Goal: Information Seeking & Learning: Learn about a topic

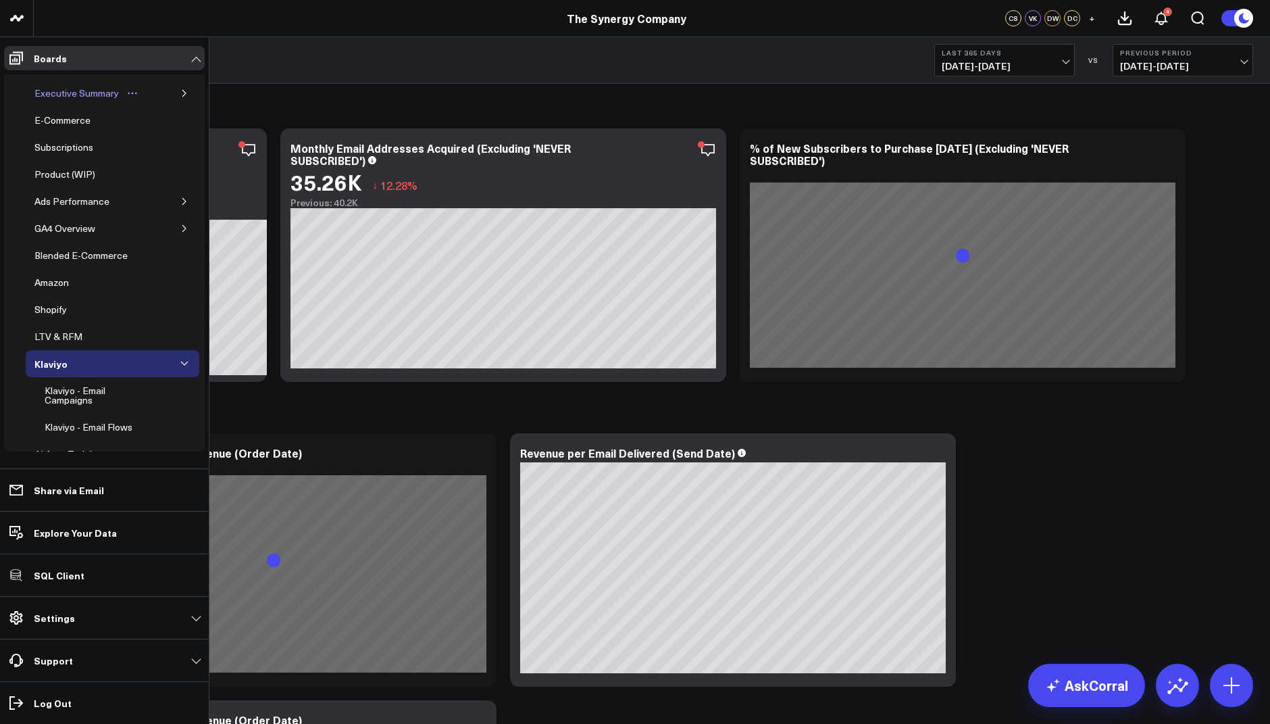
click at [71, 86] on div "Executive Summary" at bounding box center [76, 93] width 91 height 16
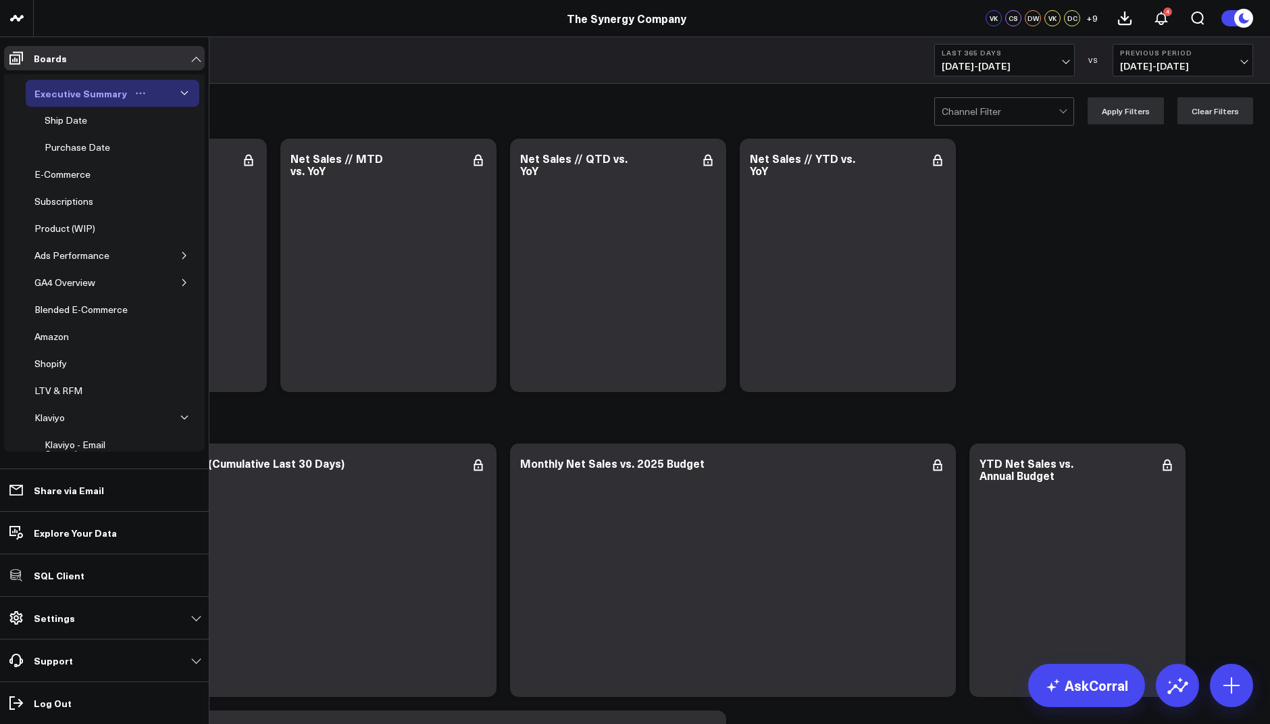
click at [180, 91] on icon "button" at bounding box center [184, 93] width 8 height 8
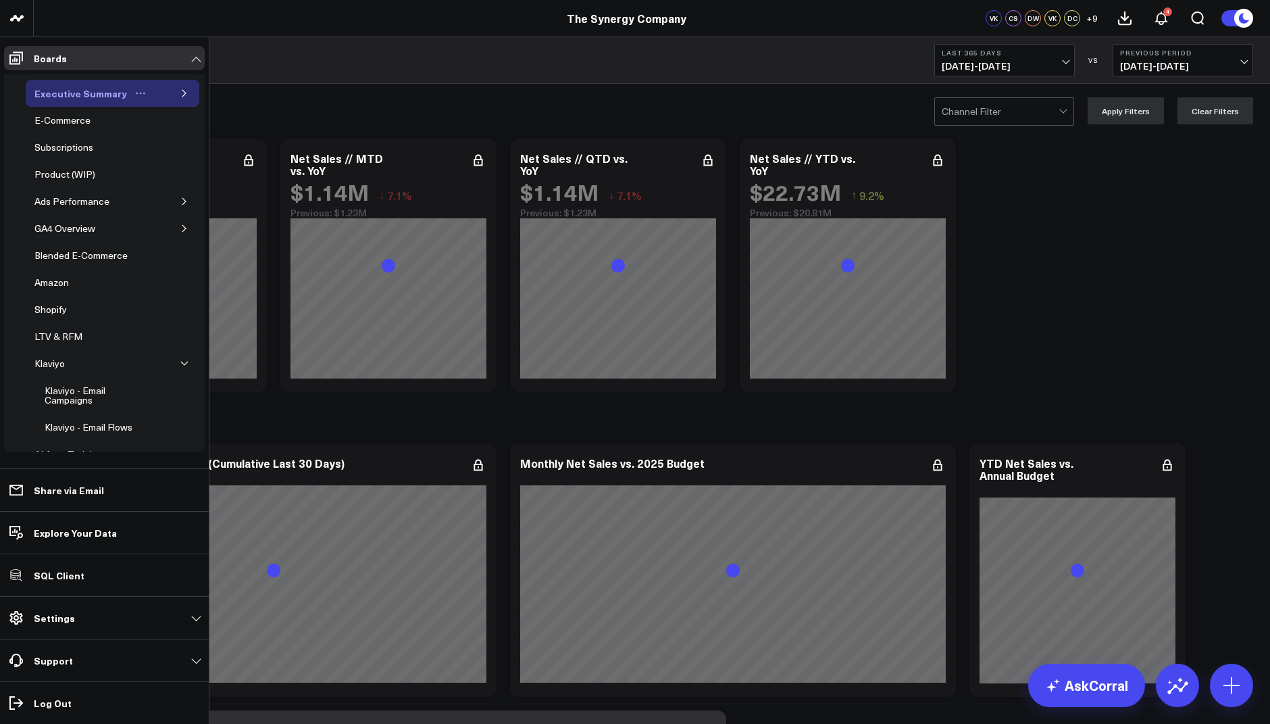
click at [180, 91] on icon "button" at bounding box center [184, 93] width 8 height 8
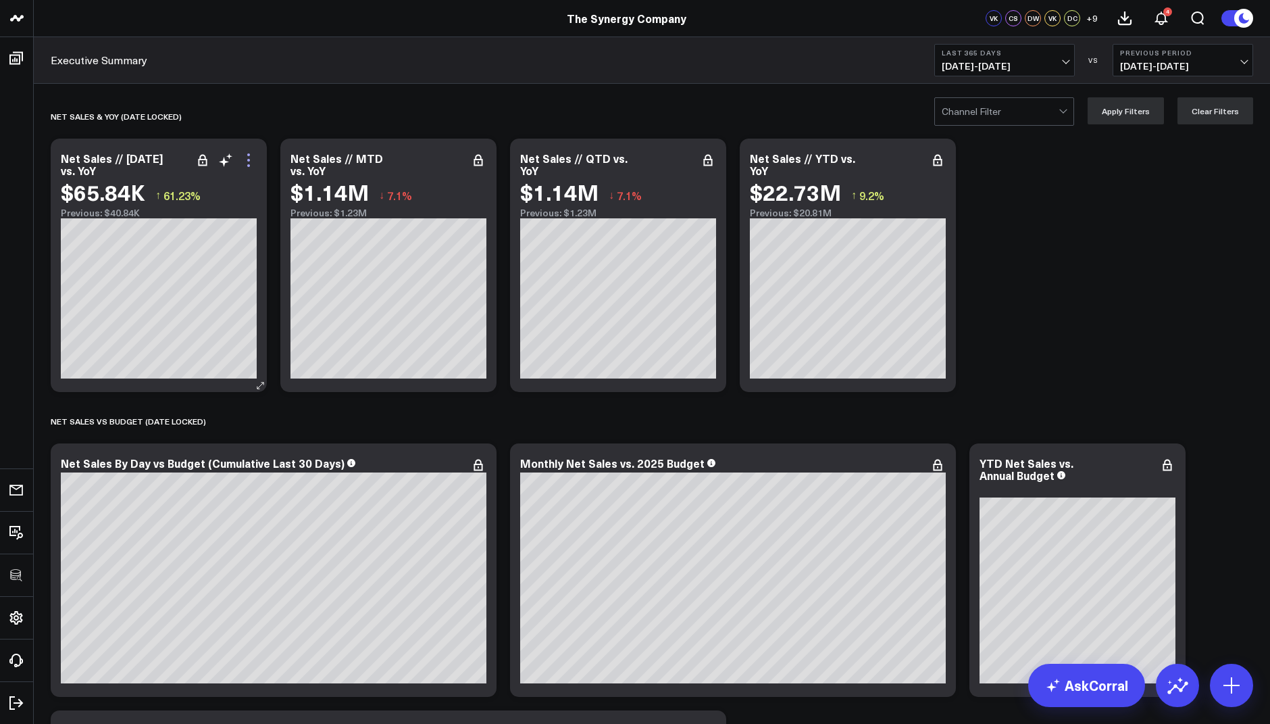
click at [253, 155] on icon at bounding box center [249, 160] width 16 height 16
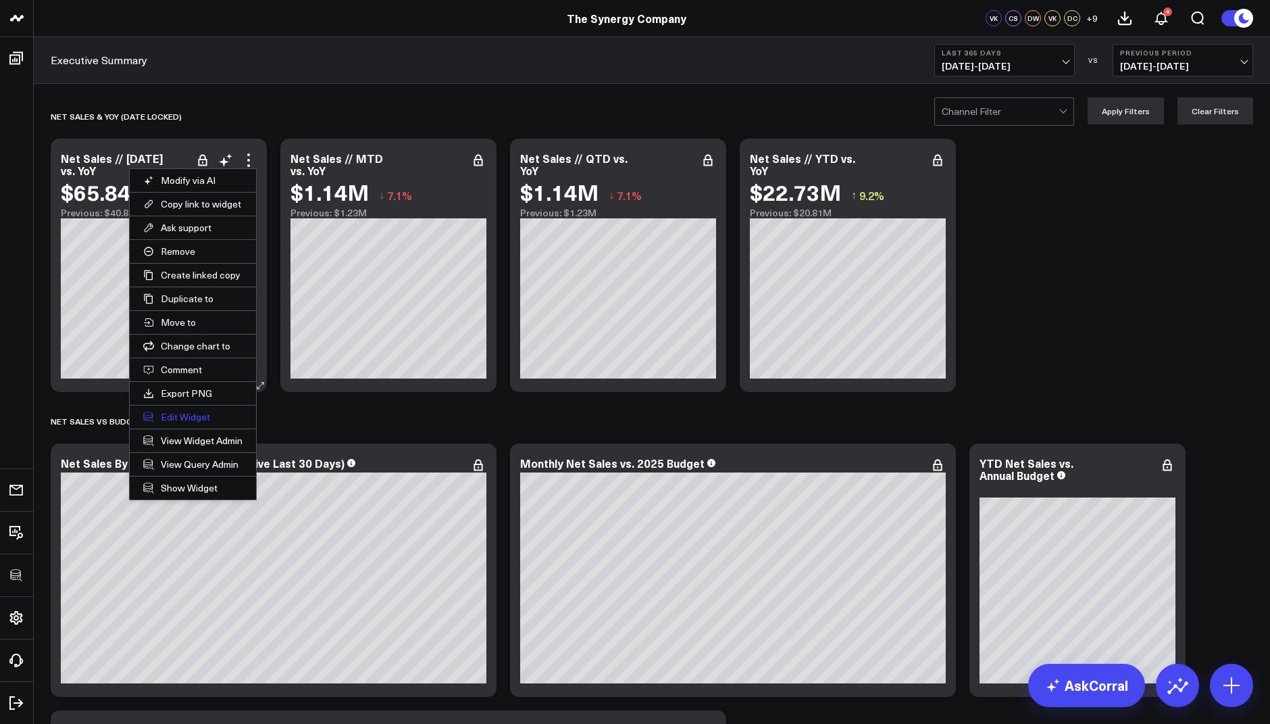
click at [174, 406] on button "Edit Widget" at bounding box center [193, 416] width 126 height 23
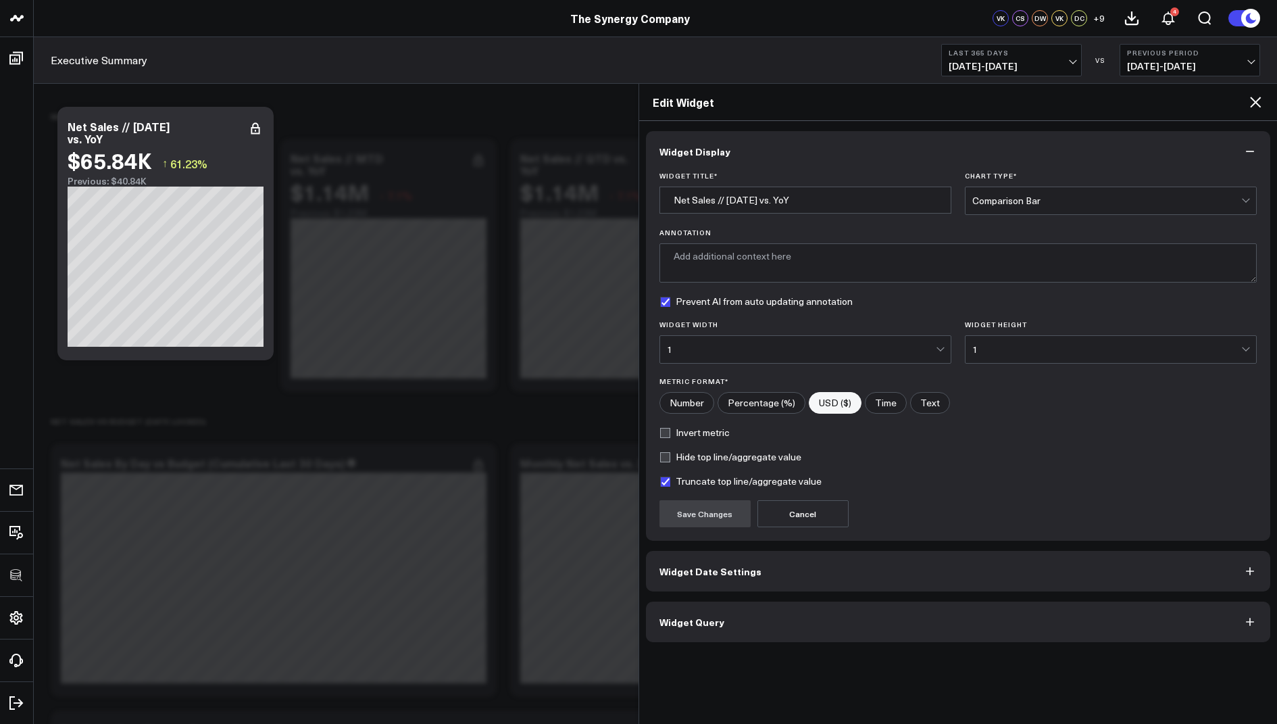
click at [693, 616] on span "Widget Query" at bounding box center [692, 621] width 65 height 11
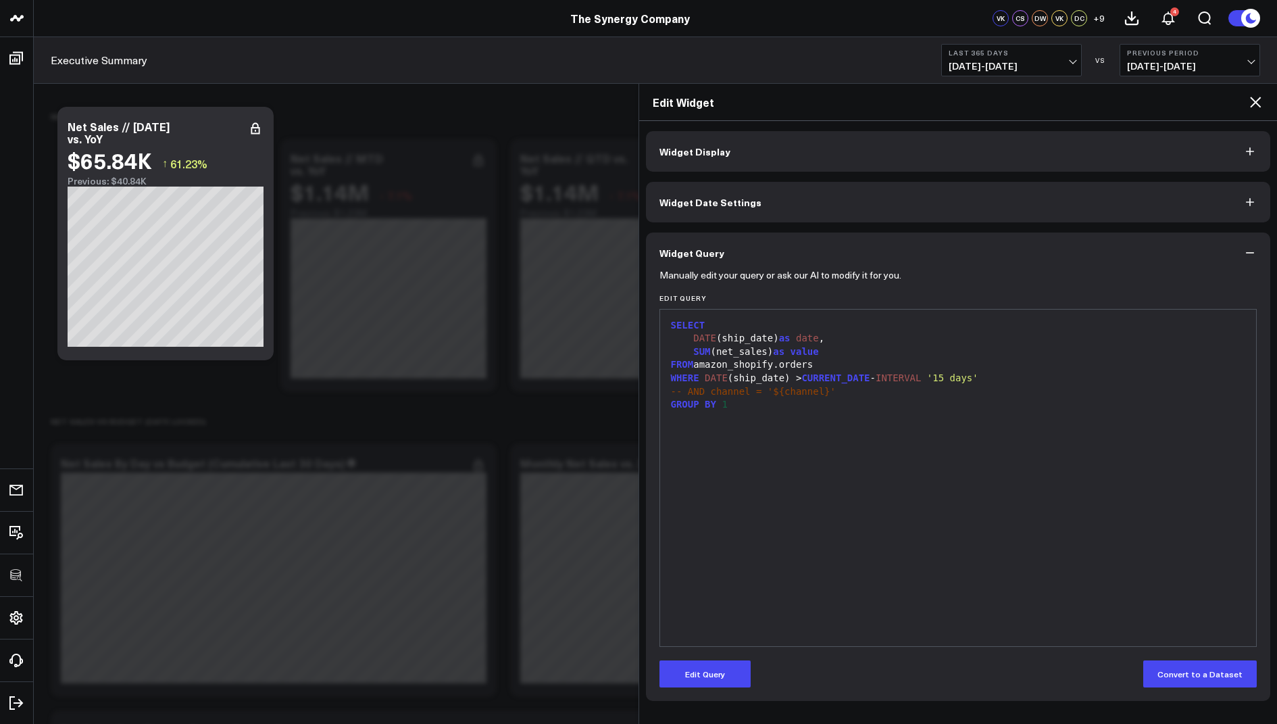
click at [1258, 99] on icon at bounding box center [1255, 102] width 11 height 11
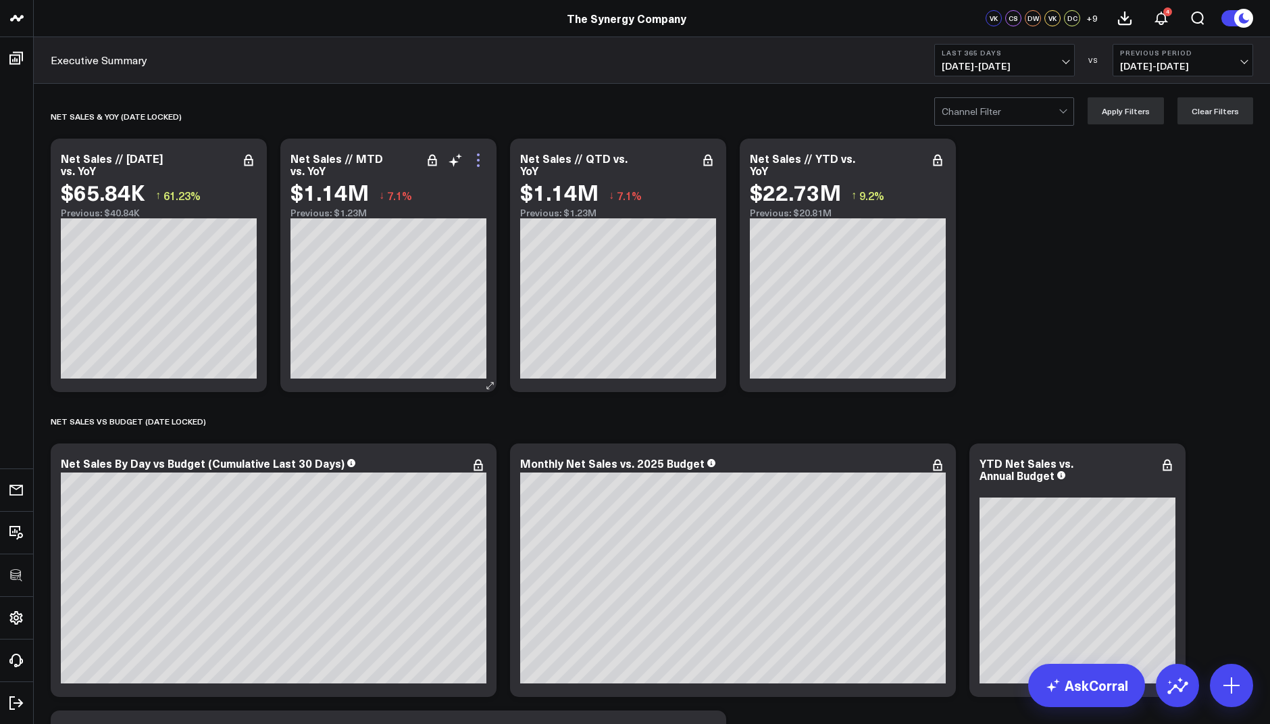
click at [479, 157] on icon at bounding box center [478, 160] width 16 height 16
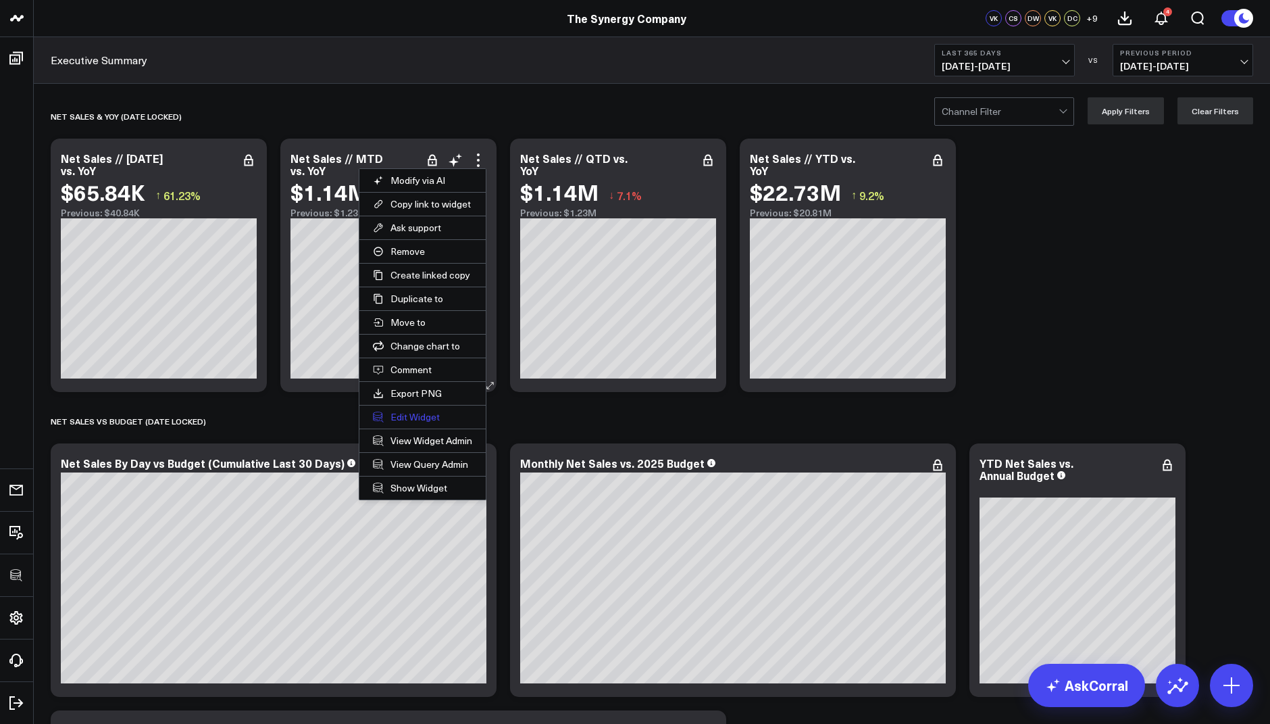
click at [412, 410] on button "Edit Widget" at bounding box center [422, 416] width 126 height 23
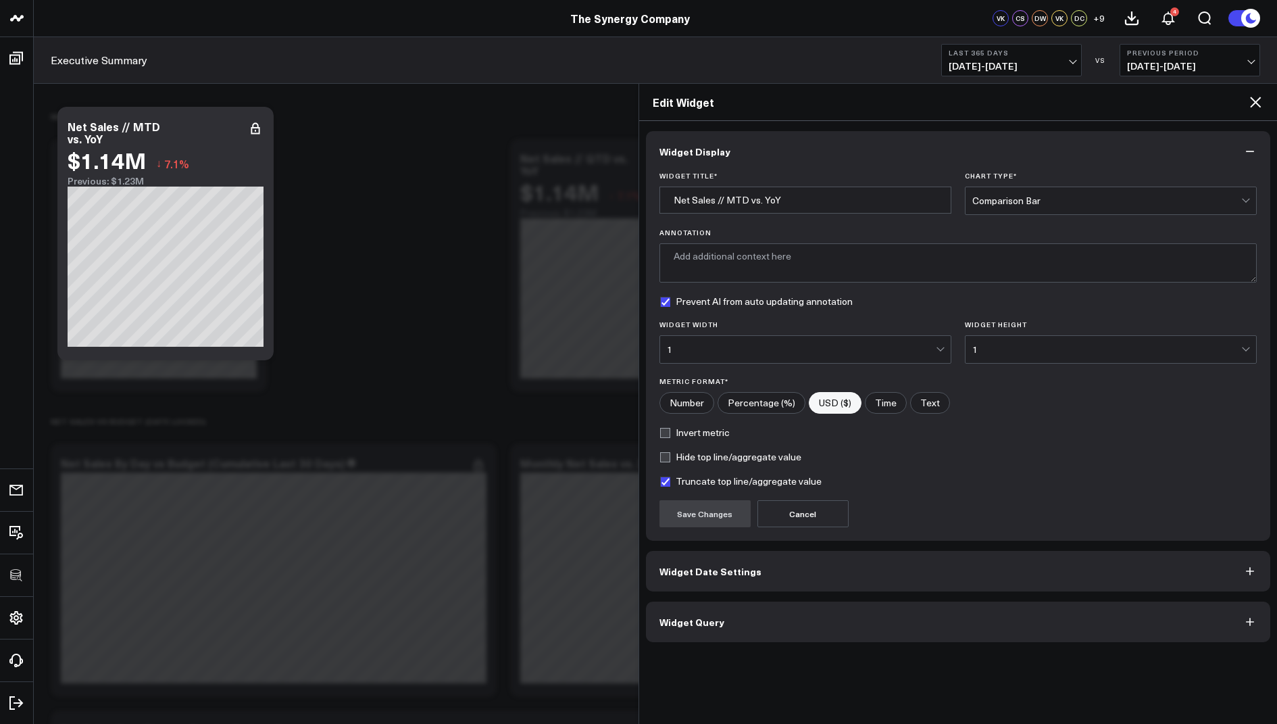
click at [682, 616] on span "Widget Query" at bounding box center [692, 621] width 65 height 11
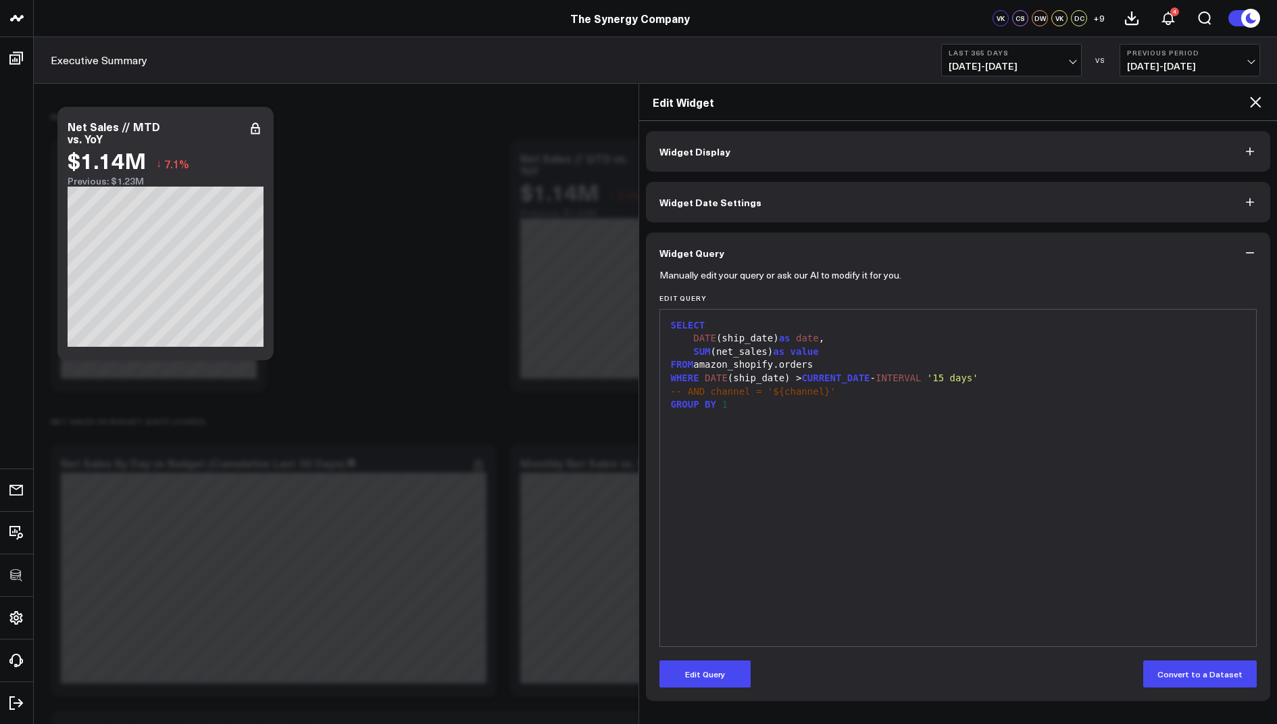
click at [1254, 91] on div "Edit Widget" at bounding box center [958, 102] width 639 height 37
click at [1255, 105] on icon at bounding box center [1255, 102] width 16 height 16
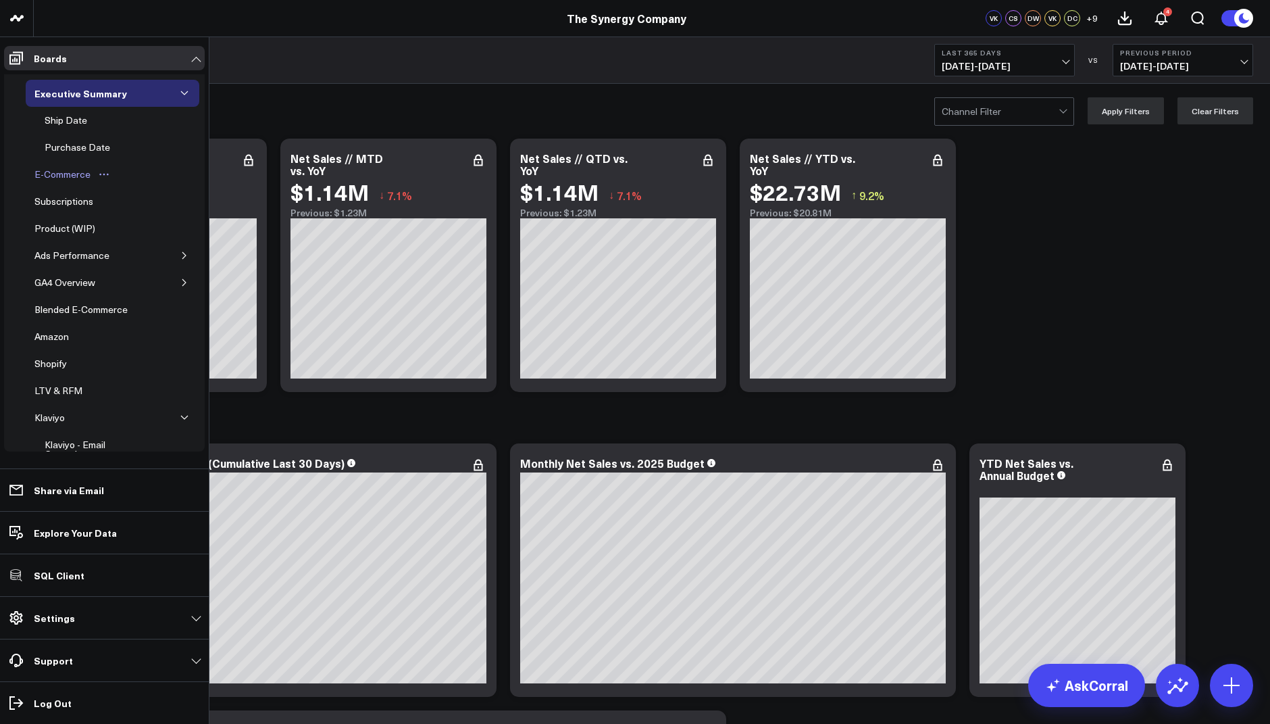
click at [72, 168] on div "E-Commerce" at bounding box center [62, 174] width 63 height 16
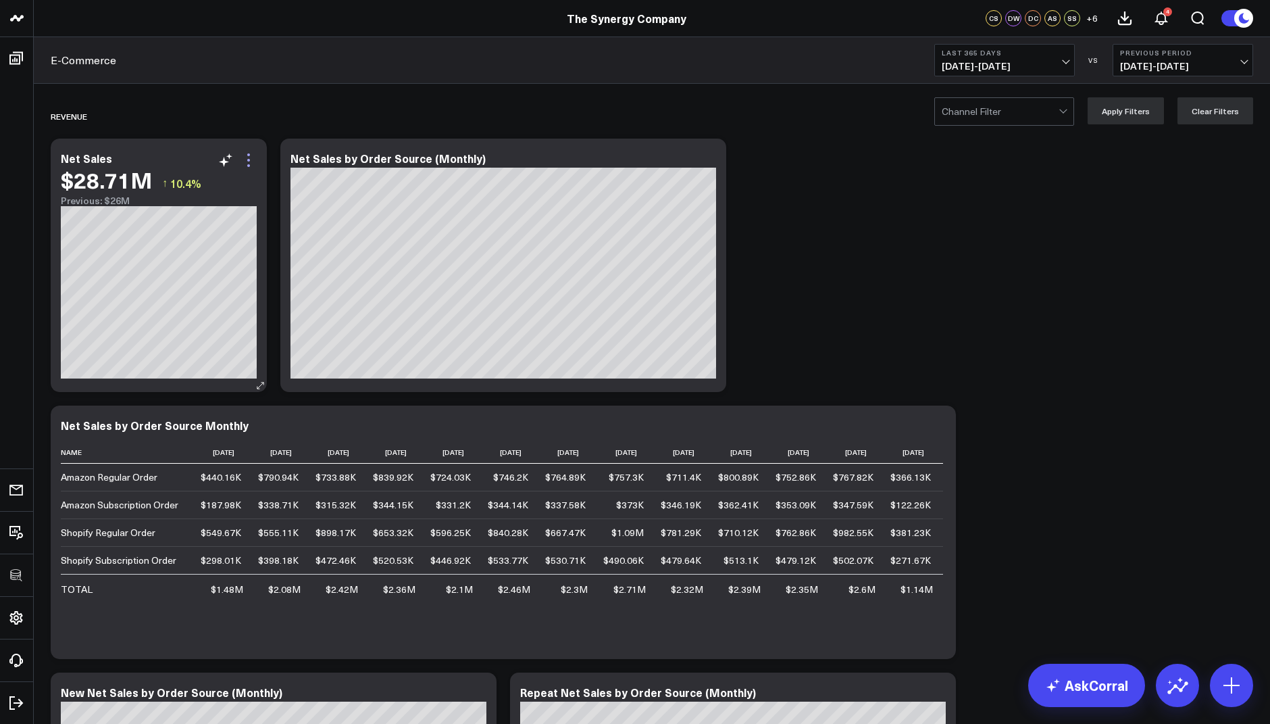
click at [254, 157] on icon at bounding box center [249, 160] width 16 height 16
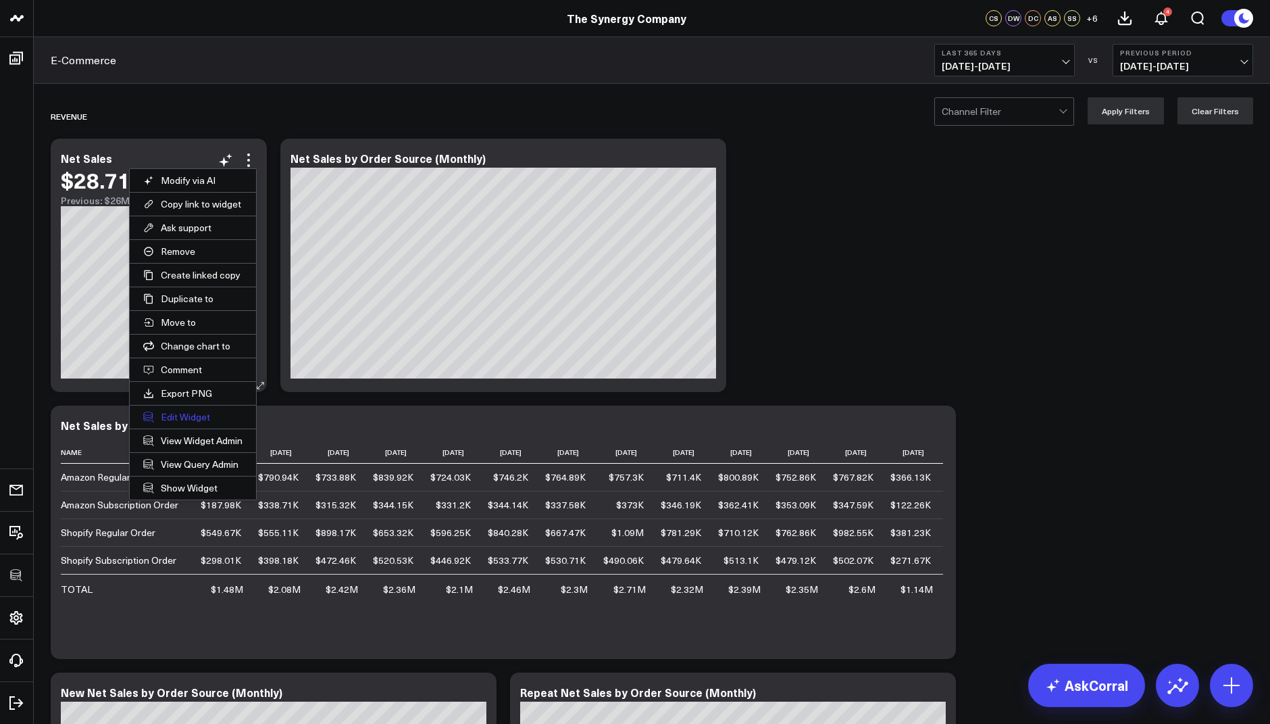
click at [170, 409] on button "Edit Widget" at bounding box center [193, 416] width 126 height 23
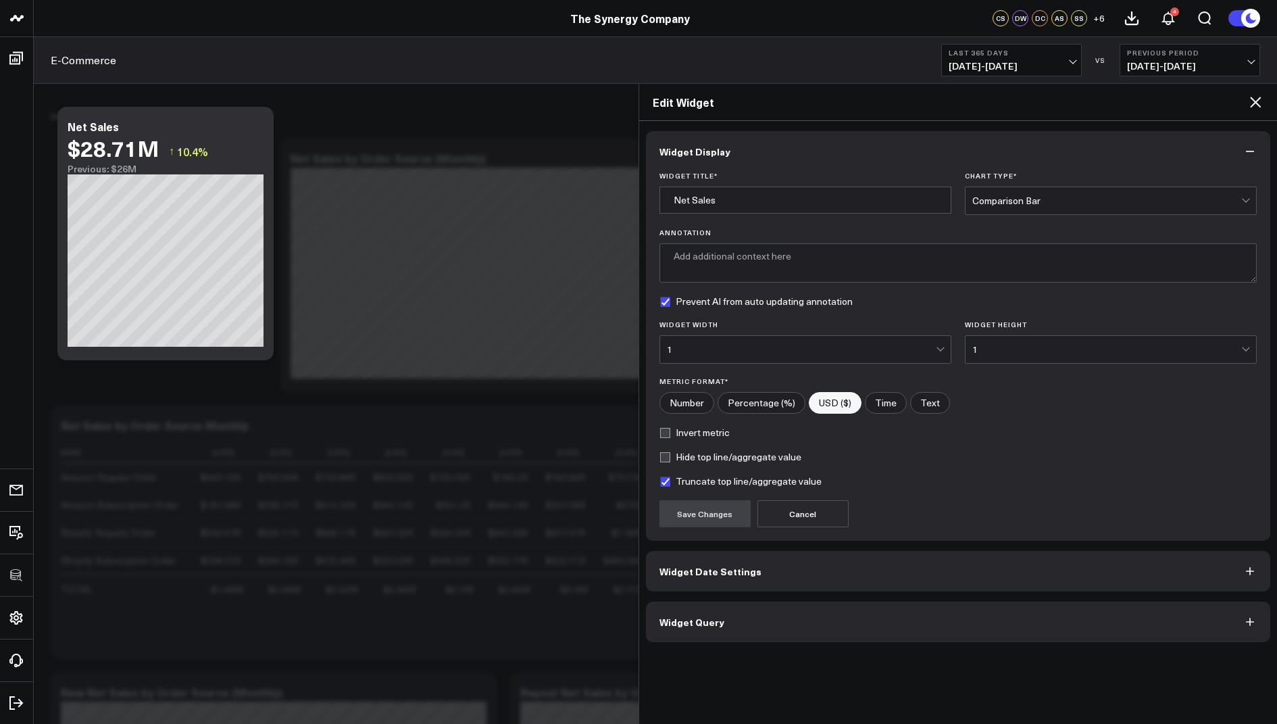
click at [692, 616] on span "Widget Query" at bounding box center [692, 621] width 65 height 11
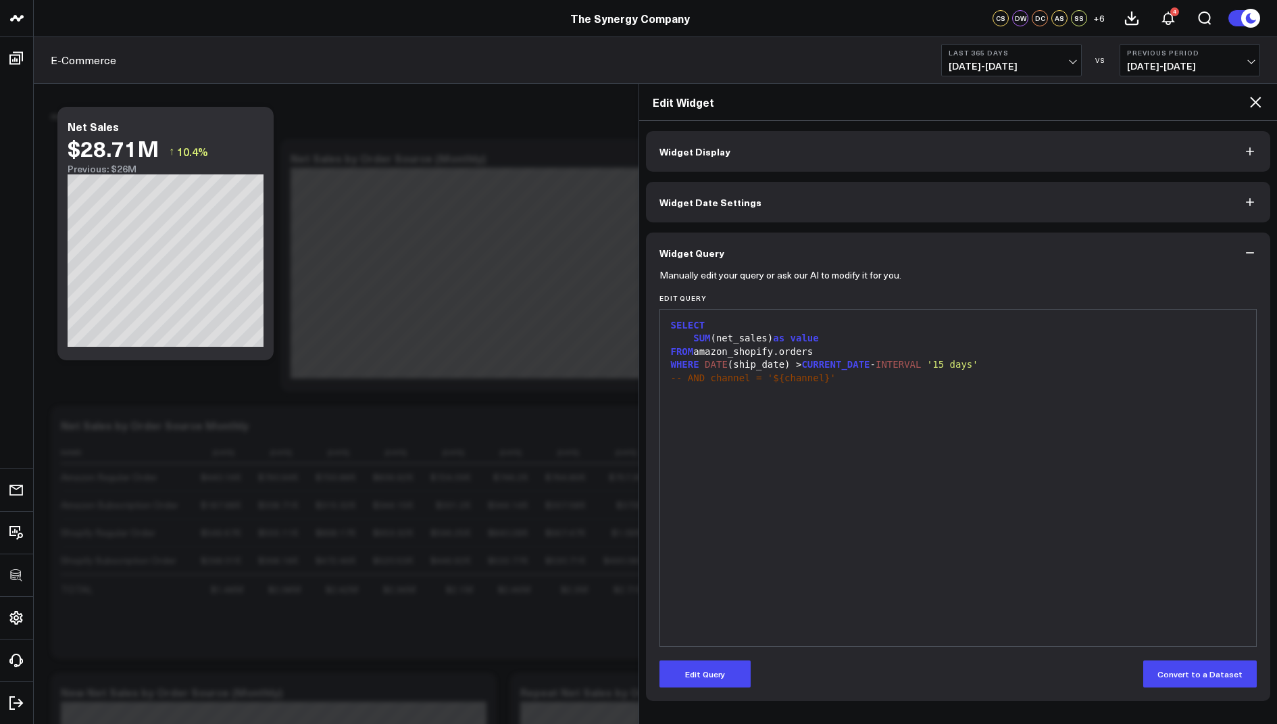
click at [1252, 103] on icon at bounding box center [1255, 102] width 16 height 16
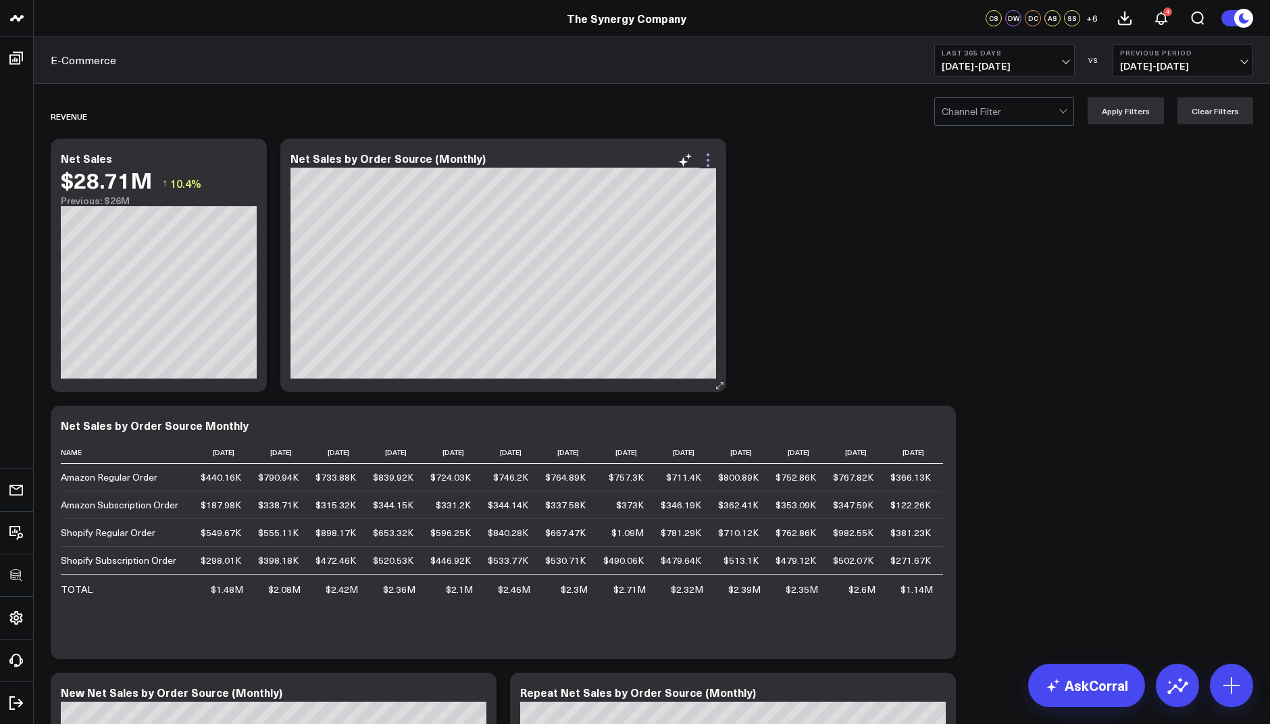
click at [712, 163] on icon at bounding box center [708, 160] width 16 height 16
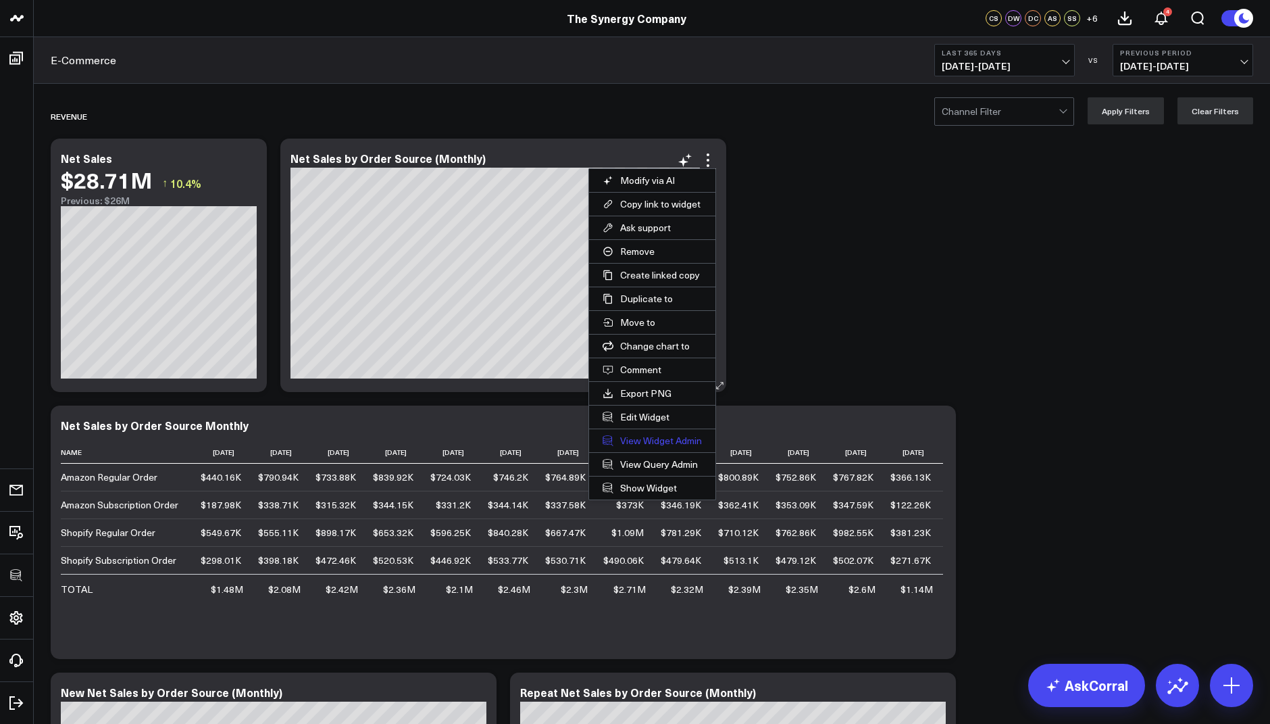
click at [641, 439] on link "View Widget Admin" at bounding box center [652, 440] width 126 height 23
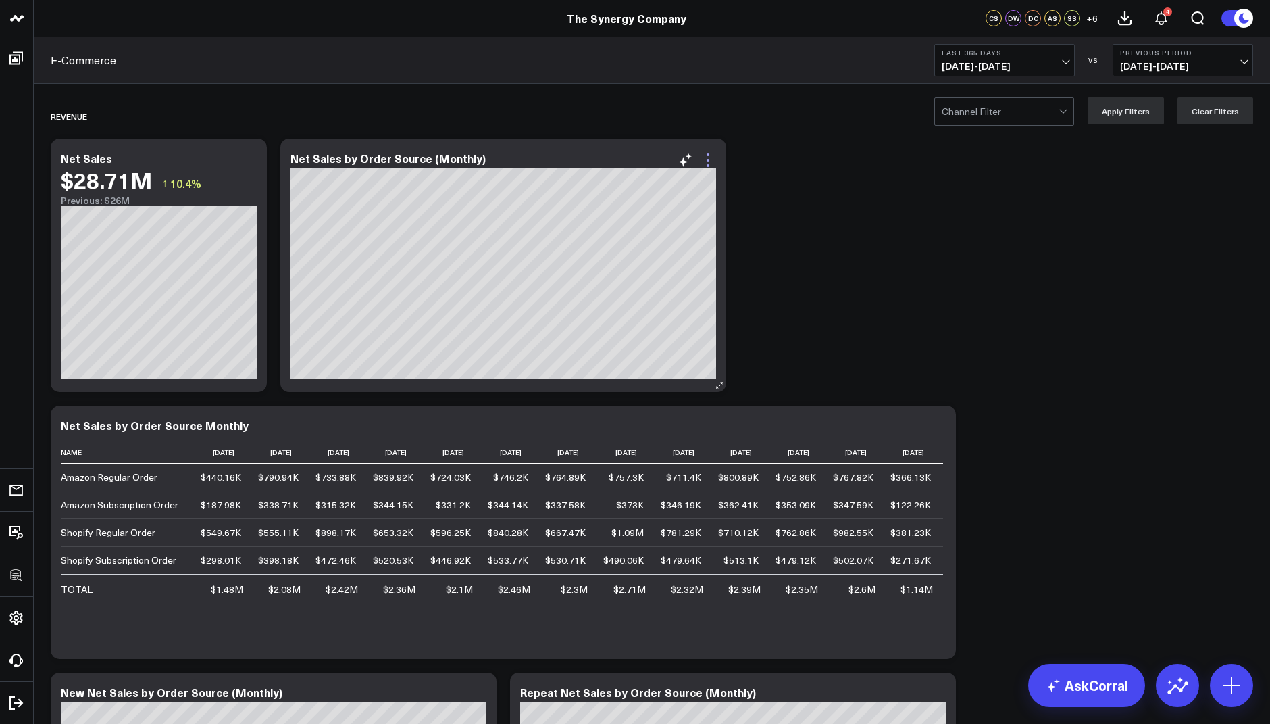
click at [709, 158] on icon at bounding box center [708, 160] width 16 height 16
click at [246, 158] on icon at bounding box center [249, 160] width 16 height 16
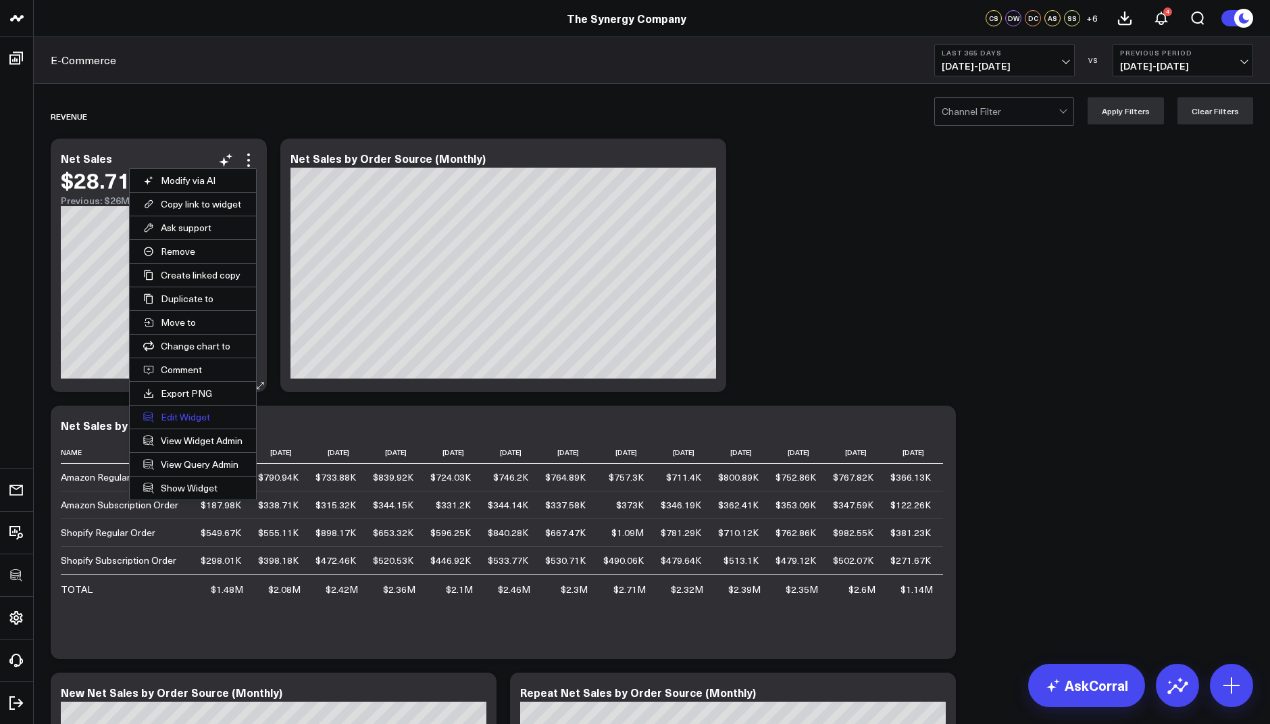
click at [174, 410] on button "Edit Widget" at bounding box center [193, 416] width 126 height 23
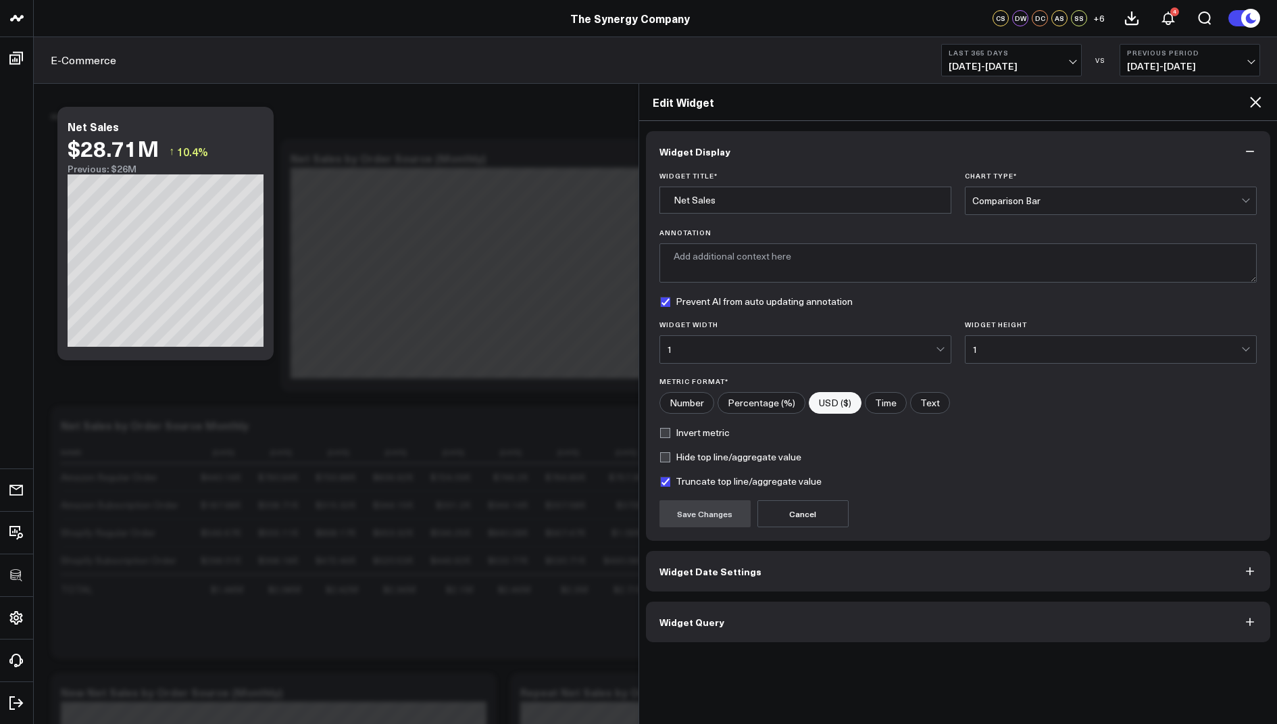
click at [723, 626] on button "Widget Query" at bounding box center [958, 621] width 625 height 41
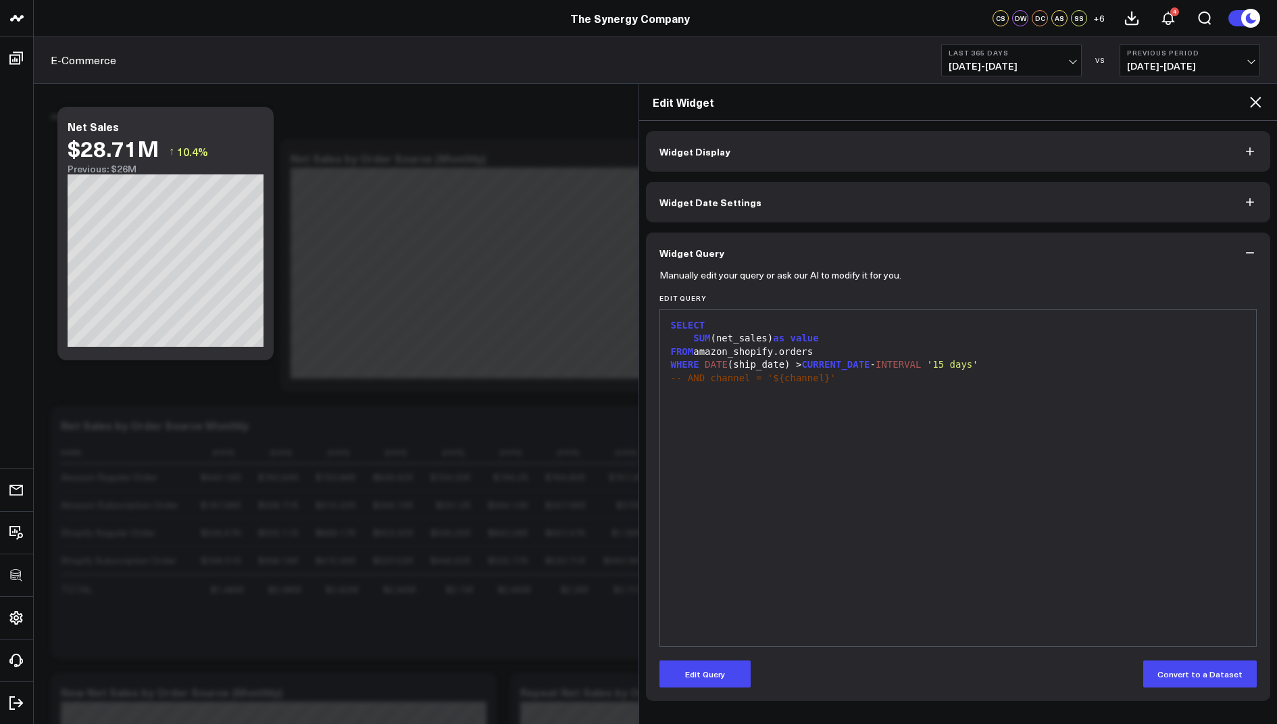
click at [1258, 109] on icon at bounding box center [1255, 102] width 16 height 16
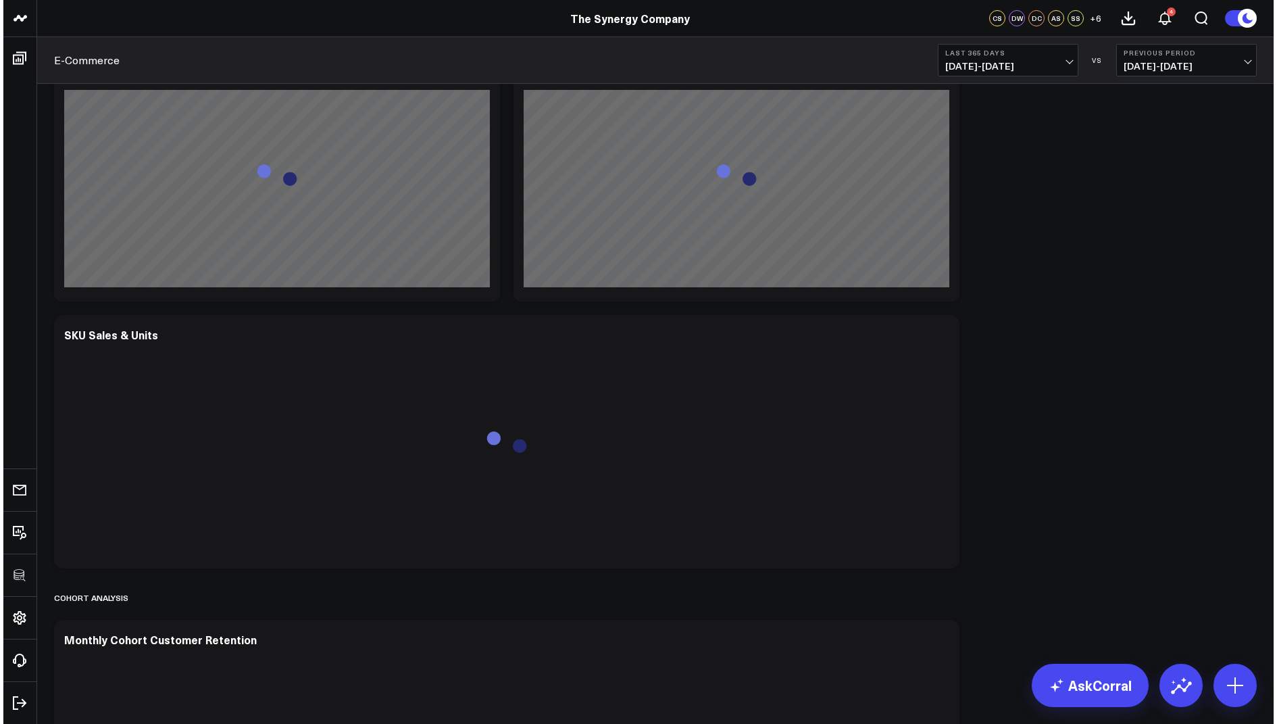
scroll to position [3110, 0]
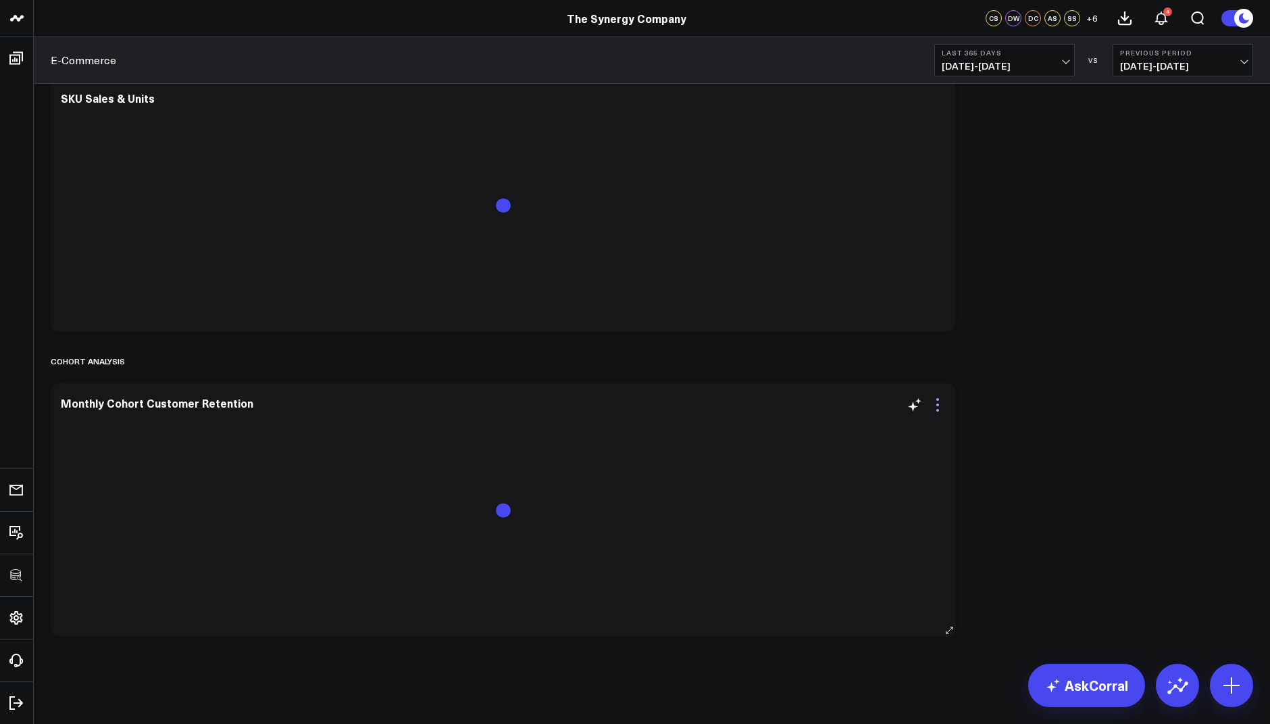
click at [937, 400] on icon at bounding box center [938, 405] width 16 height 16
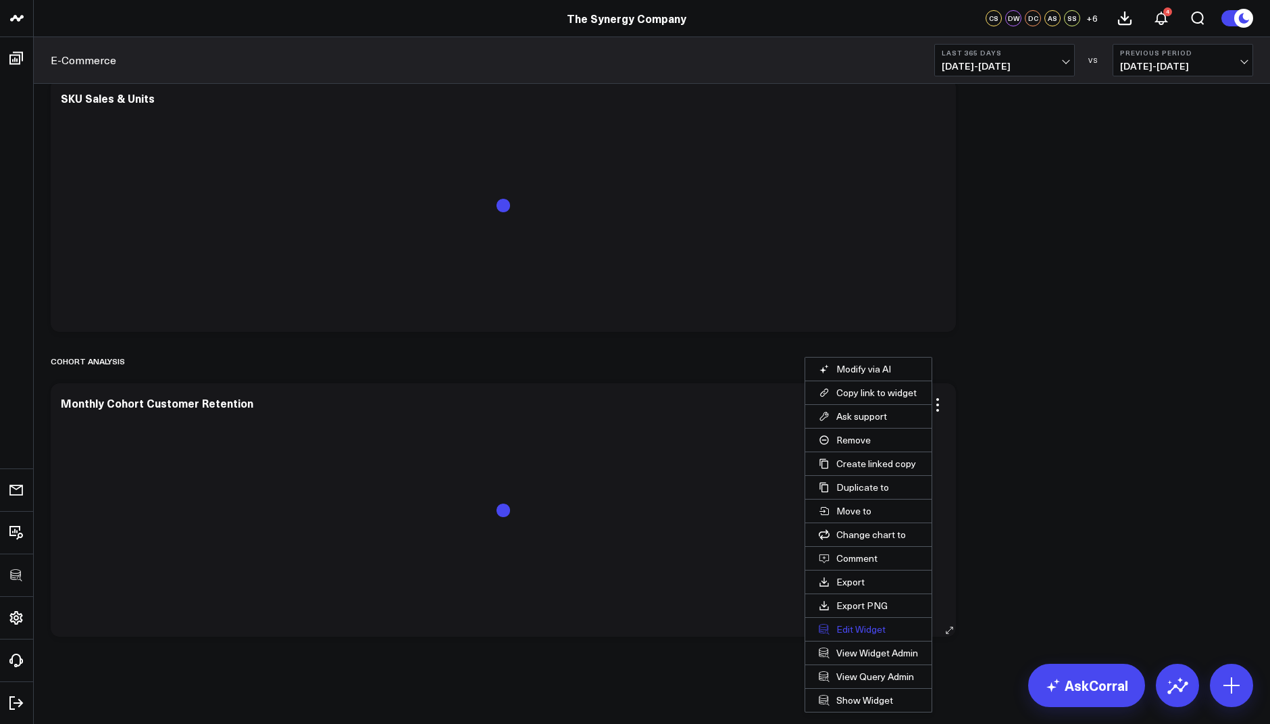
click at [849, 626] on button "Edit Widget" at bounding box center [868, 629] width 126 height 23
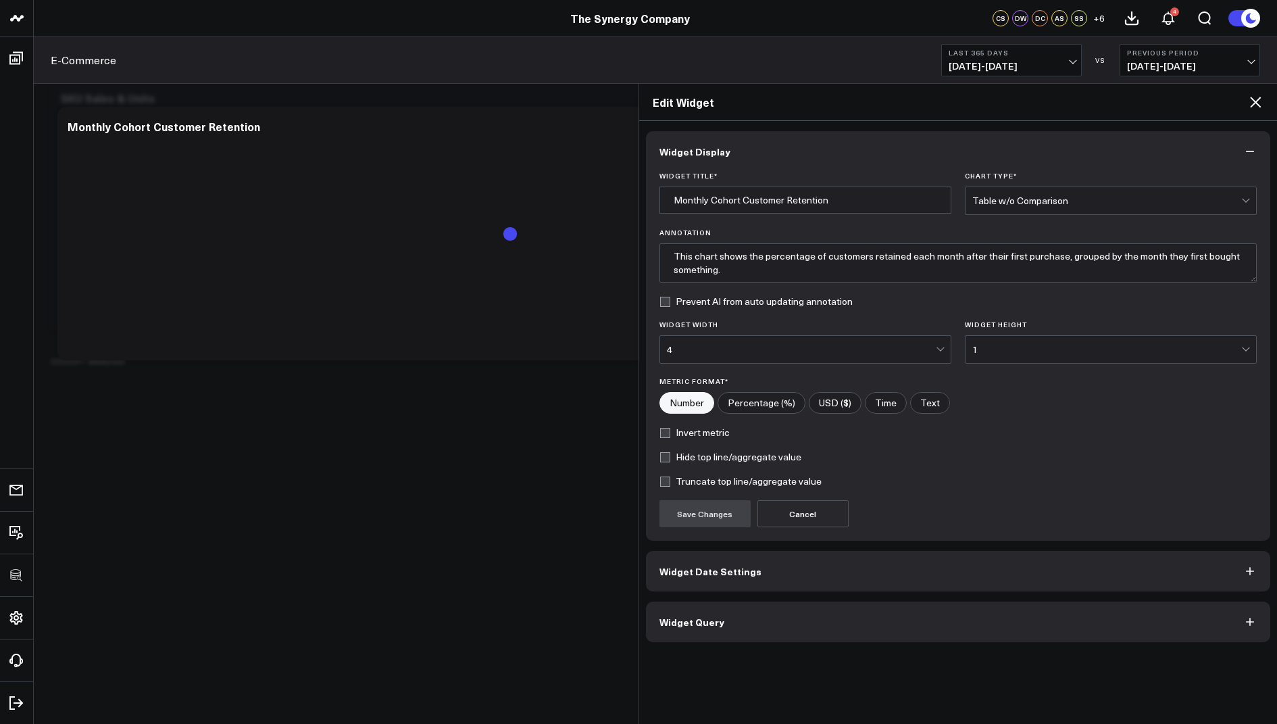
click at [697, 616] on span "Widget Query" at bounding box center [692, 621] width 65 height 11
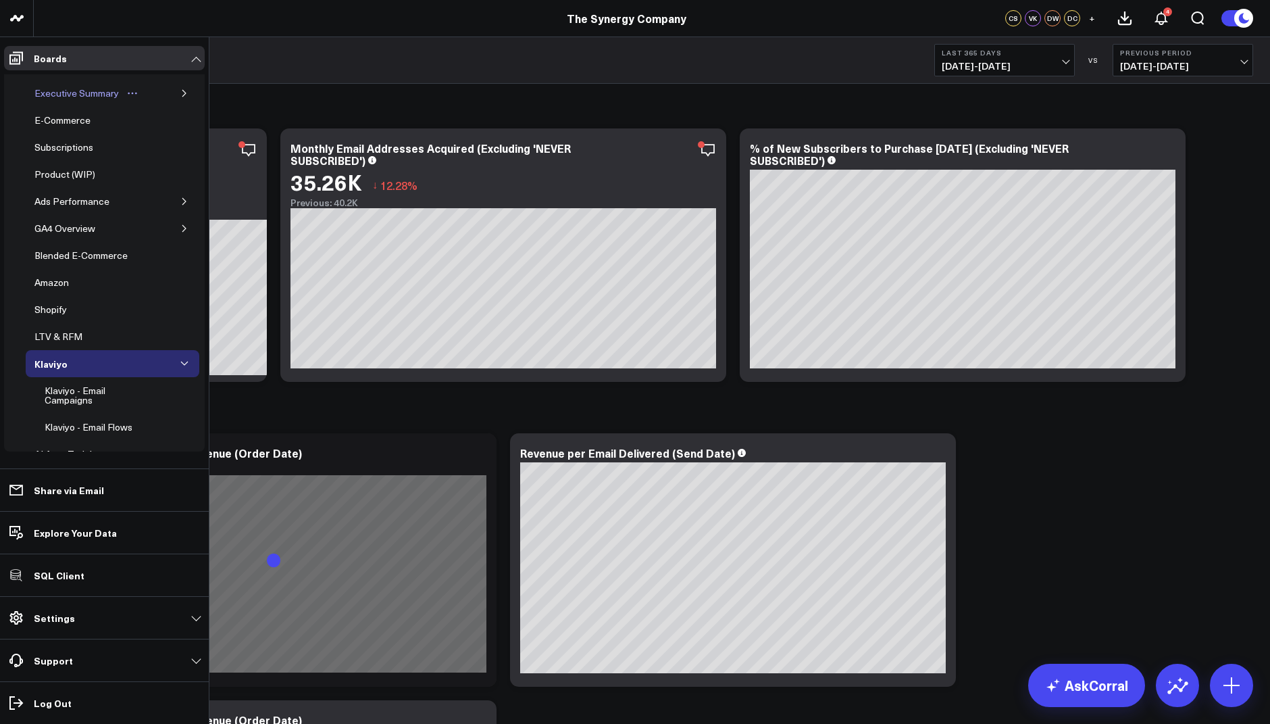
click at [73, 91] on div "Executive Summary" at bounding box center [76, 93] width 91 height 16
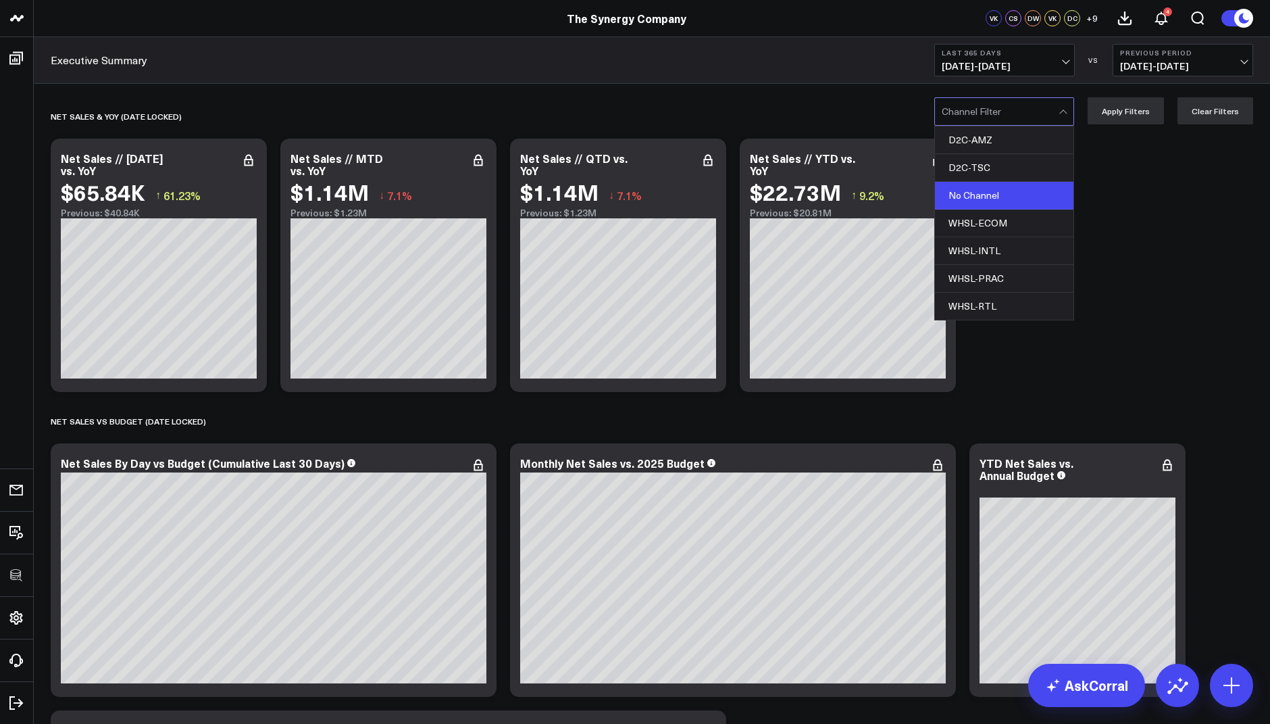
click at [1006, 196] on div "No Channel" at bounding box center [1004, 196] width 139 height 28
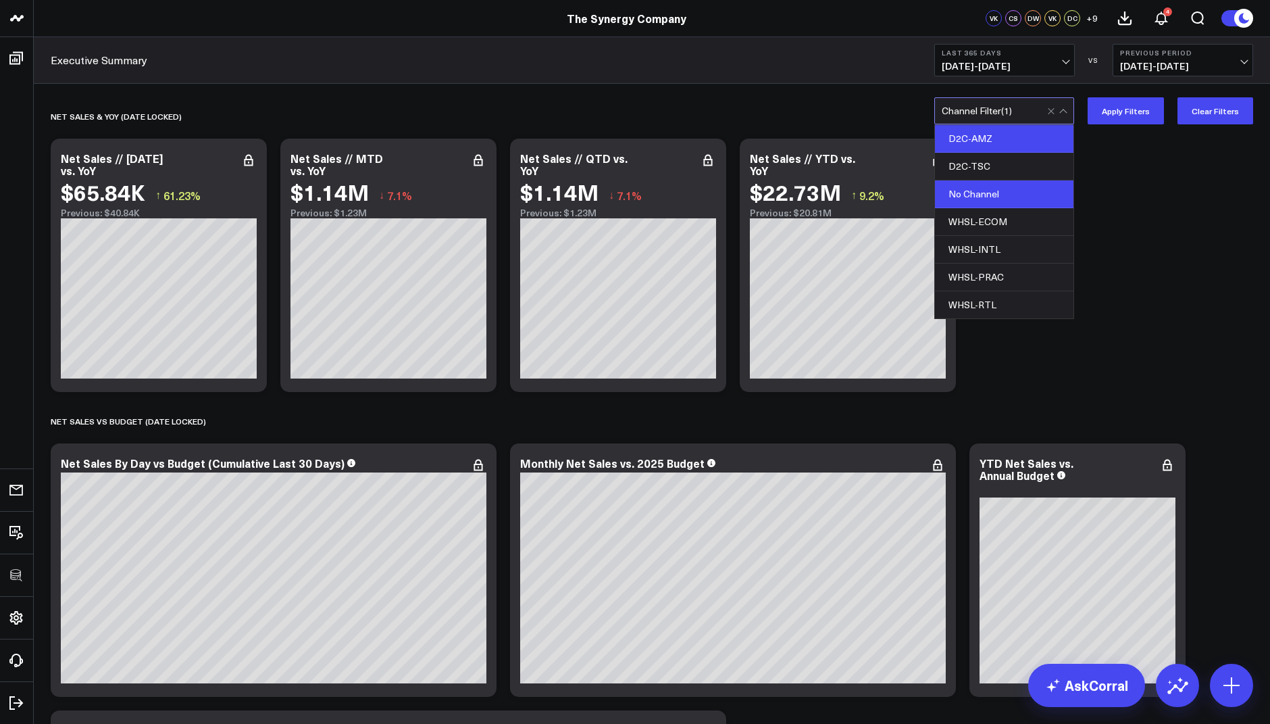
click at [1007, 139] on div "D2C-AMZ" at bounding box center [1004, 139] width 139 height 28
click at [1010, 192] on div "No Channel" at bounding box center [1004, 194] width 139 height 28
click at [1124, 113] on button "Apply Filters" at bounding box center [1126, 110] width 76 height 27
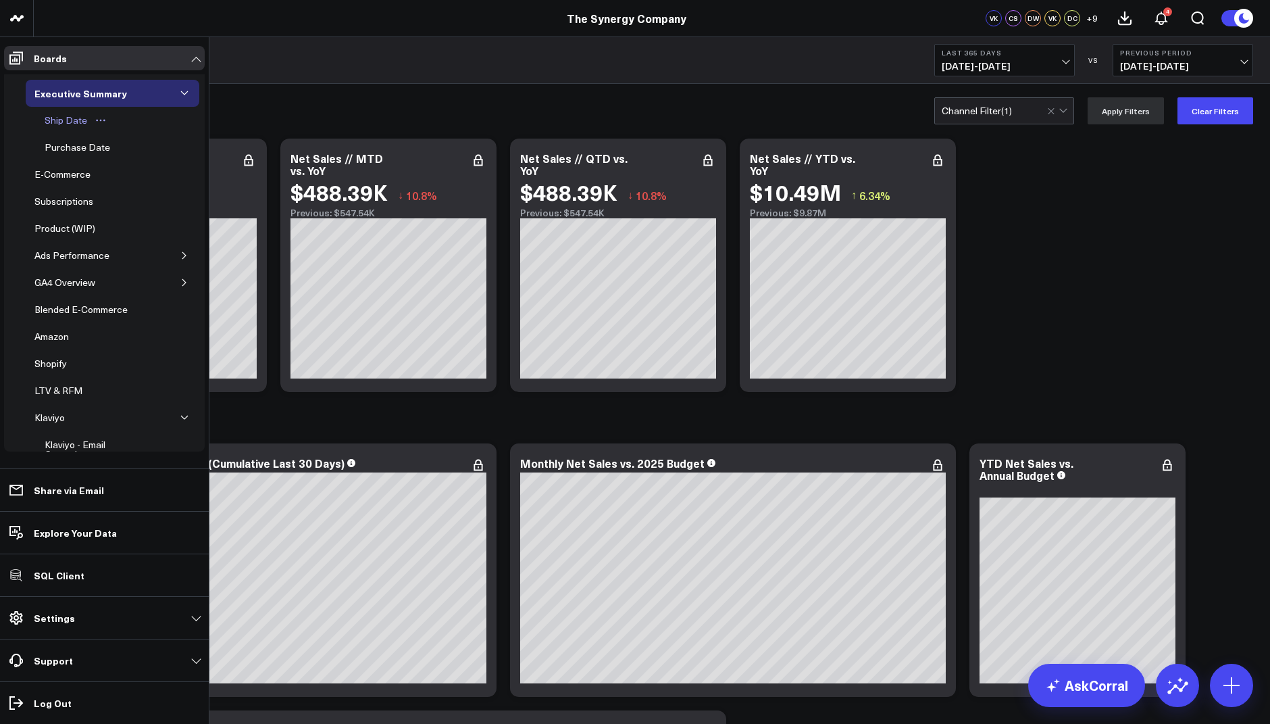
click at [76, 119] on div "Ship Date" at bounding box center [65, 120] width 49 height 16
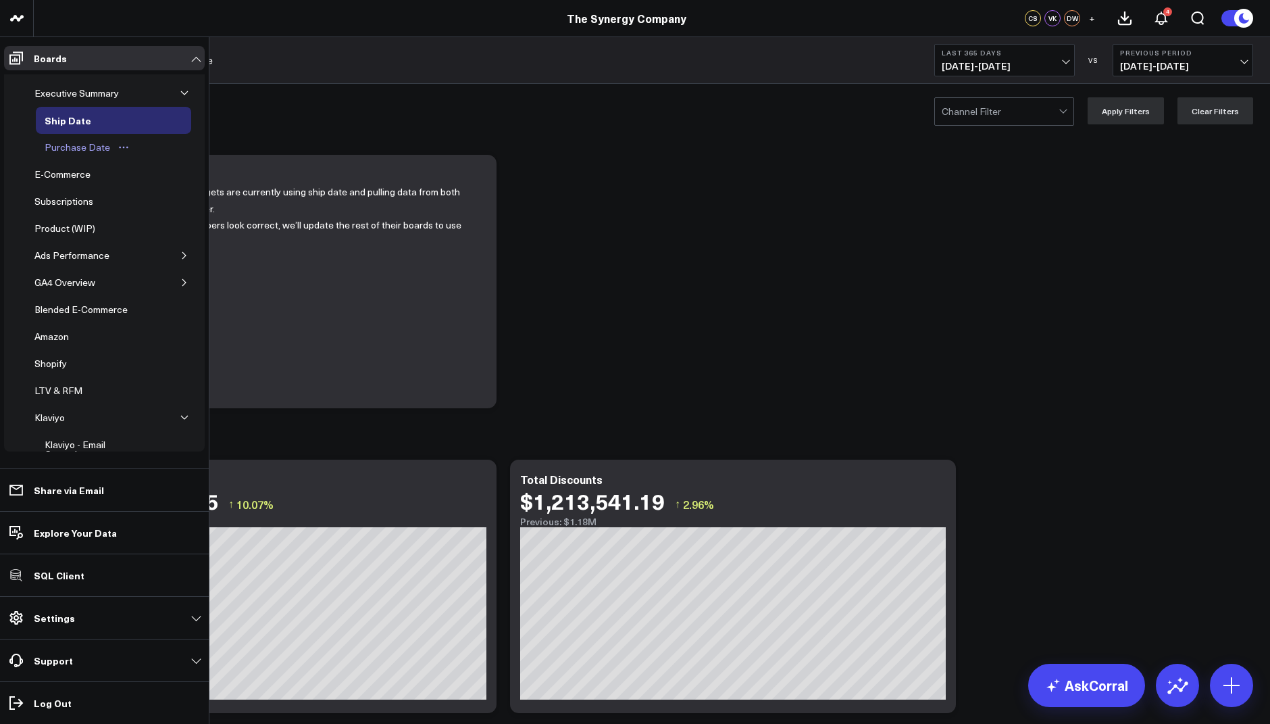
click at [80, 144] on div "Purchase Date" at bounding box center [77, 147] width 72 height 16
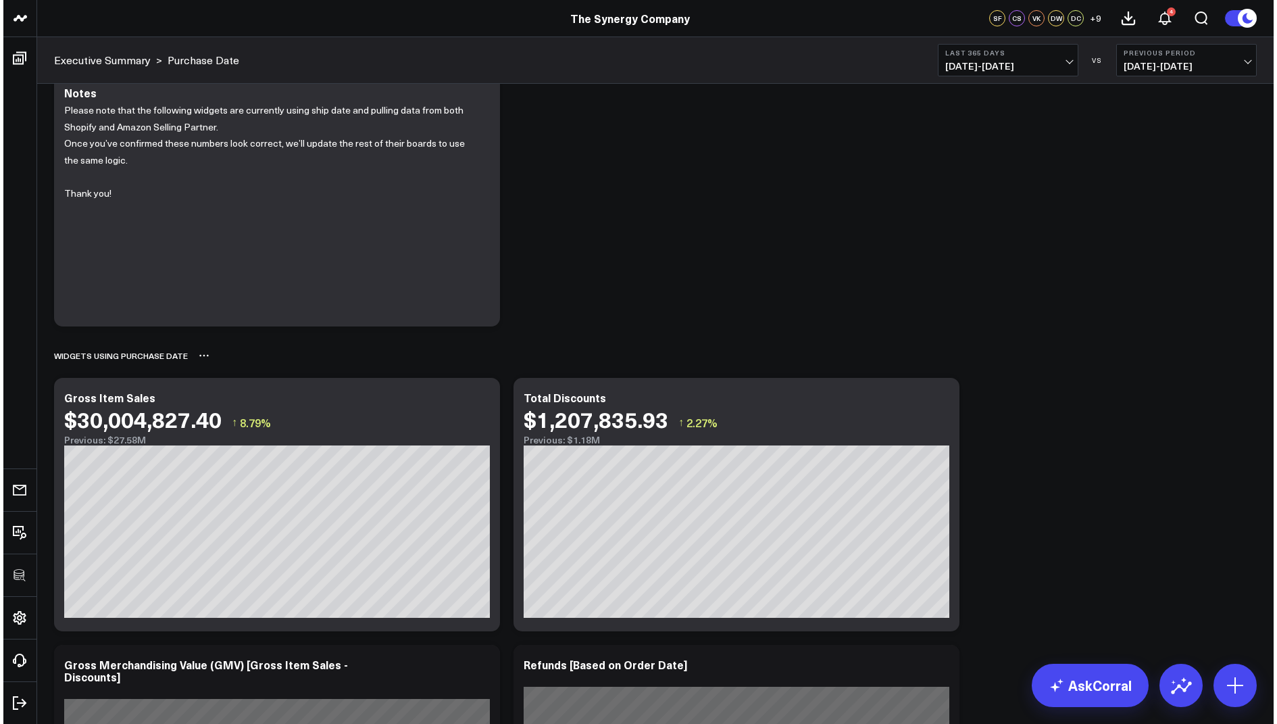
scroll to position [105, 0]
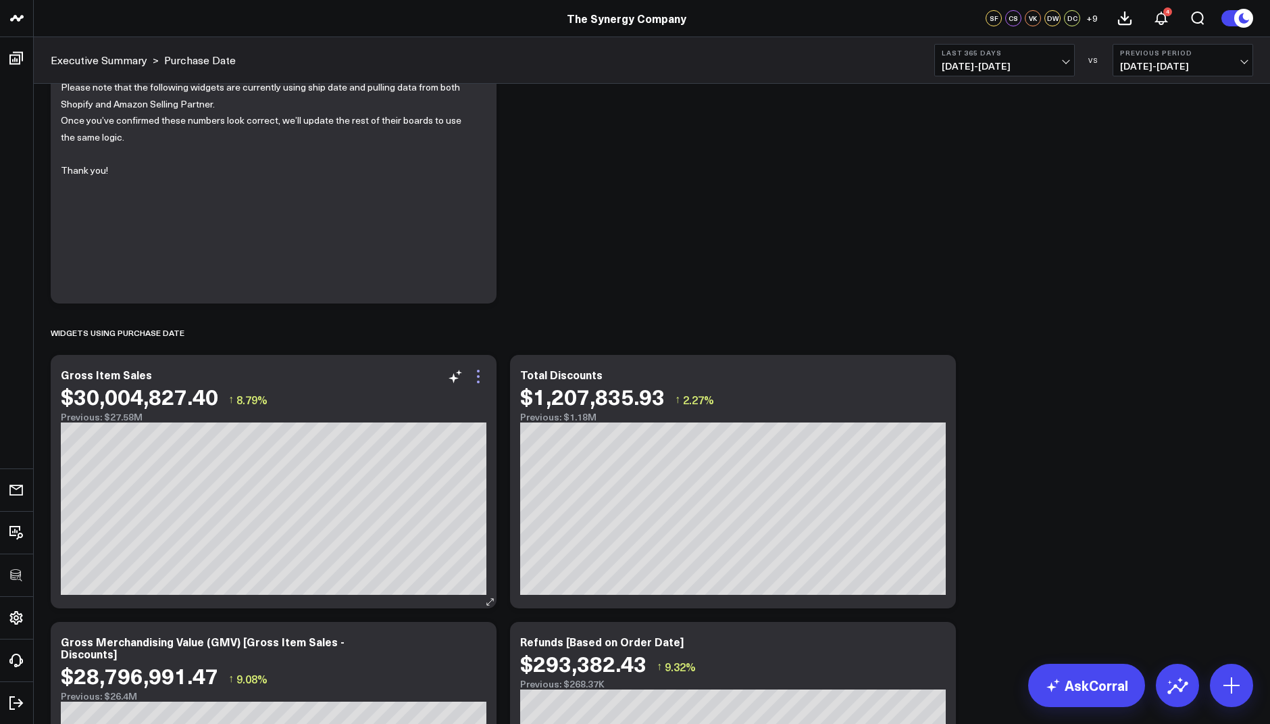
click at [477, 381] on icon at bounding box center [478, 381] width 3 height 3
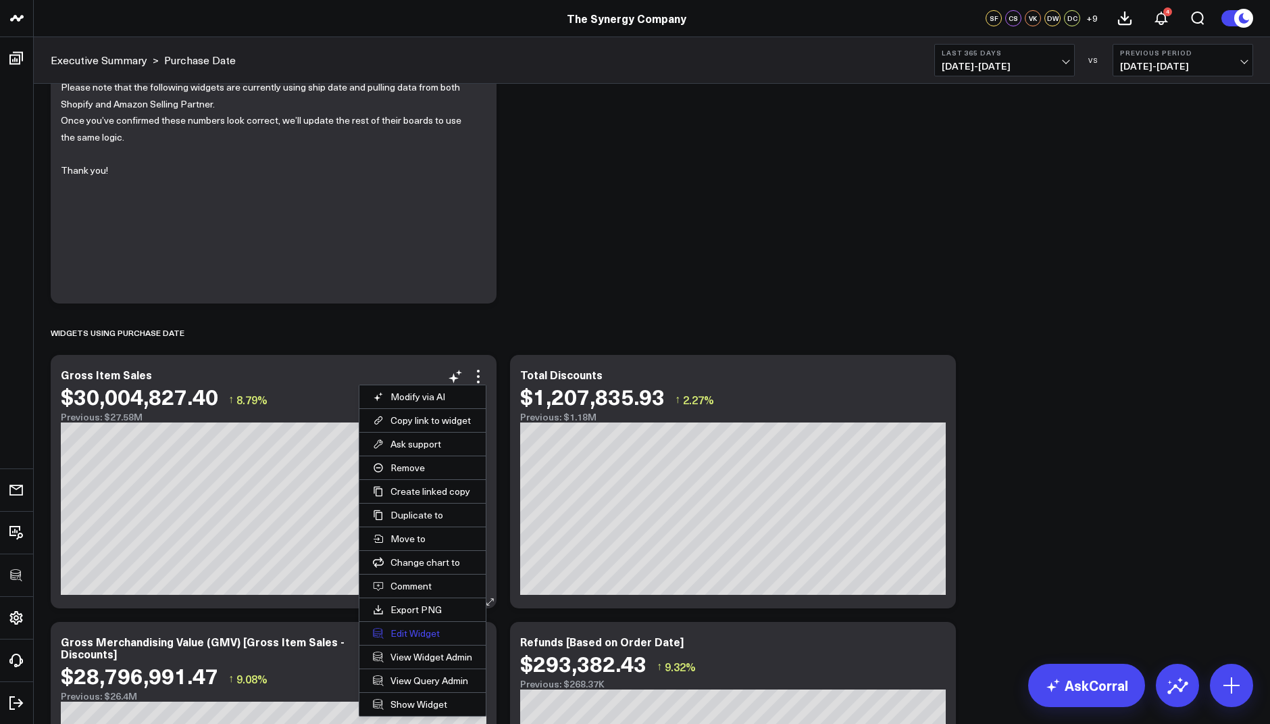
click at [418, 628] on button "Edit Widget" at bounding box center [422, 633] width 126 height 23
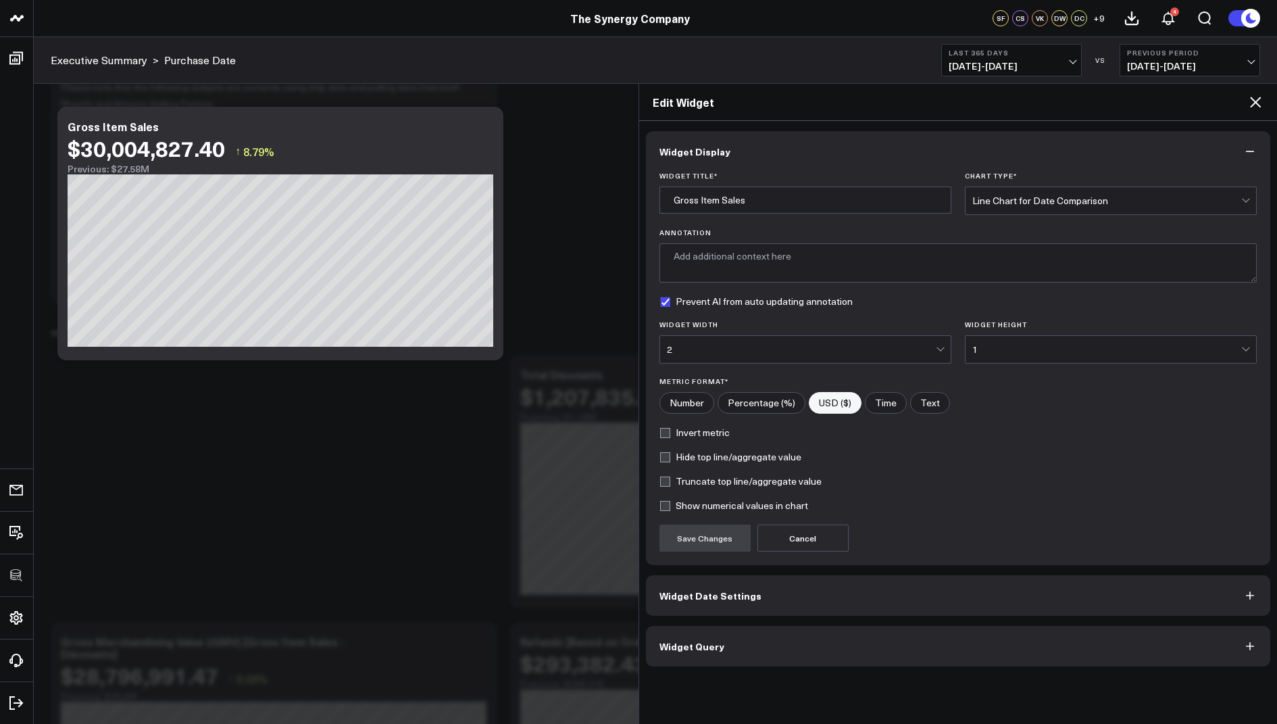
click at [721, 634] on button "Widget Query" at bounding box center [958, 646] width 625 height 41
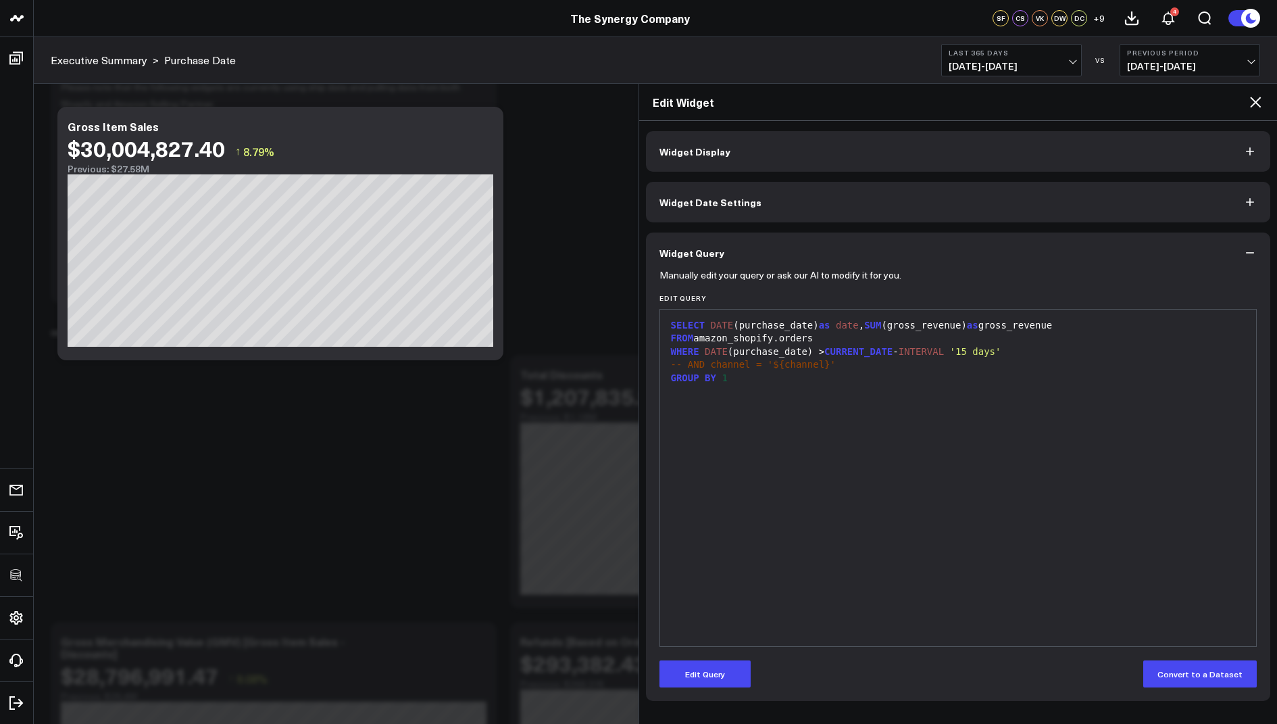
click at [1265, 91] on div "Edit Widget" at bounding box center [958, 102] width 639 height 37
click at [1258, 94] on icon at bounding box center [1255, 102] width 16 height 16
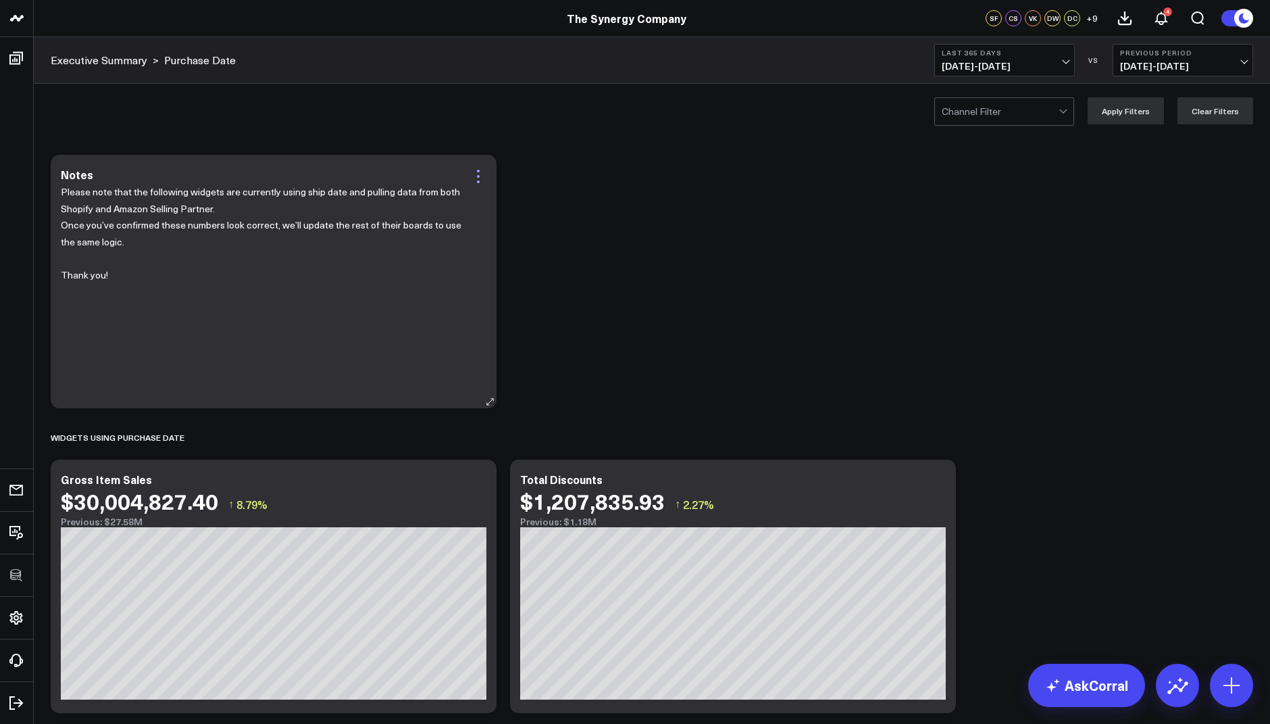
click at [478, 170] on icon at bounding box center [478, 171] width 3 height 3
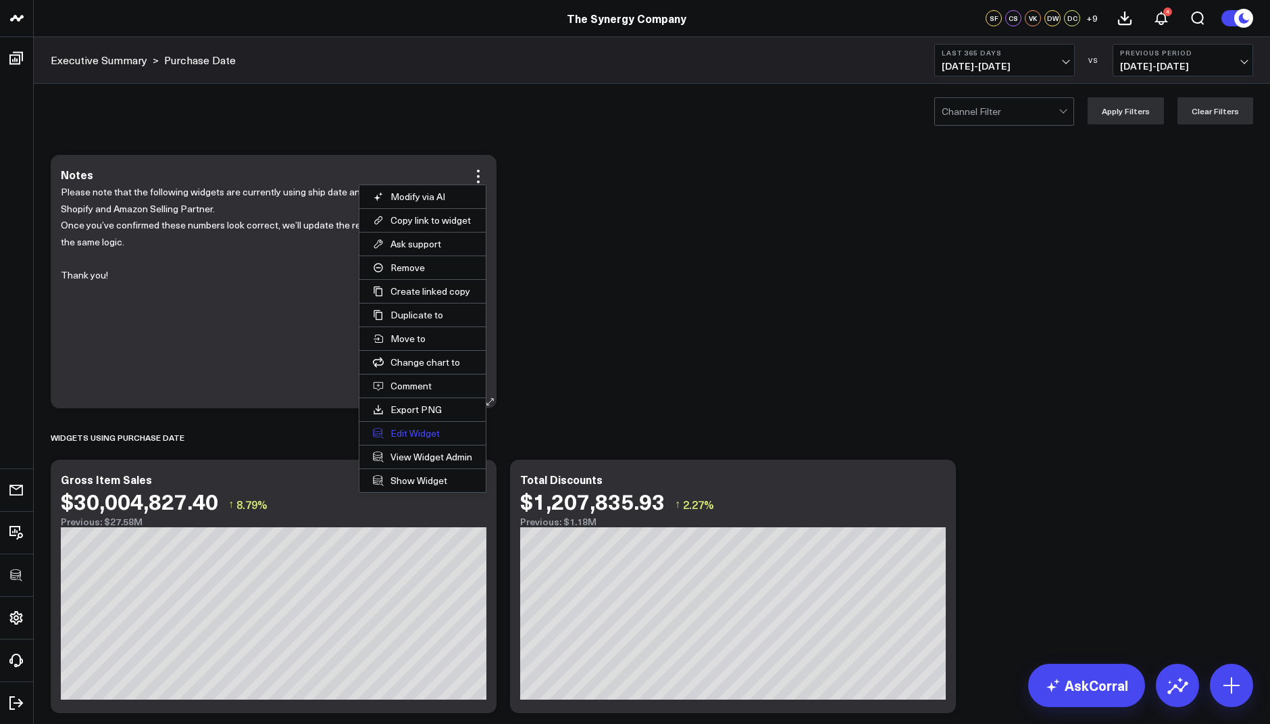
click at [406, 428] on button "Edit Widget" at bounding box center [422, 433] width 126 height 23
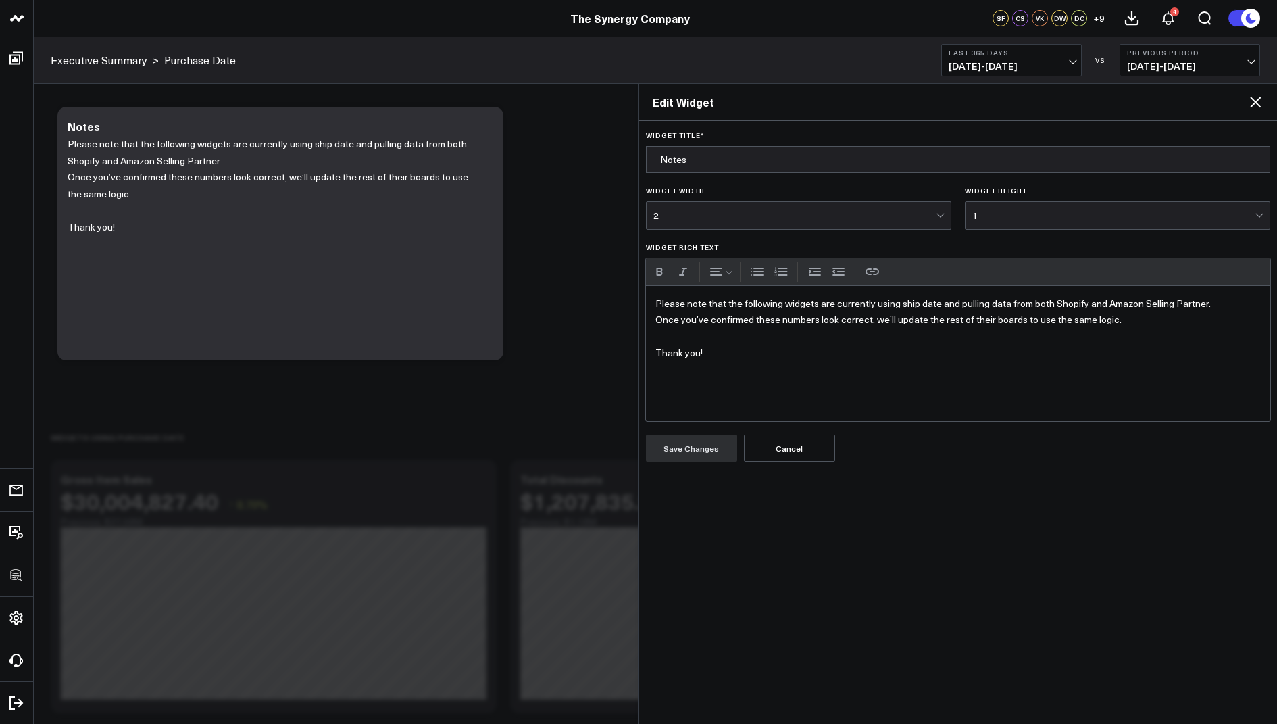
click at [915, 305] on p "Please note that the following widgets are currently using ship date and pullin…" at bounding box center [958, 303] width 606 height 17
click at [703, 441] on button "Save Changes" at bounding box center [691, 448] width 91 height 27
click at [1255, 101] on icon at bounding box center [1255, 102] width 11 height 11
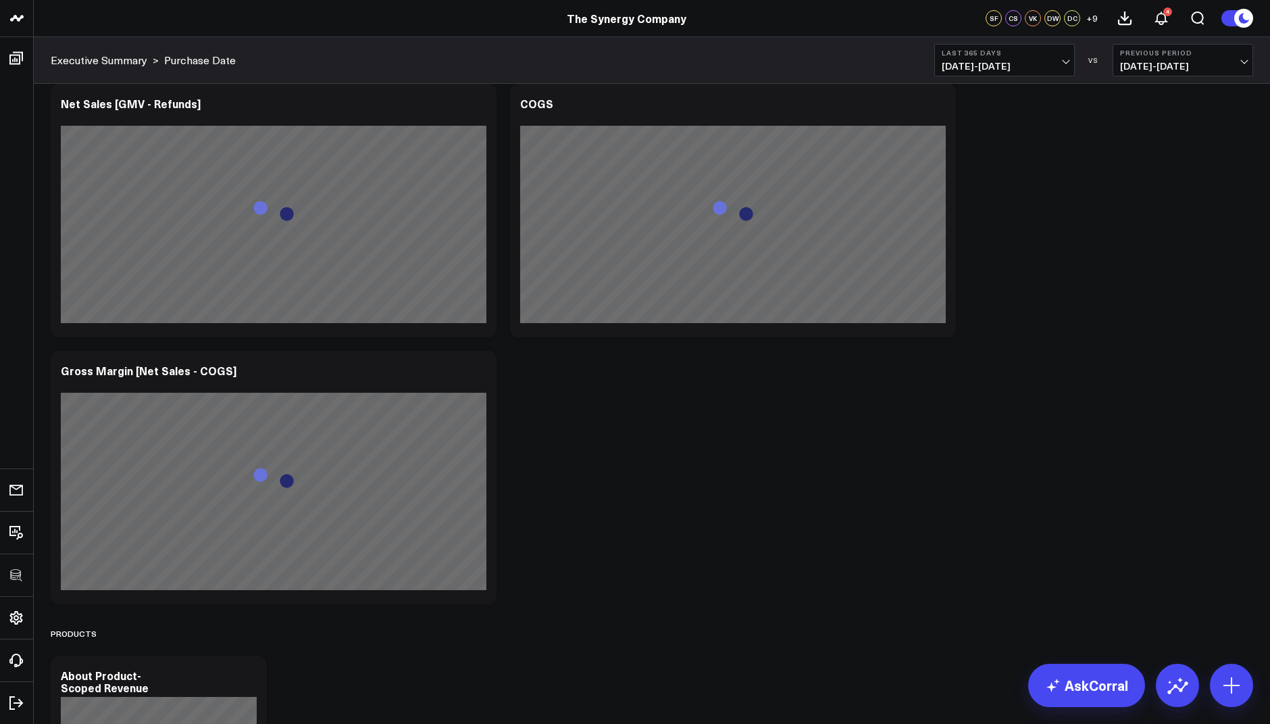
scroll to position [1449, 0]
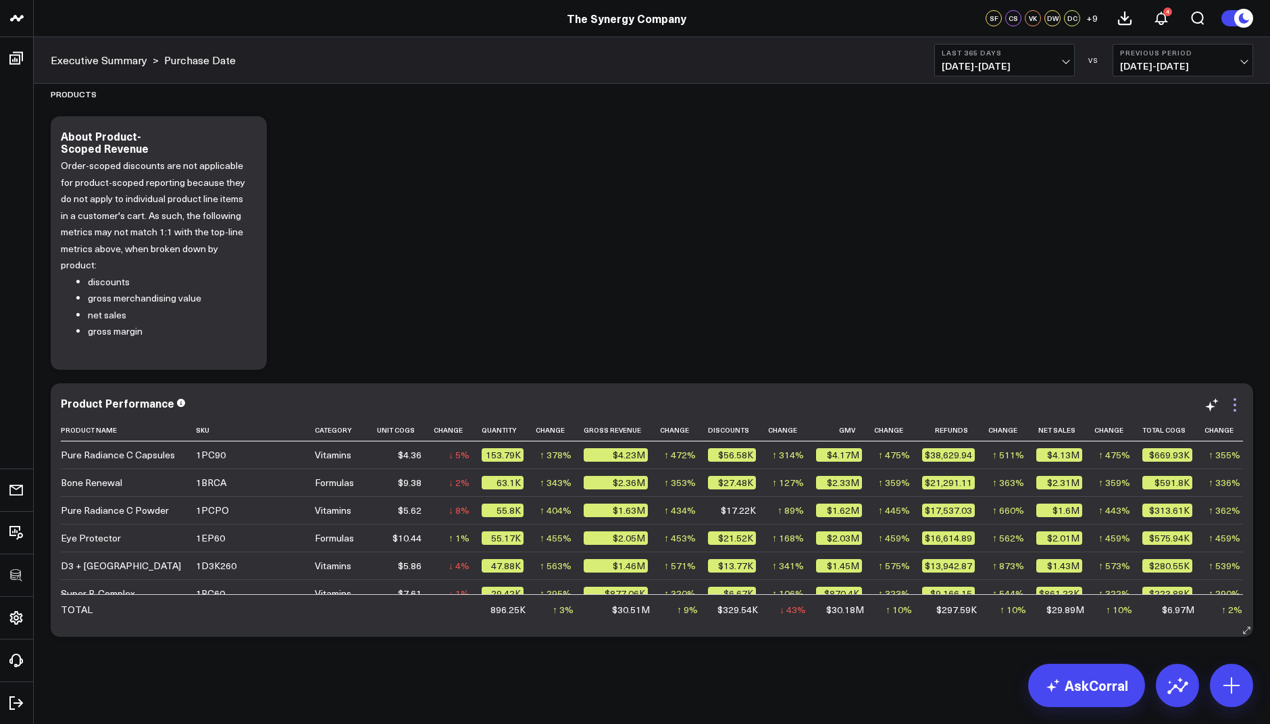
click at [1237, 403] on icon at bounding box center [1235, 405] width 16 height 16
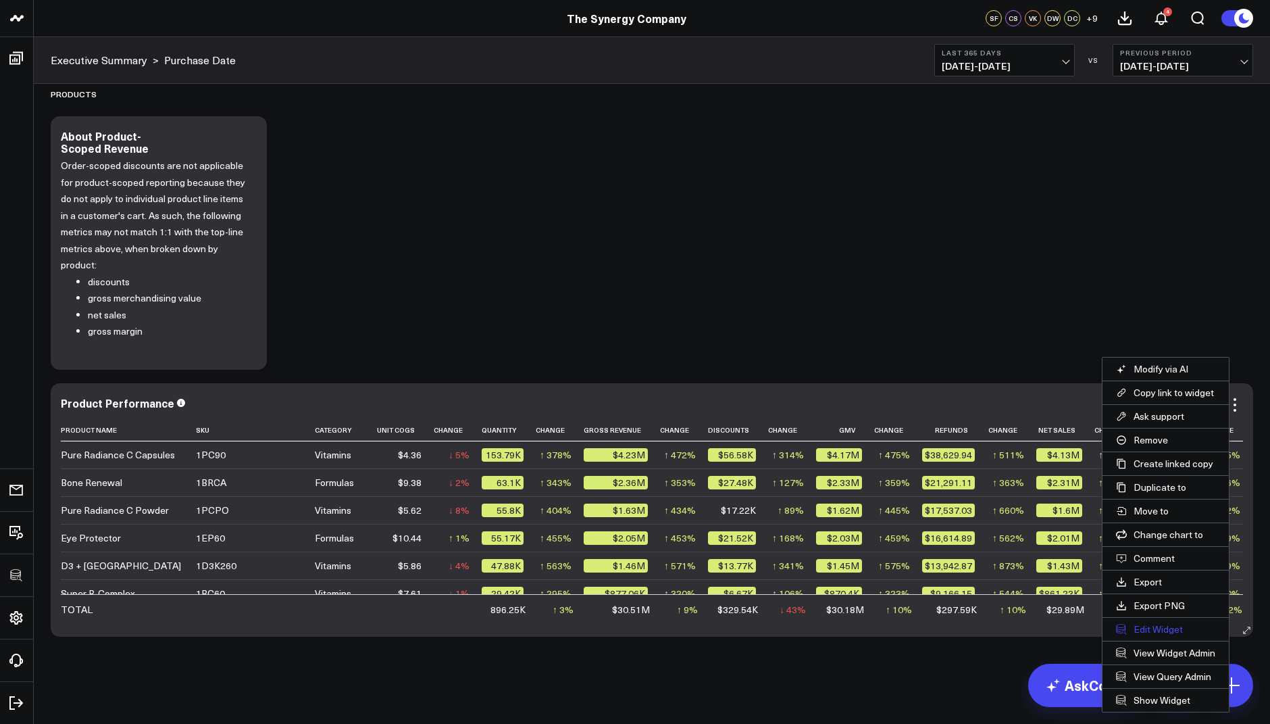
click at [1150, 626] on button "Edit Widget" at bounding box center [1166, 629] width 126 height 23
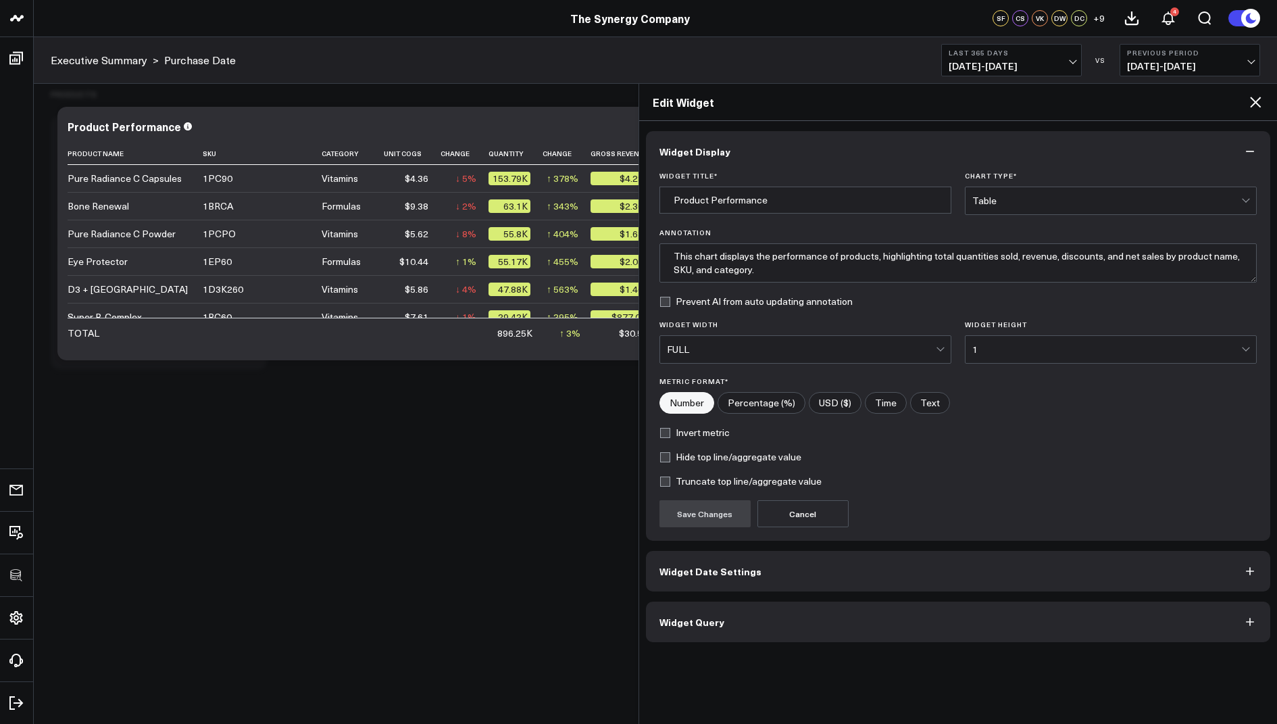
click at [705, 606] on button "Widget Query" at bounding box center [958, 621] width 625 height 41
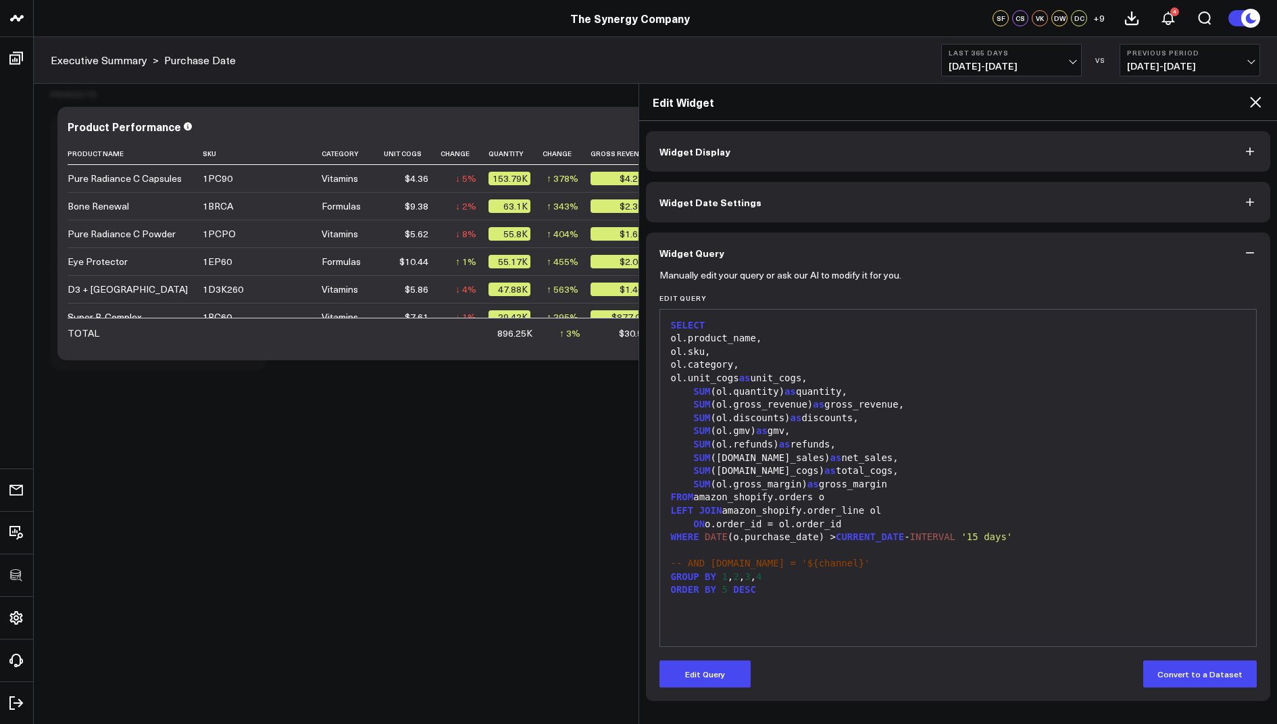
click at [1255, 105] on icon at bounding box center [1255, 102] width 16 height 16
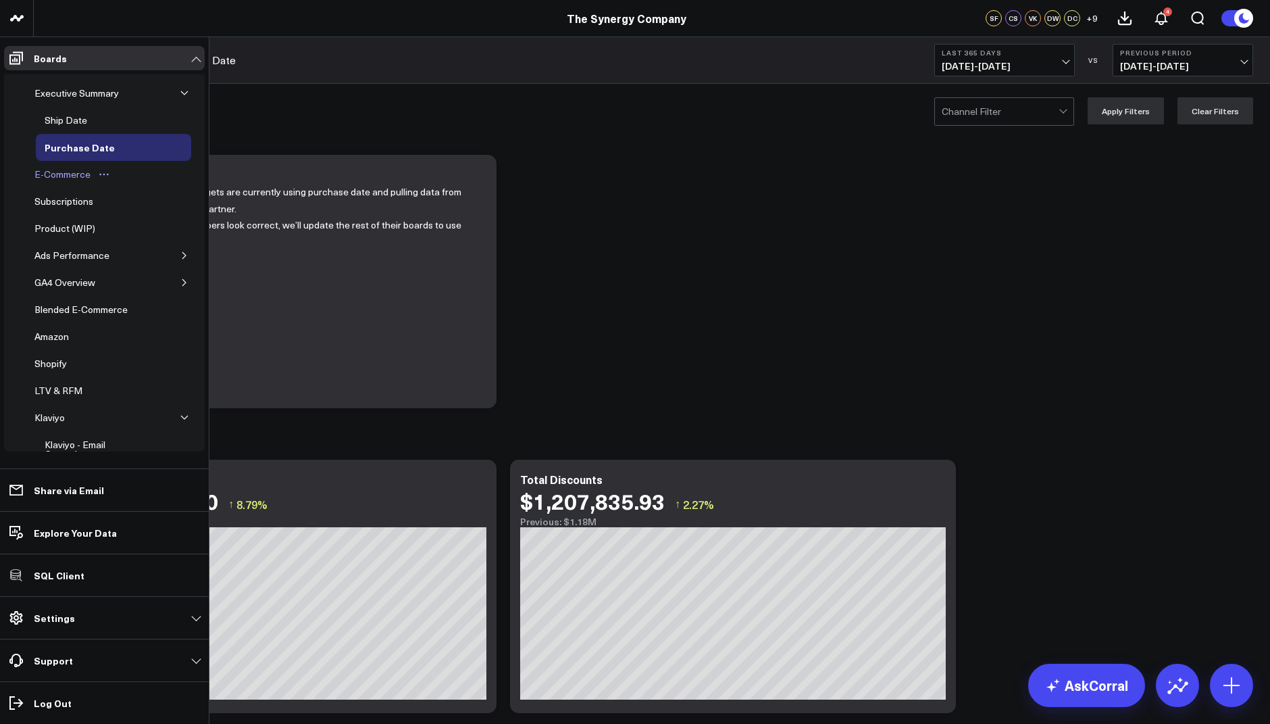
click at [63, 177] on div "E-Commerce" at bounding box center [62, 174] width 63 height 16
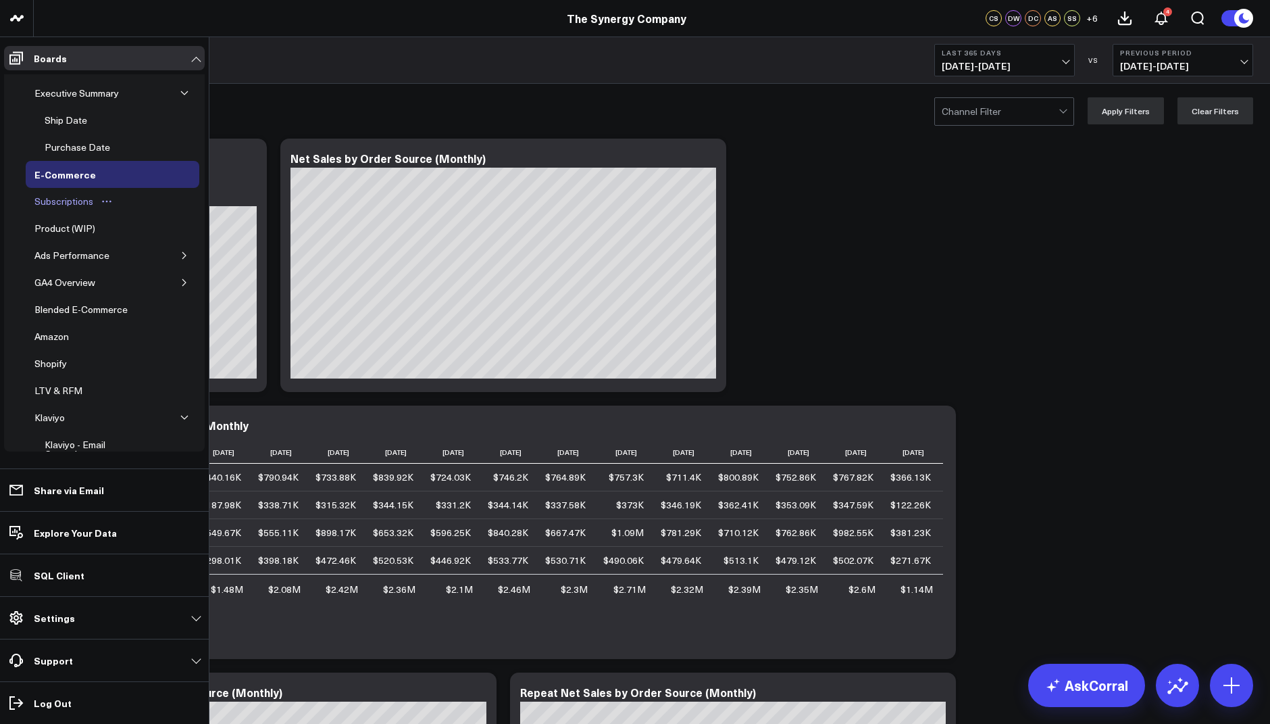
click at [67, 200] on div "Subscriptions" at bounding box center [64, 201] width 66 height 16
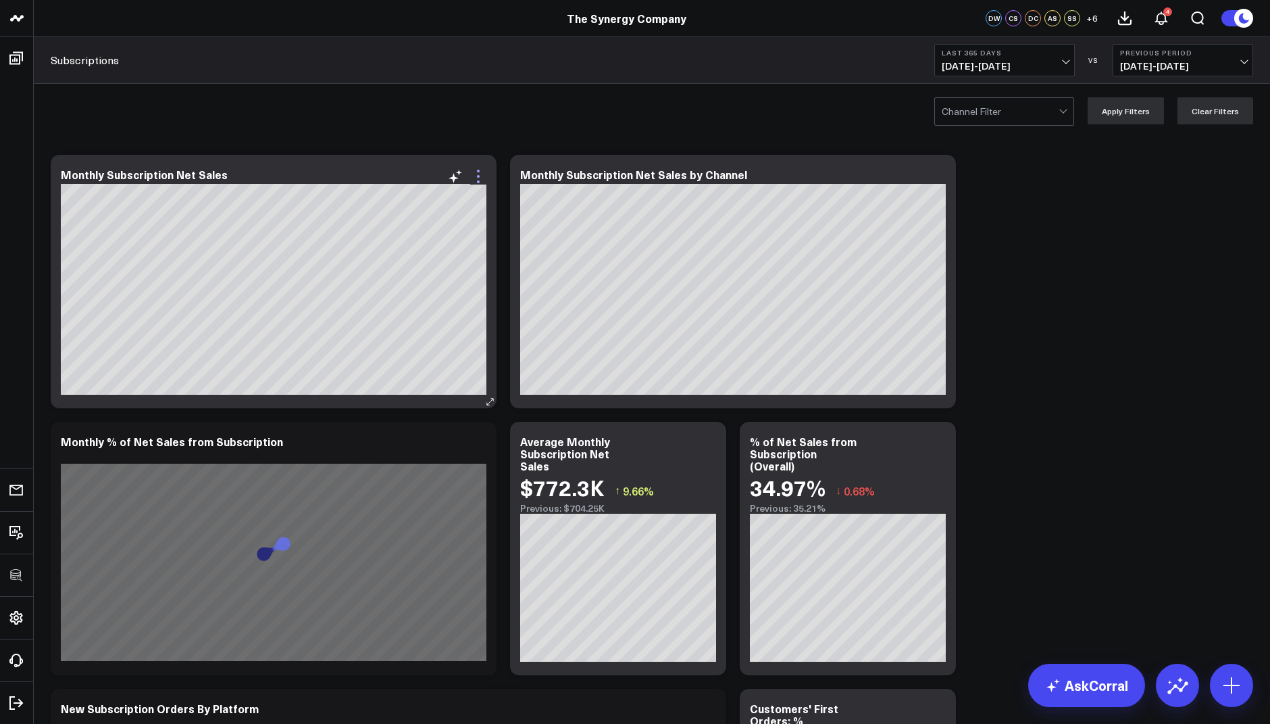
click at [482, 176] on icon at bounding box center [478, 176] width 16 height 16
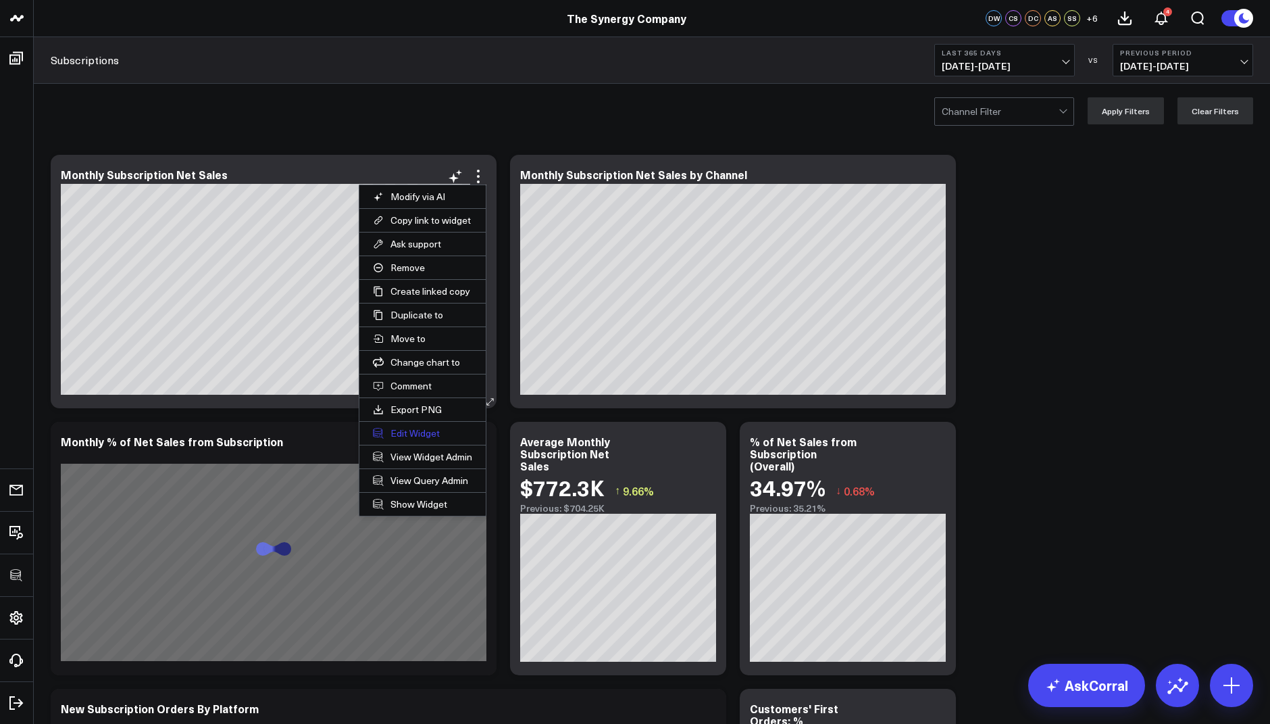
click at [399, 428] on button "Edit Widget" at bounding box center [422, 433] width 126 height 23
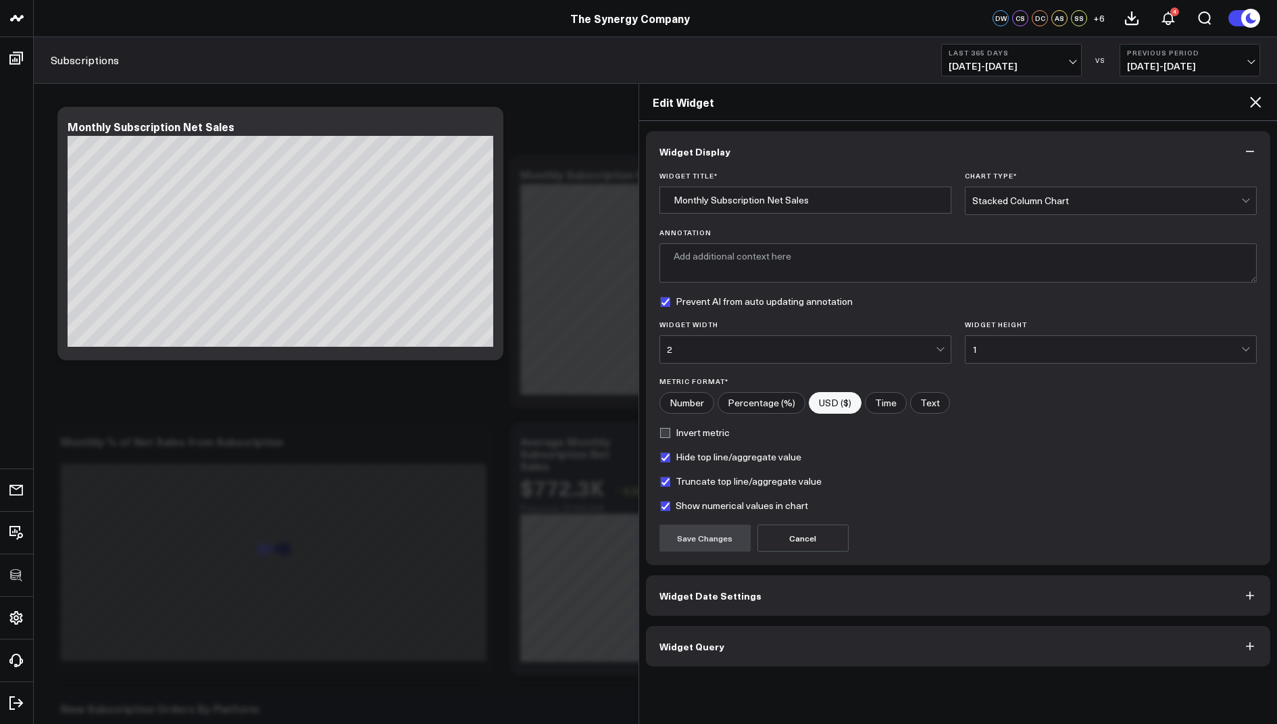
click at [680, 648] on span "Widget Query" at bounding box center [692, 646] width 65 height 11
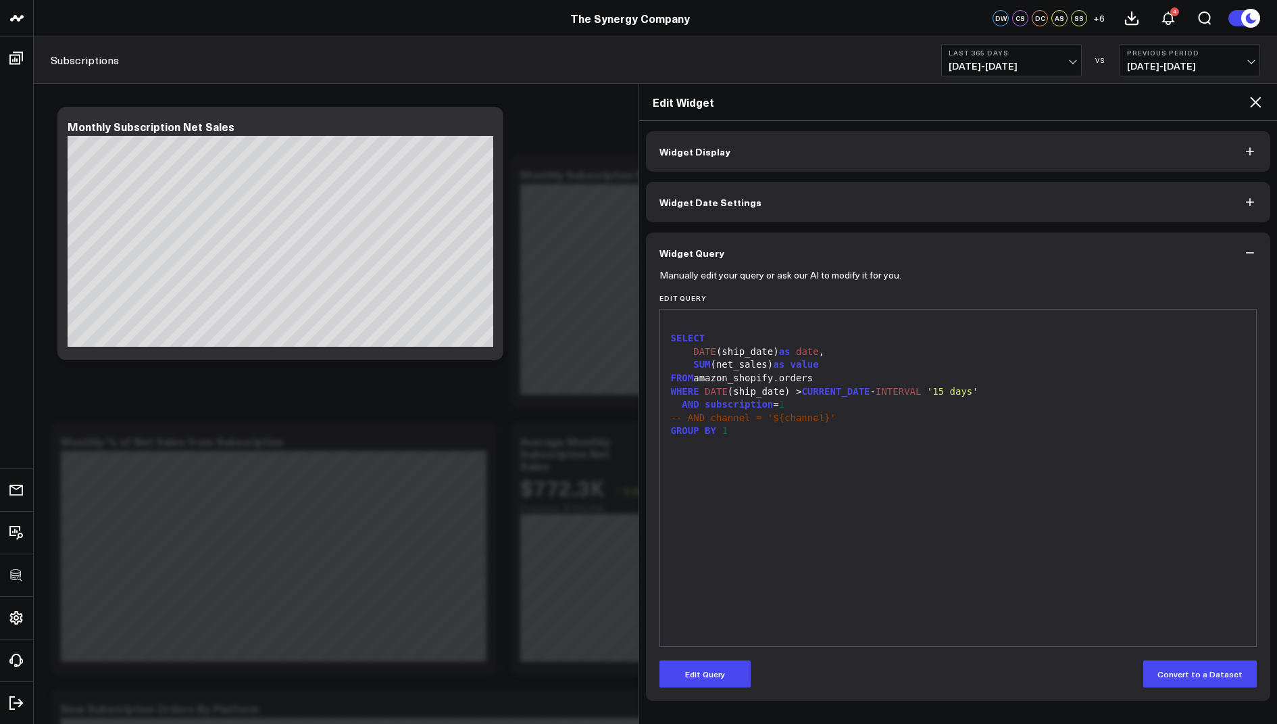
click at [1261, 105] on icon at bounding box center [1255, 102] width 16 height 16
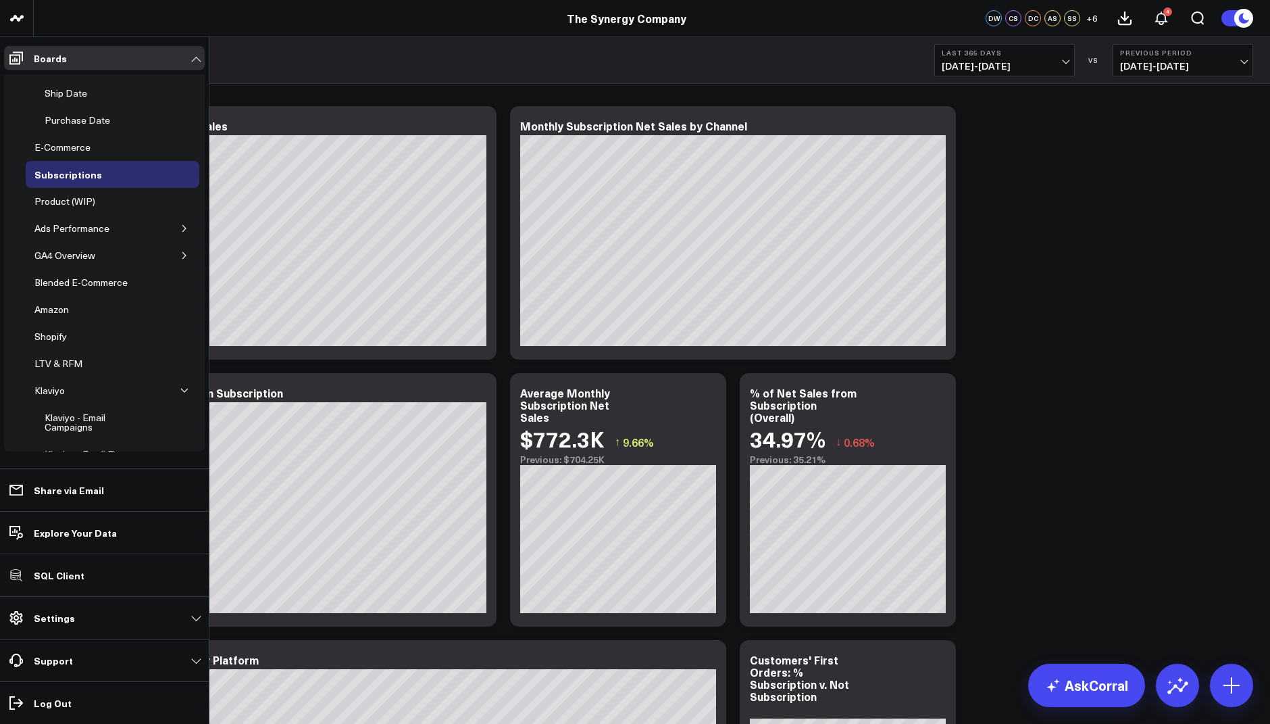
scroll to position [19, 0]
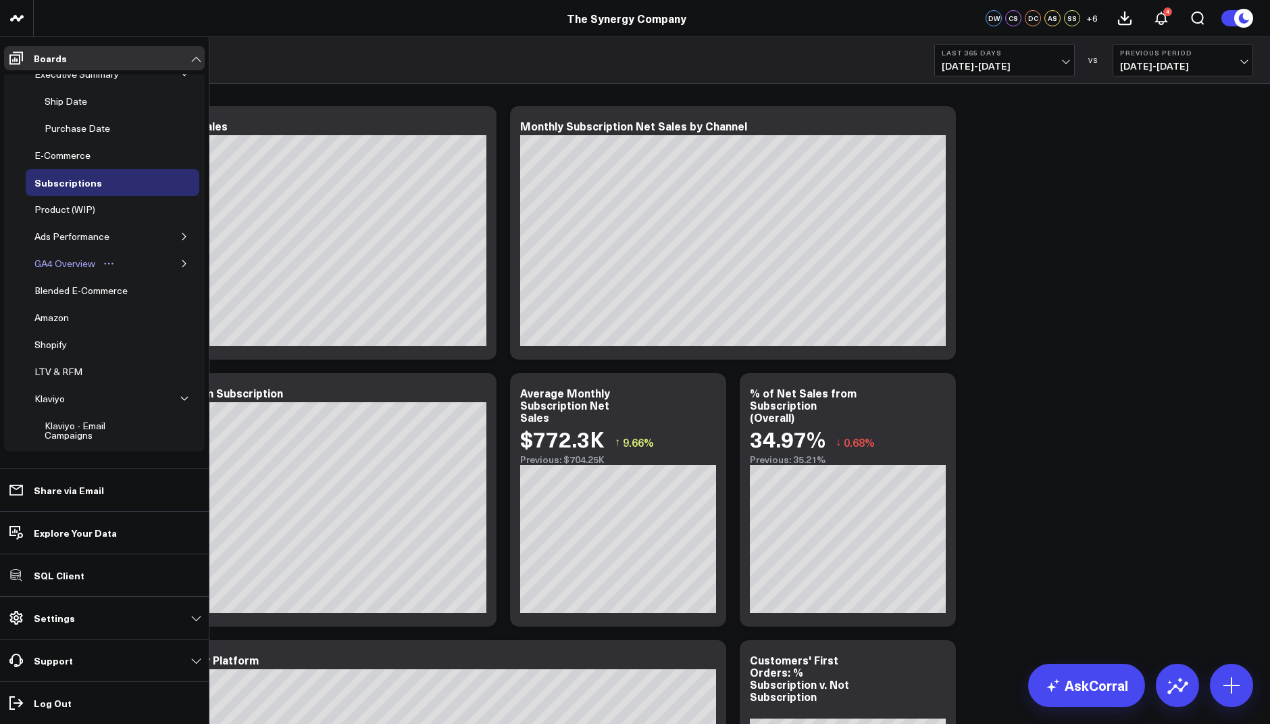
click at [72, 257] on div "GA4 Overview" at bounding box center [65, 263] width 68 height 16
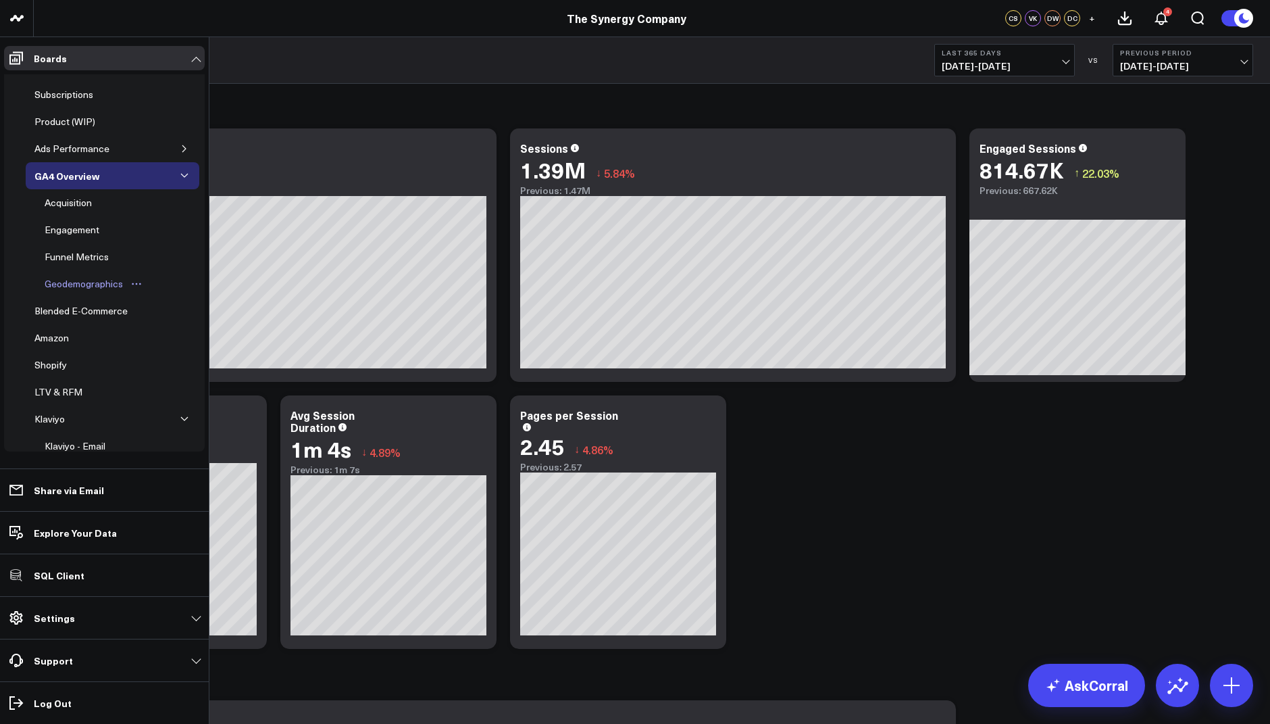
scroll to position [48, 0]
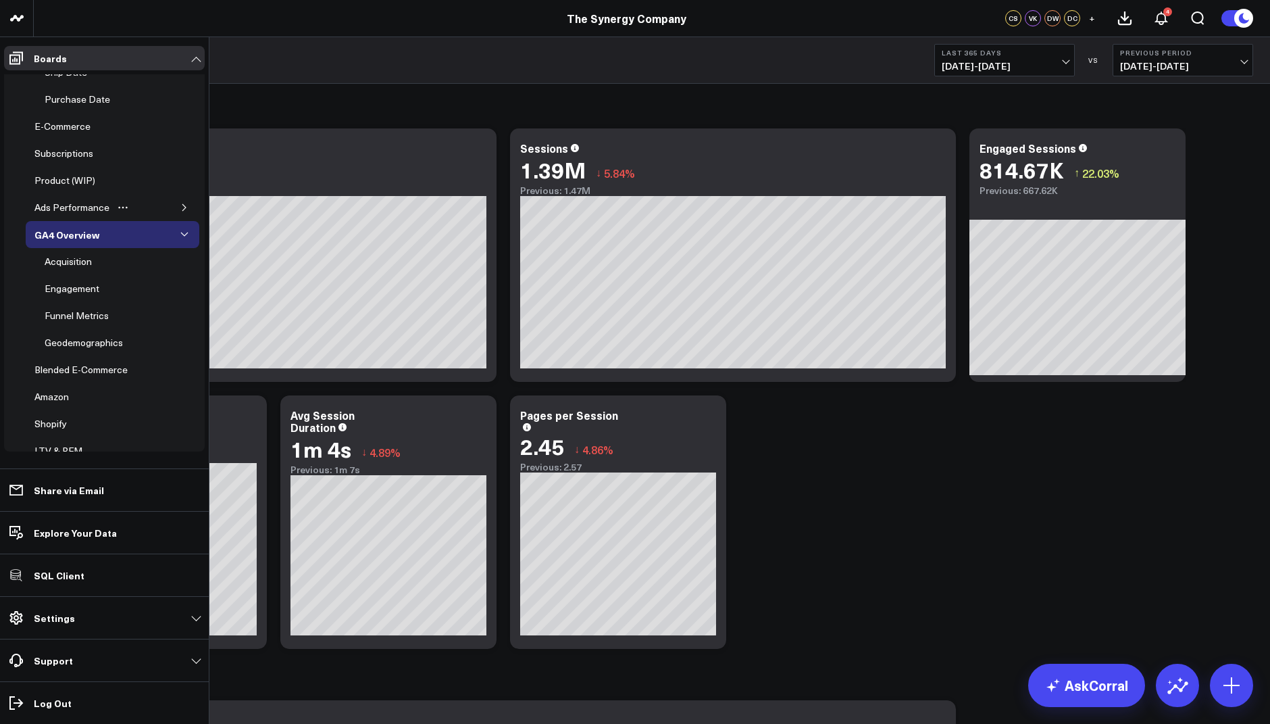
click at [180, 205] on icon "button" at bounding box center [184, 207] width 8 height 8
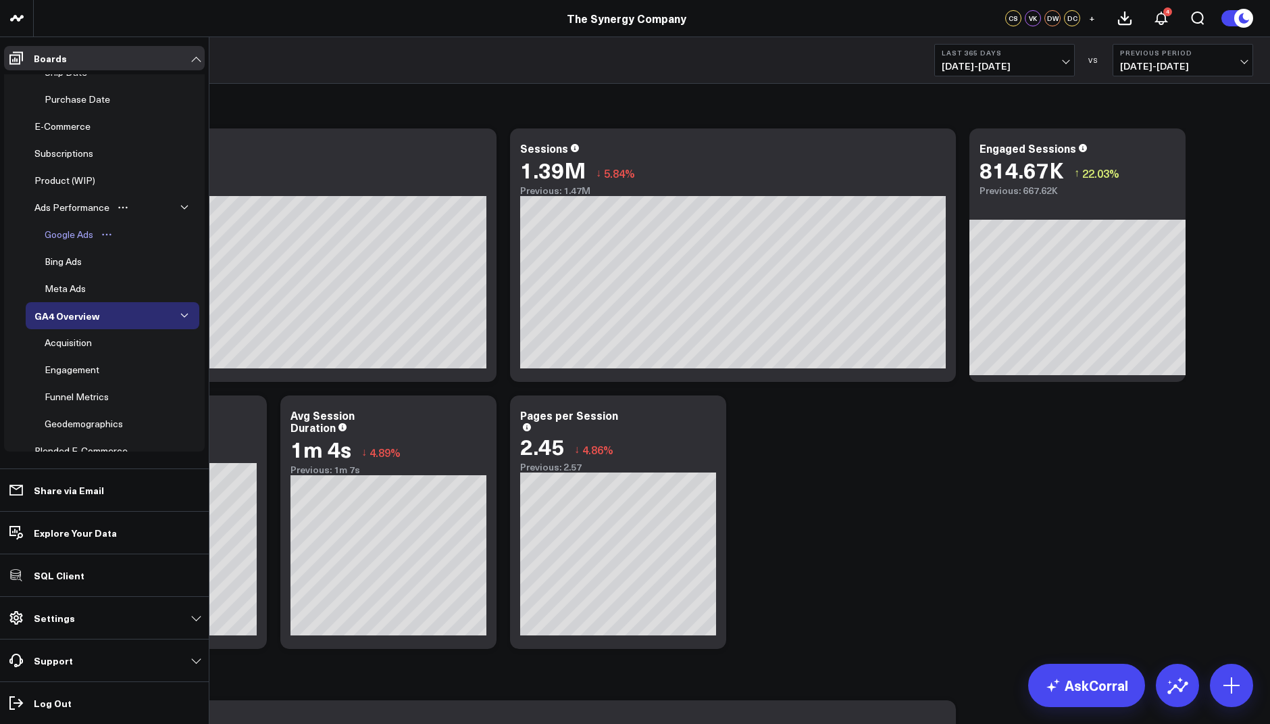
click at [68, 228] on div "Google Ads" at bounding box center [68, 234] width 55 height 16
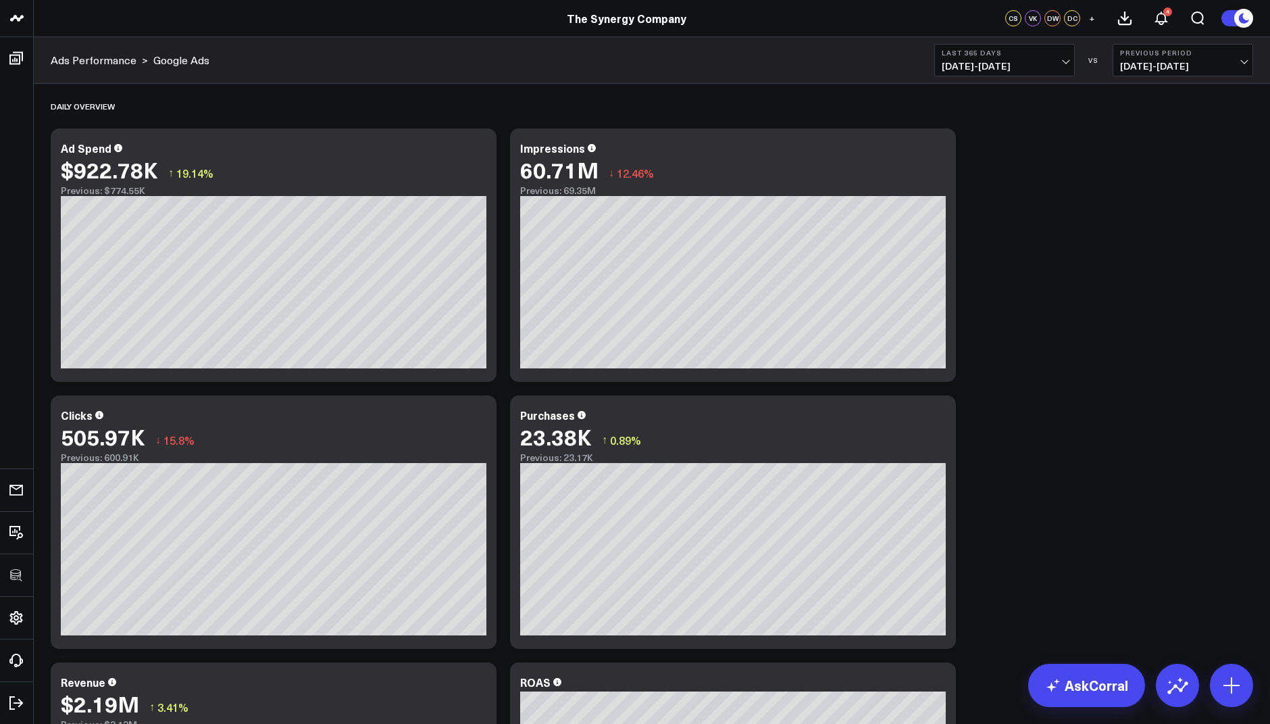
scroll to position [39, 0]
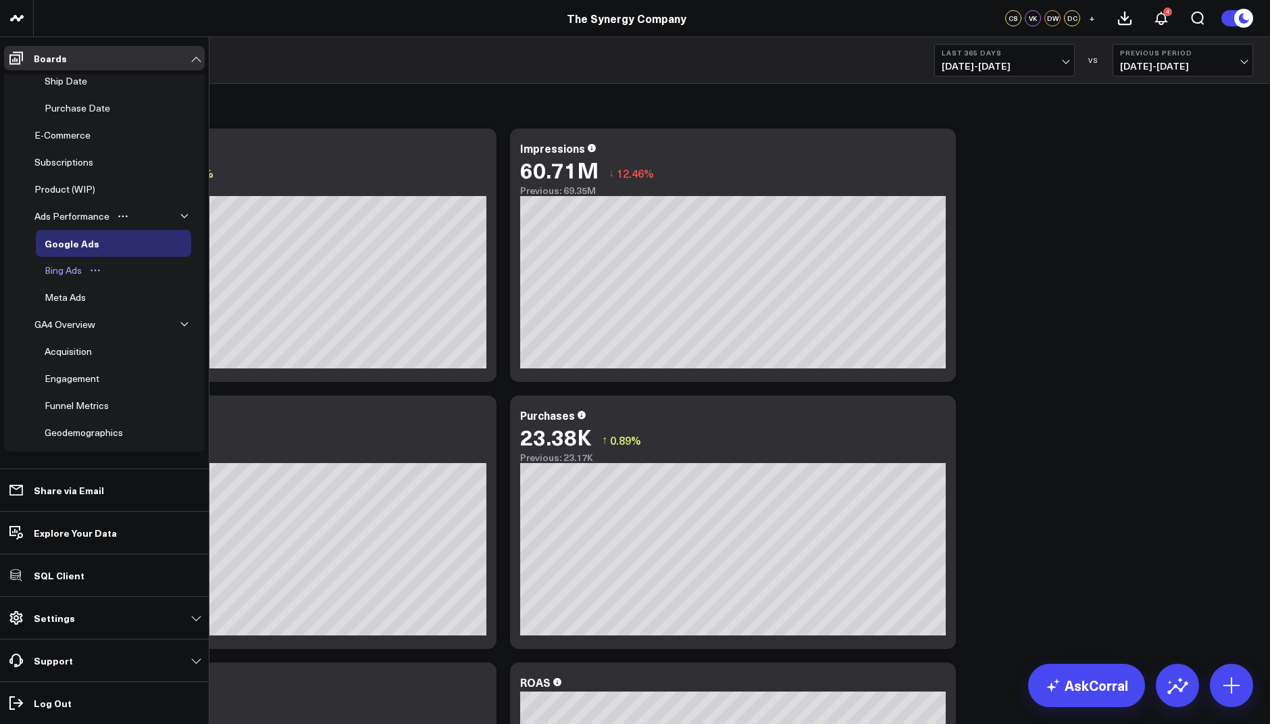
click at [74, 266] on div "Bing Ads" at bounding box center [63, 270] width 44 height 16
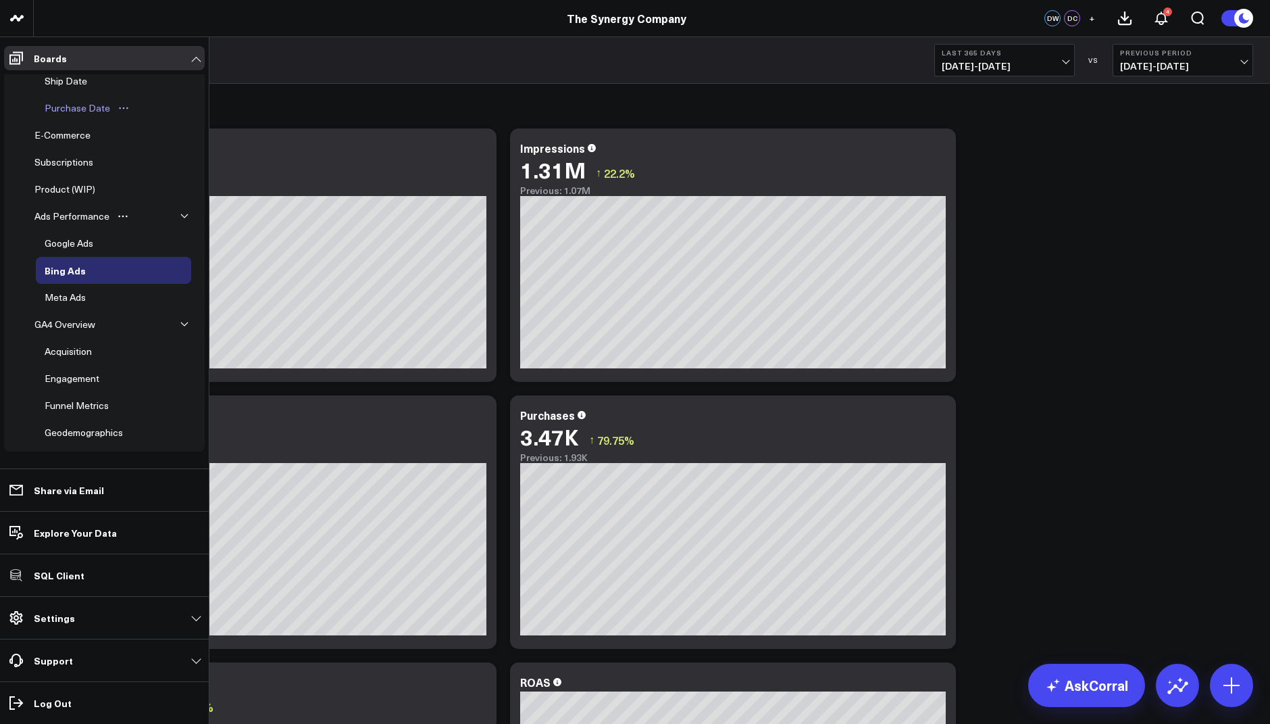
click at [97, 112] on div "Purchase Date" at bounding box center [77, 108] width 72 height 16
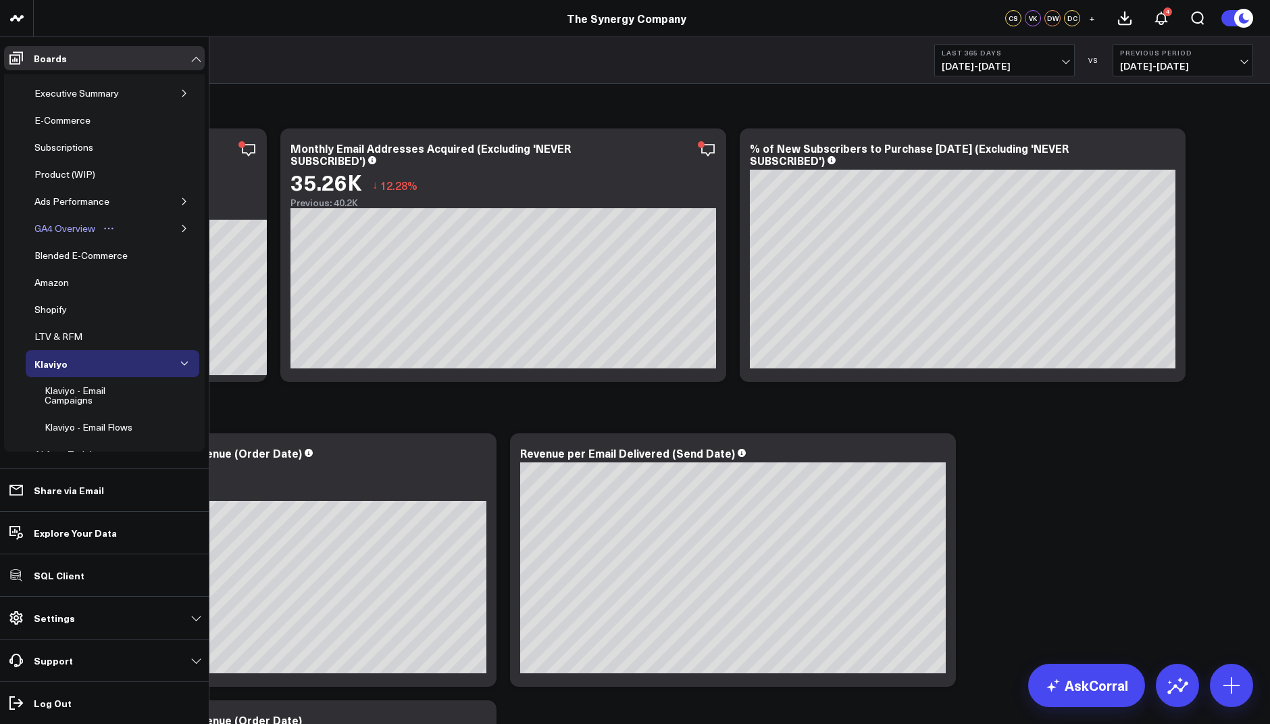
click at [66, 224] on div "GA4 Overview" at bounding box center [65, 228] width 68 height 16
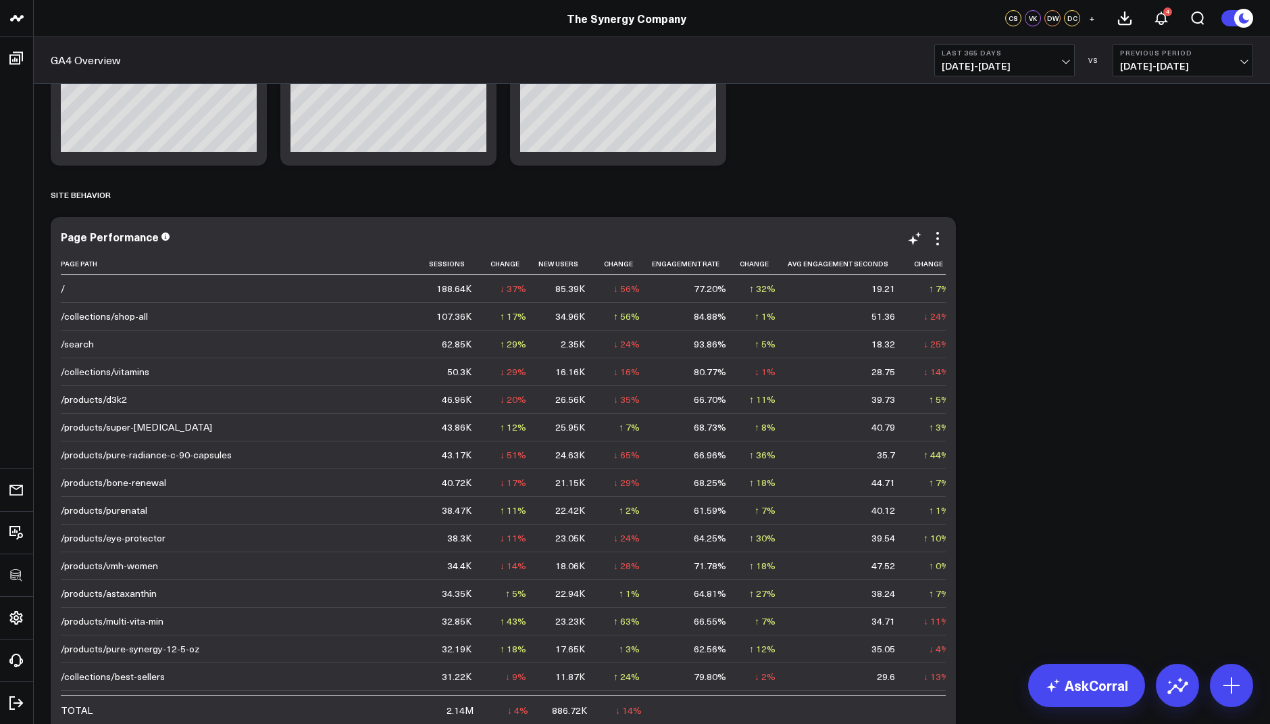
scroll to position [403, 0]
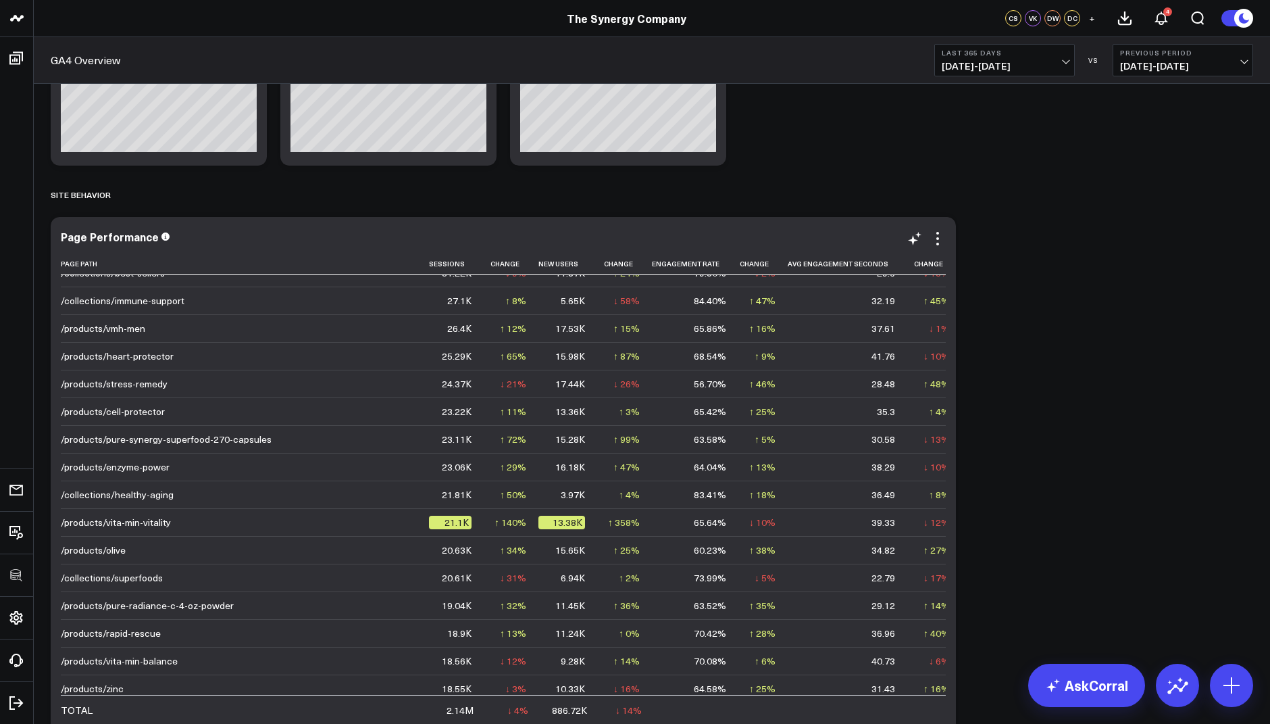
click at [947, 235] on div "Page Performance Page Path Sessions Change New Users Change Engagement Rate Cha…" at bounding box center [503, 477] width 905 height 520
click at [939, 239] on icon at bounding box center [938, 238] width 3 height 3
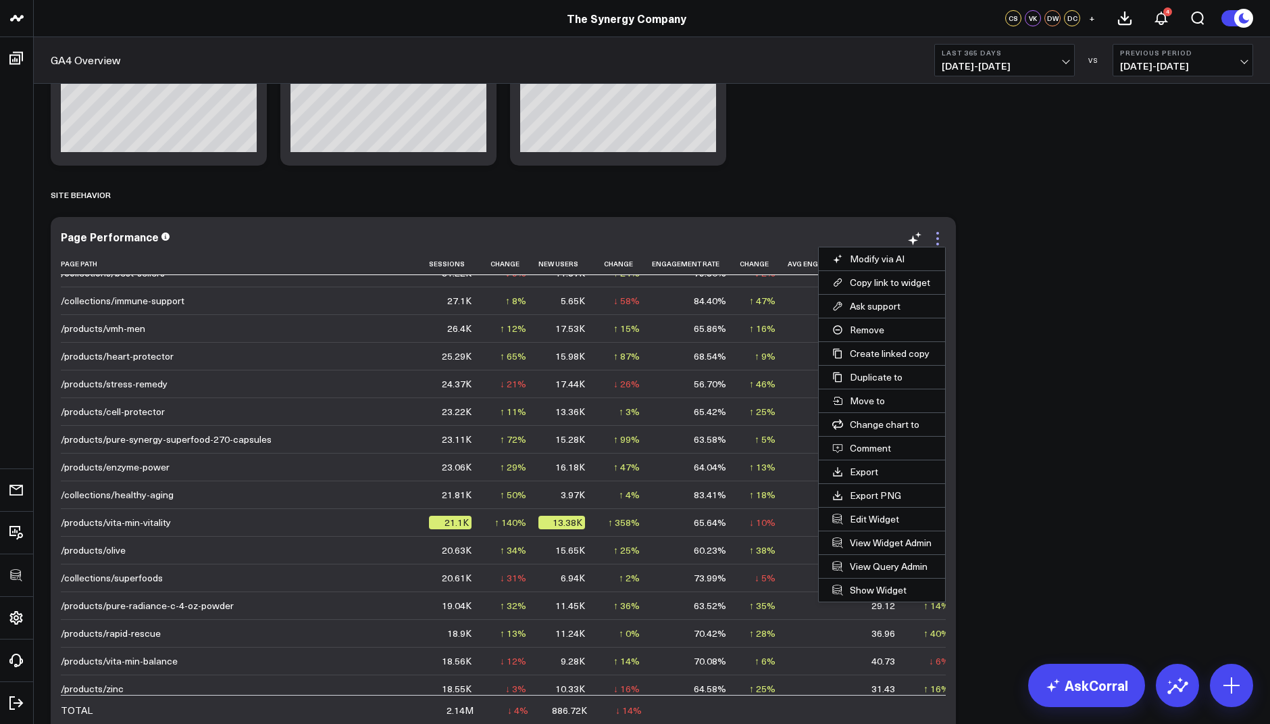
scroll to position [1133, 121]
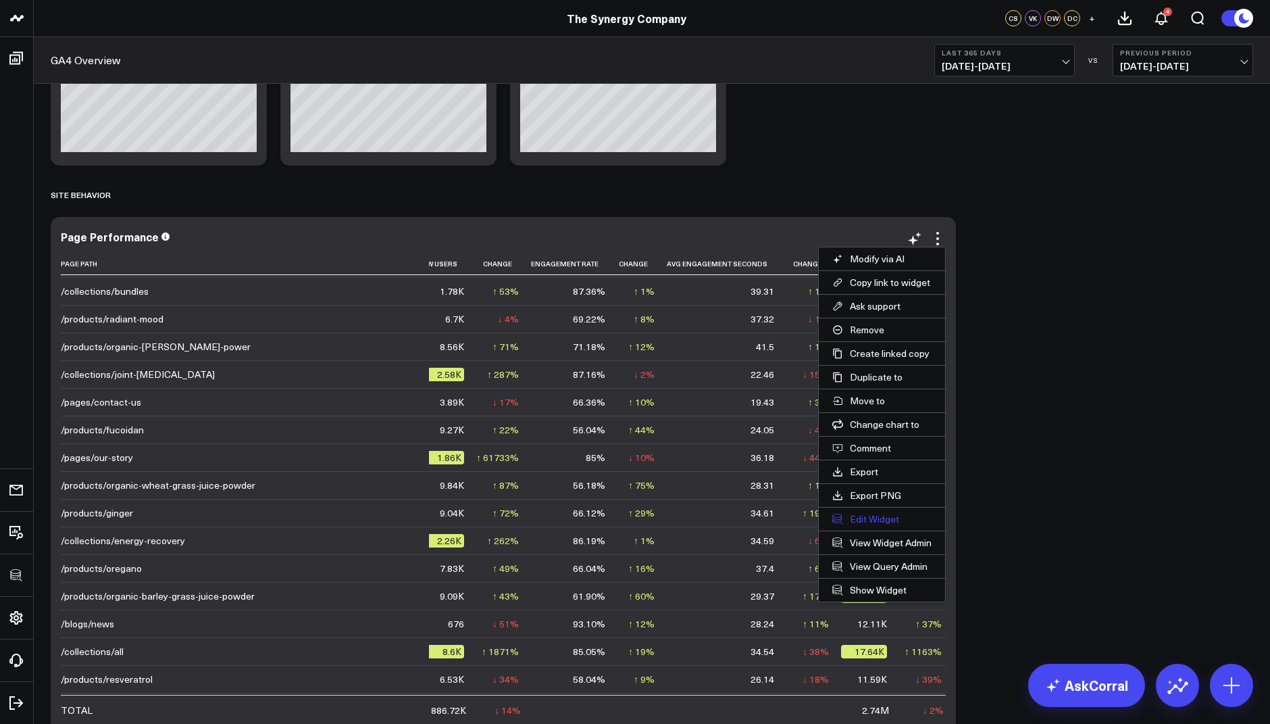
click at [863, 512] on button "Edit Widget" at bounding box center [882, 518] width 126 height 23
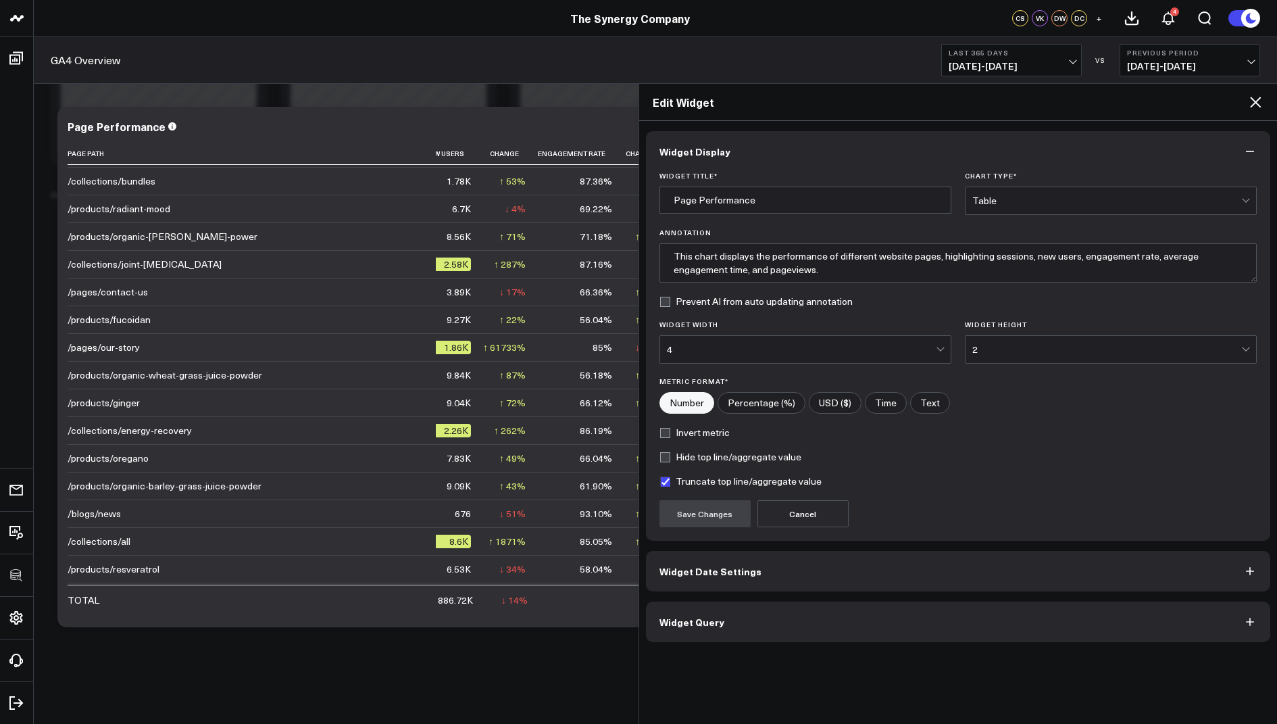
click at [669, 620] on span "Widget Query" at bounding box center [692, 621] width 65 height 11
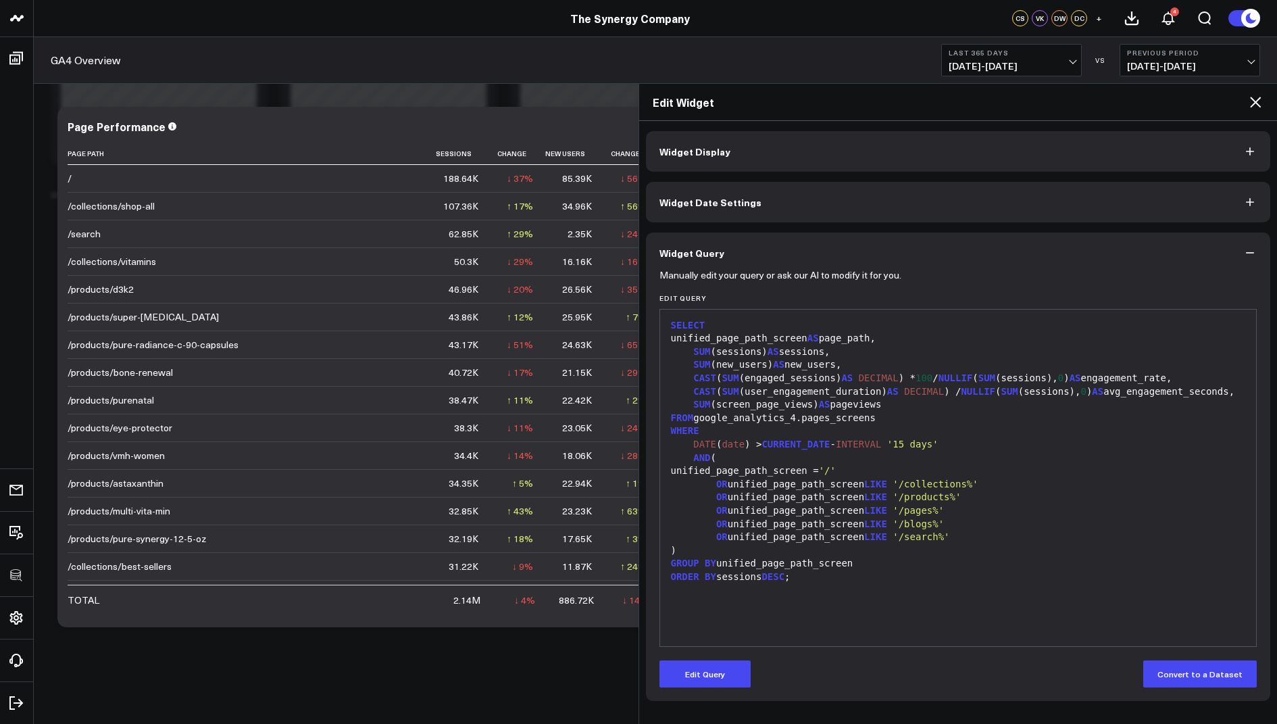
click at [1252, 102] on icon at bounding box center [1255, 102] width 16 height 16
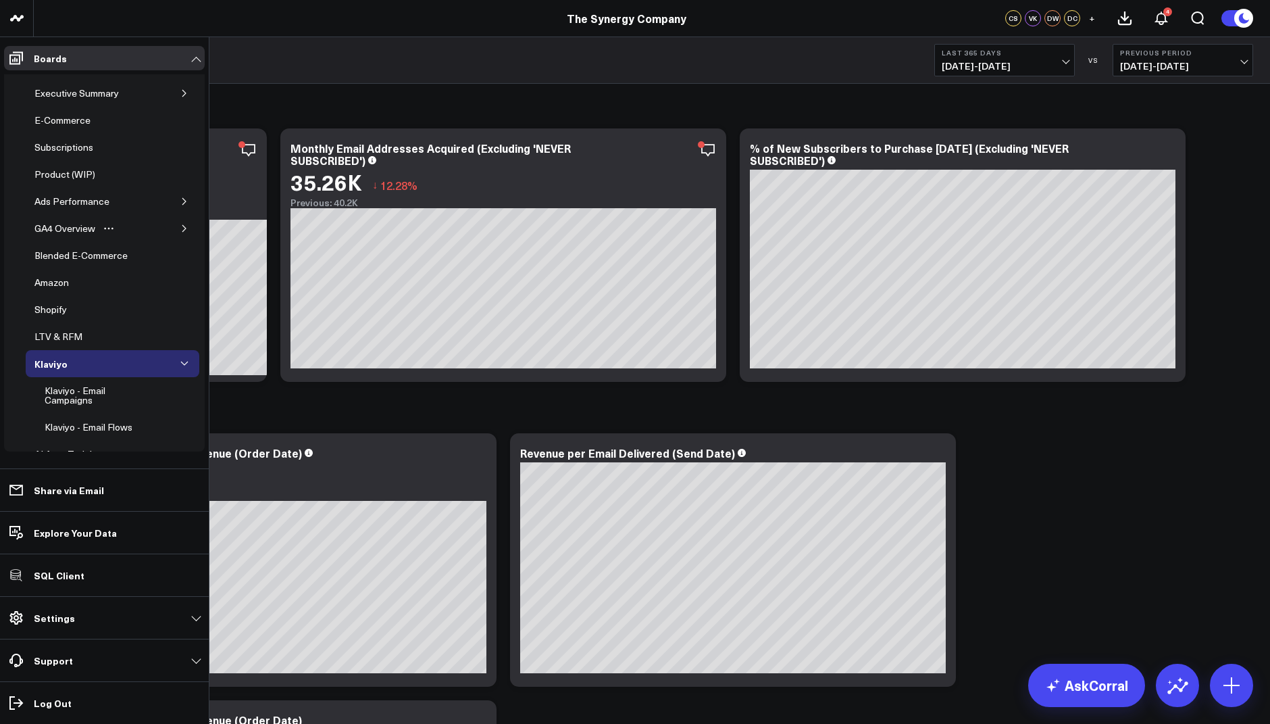
click at [180, 228] on icon "button" at bounding box center [184, 228] width 8 height 8
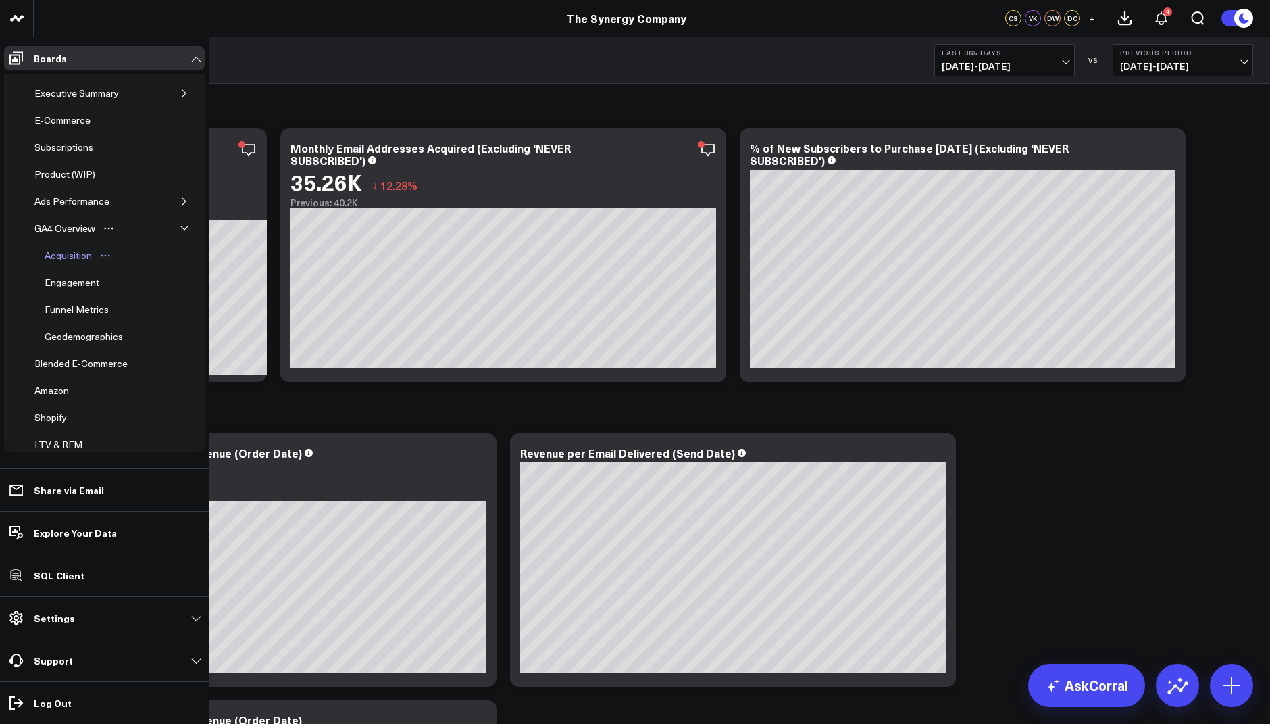
click at [70, 250] on div "Acquisition" at bounding box center [68, 255] width 54 height 16
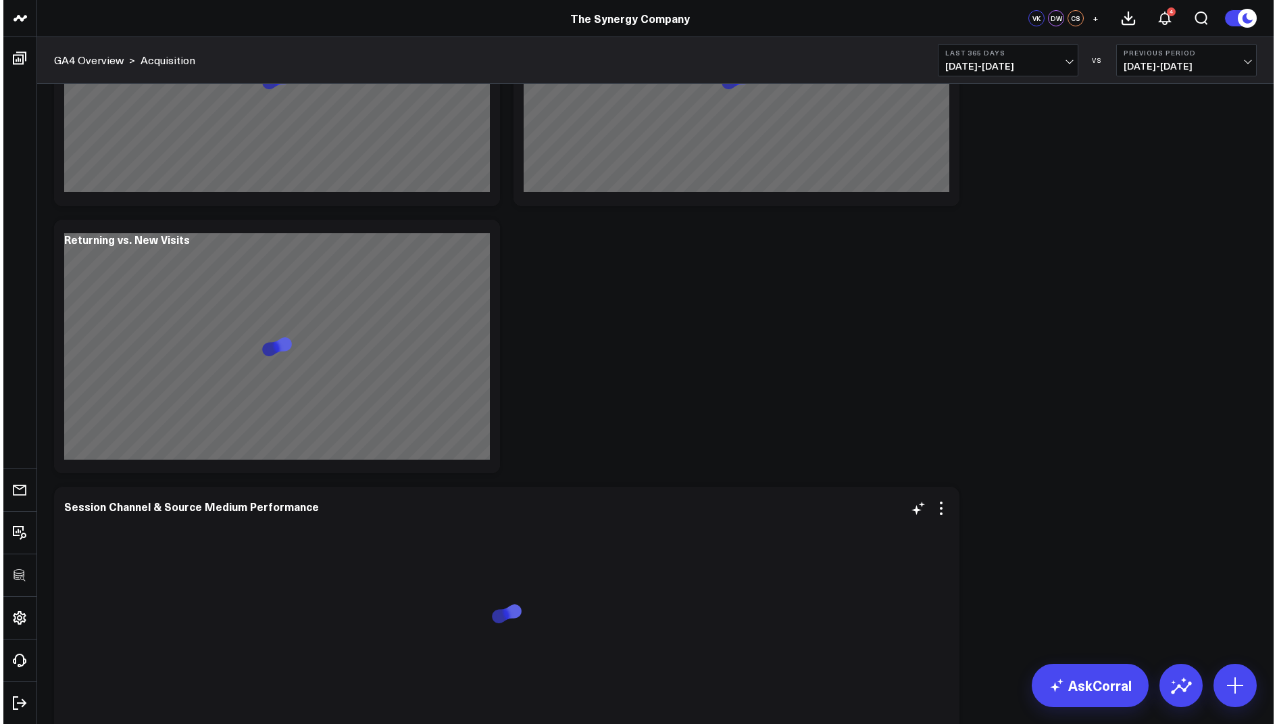
scroll to position [151, 0]
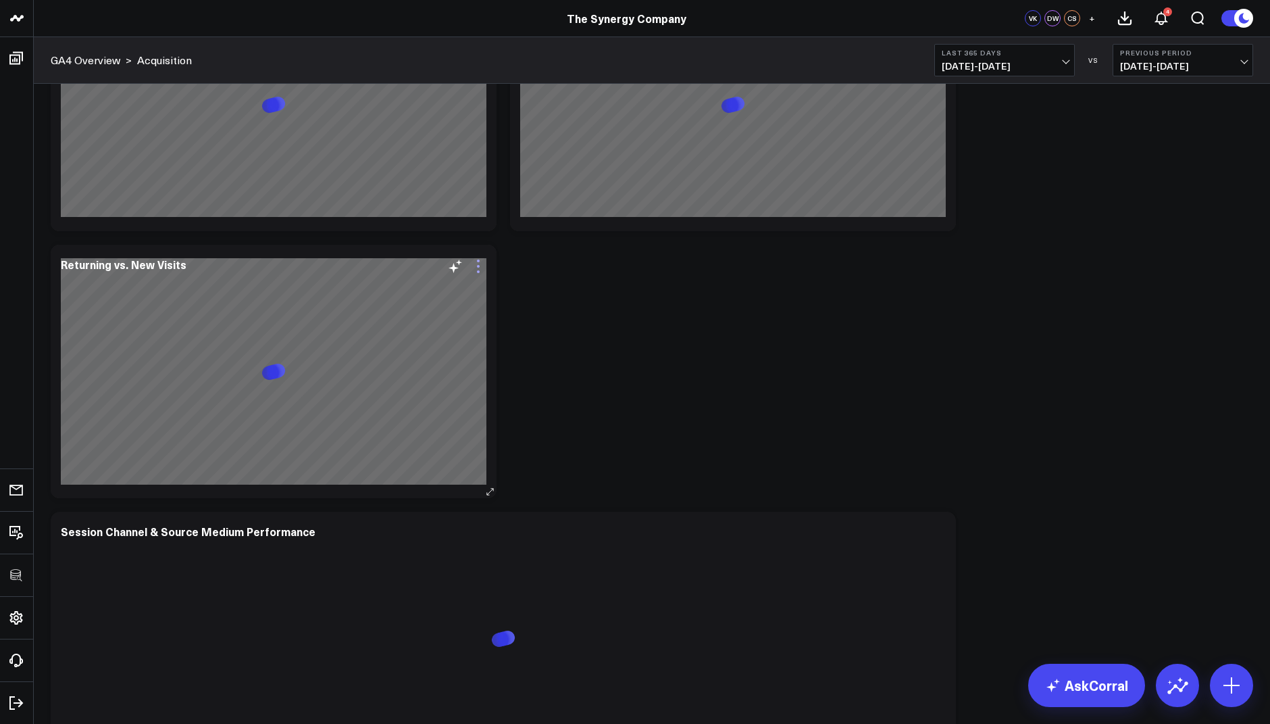
click at [482, 268] on icon at bounding box center [478, 266] width 16 height 16
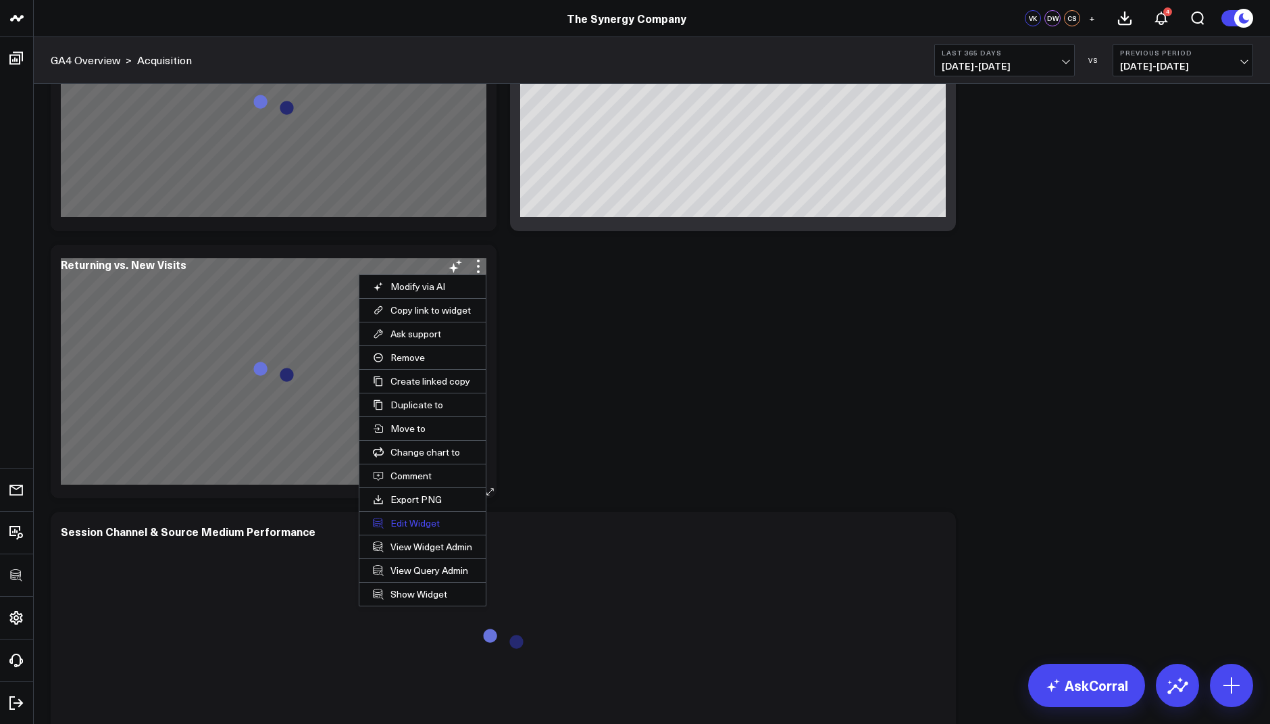
click at [414, 516] on button "Edit Widget" at bounding box center [422, 523] width 126 height 23
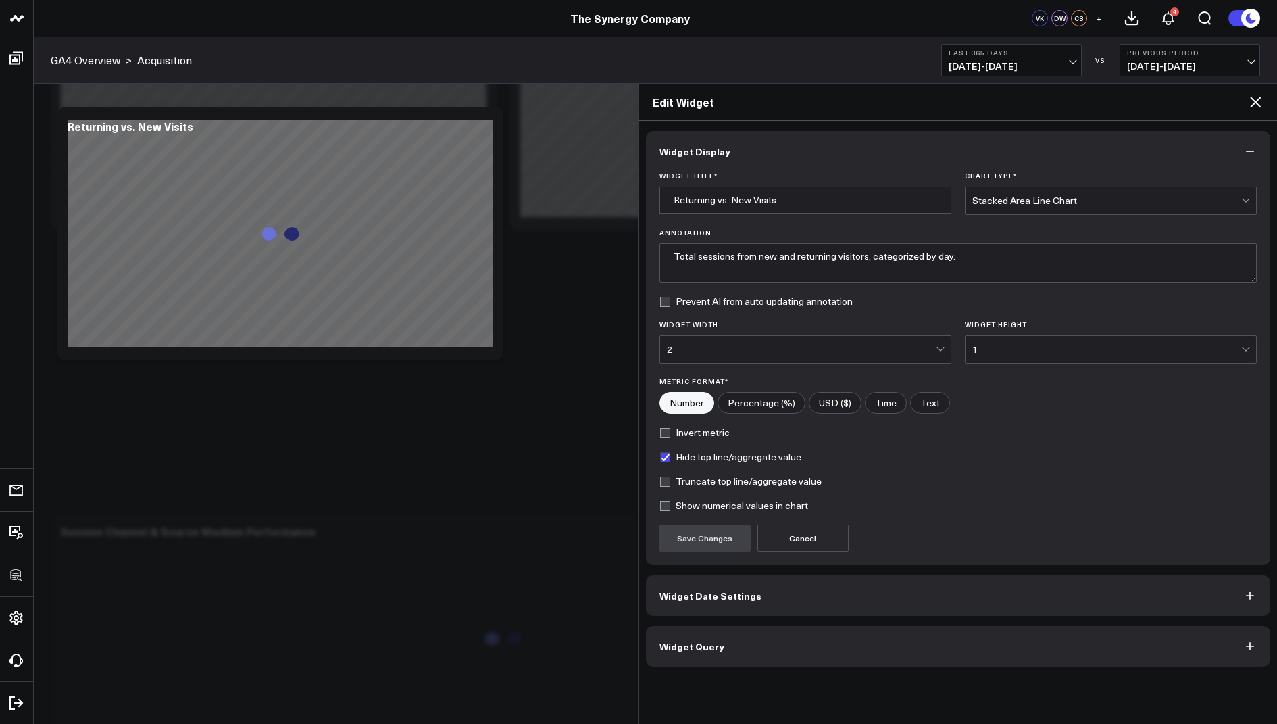
click at [689, 641] on span "Widget Query" at bounding box center [692, 646] width 65 height 11
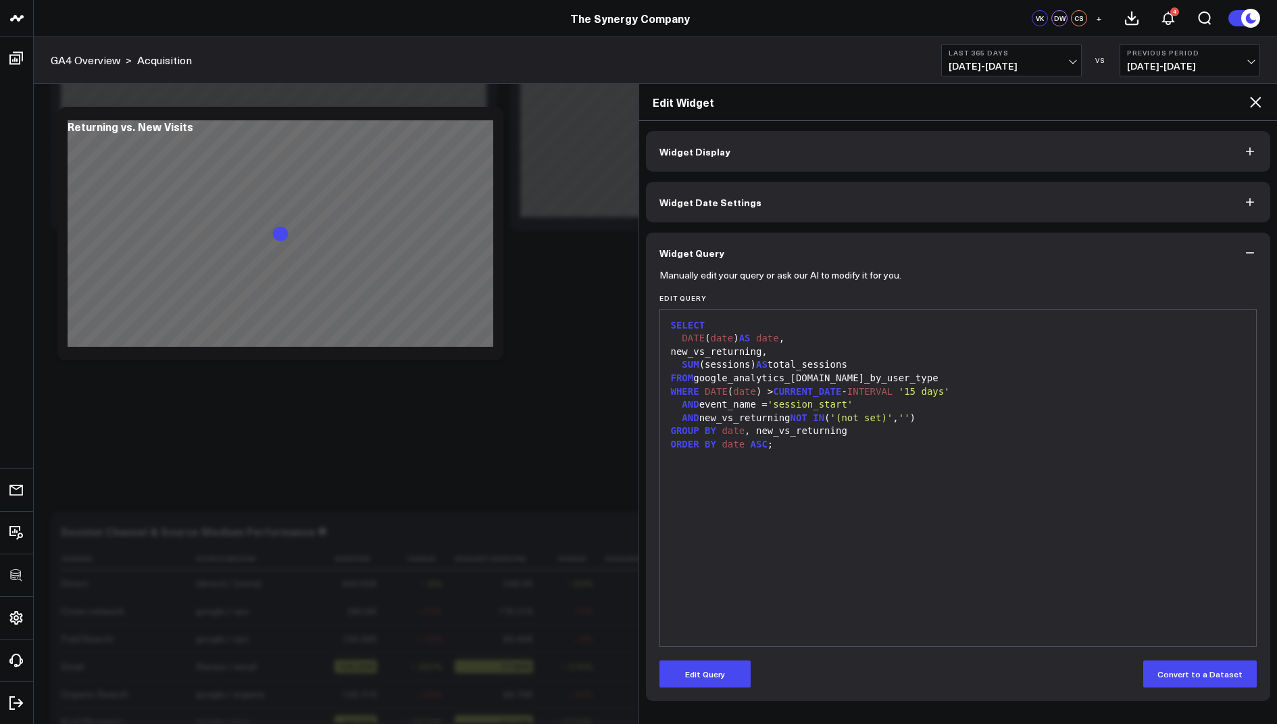
click at [1256, 109] on div "Edit Widget" at bounding box center [958, 102] width 639 height 37
click at [1256, 90] on div "Edit Widget" at bounding box center [958, 102] width 639 height 37
click at [1251, 98] on icon at bounding box center [1255, 102] width 11 height 11
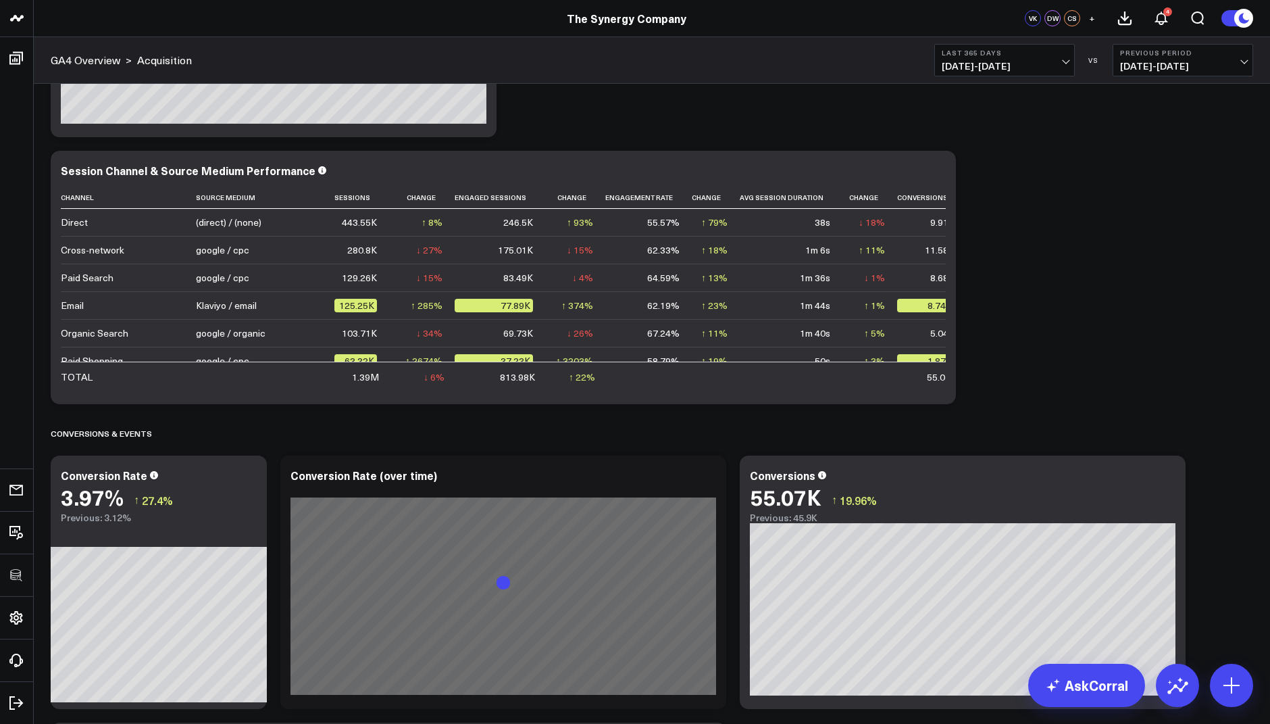
scroll to position [851, 0]
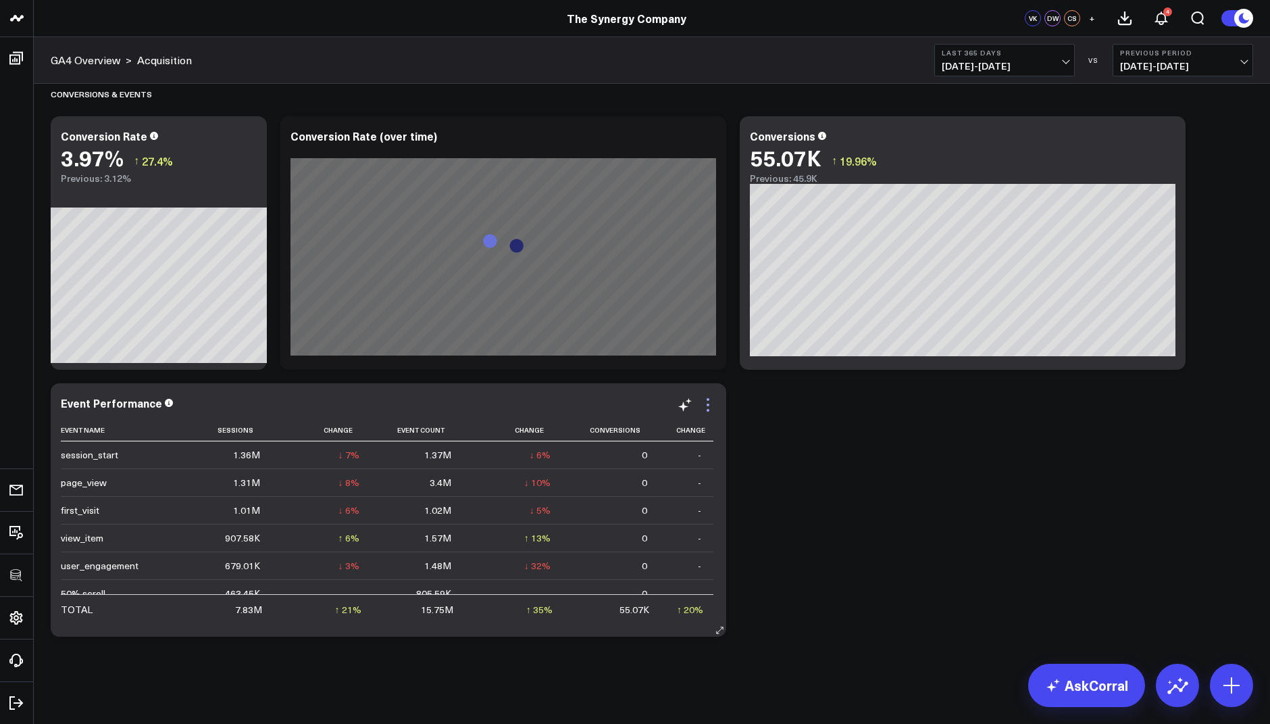
click at [712, 405] on icon at bounding box center [708, 405] width 16 height 16
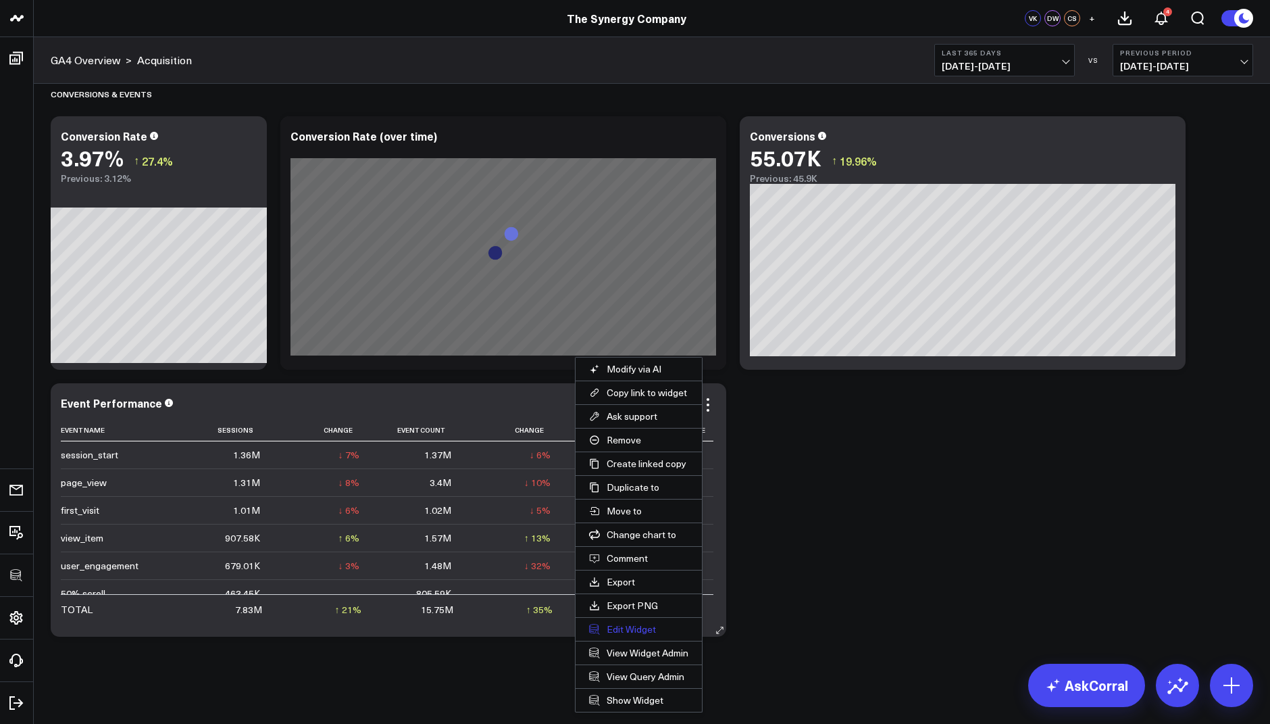
click at [631, 626] on button "Edit Widget" at bounding box center [639, 629] width 126 height 23
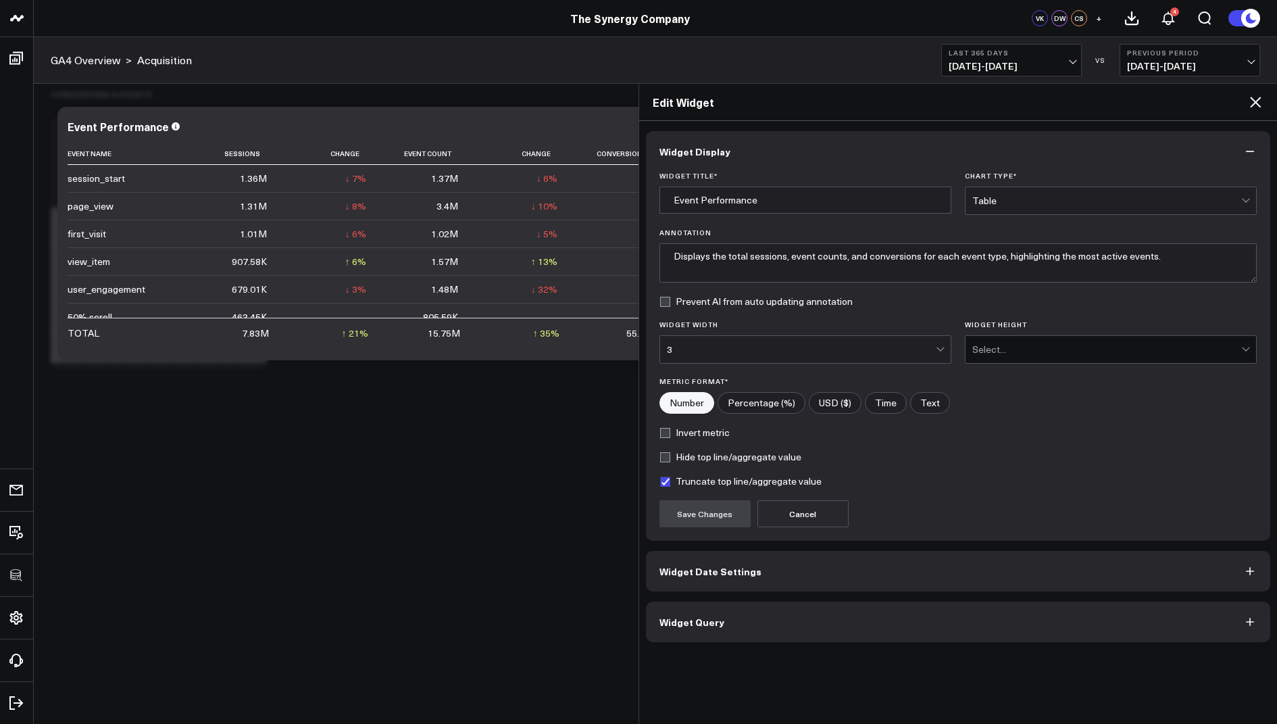
click at [693, 621] on span "Widget Query" at bounding box center [692, 621] width 65 height 11
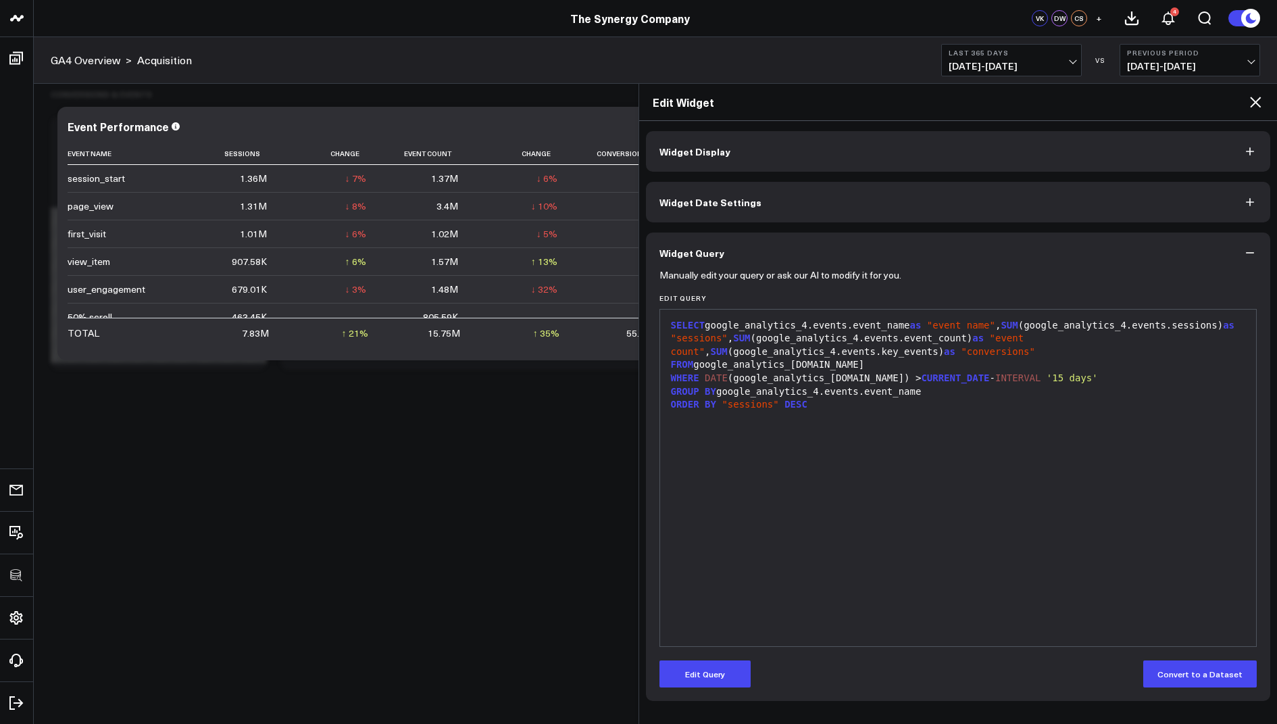
click at [1258, 101] on icon at bounding box center [1255, 102] width 16 height 16
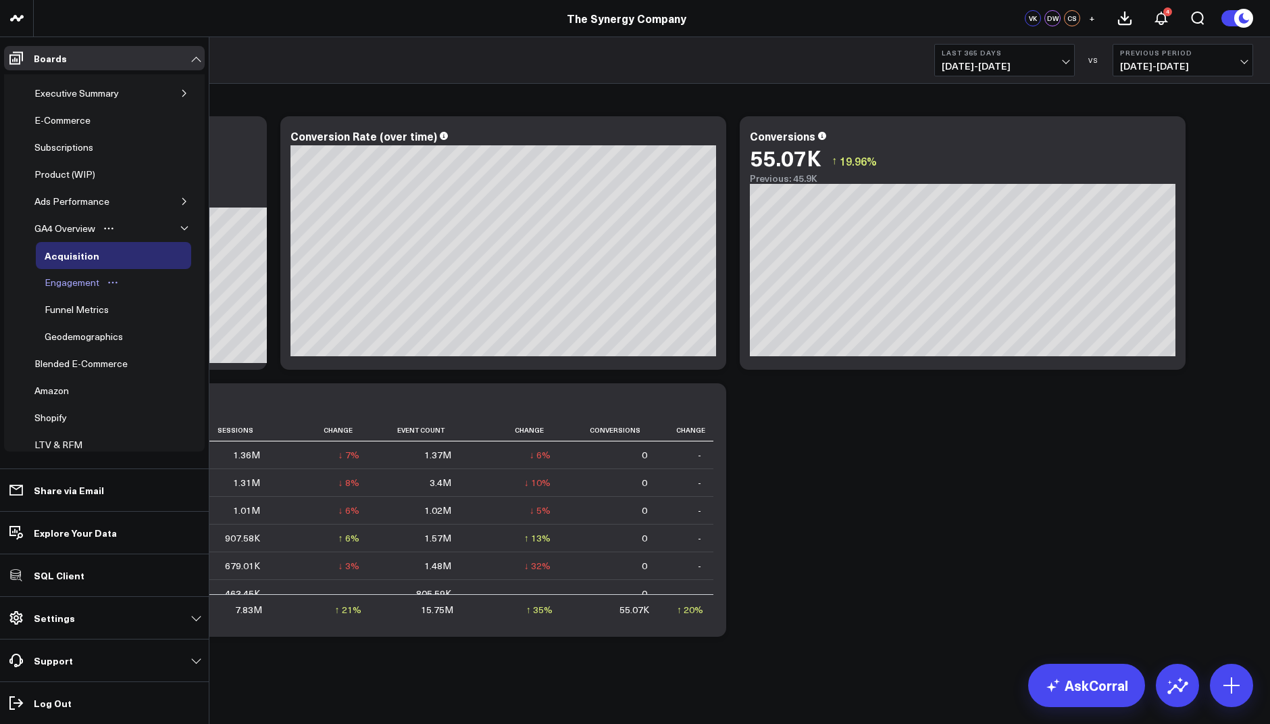
click at [66, 280] on div "Engagement" at bounding box center [71, 282] width 61 height 16
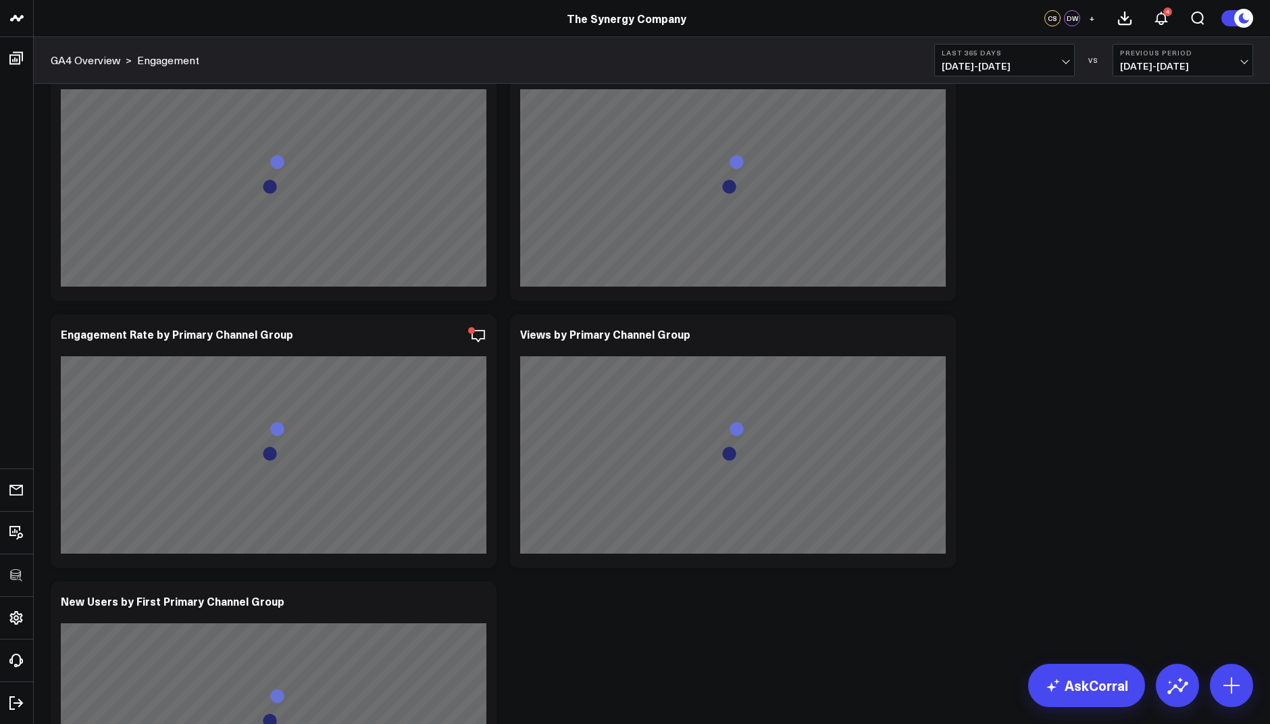
scroll to position [947, 0]
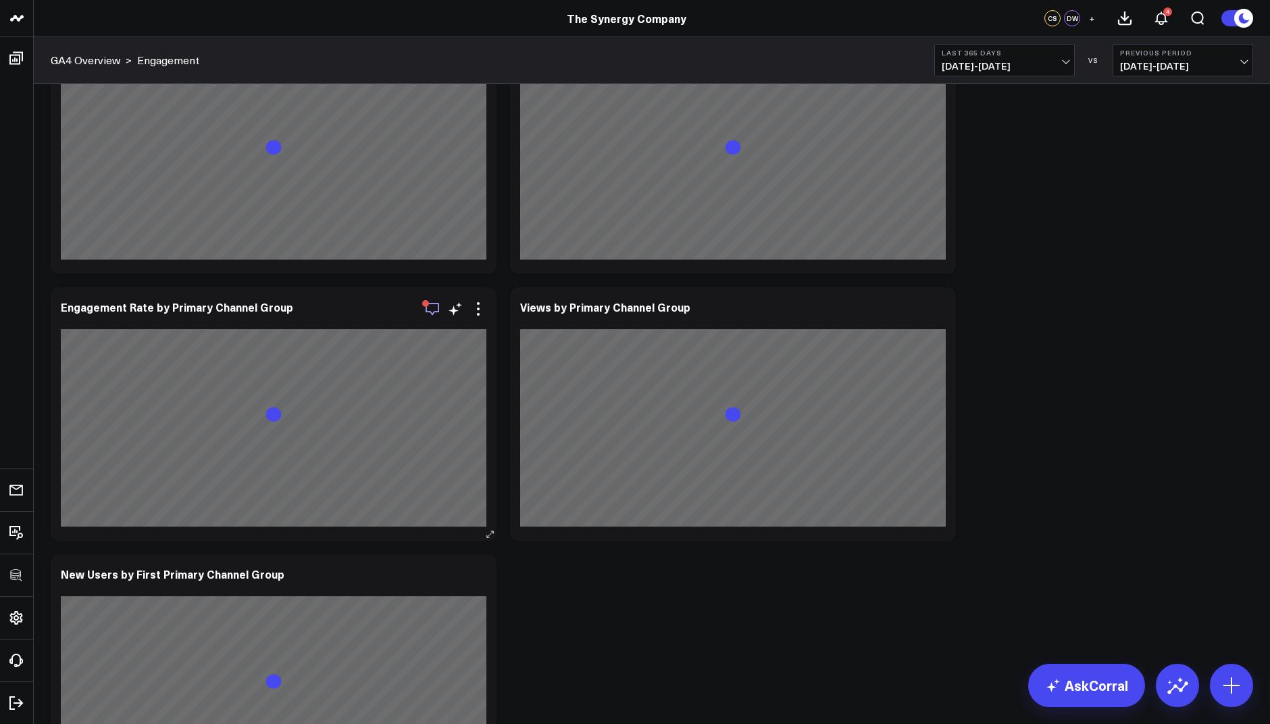
click at [433, 309] on icon "button" at bounding box center [432, 309] width 16 height 16
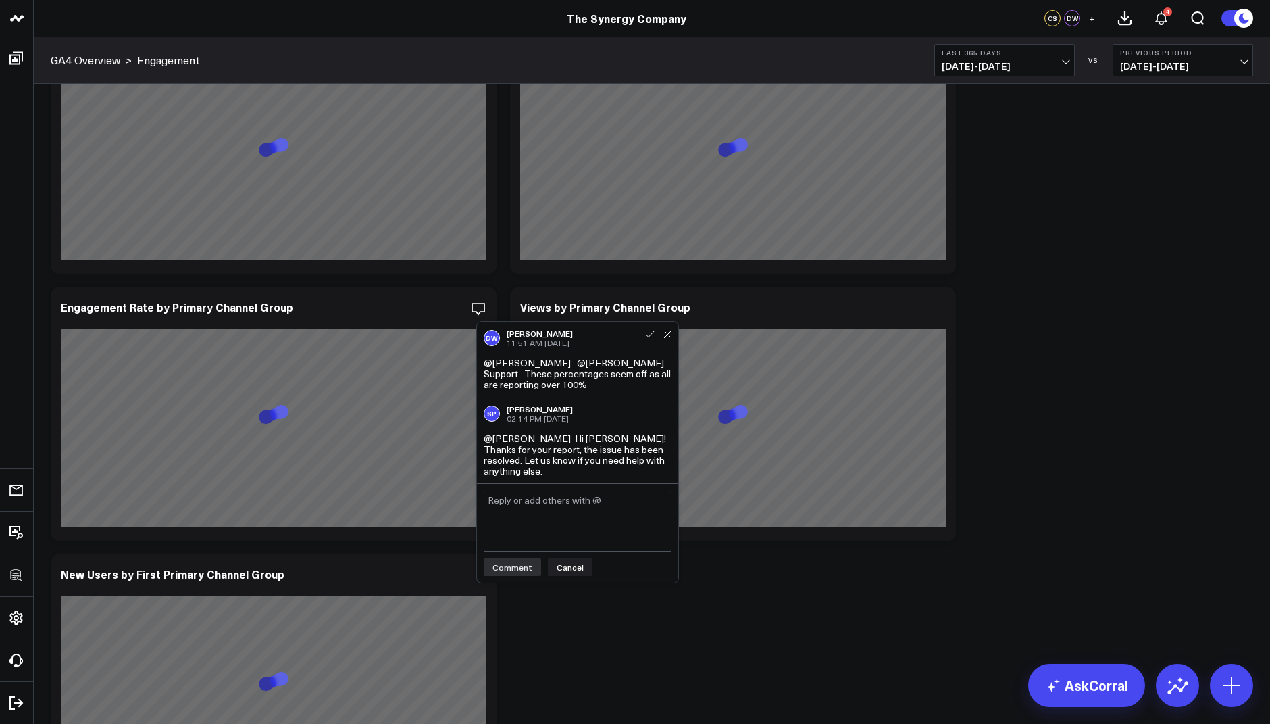
scroll to position [995, 0]
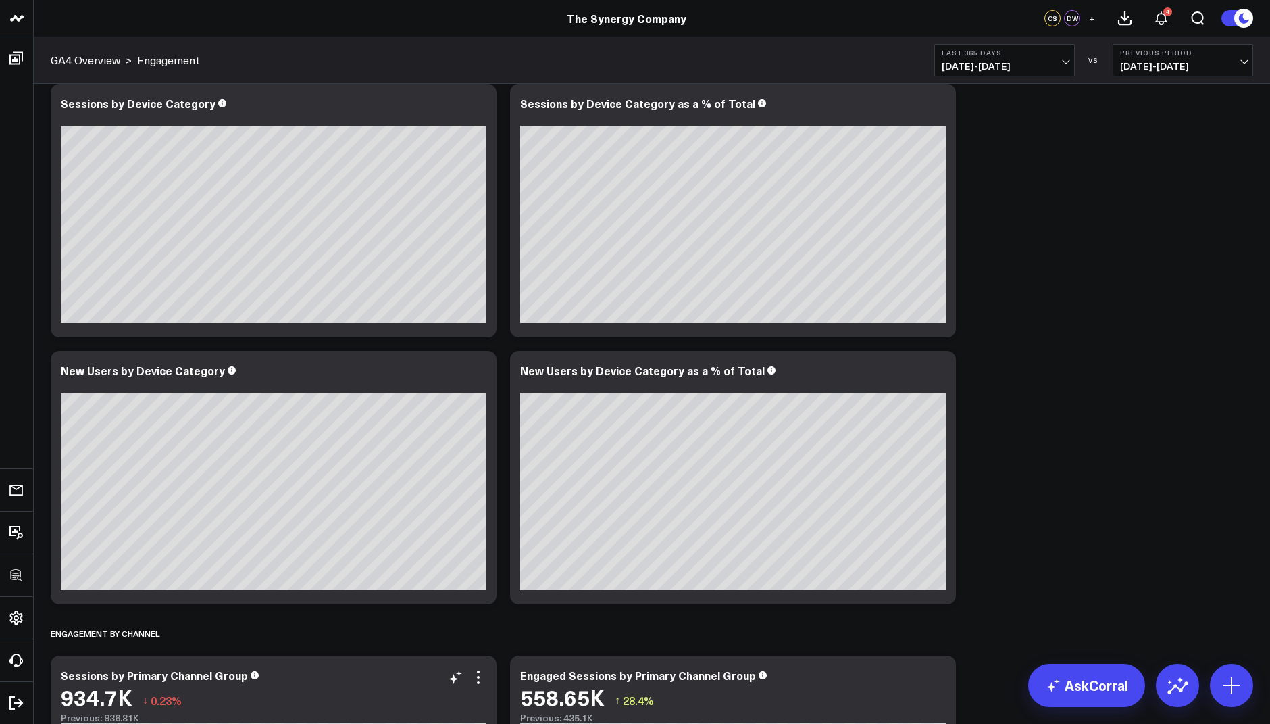
scroll to position [0, 0]
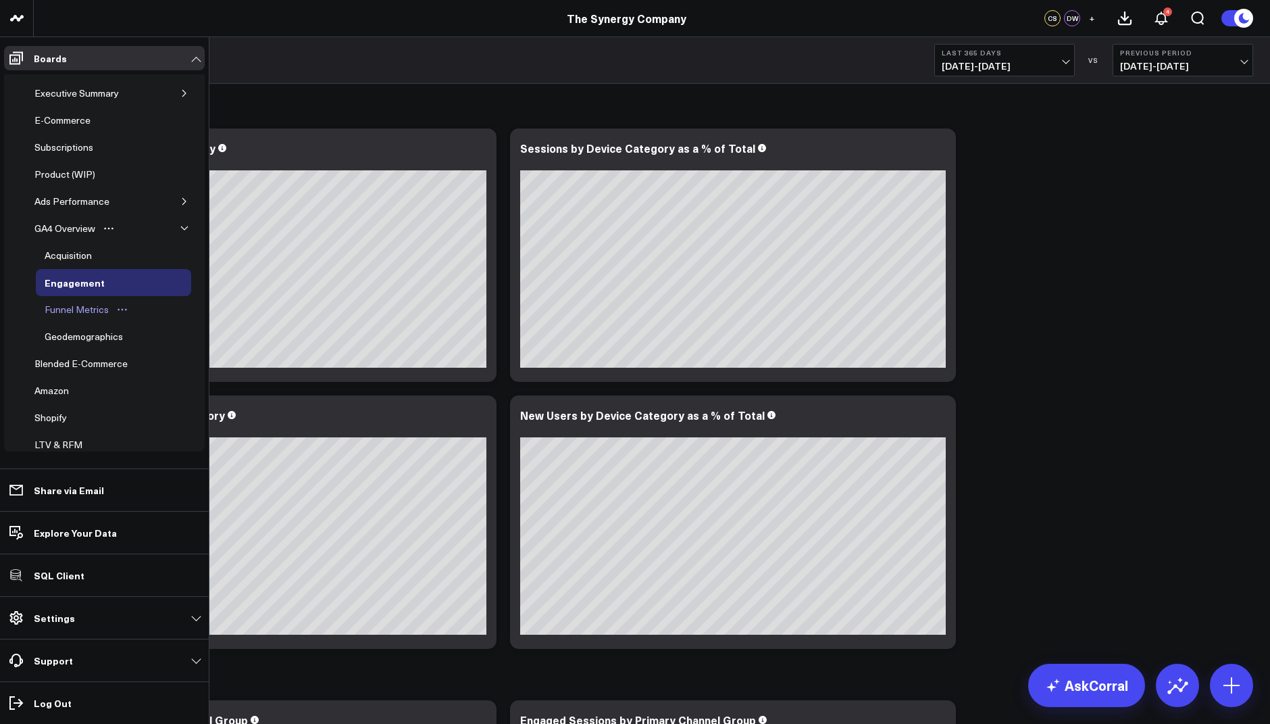
click at [82, 309] on div "Funnel Metrics" at bounding box center [76, 309] width 71 height 16
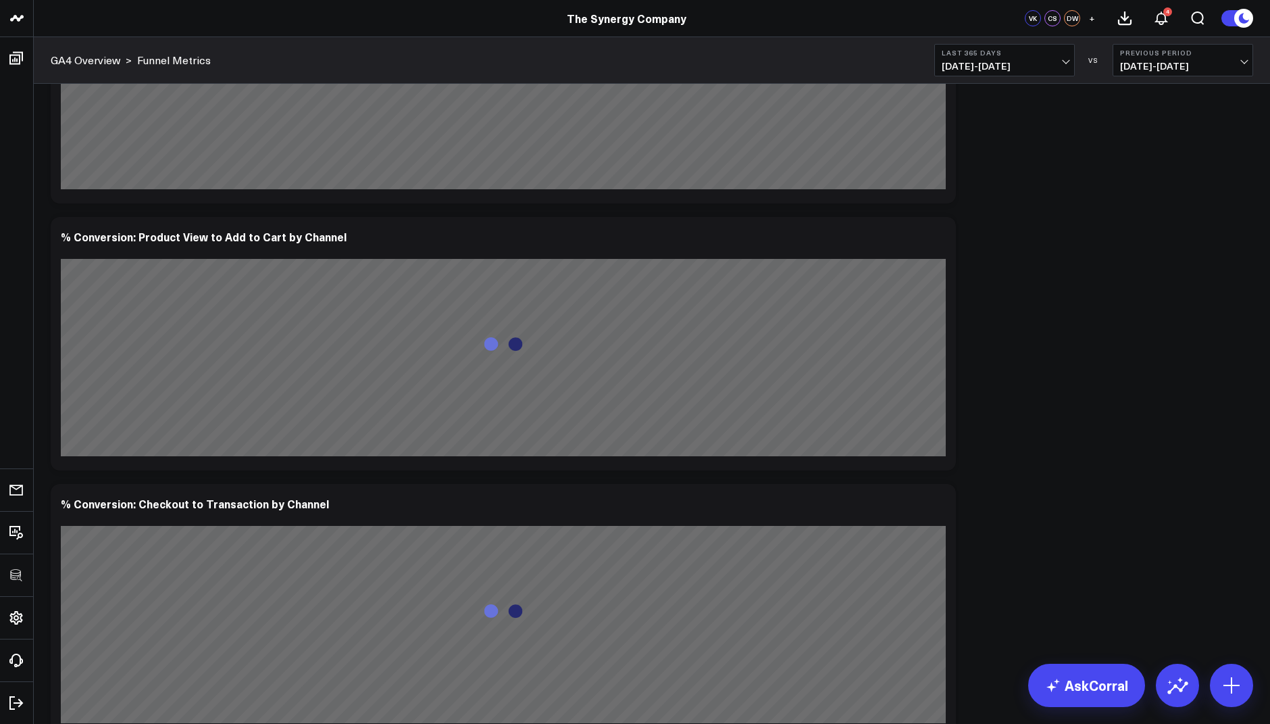
scroll to position [1385, 0]
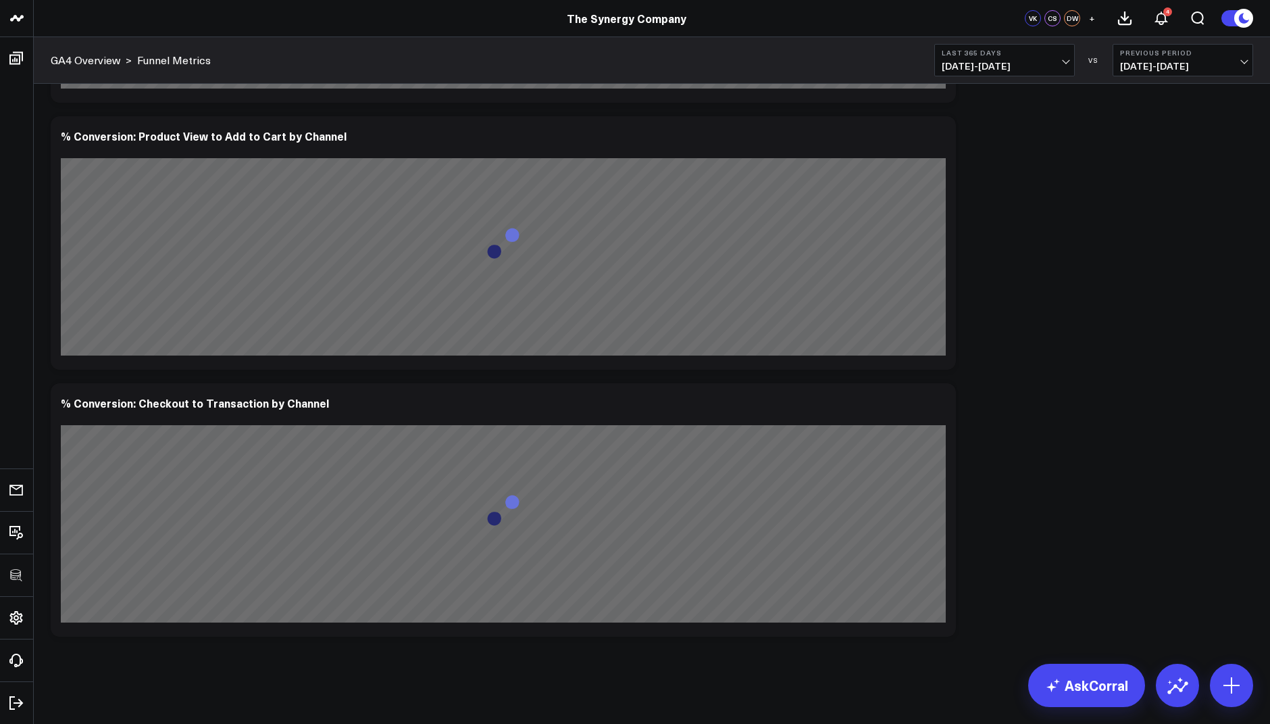
click at [989, 73] on button "Last 365 Days 10/14/24 - 10/13/25" at bounding box center [1005, 60] width 141 height 32
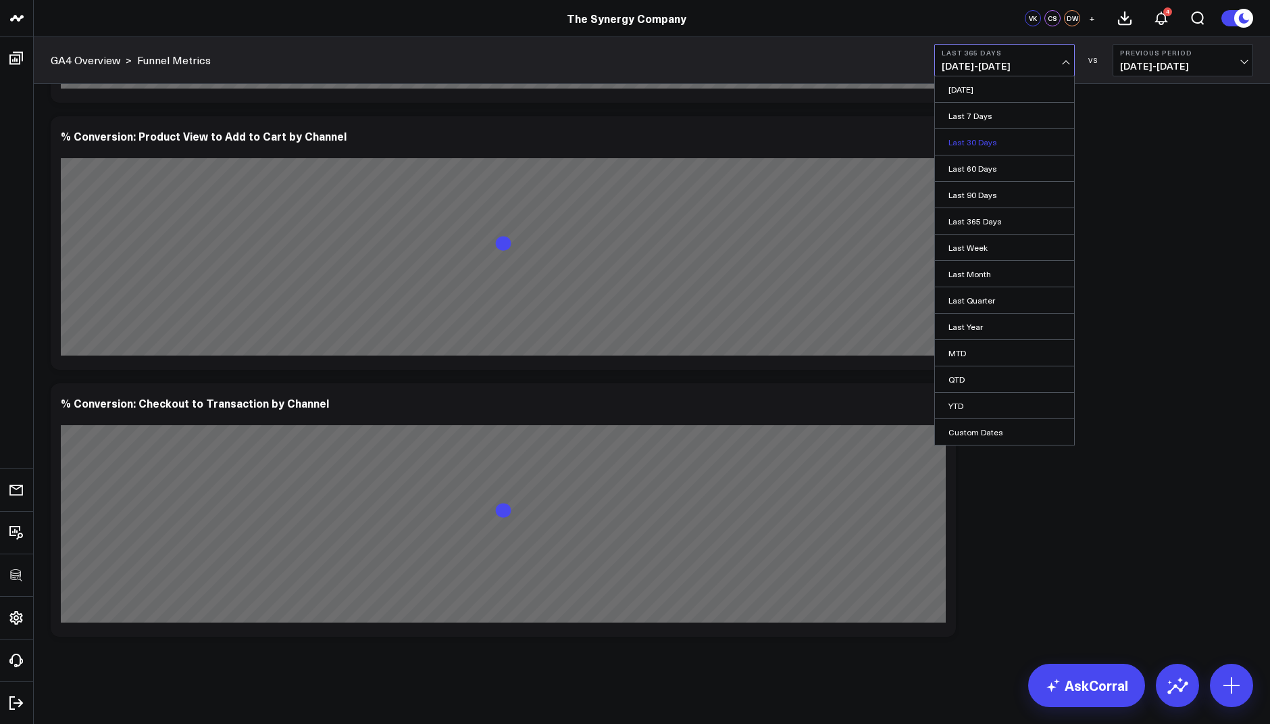
click at [972, 141] on link "Last 30 Days" at bounding box center [1004, 142] width 139 height 26
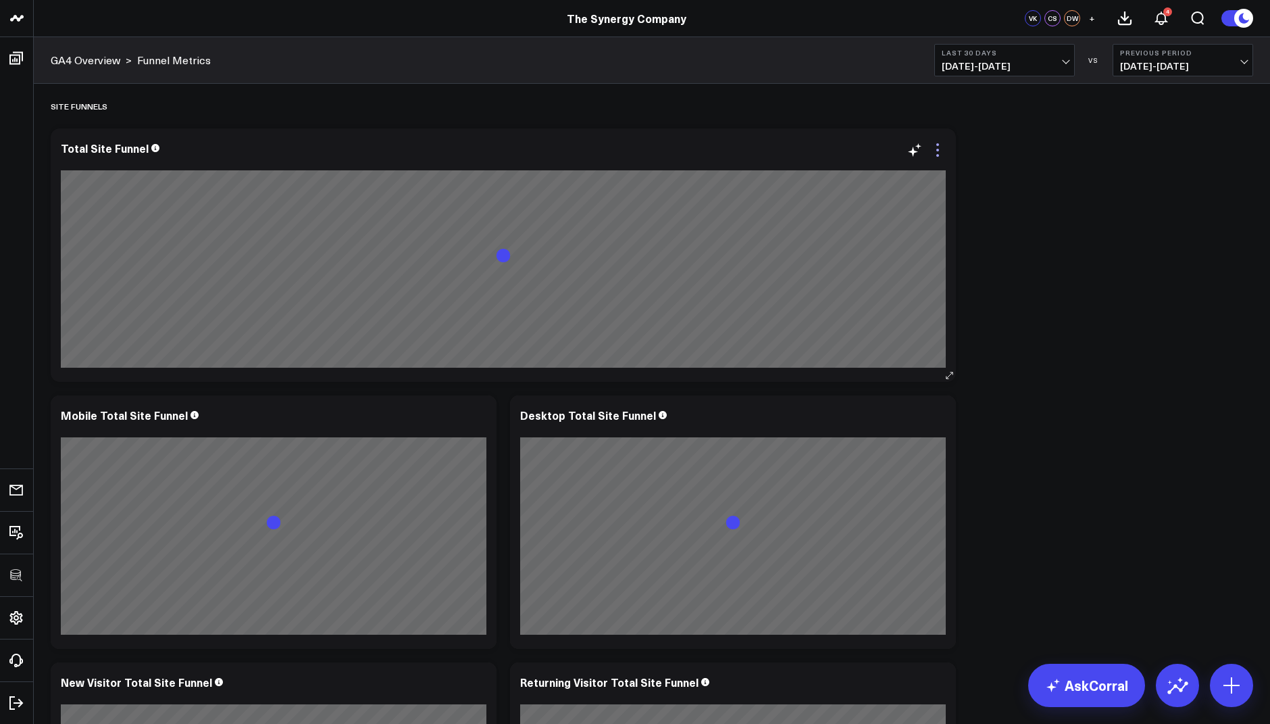
click at [937, 153] on icon at bounding box center [938, 150] width 16 height 16
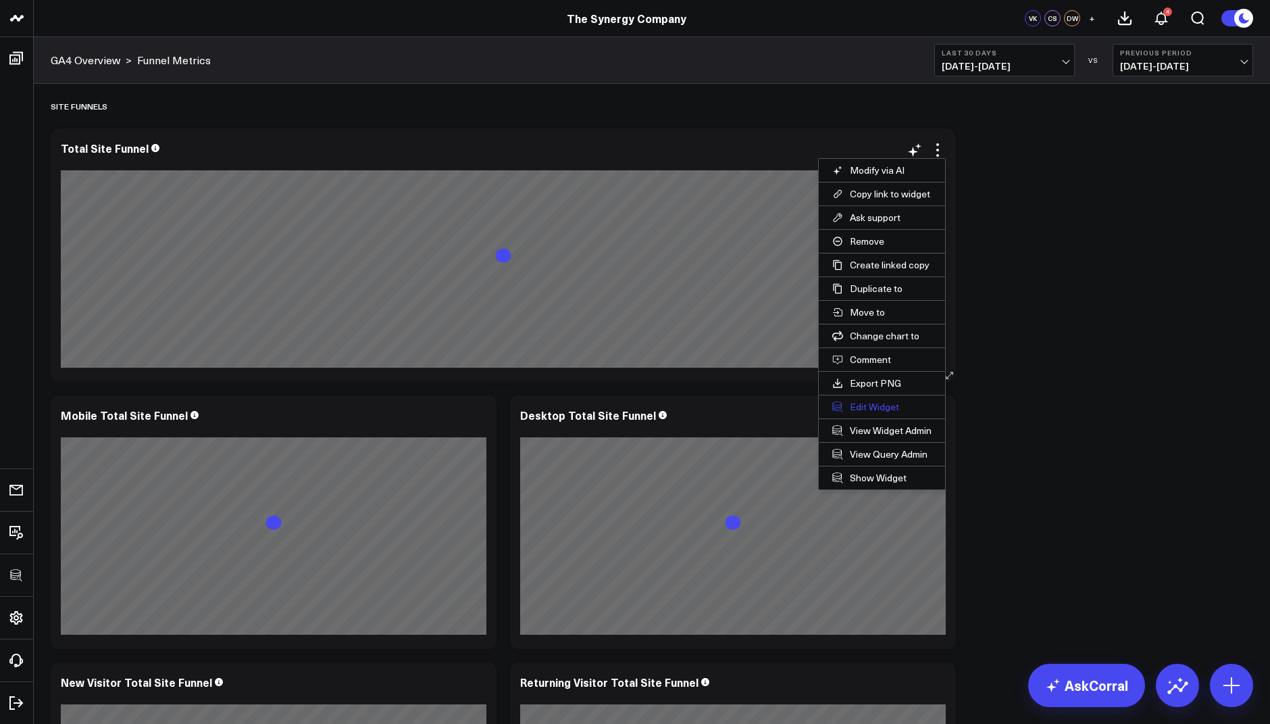
click at [862, 406] on button "Edit Widget" at bounding box center [882, 406] width 126 height 23
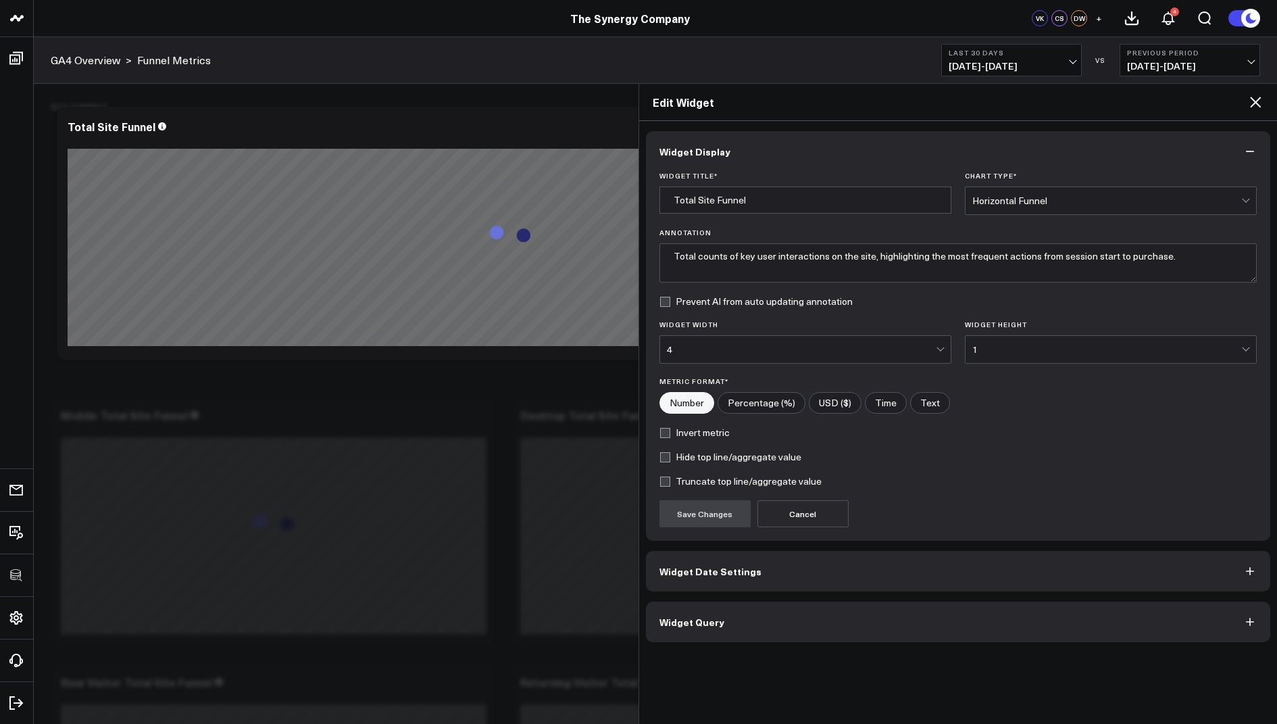
click at [720, 608] on button "Widget Query" at bounding box center [958, 621] width 625 height 41
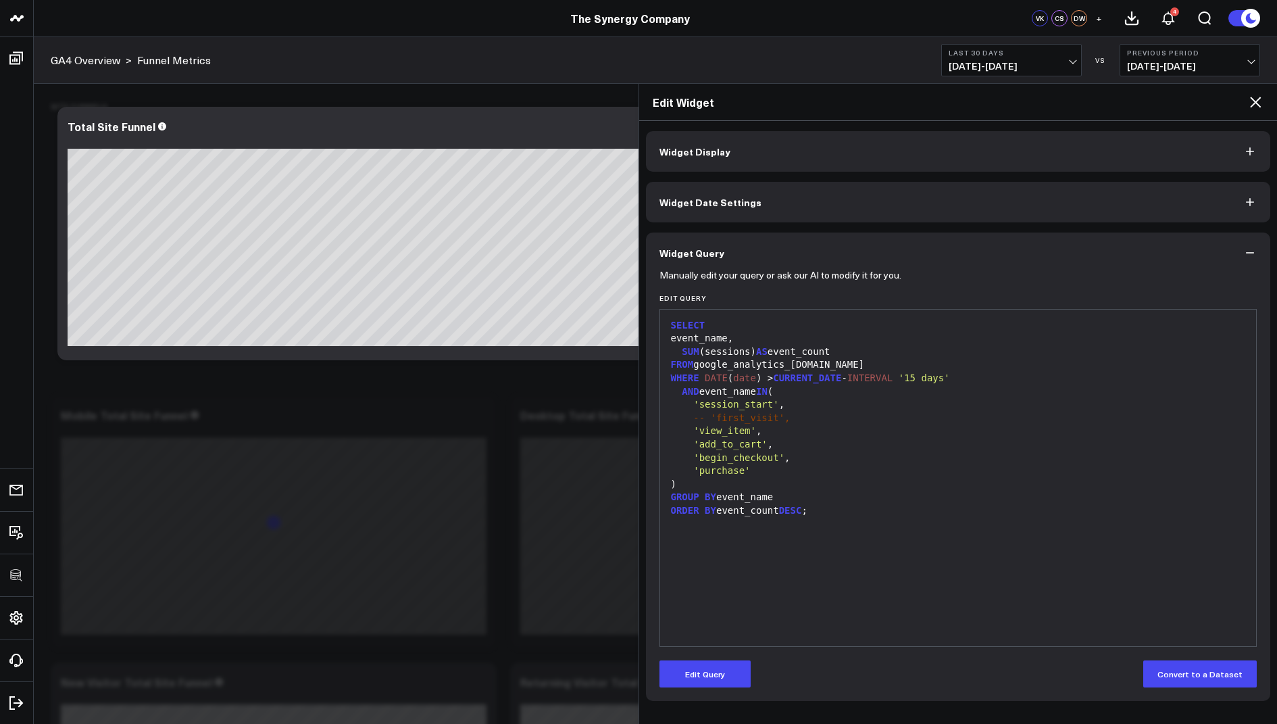
click at [1260, 102] on icon at bounding box center [1255, 102] width 16 height 16
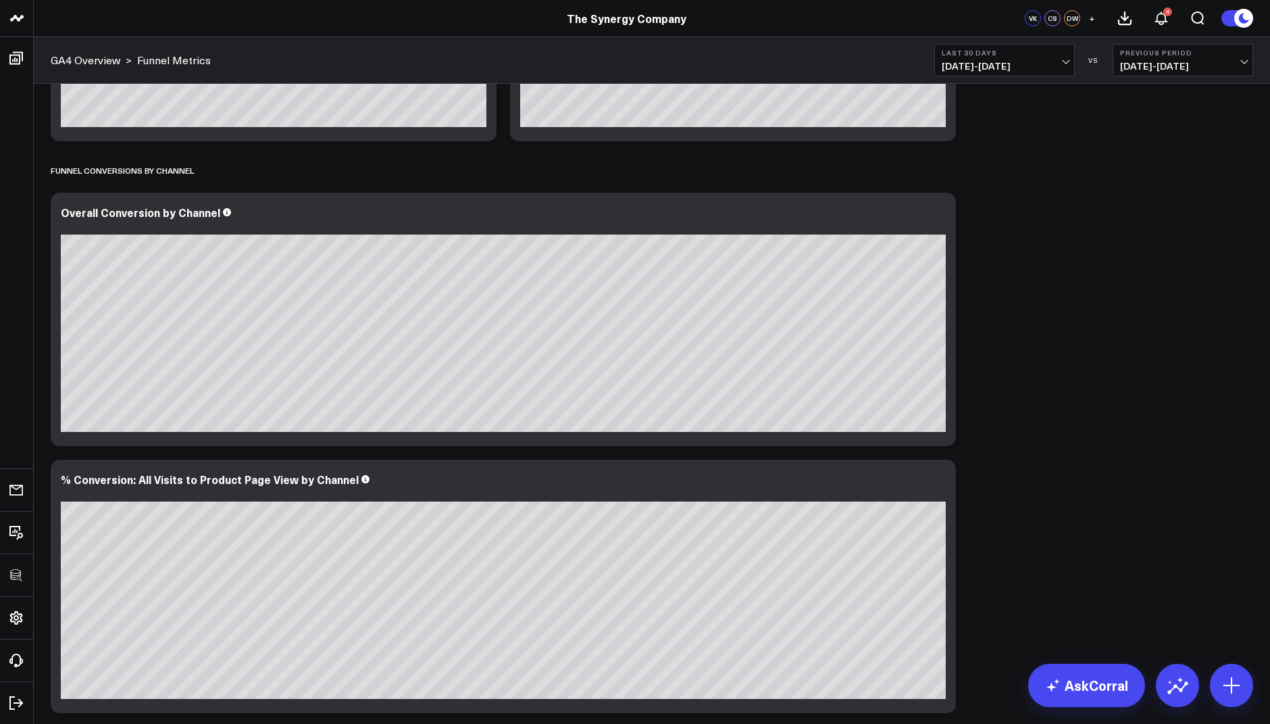
scroll to position [683, 0]
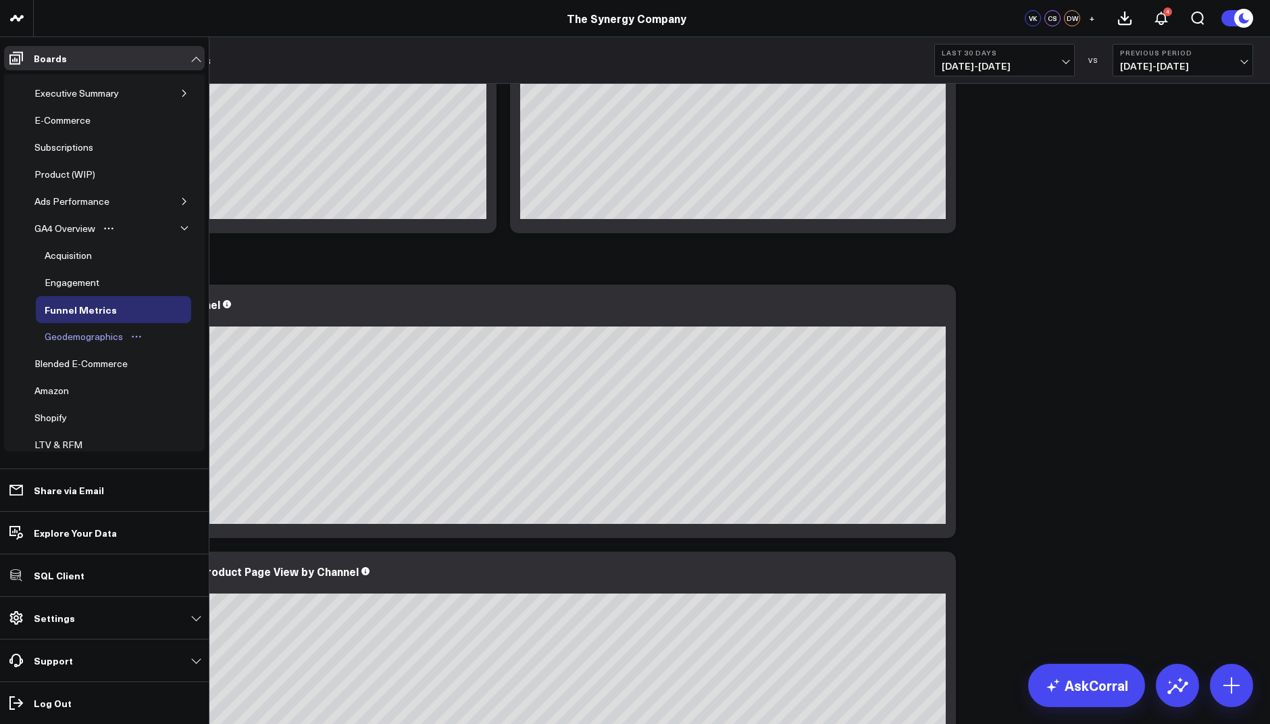
click at [88, 330] on div "Geodemographics" at bounding box center [83, 336] width 85 height 16
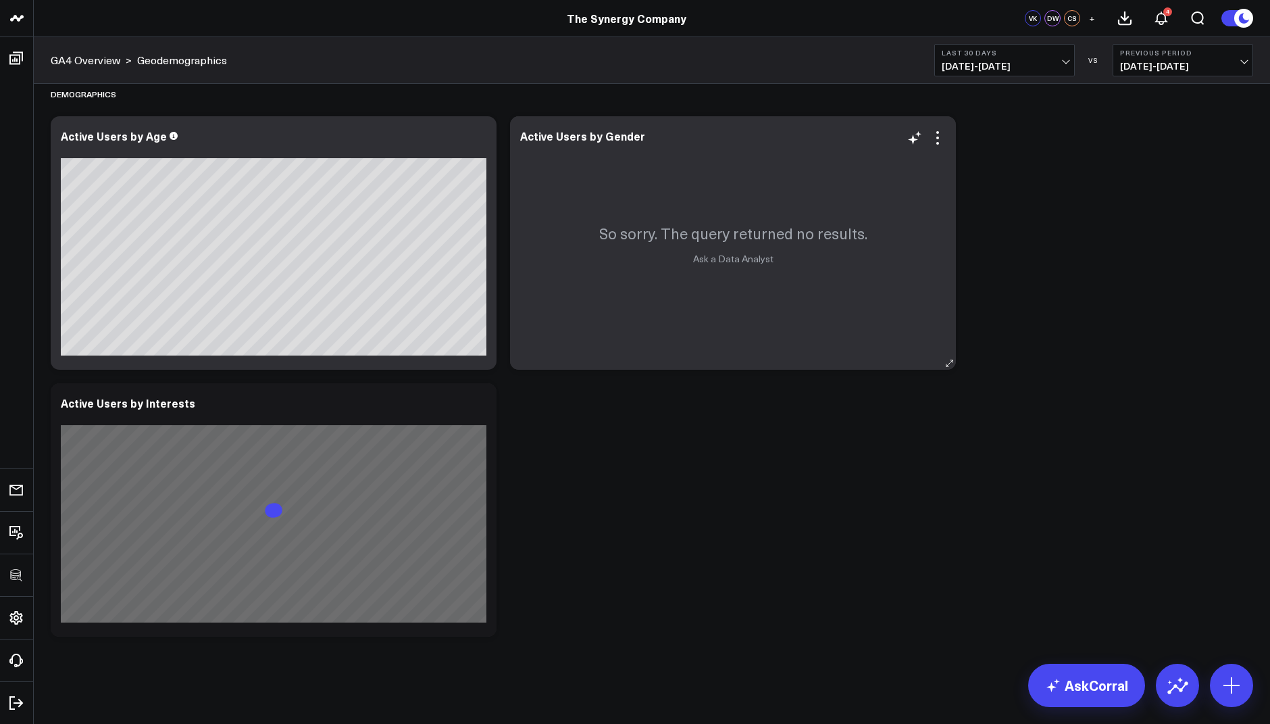
scroll to position [790, 0]
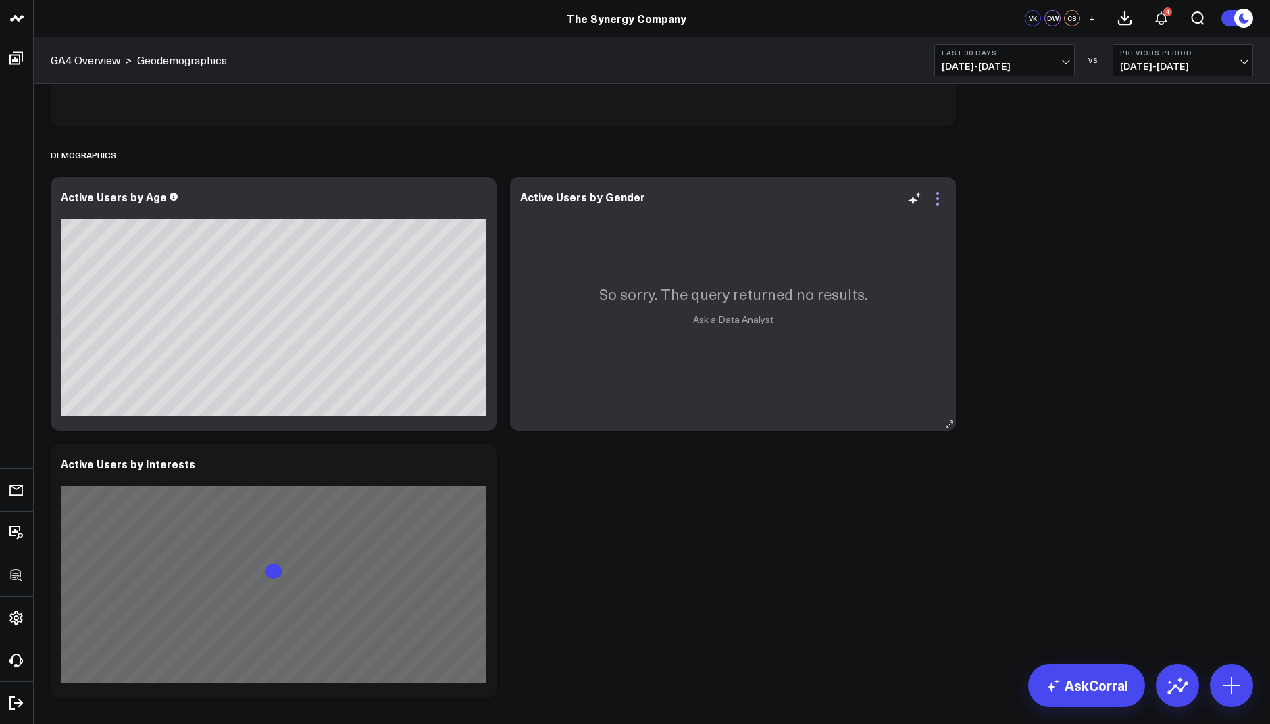
click at [939, 197] on icon at bounding box center [938, 199] width 16 height 16
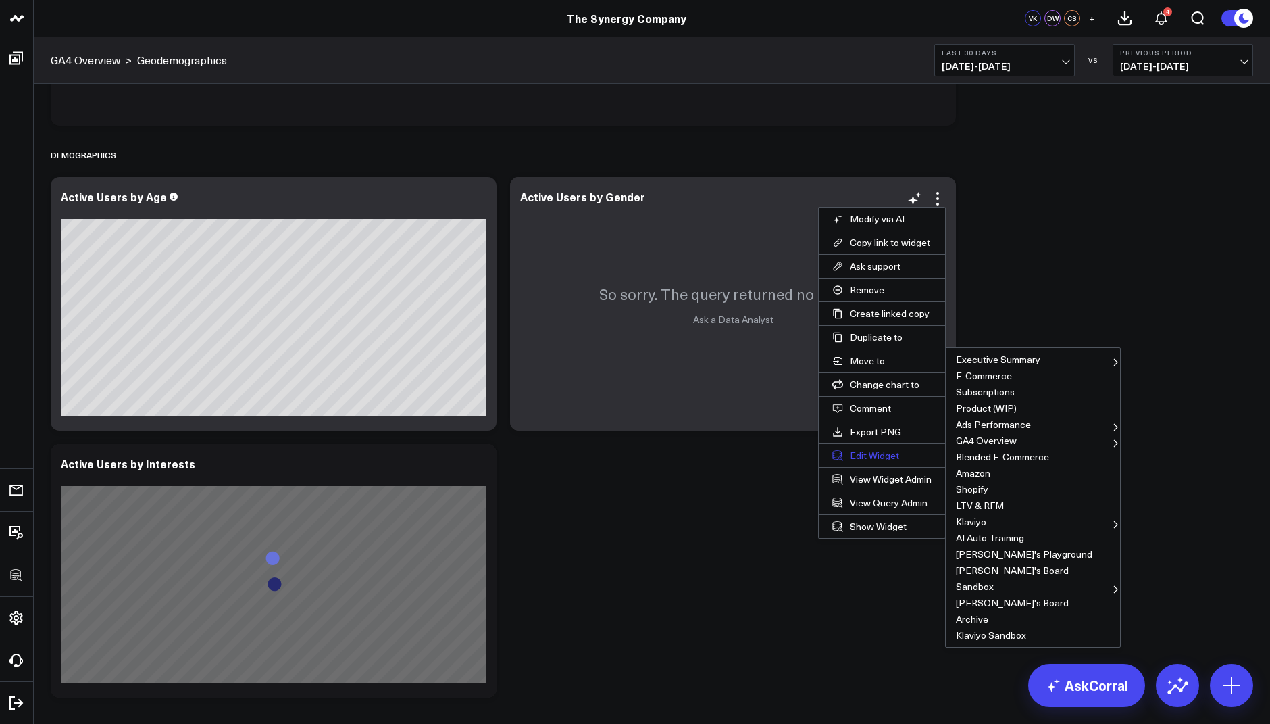
click at [870, 451] on button "Edit Widget" at bounding box center [882, 455] width 126 height 23
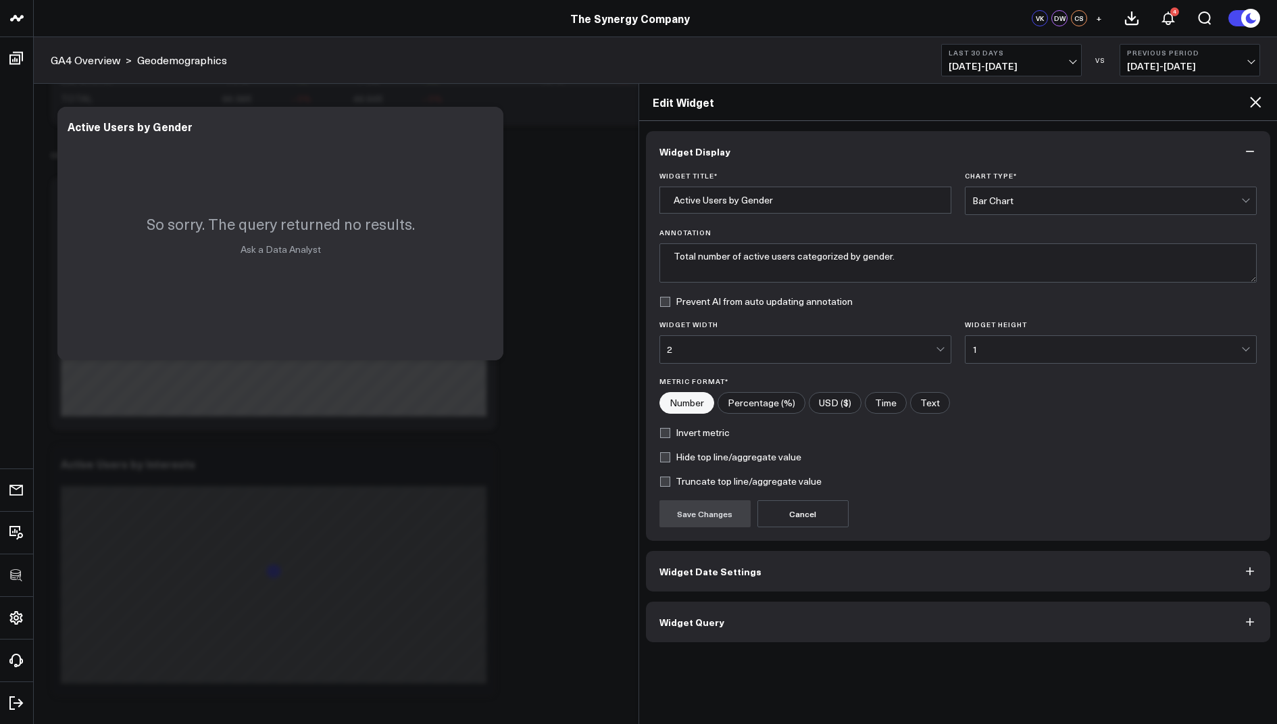
click at [701, 619] on span "Widget Query" at bounding box center [692, 621] width 65 height 11
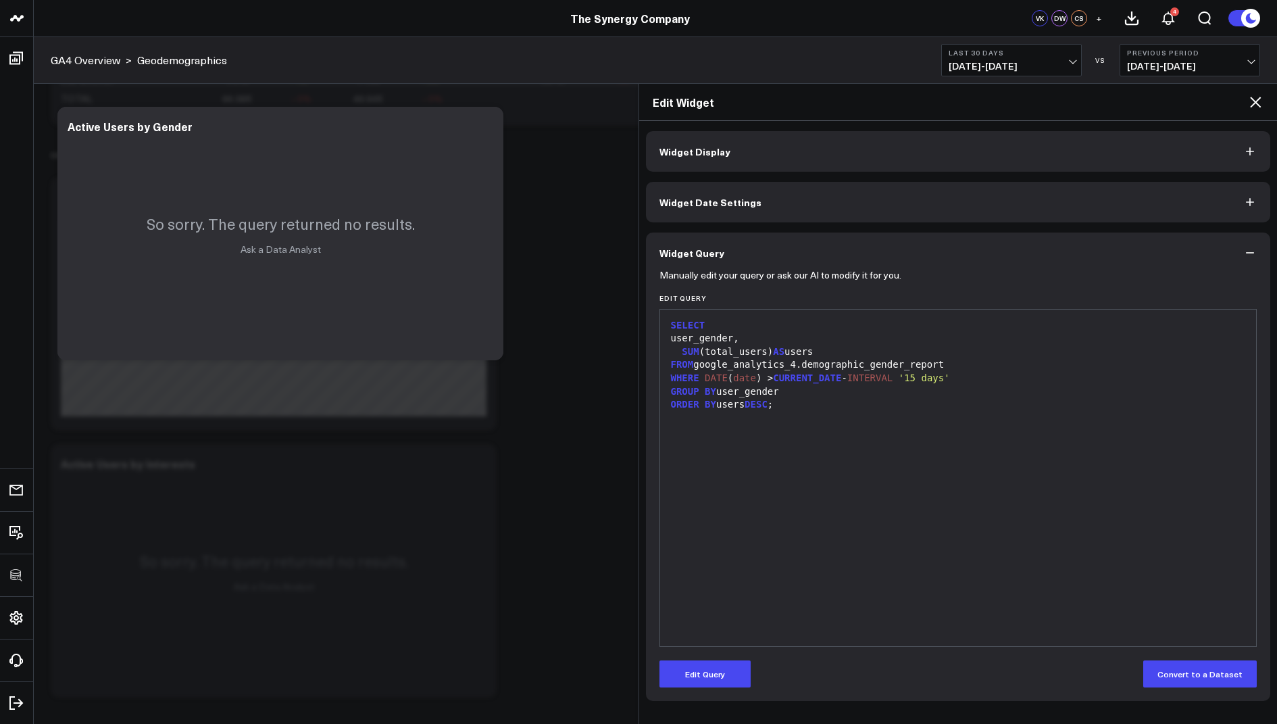
click at [1251, 106] on icon at bounding box center [1255, 102] width 11 height 11
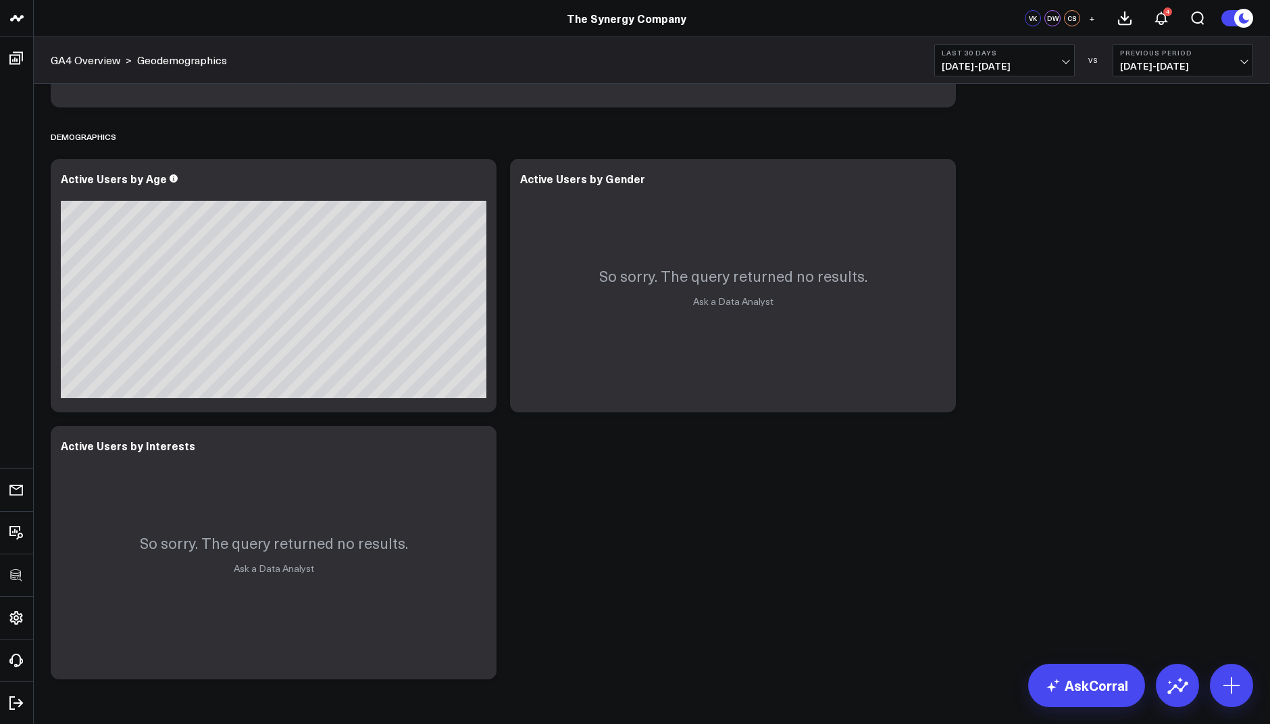
scroll to position [851, 0]
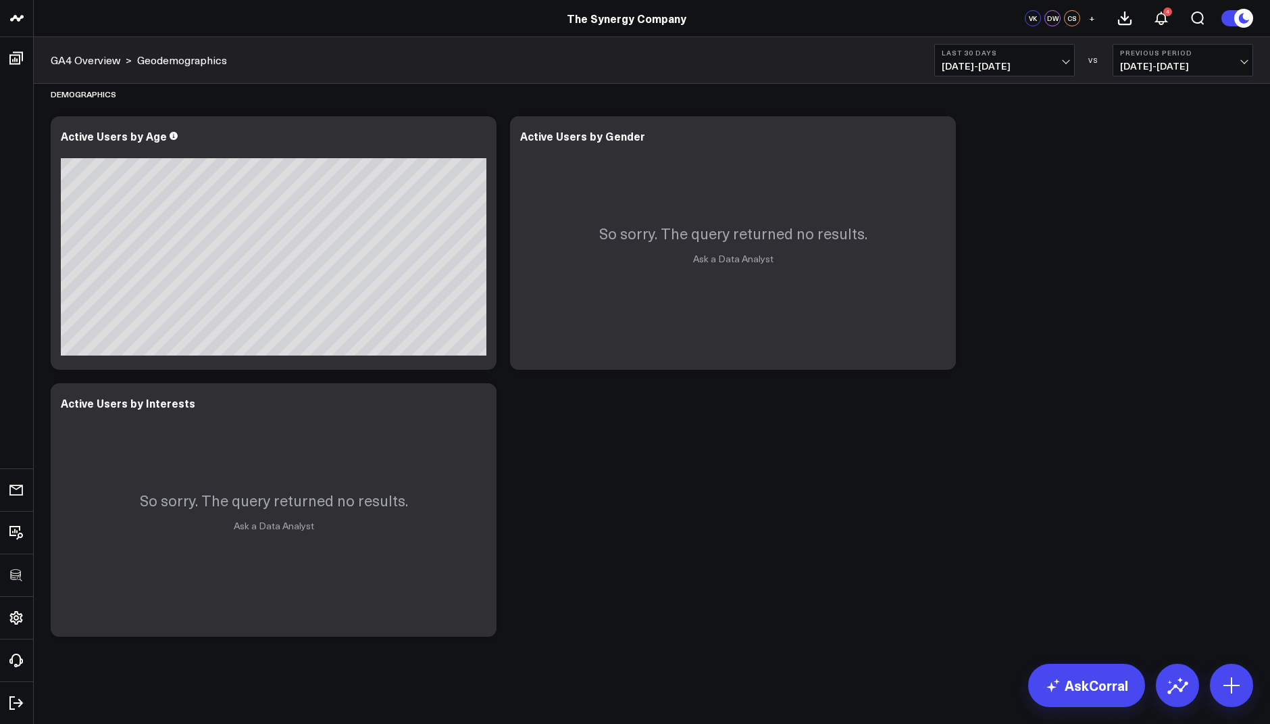
click at [994, 61] on span "09/14/25 - 10/13/25" at bounding box center [1005, 66] width 126 height 11
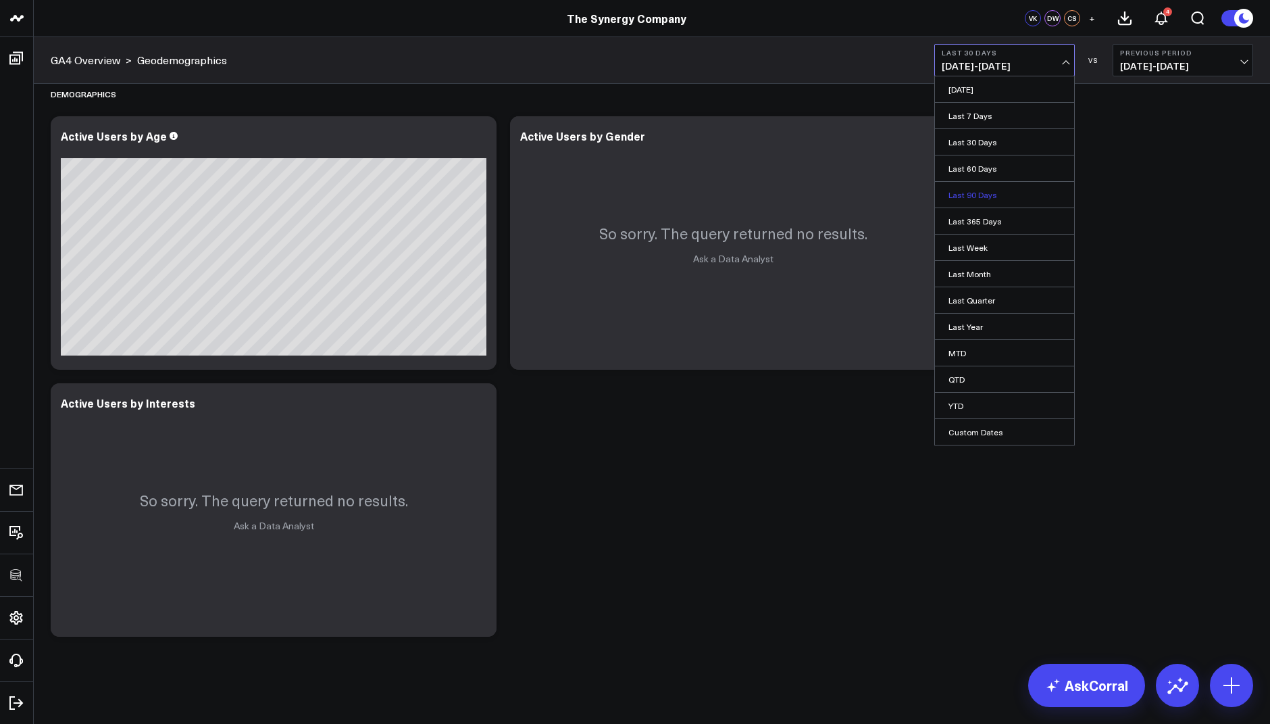
click at [972, 197] on link "Last 90 Days" at bounding box center [1004, 195] width 139 height 26
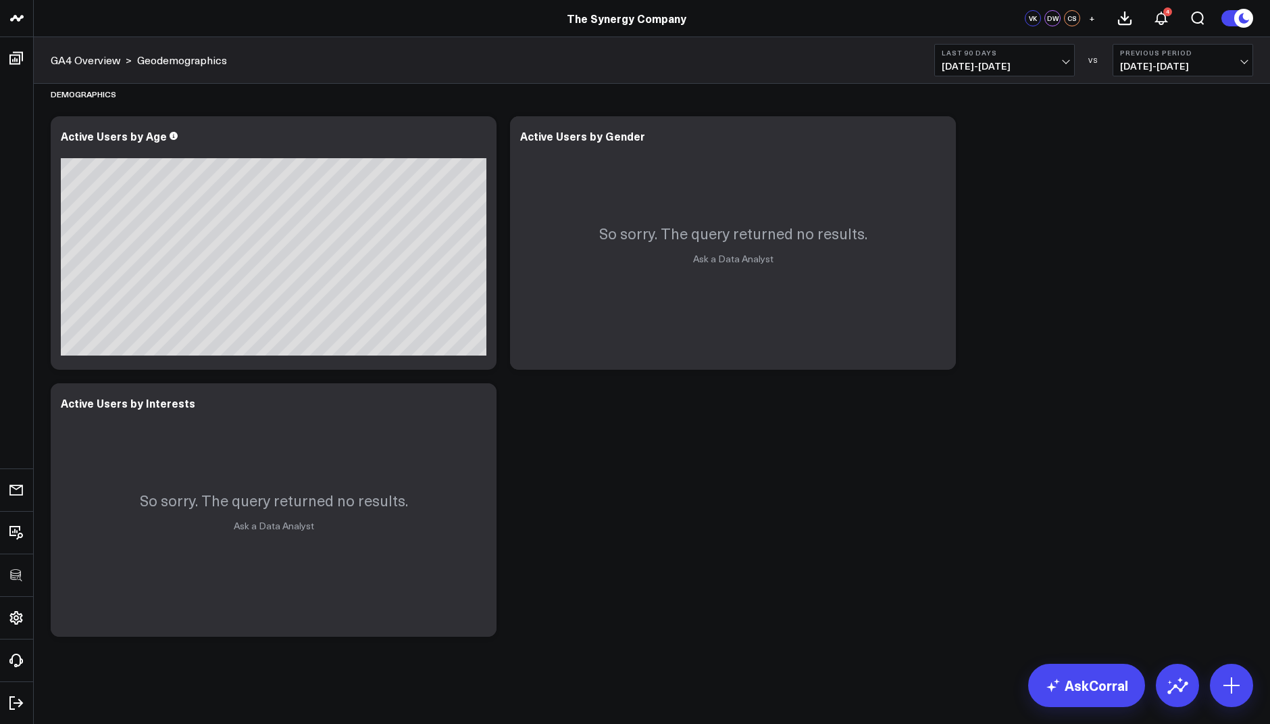
click at [1011, 64] on span "07/16/25 - 10/13/25" at bounding box center [1005, 66] width 126 height 11
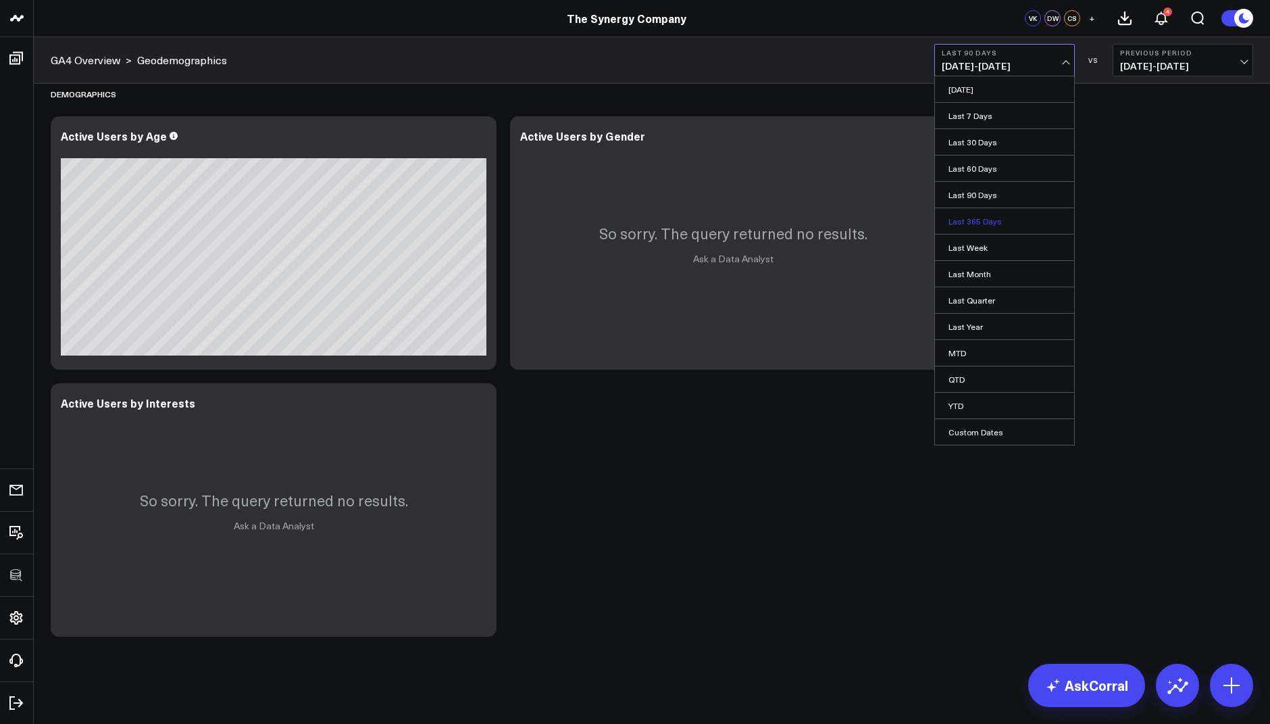
click at [982, 218] on link "Last 365 Days" at bounding box center [1004, 221] width 139 height 26
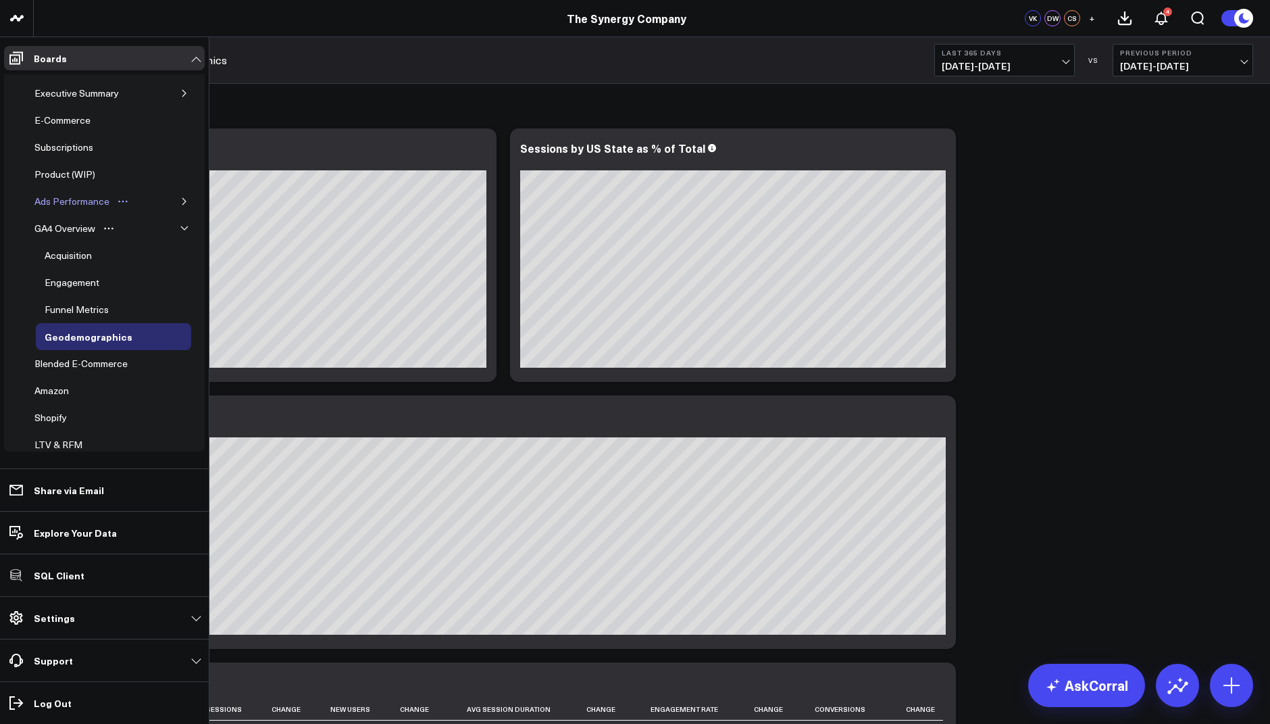
click at [63, 195] on div "Ads Performance" at bounding box center [72, 201] width 82 height 16
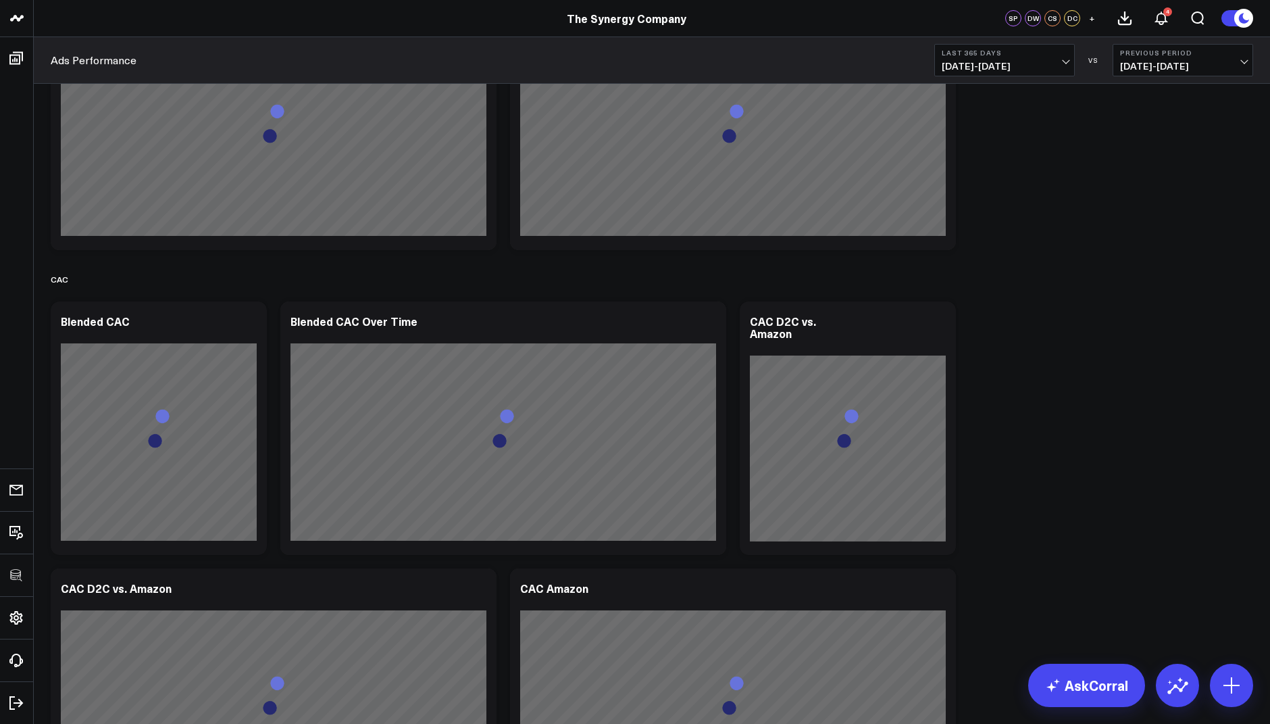
scroll to position [226, 0]
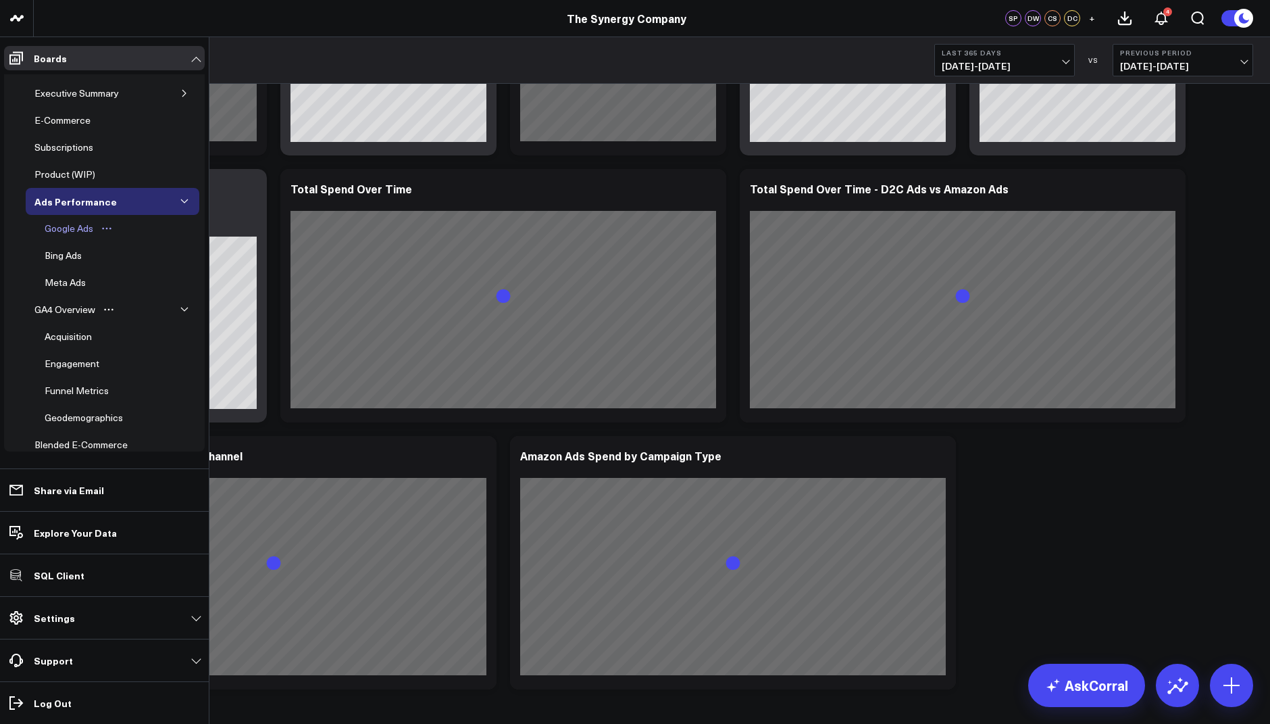
click at [75, 227] on div "Google Ads" at bounding box center [68, 228] width 55 height 16
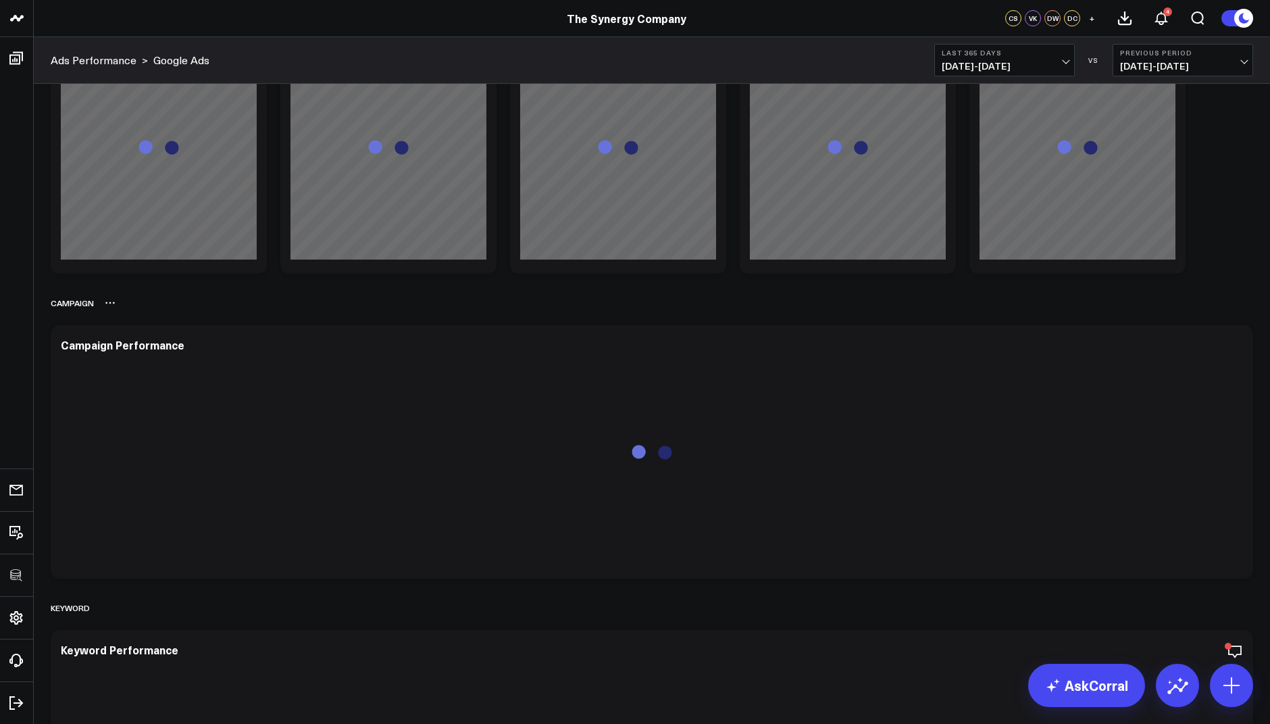
scroll to position [1193, 0]
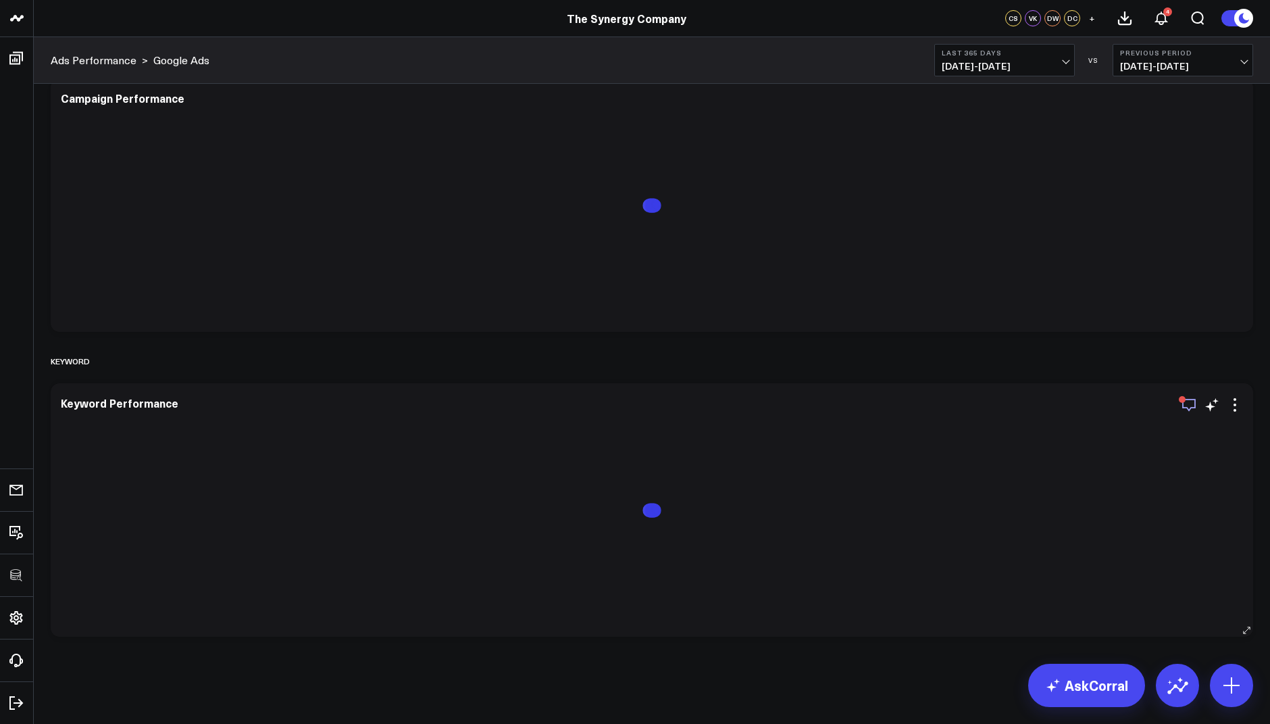
click at [1185, 404] on icon "button" at bounding box center [1189, 405] width 16 height 16
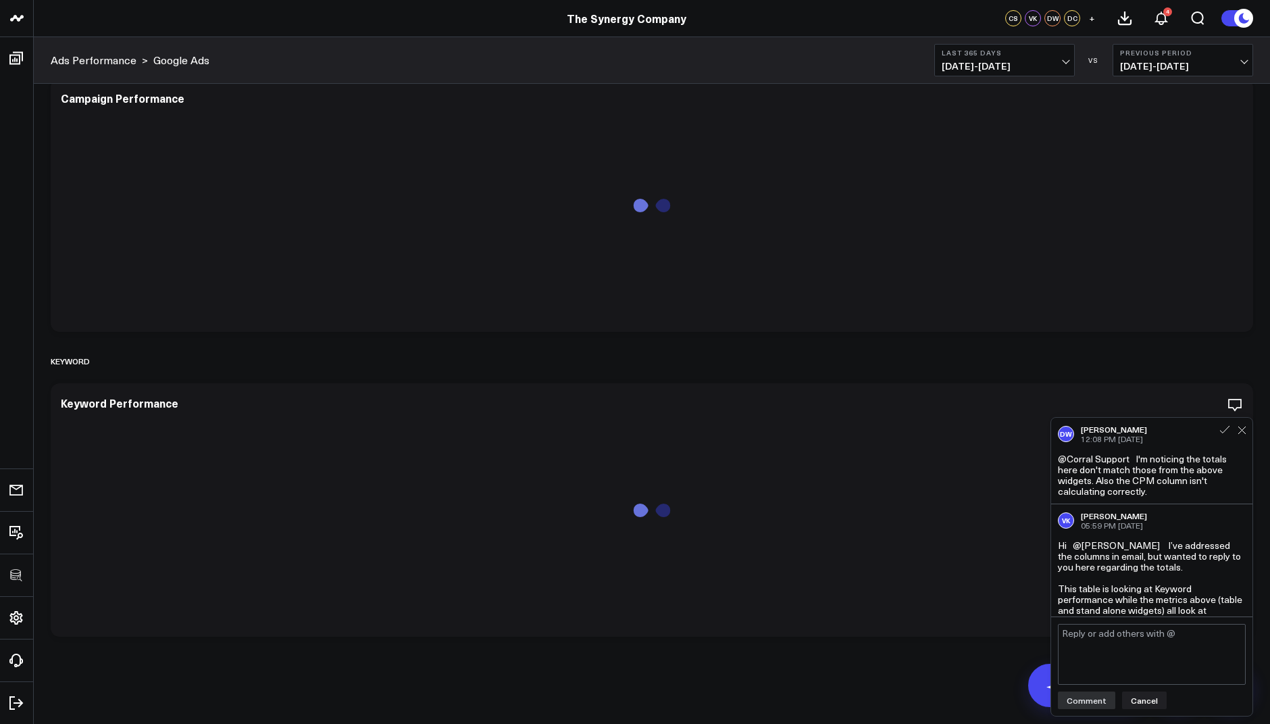
scroll to position [135, 0]
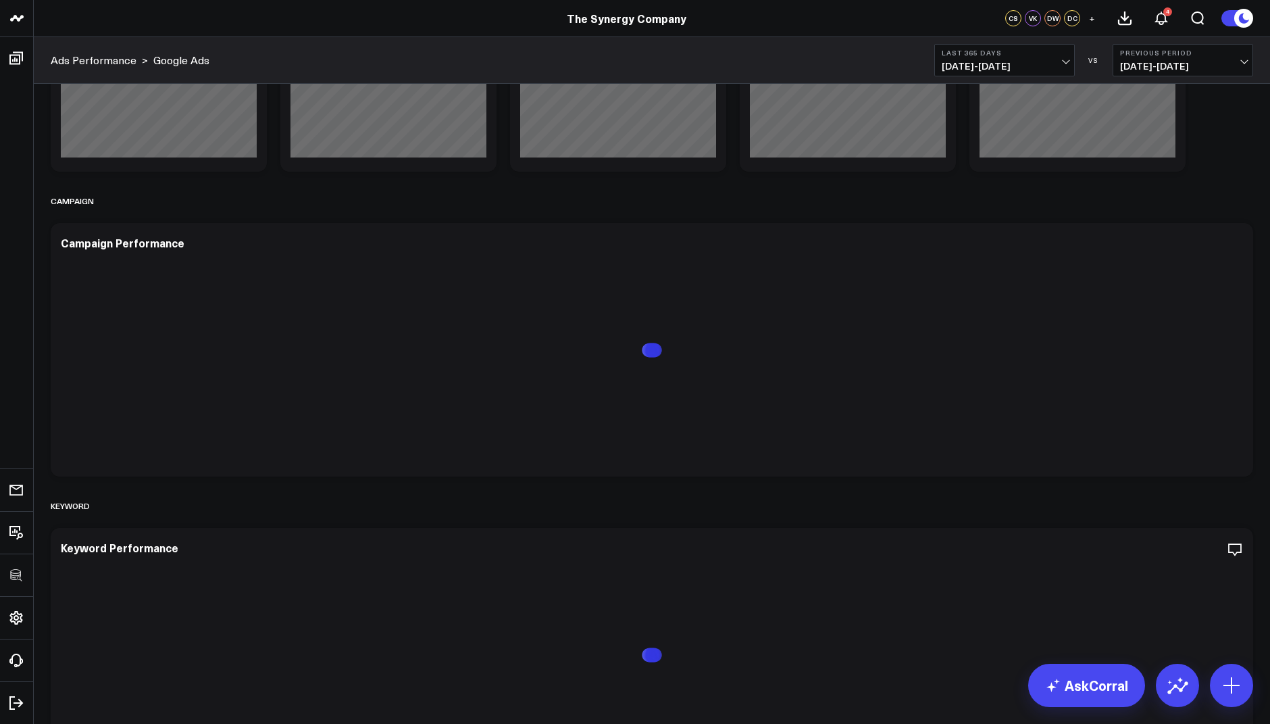
scroll to position [553, 0]
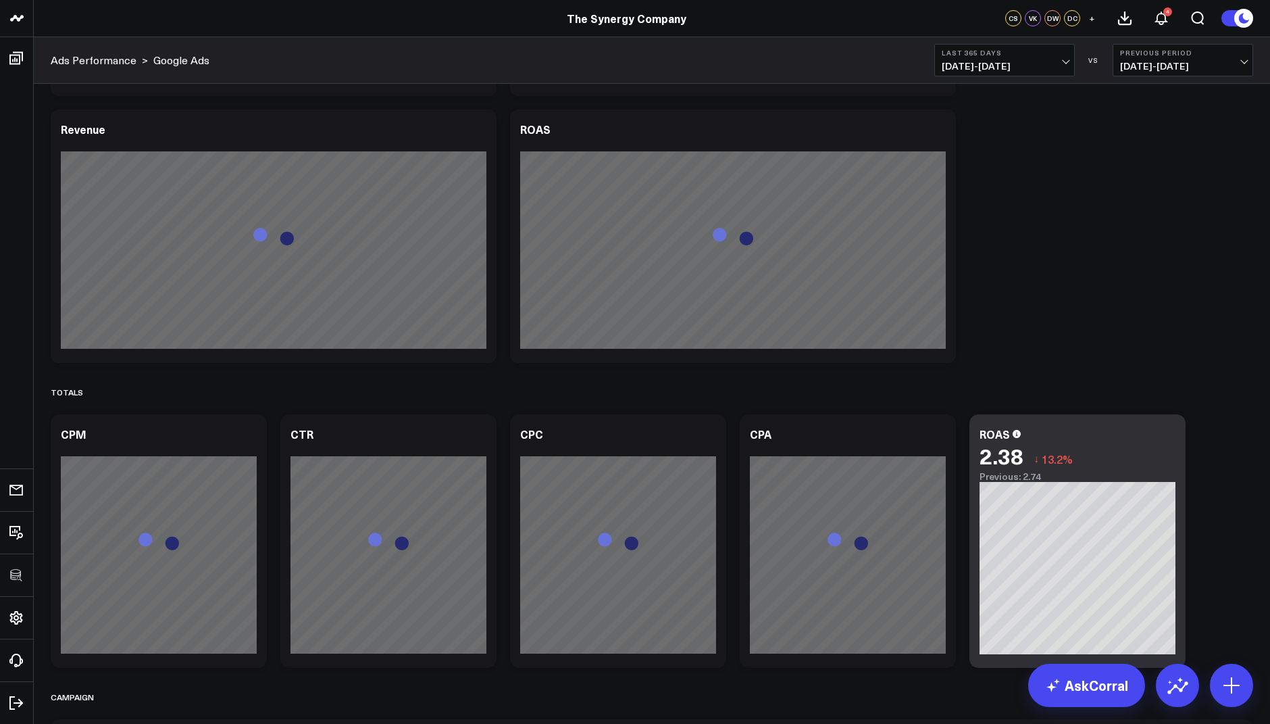
click at [974, 55] on b "Last 365 Days" at bounding box center [1005, 53] width 126 height 8
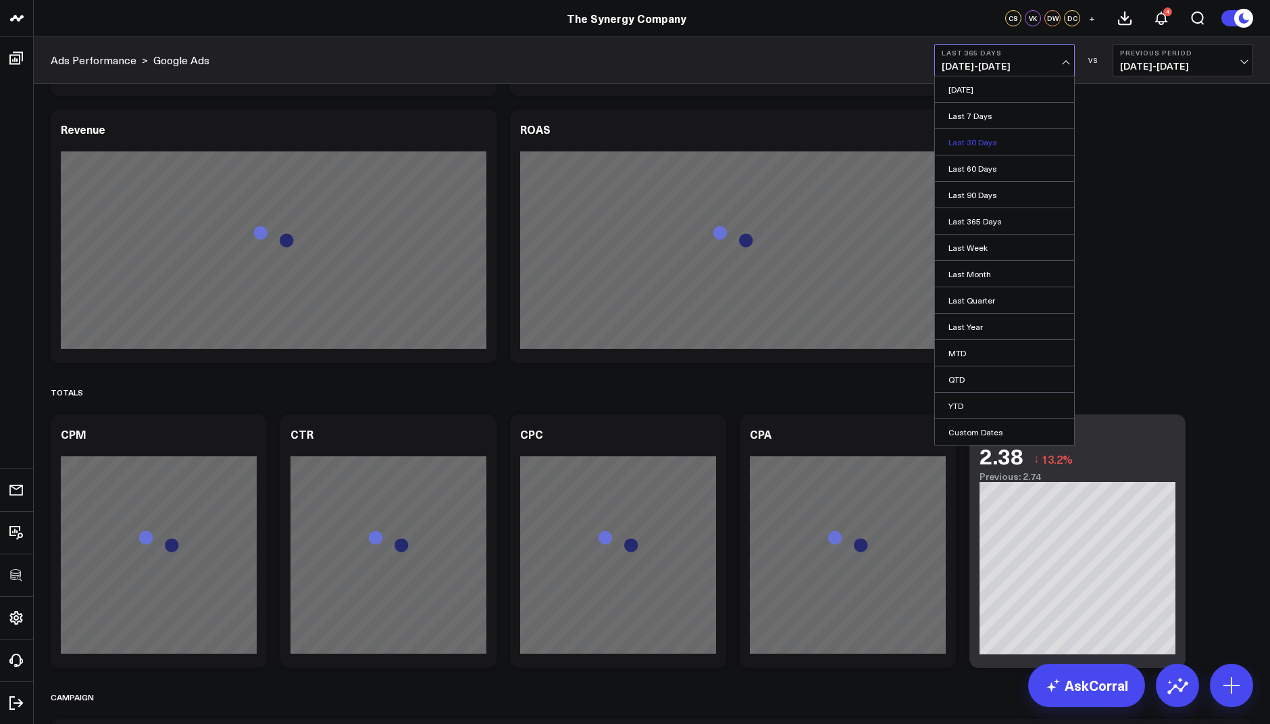
click at [984, 138] on link "Last 30 Days" at bounding box center [1004, 142] width 139 height 26
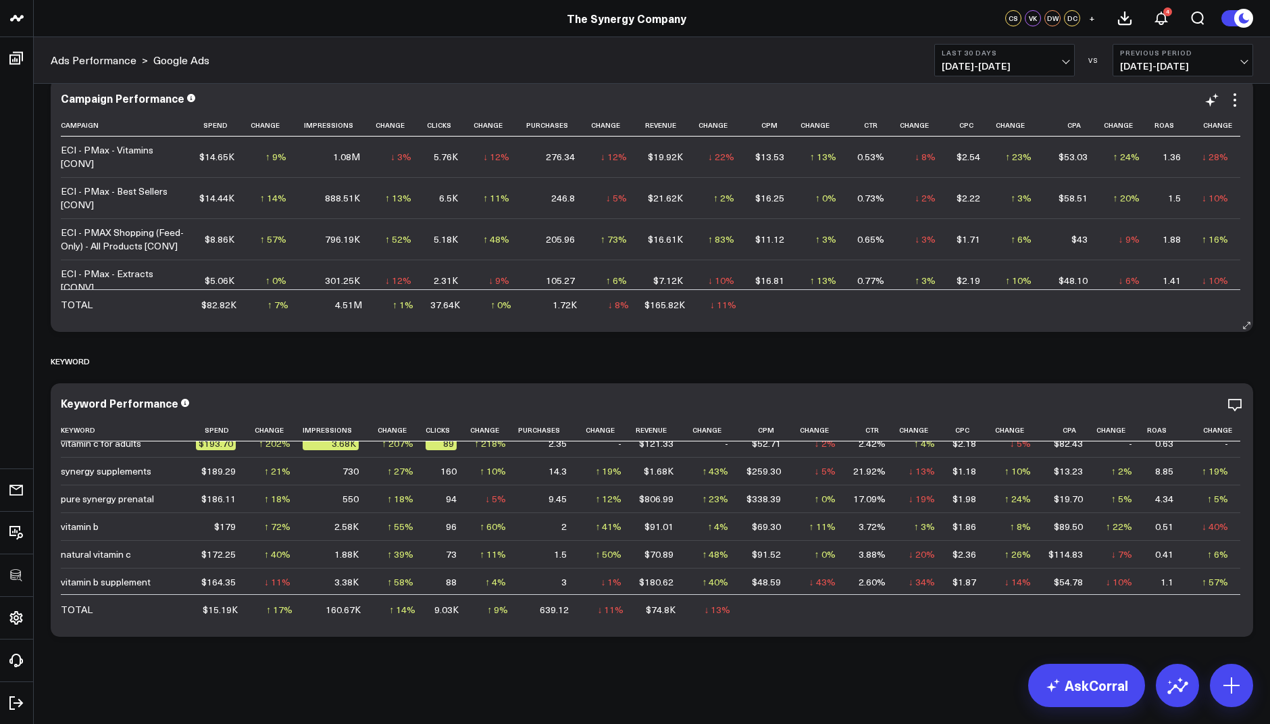
scroll to position [342, 2]
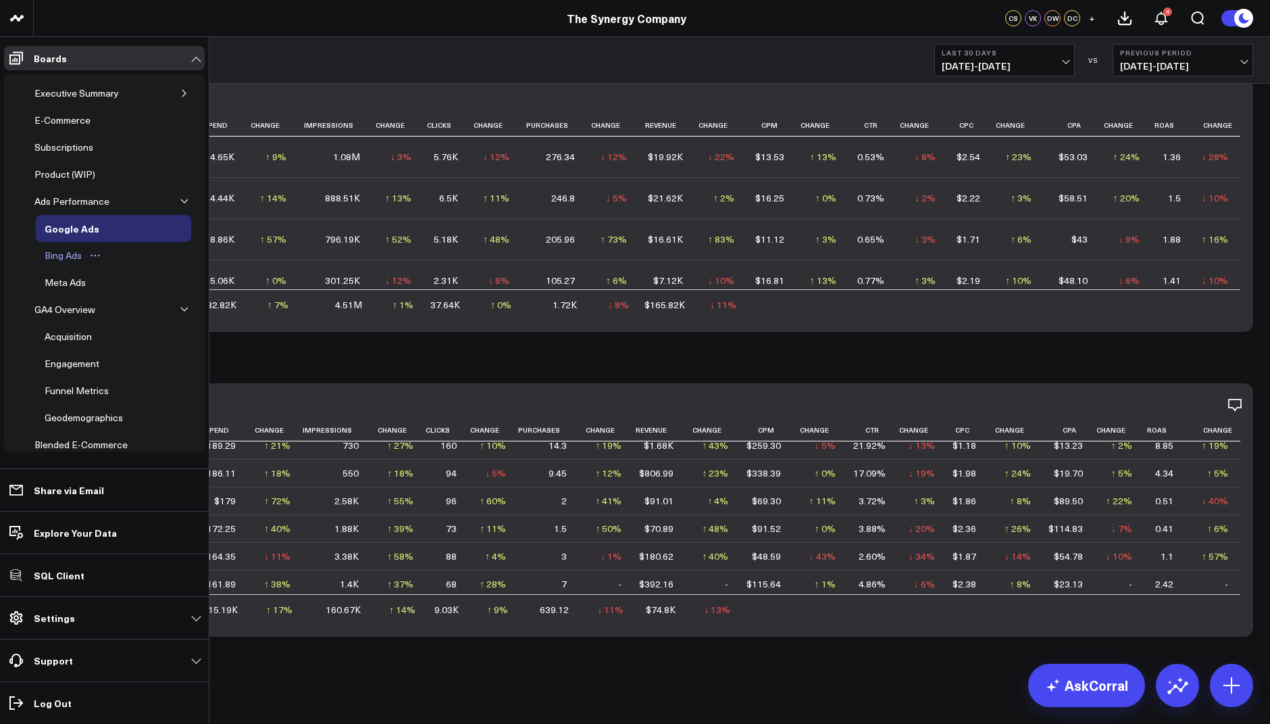
click at [60, 250] on div "Bing Ads" at bounding box center [63, 255] width 44 height 16
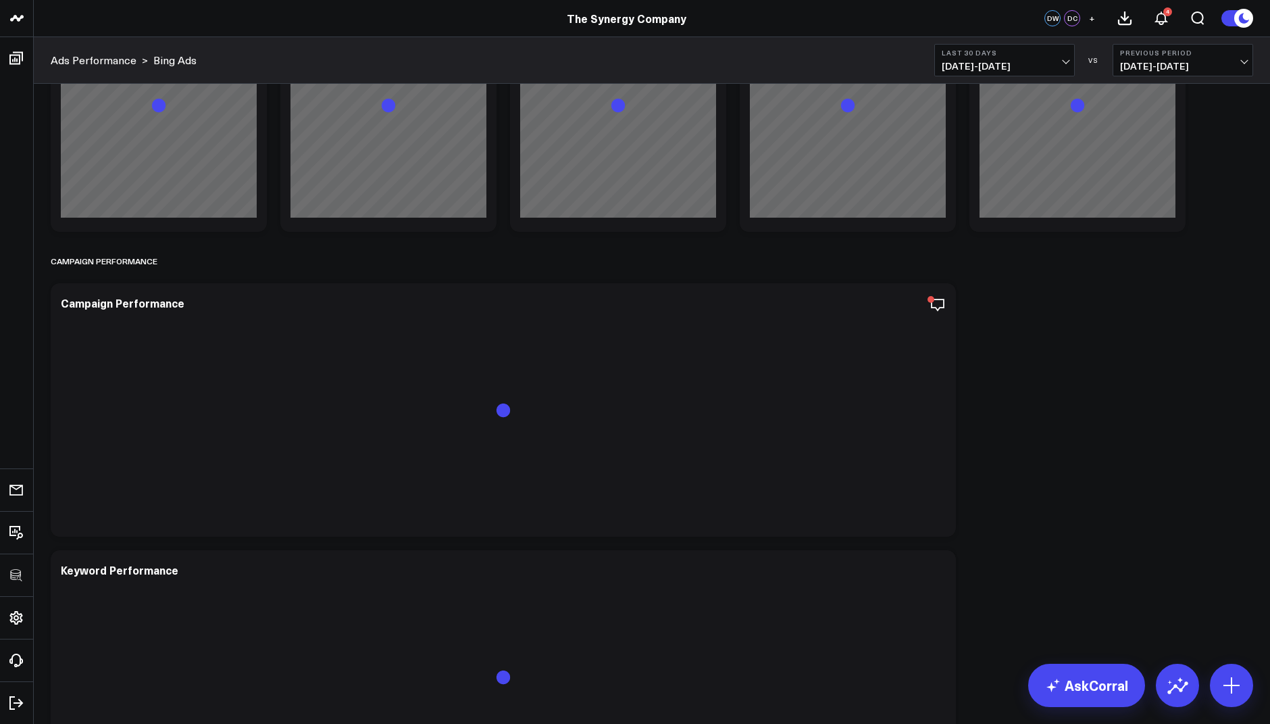
scroll to position [1156, 0]
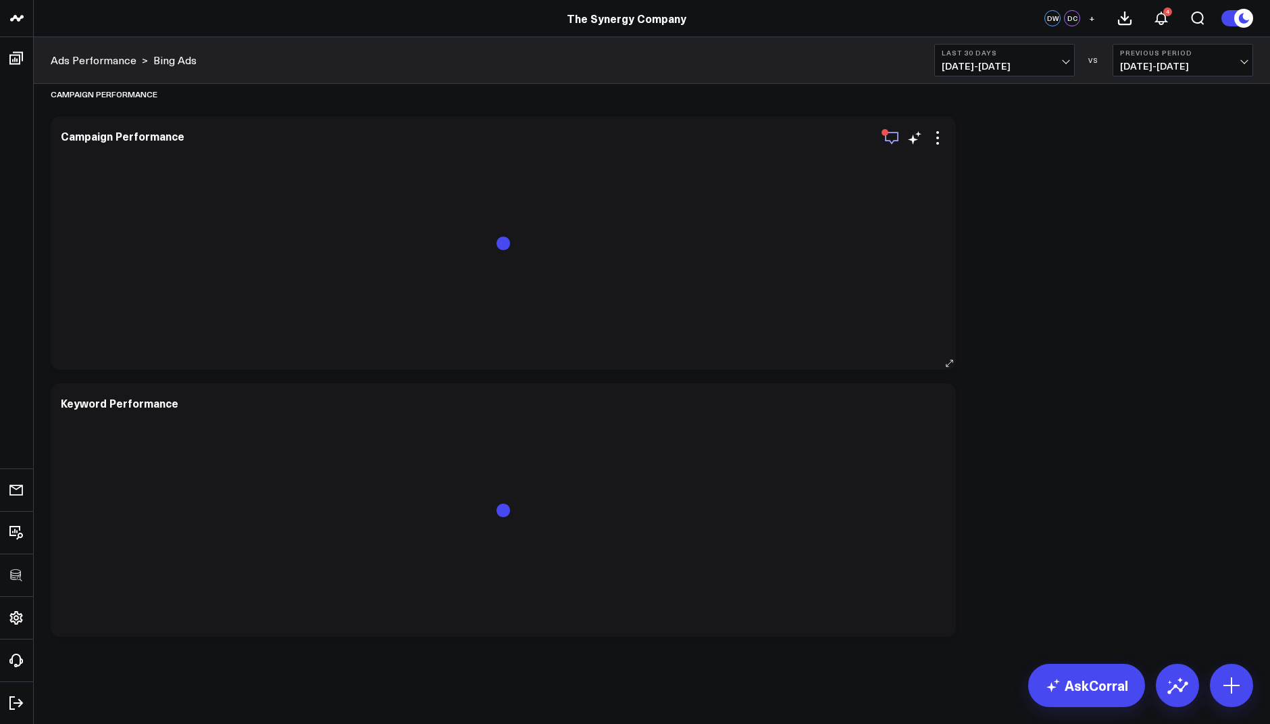
click at [889, 137] on icon "button" at bounding box center [892, 138] width 16 height 16
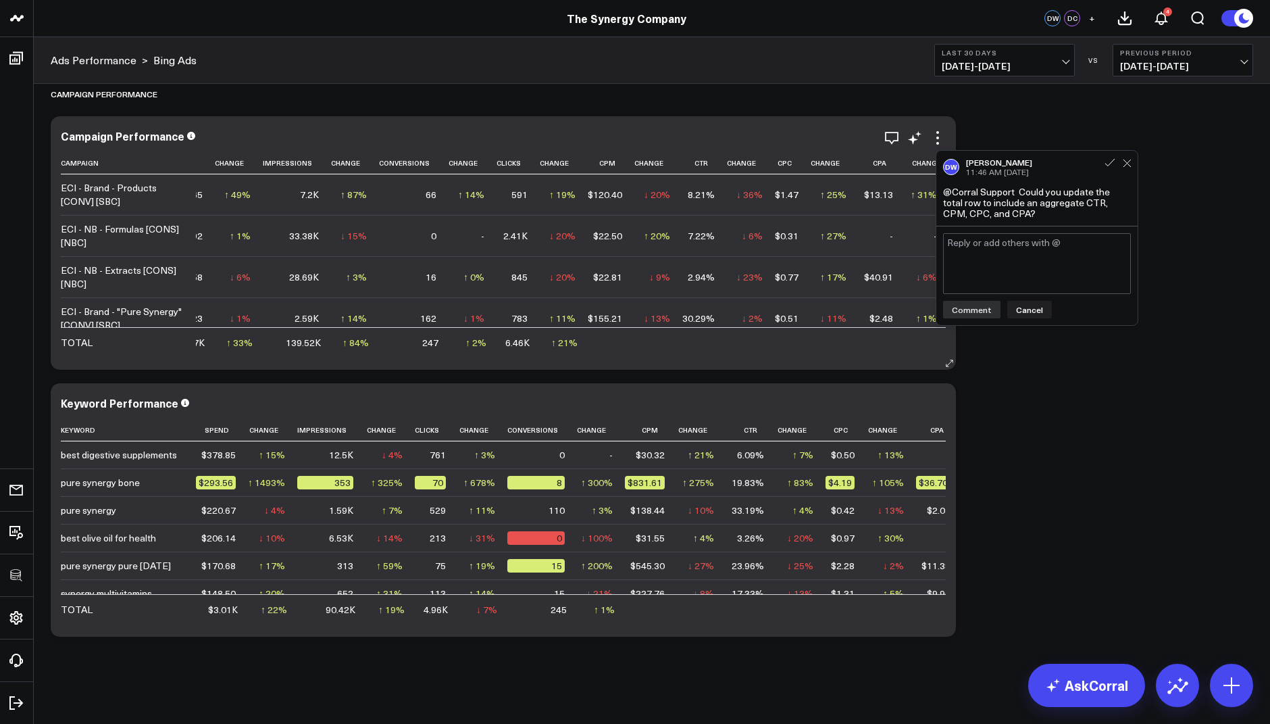
scroll to position [0, 0]
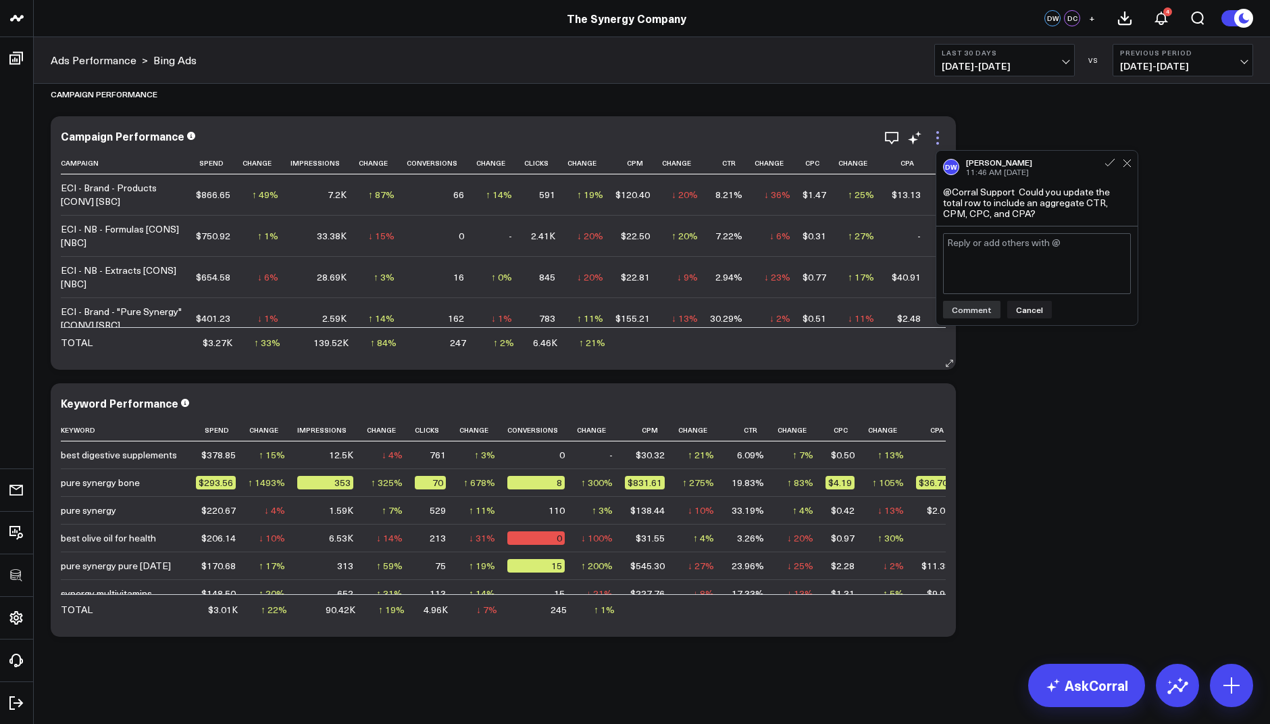
click at [940, 139] on icon at bounding box center [938, 138] width 16 height 16
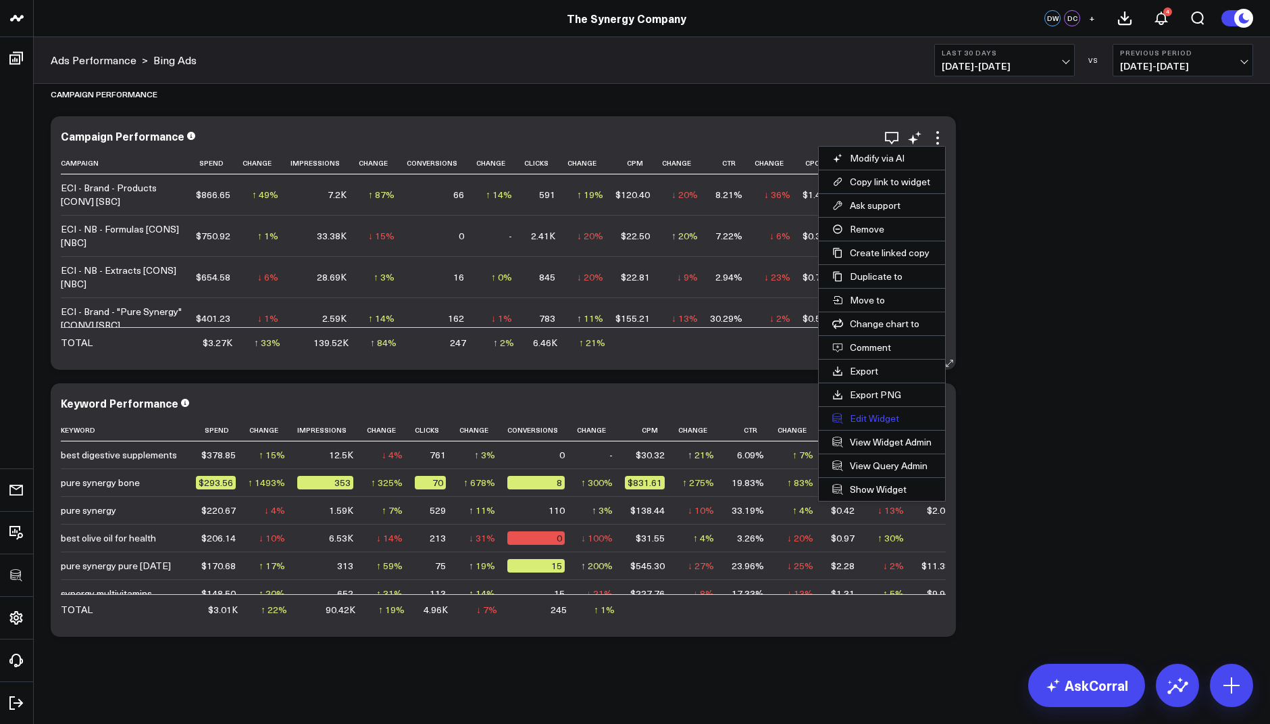
click at [861, 412] on button "Edit Widget" at bounding box center [882, 418] width 126 height 23
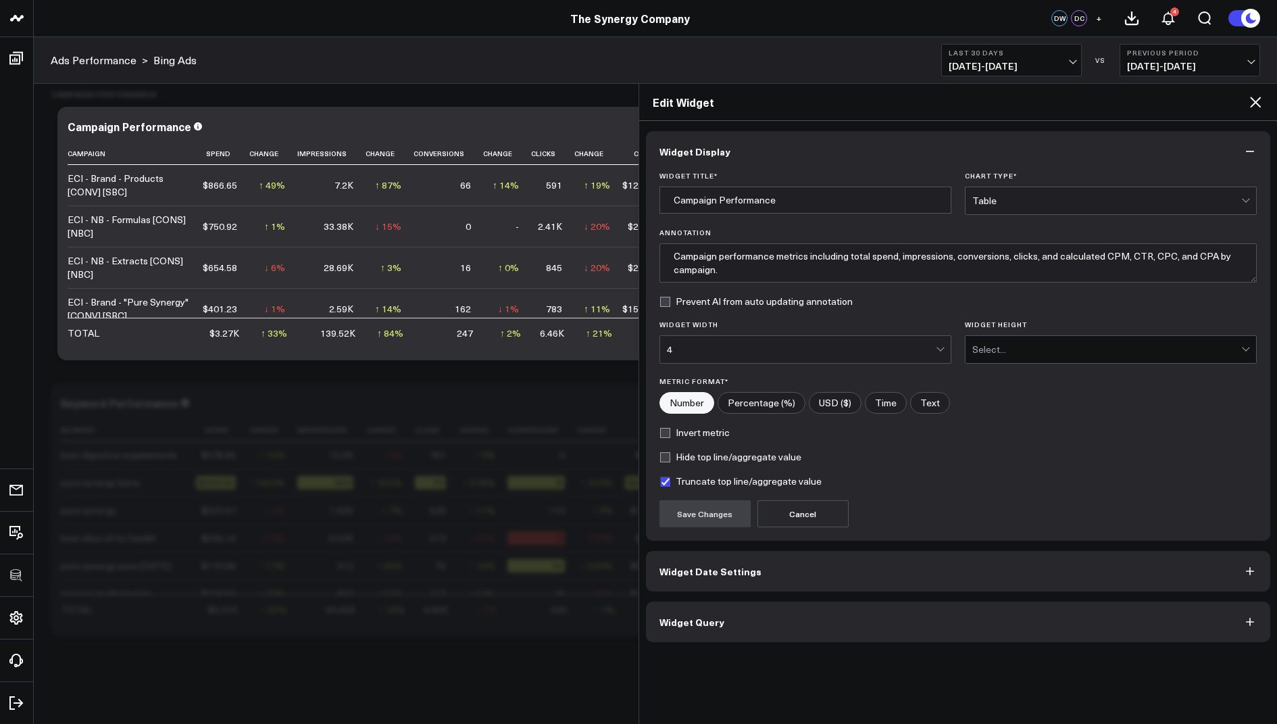
click at [690, 624] on span "Widget Query" at bounding box center [692, 621] width 65 height 11
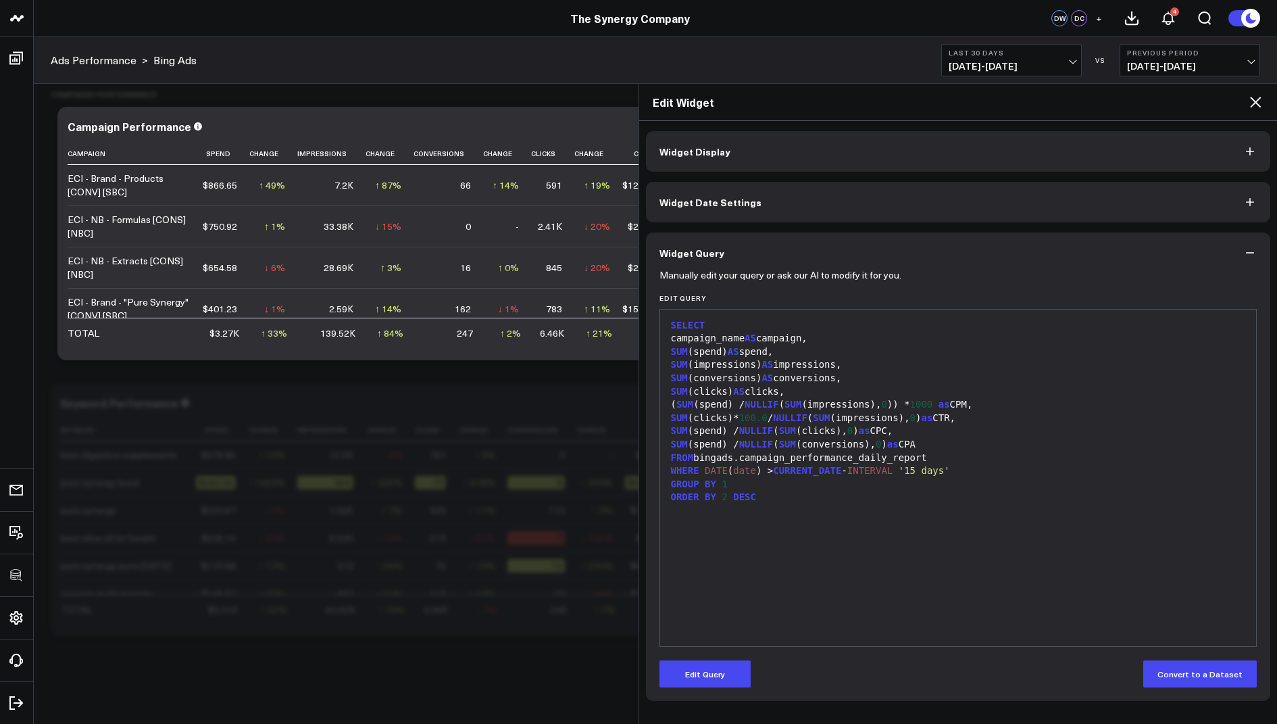
click at [1254, 98] on icon at bounding box center [1255, 102] width 16 height 16
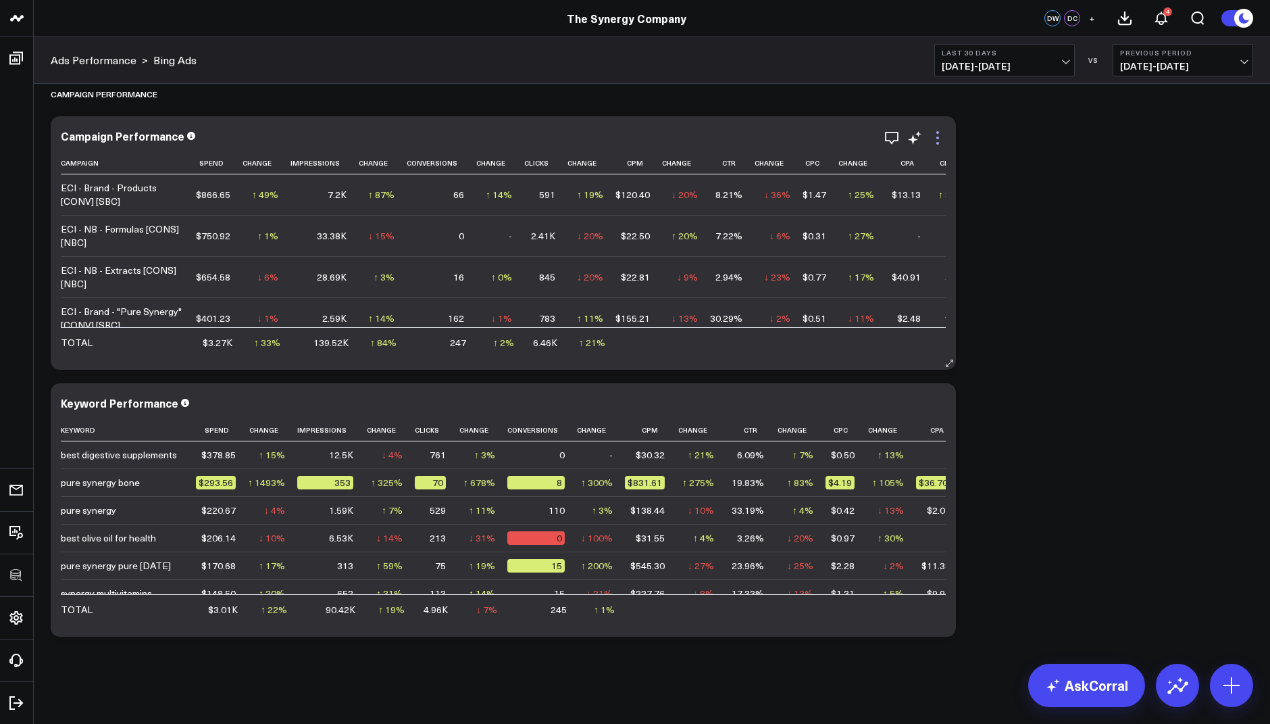
click at [938, 134] on icon at bounding box center [938, 138] width 16 height 16
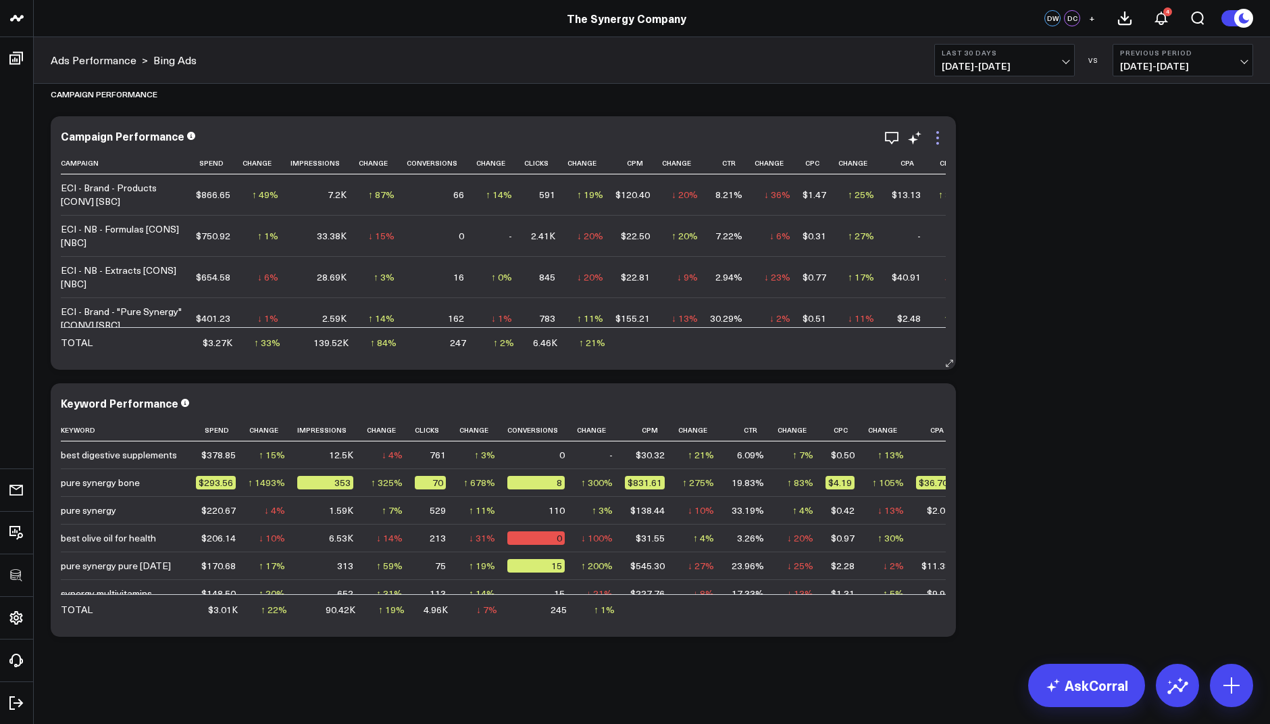
click at [933, 134] on icon at bounding box center [938, 138] width 16 height 16
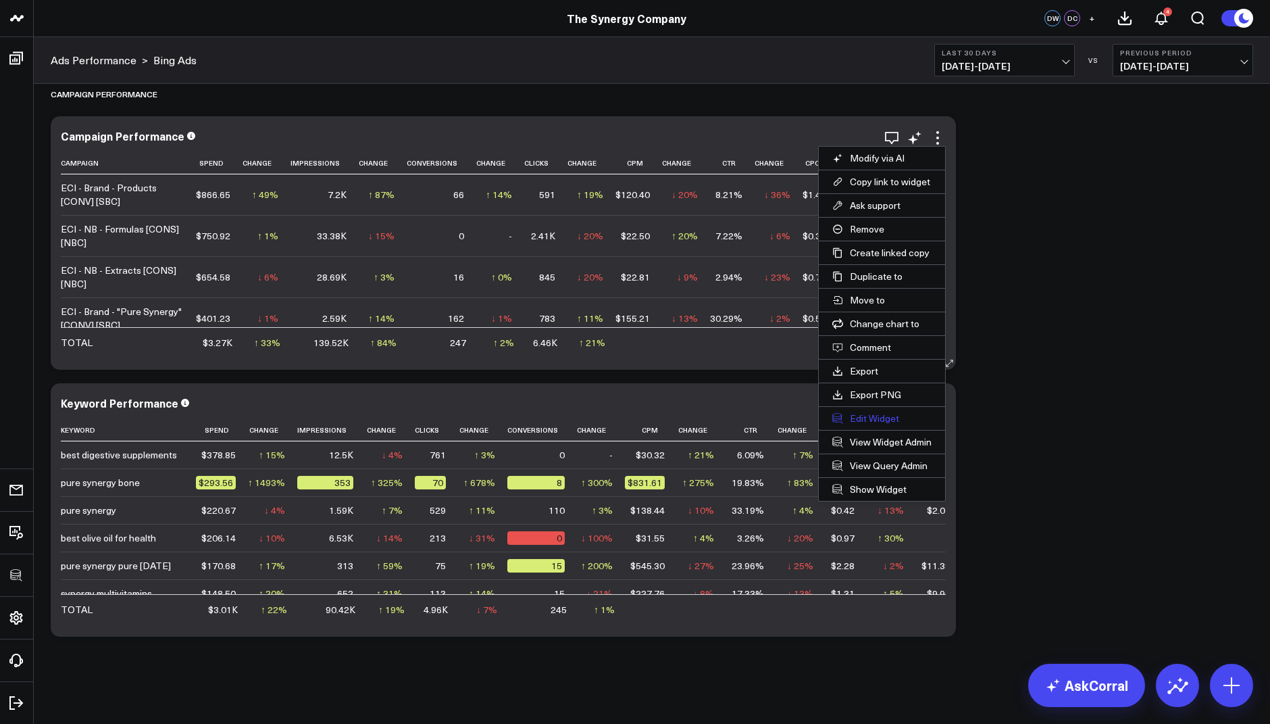
click at [869, 411] on button "Edit Widget" at bounding box center [882, 418] width 126 height 23
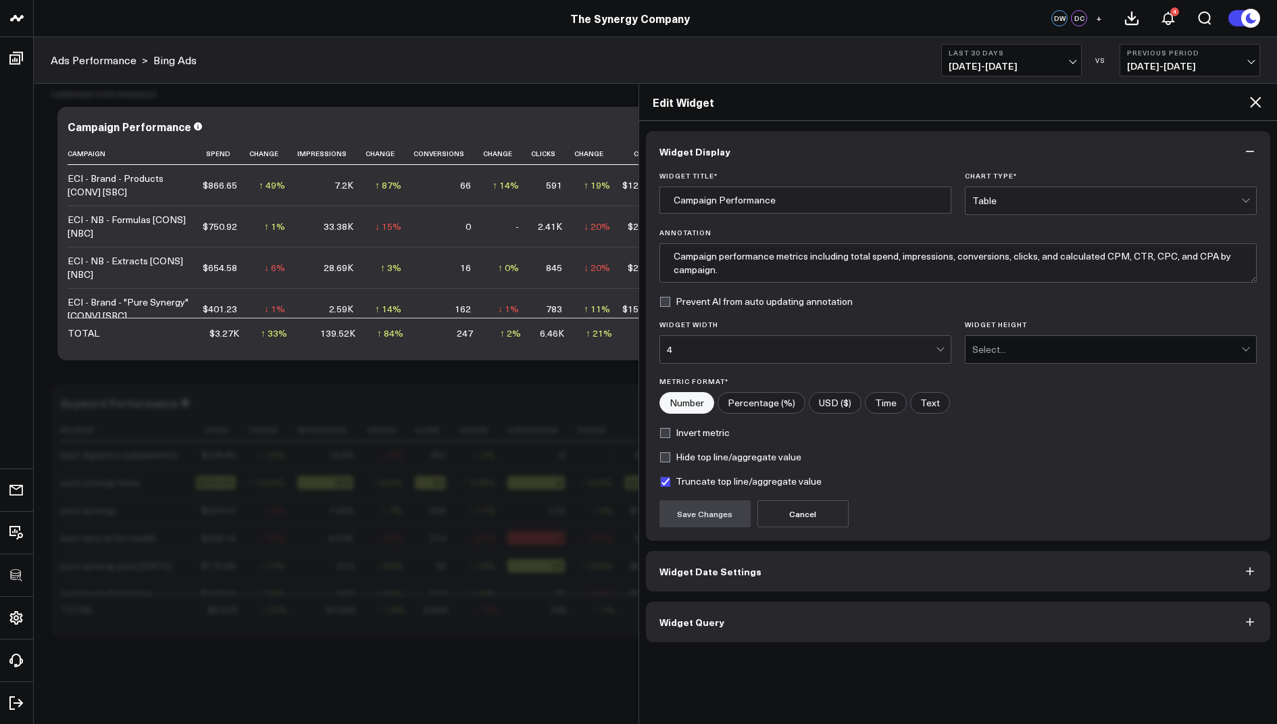
click at [708, 351] on div "4" at bounding box center [801, 349] width 269 height 11
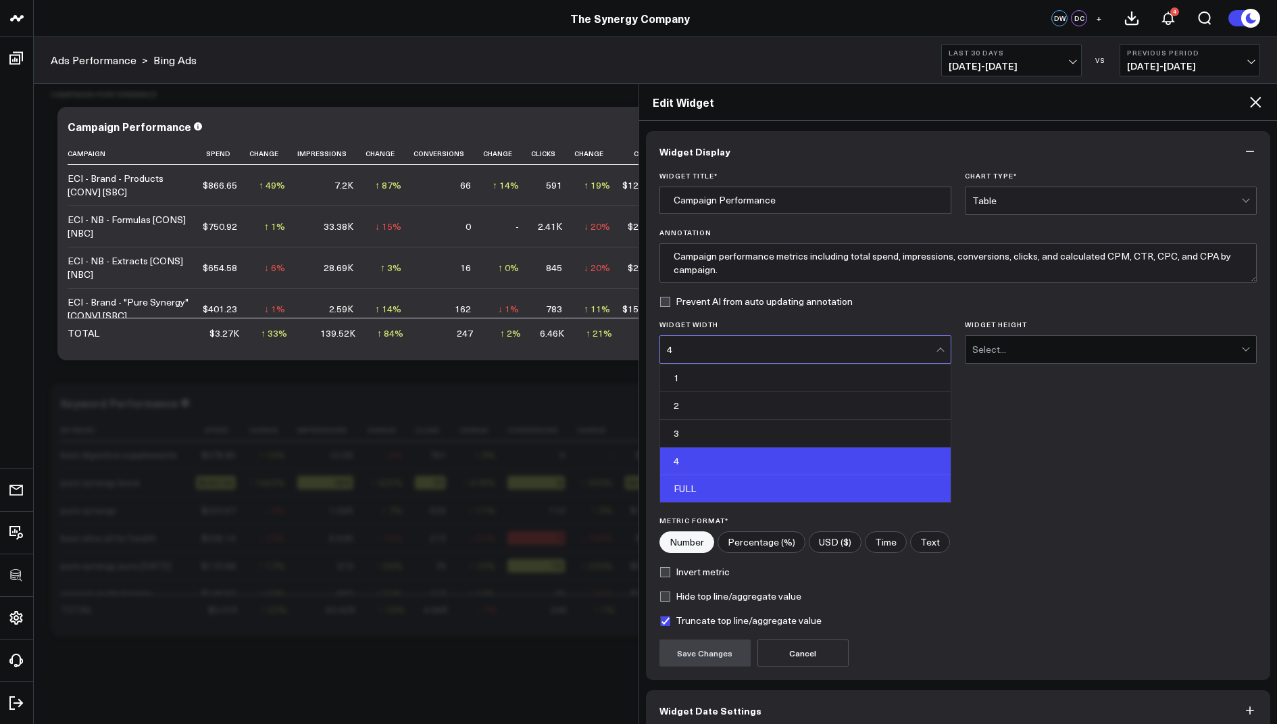
click at [716, 477] on div "FULL" at bounding box center [805, 488] width 291 height 27
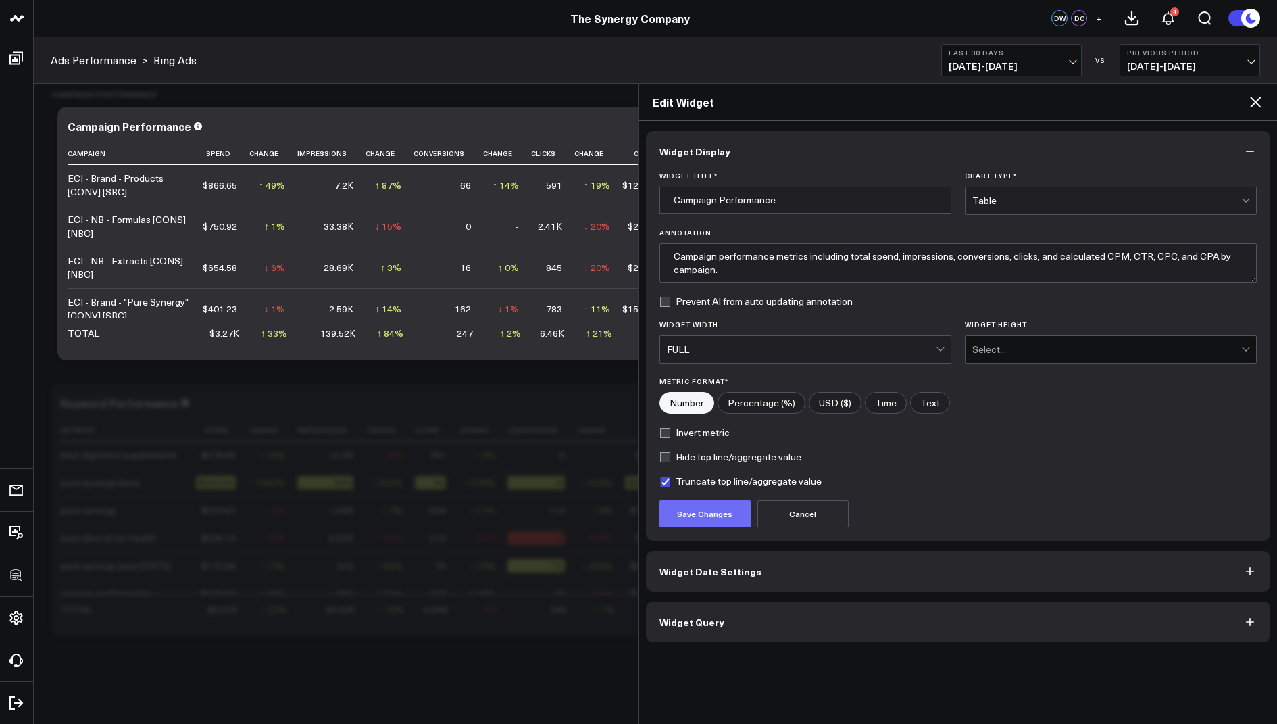
click at [710, 507] on button "Save Changes" at bounding box center [705, 513] width 91 height 27
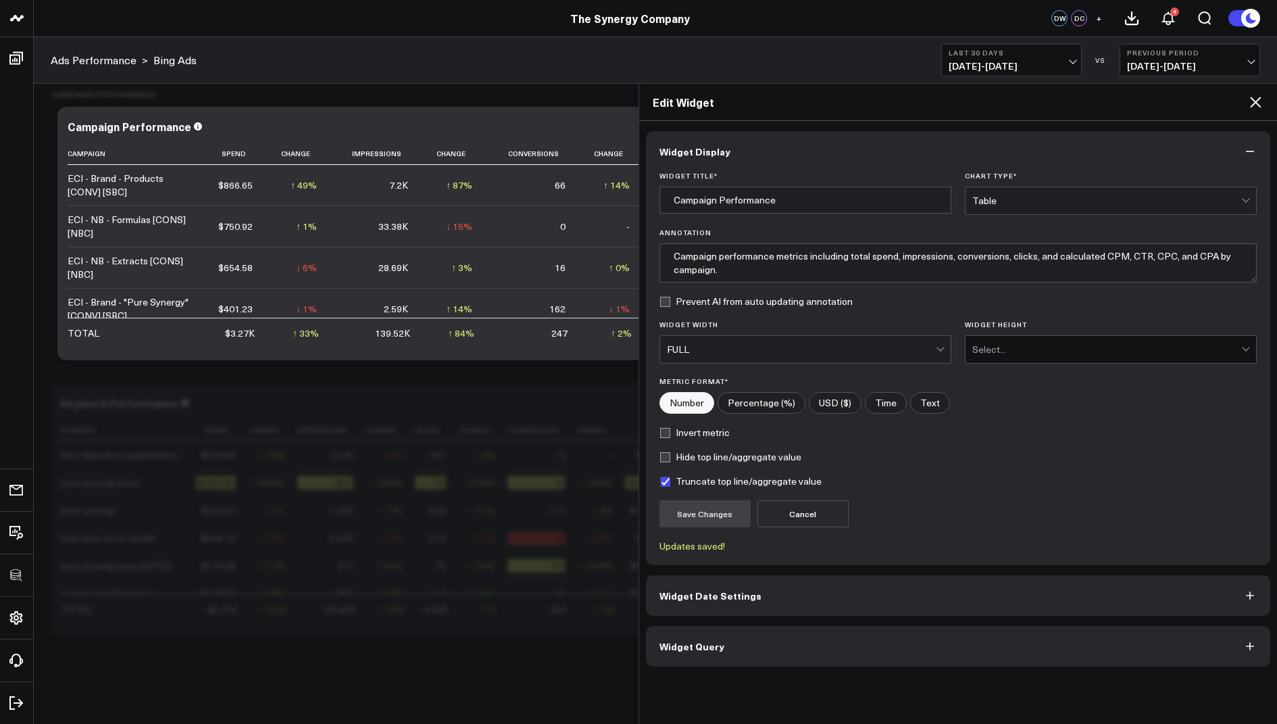
click at [1256, 103] on icon at bounding box center [1255, 102] width 11 height 11
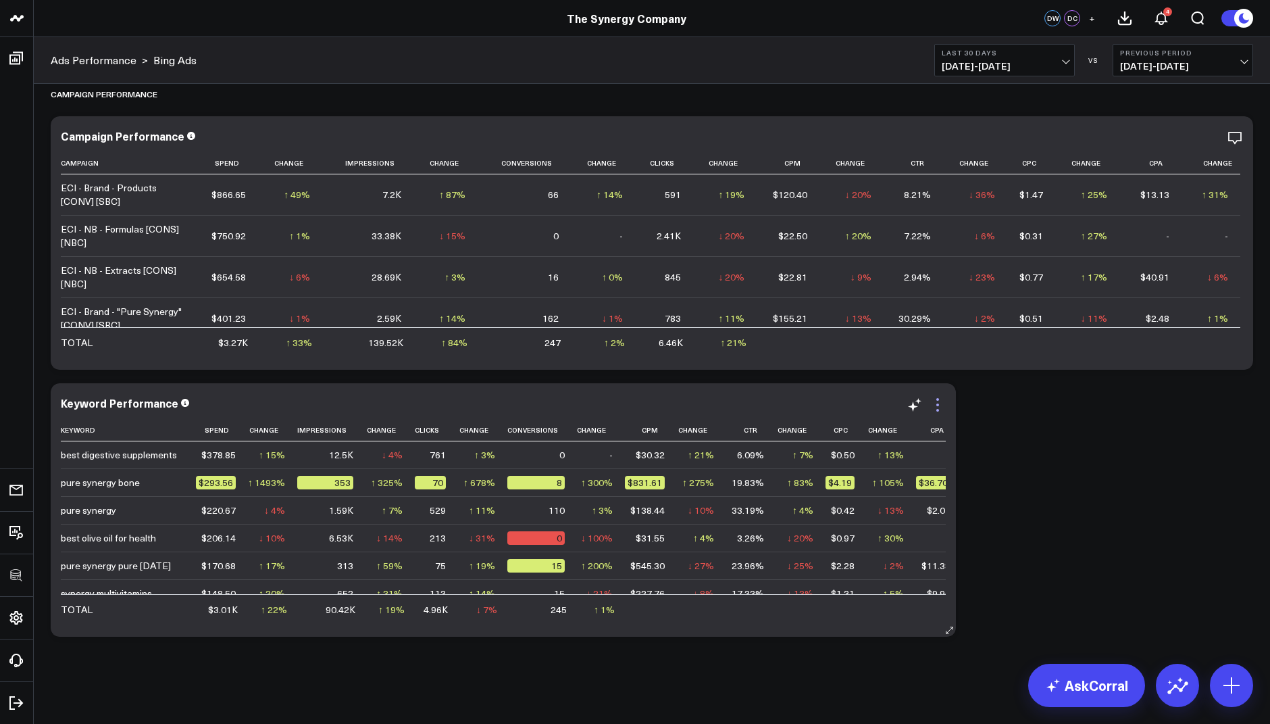
click at [939, 402] on icon at bounding box center [938, 405] width 16 height 16
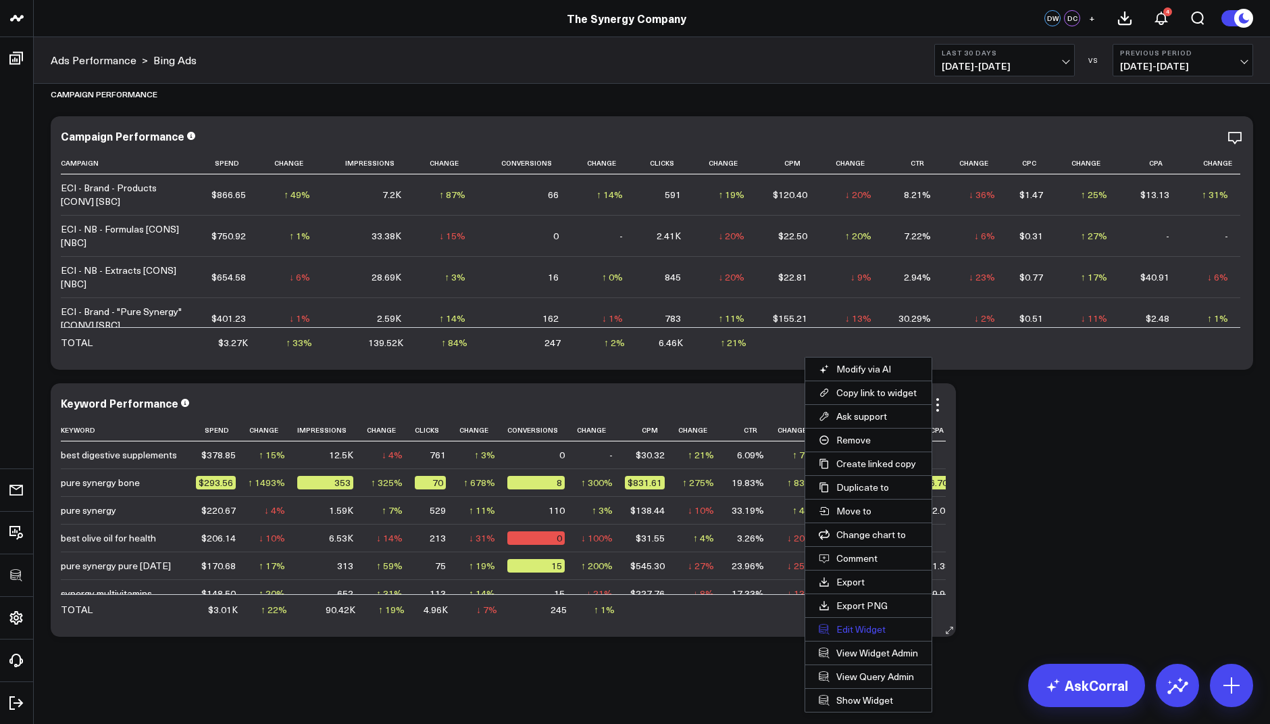
click at [855, 626] on button "Edit Widget" at bounding box center [868, 629] width 126 height 23
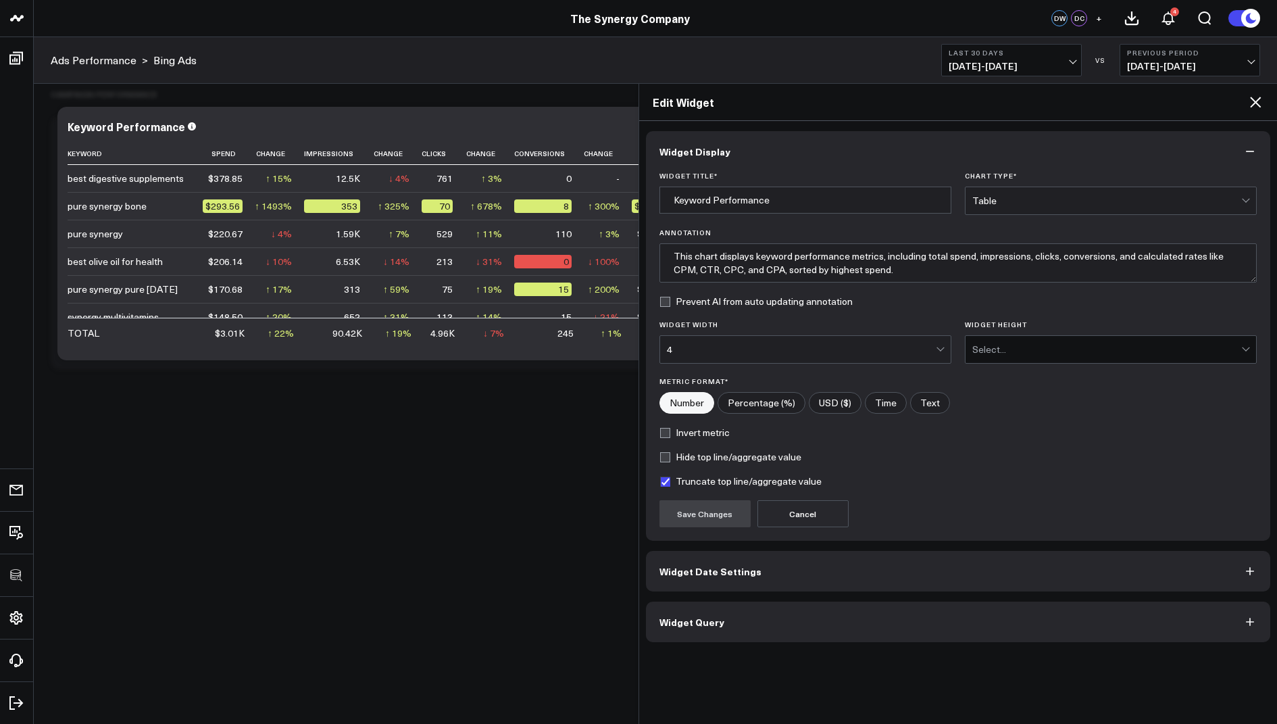
click at [695, 348] on div "4" at bounding box center [801, 349] width 269 height 11
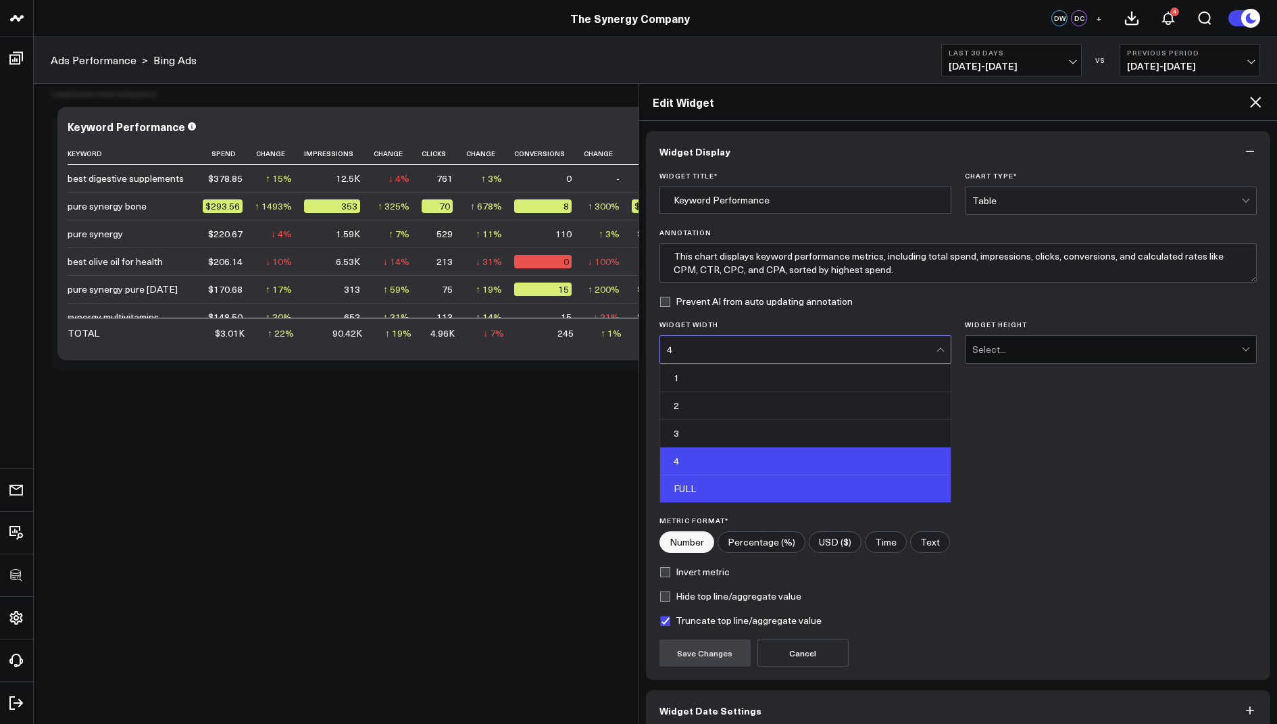
click at [691, 482] on div "FULL" at bounding box center [805, 488] width 291 height 27
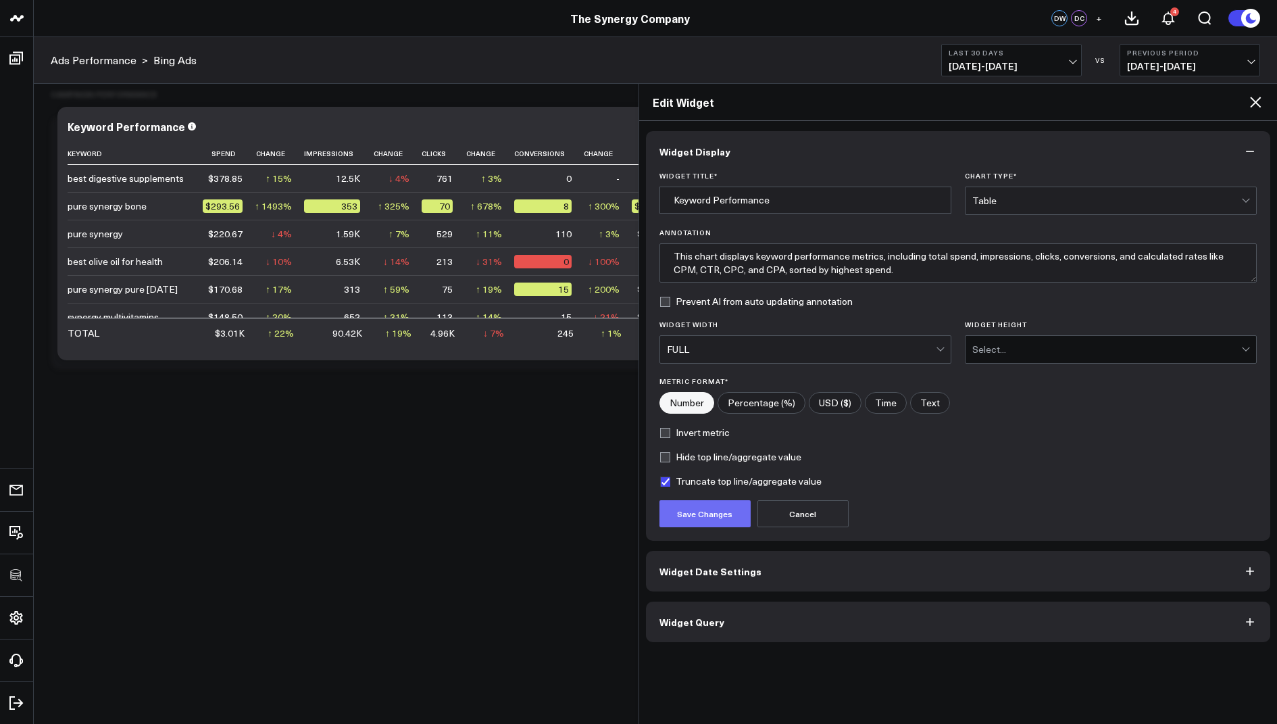
click at [691, 510] on button "Save Changes" at bounding box center [705, 513] width 91 height 27
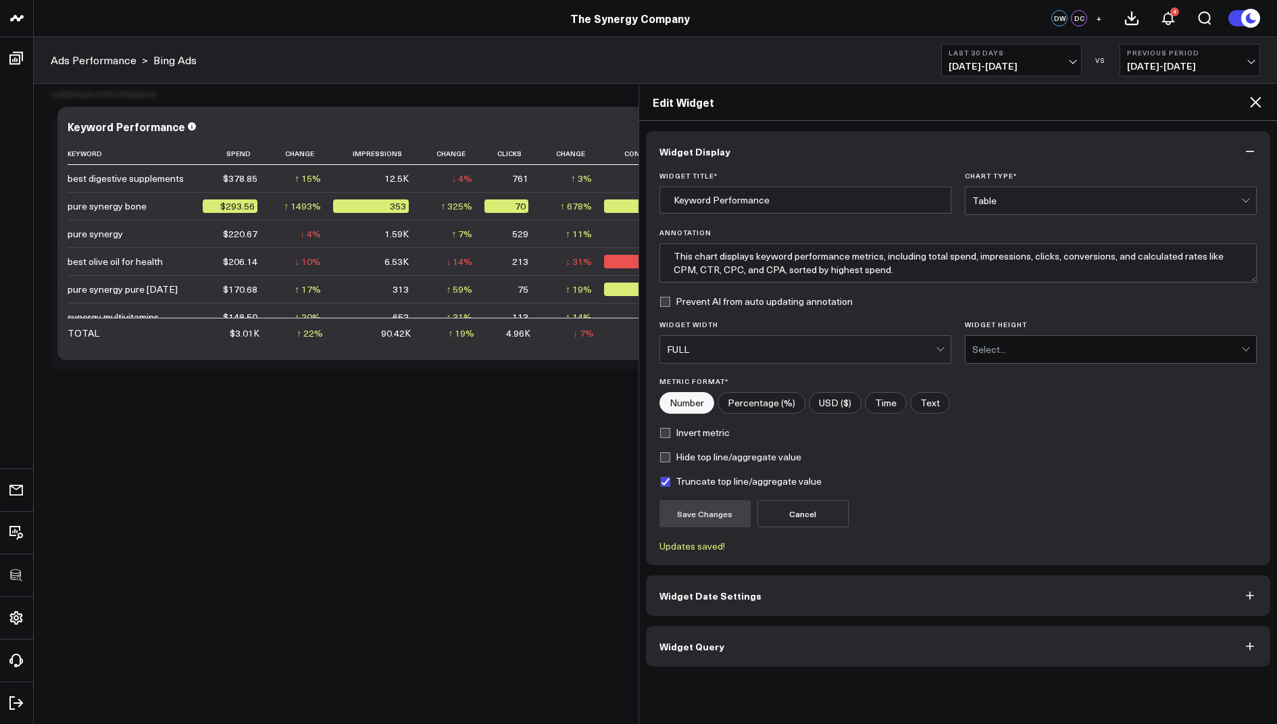
click at [1253, 101] on icon at bounding box center [1255, 102] width 16 height 16
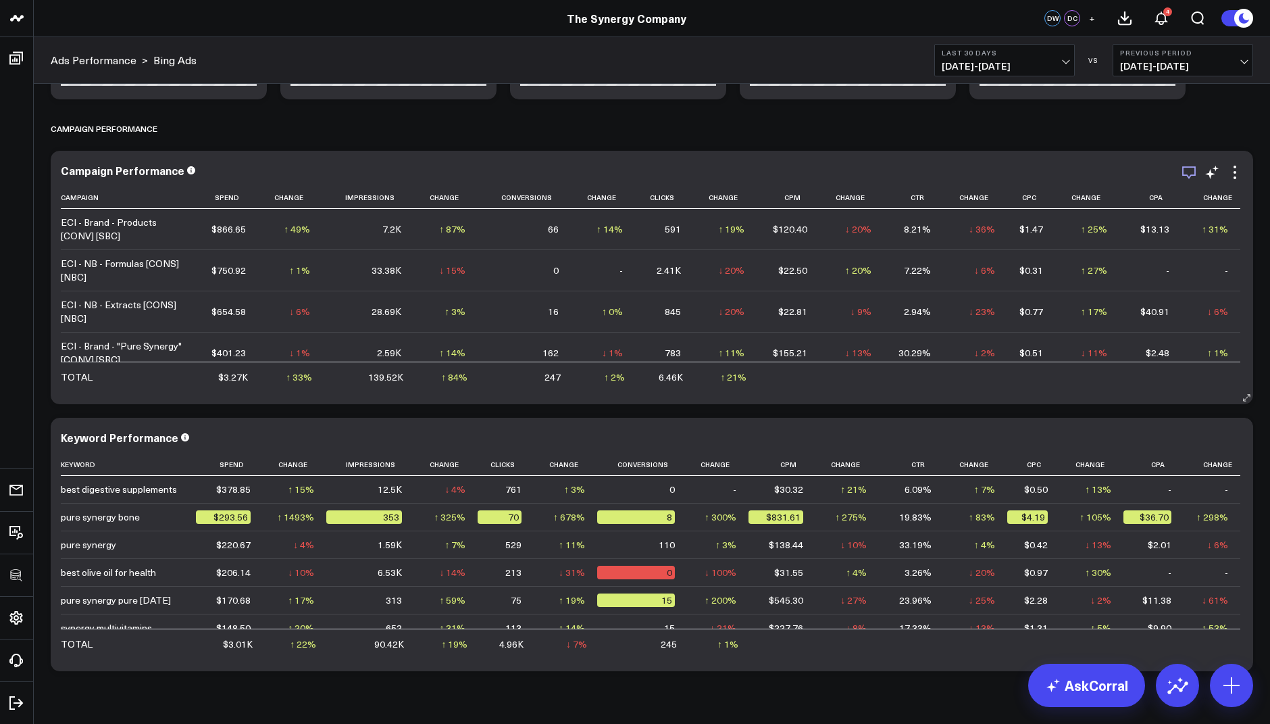
click at [1190, 172] on icon "button" at bounding box center [1189, 172] width 16 height 16
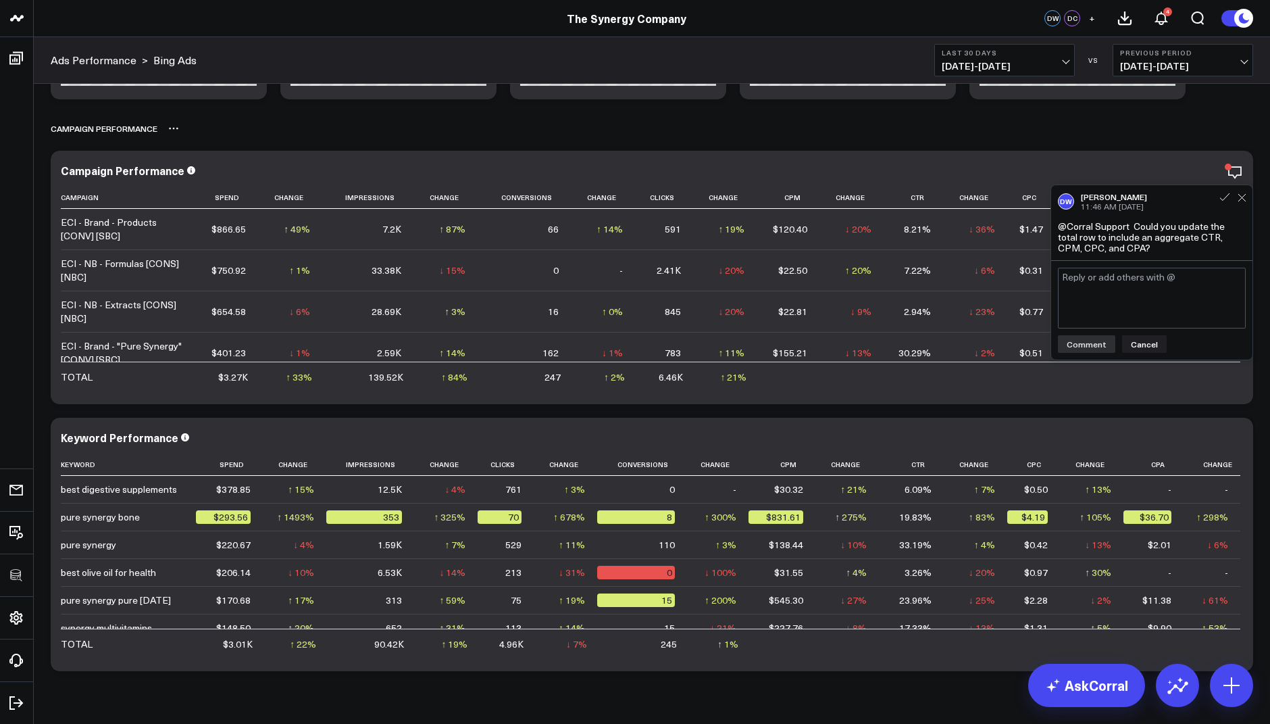
click at [1225, 134] on div "Campaign Performance" at bounding box center [652, 128] width 1203 height 31
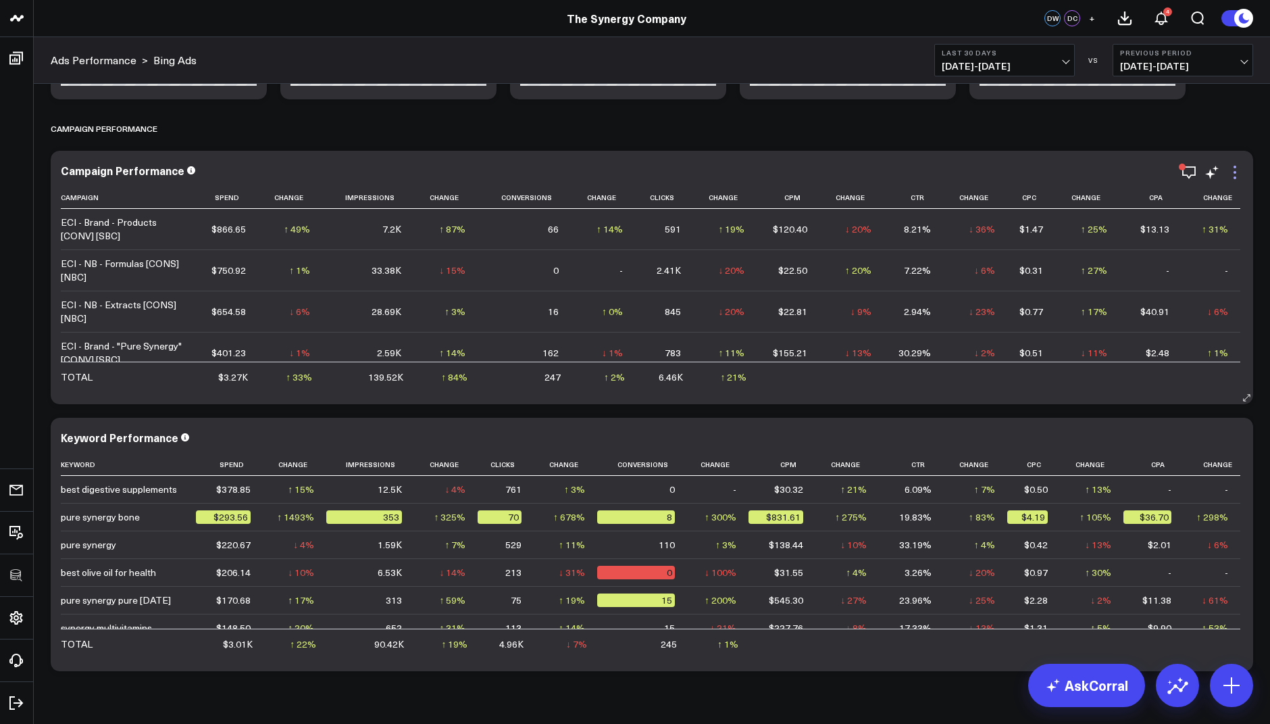
click at [1231, 176] on icon at bounding box center [1235, 172] width 16 height 16
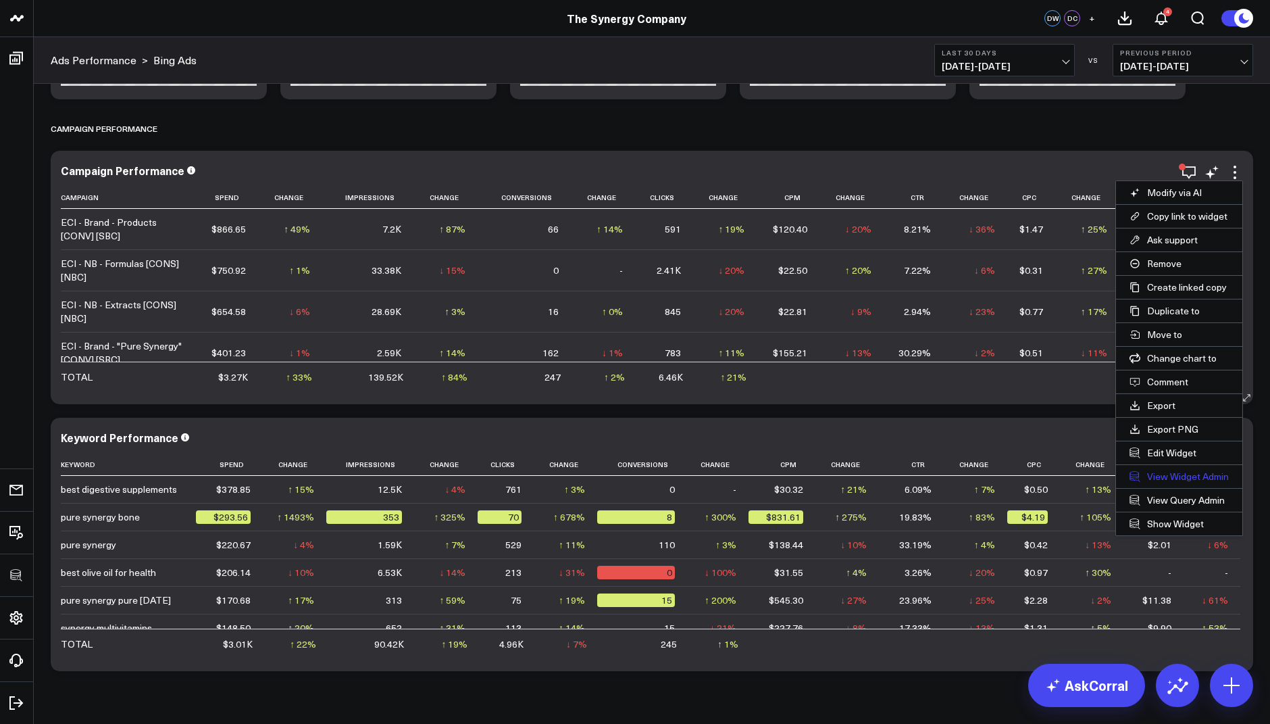
click at [1164, 473] on link "View Widget Admin" at bounding box center [1179, 476] width 126 height 23
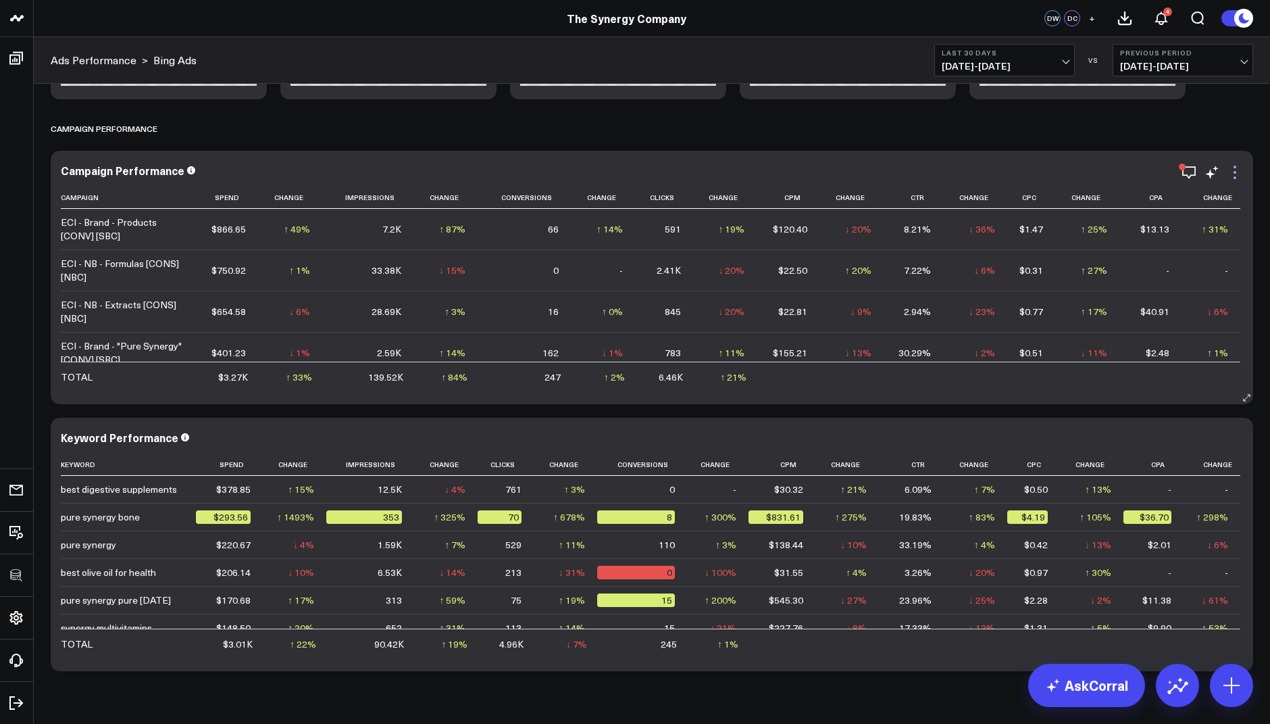
click at [1232, 170] on icon at bounding box center [1235, 172] width 16 height 16
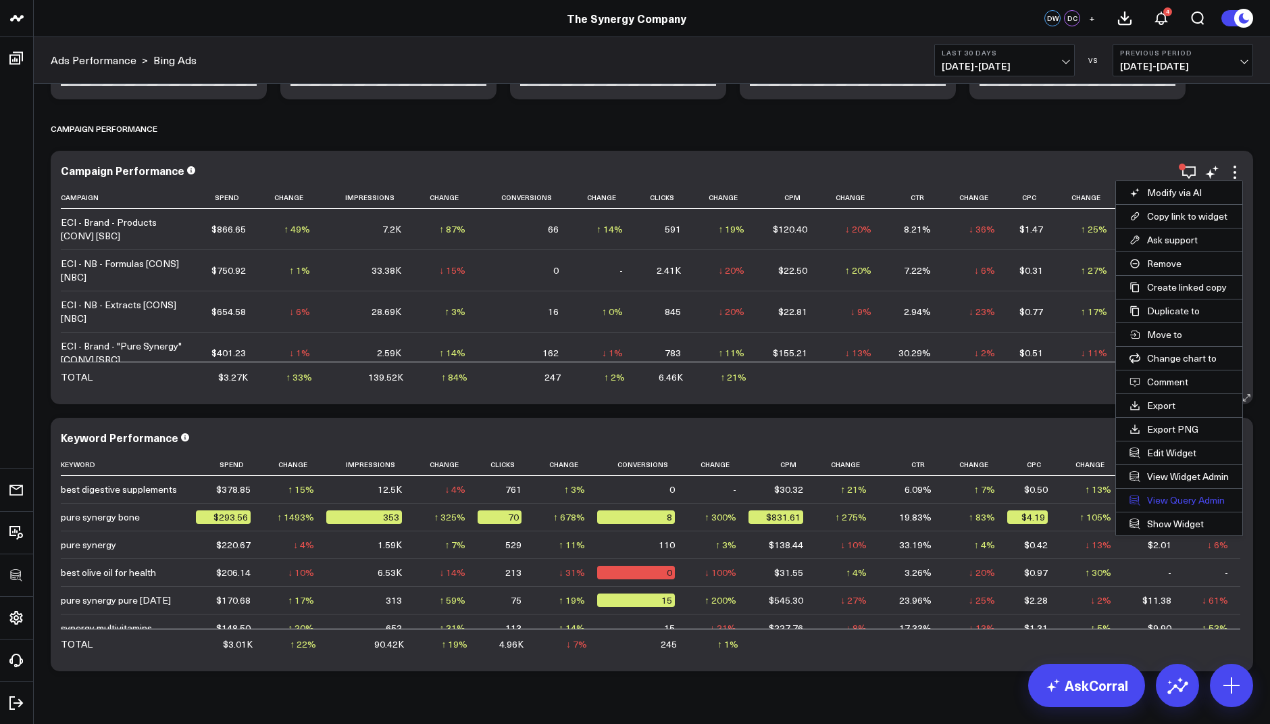
click at [1179, 496] on link "View Query Admin" at bounding box center [1179, 500] width 126 height 23
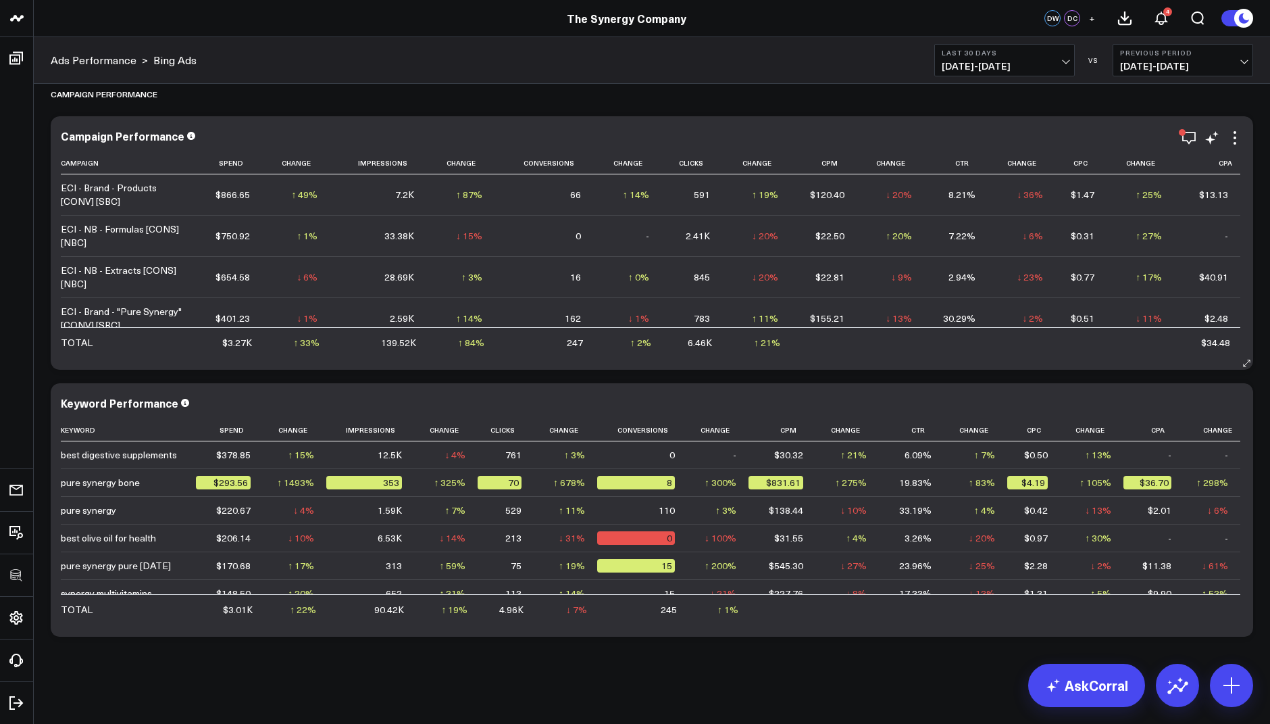
scroll to position [1118, 0]
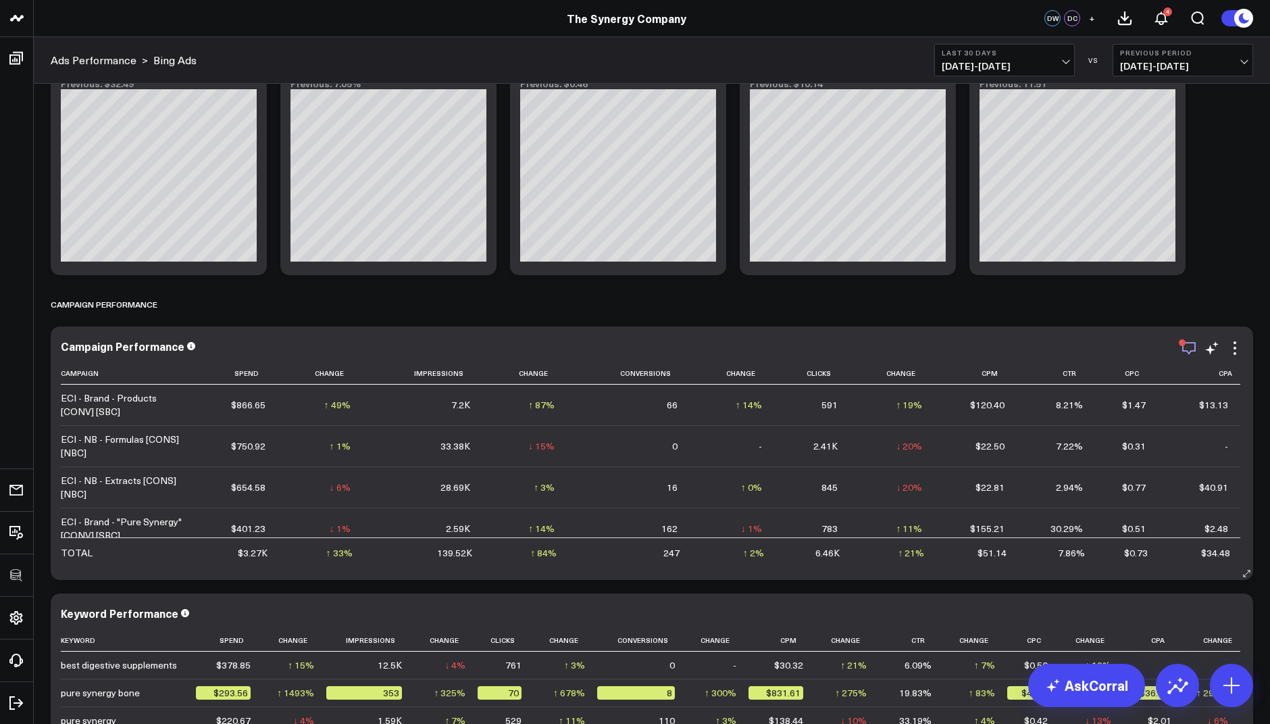
click at [1187, 340] on icon "button" at bounding box center [1189, 348] width 16 height 16
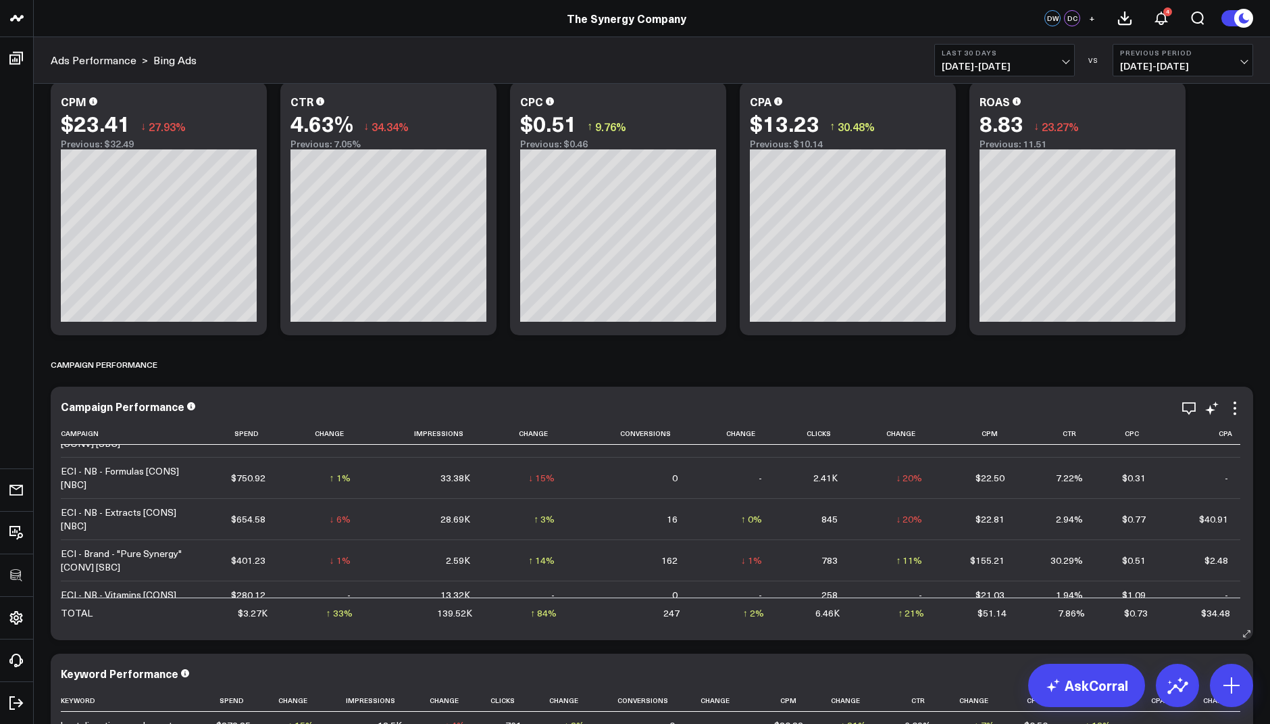
scroll to position [29, 0]
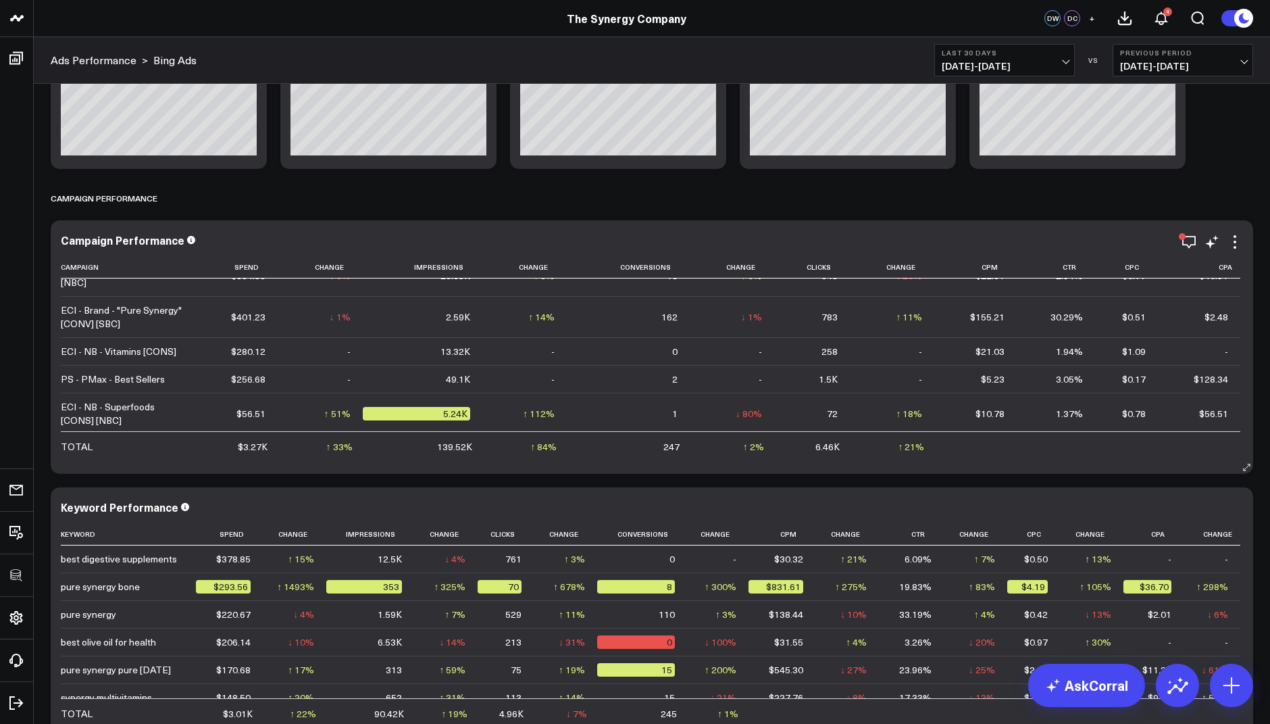
scroll to position [1114, 0]
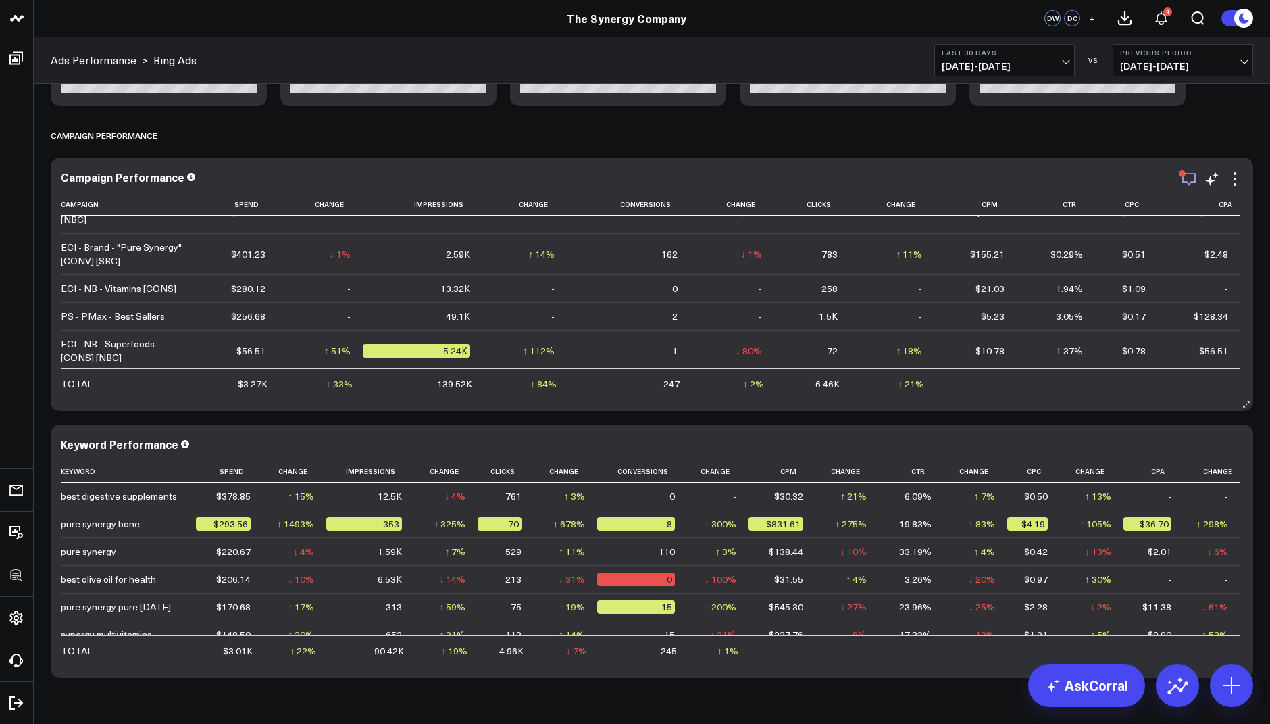
click at [1187, 176] on icon "button" at bounding box center [1189, 179] width 16 height 16
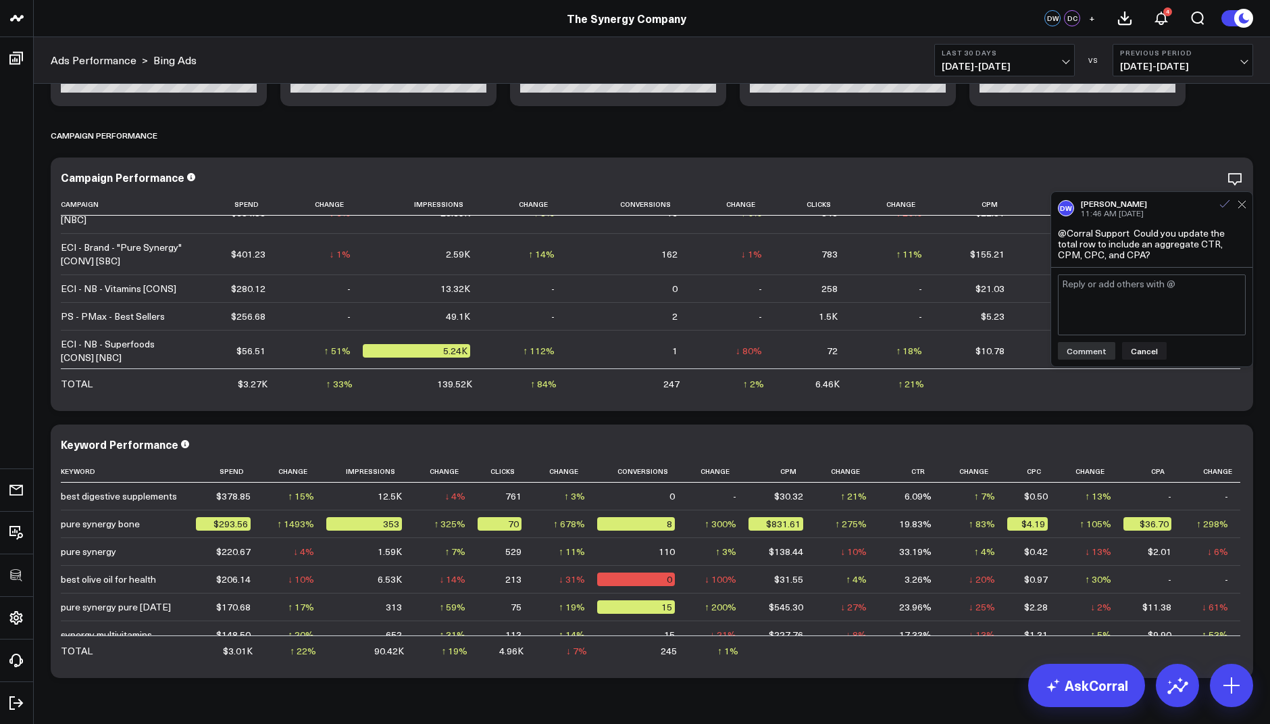
click at [1226, 203] on icon at bounding box center [1224, 203] width 9 height 7
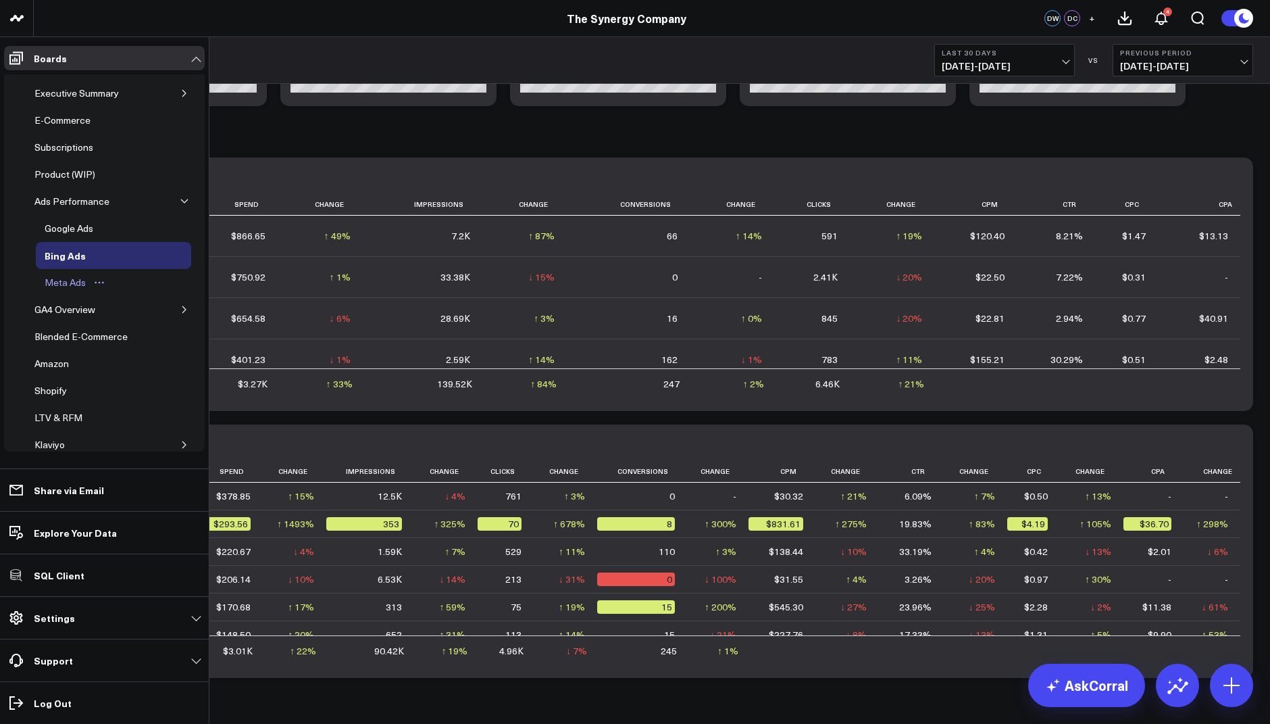
click at [66, 278] on div "Meta Ads" at bounding box center [65, 282] width 48 height 16
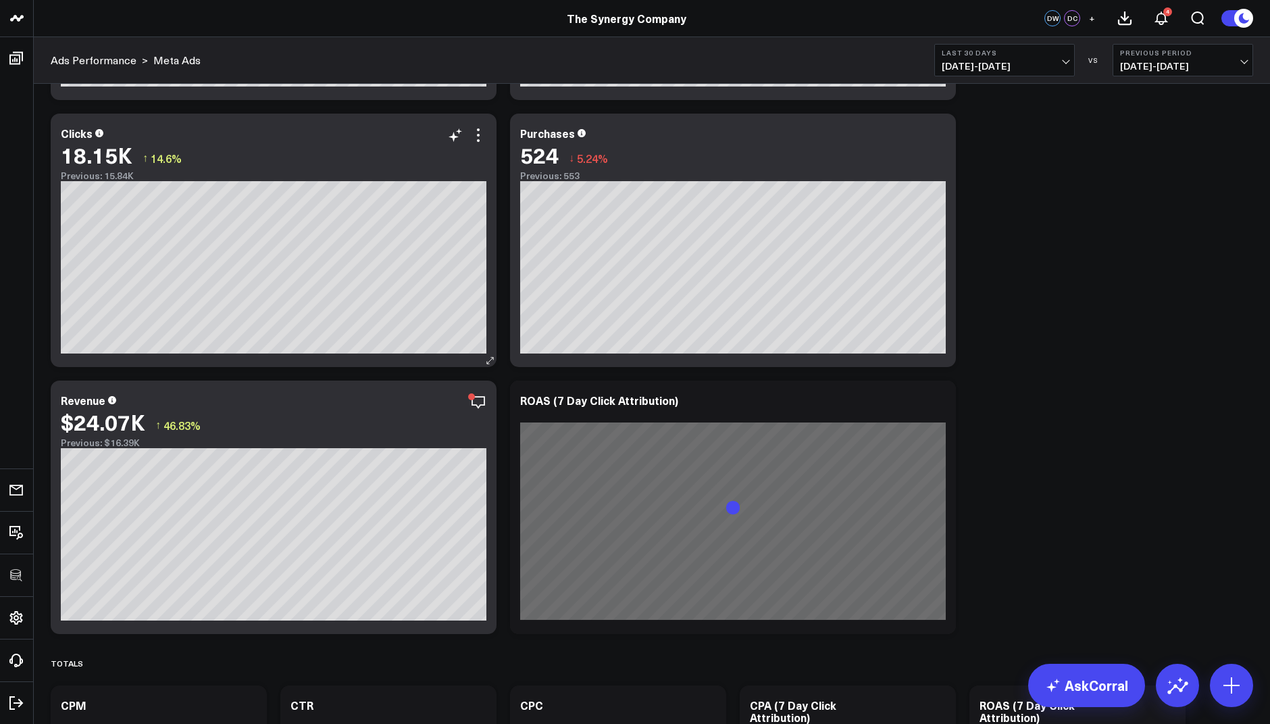
scroll to position [293, 0]
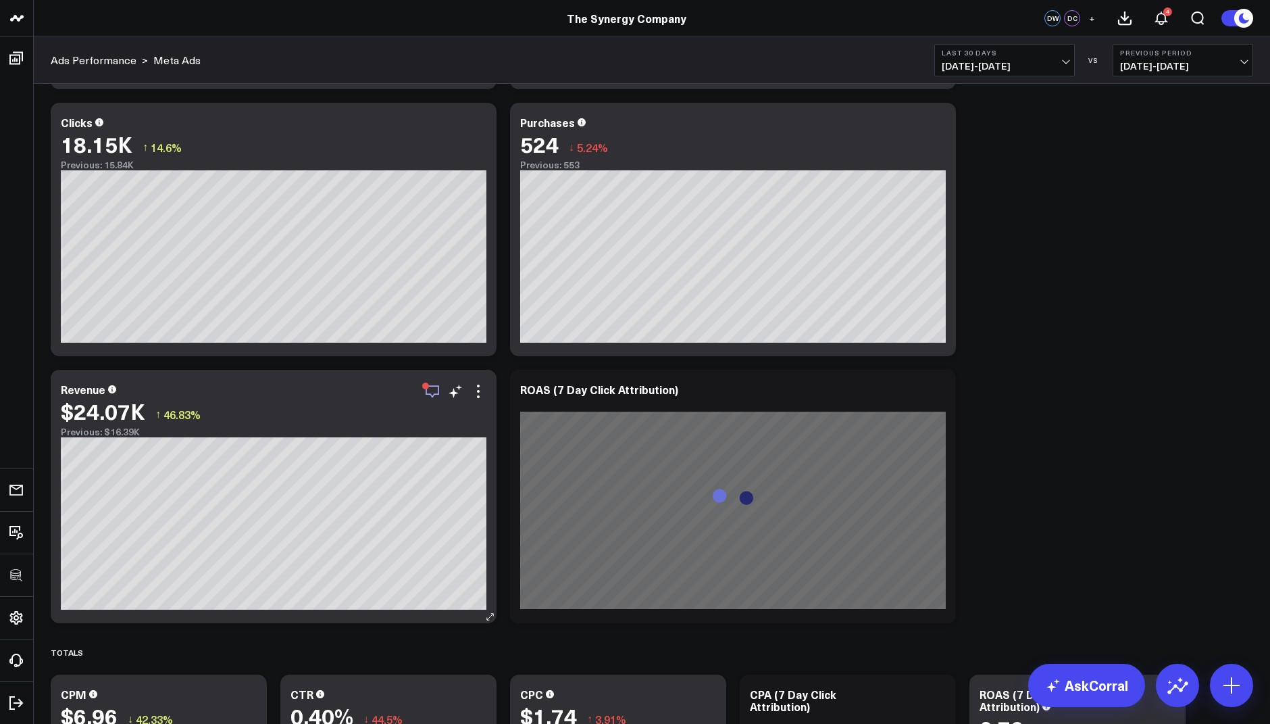
click at [426, 390] on icon "button" at bounding box center [433, 391] width 14 height 13
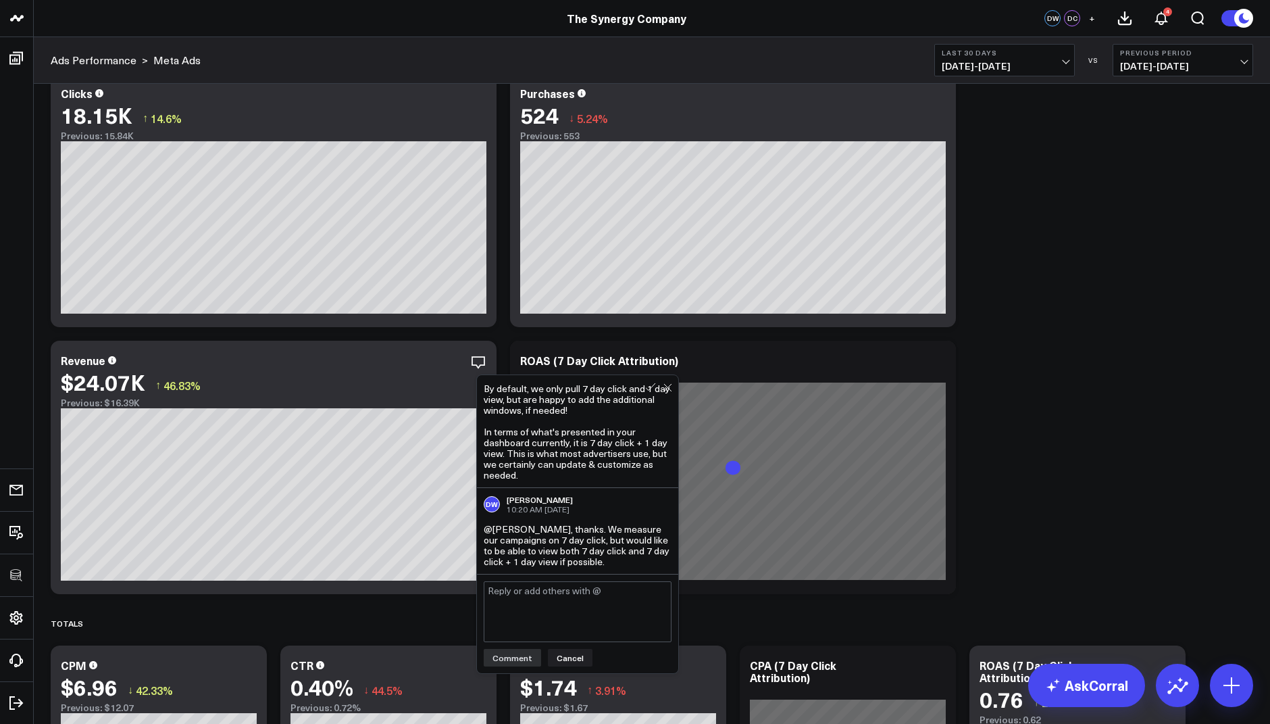
scroll to position [324, 0]
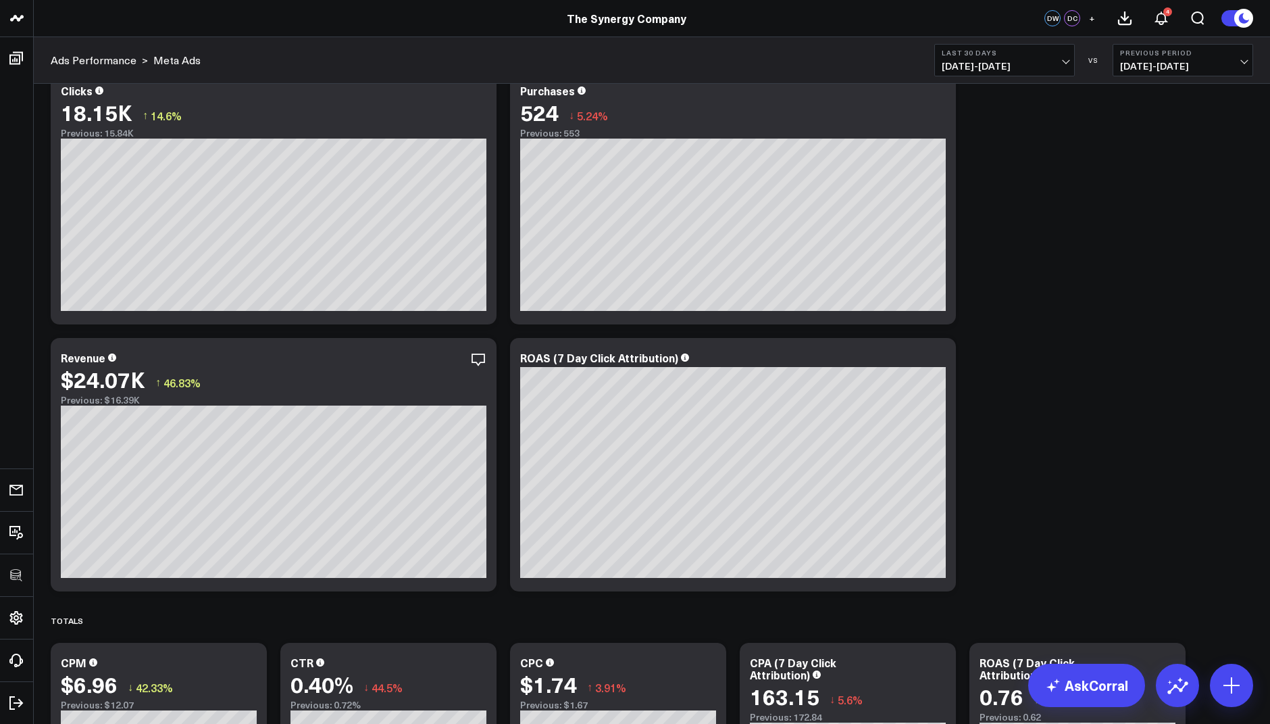
click at [1128, 453] on div "daily overview Modify via AI Copy link to widget Ask support Remove Create link…" at bounding box center [652, 616] width 1216 height 1715
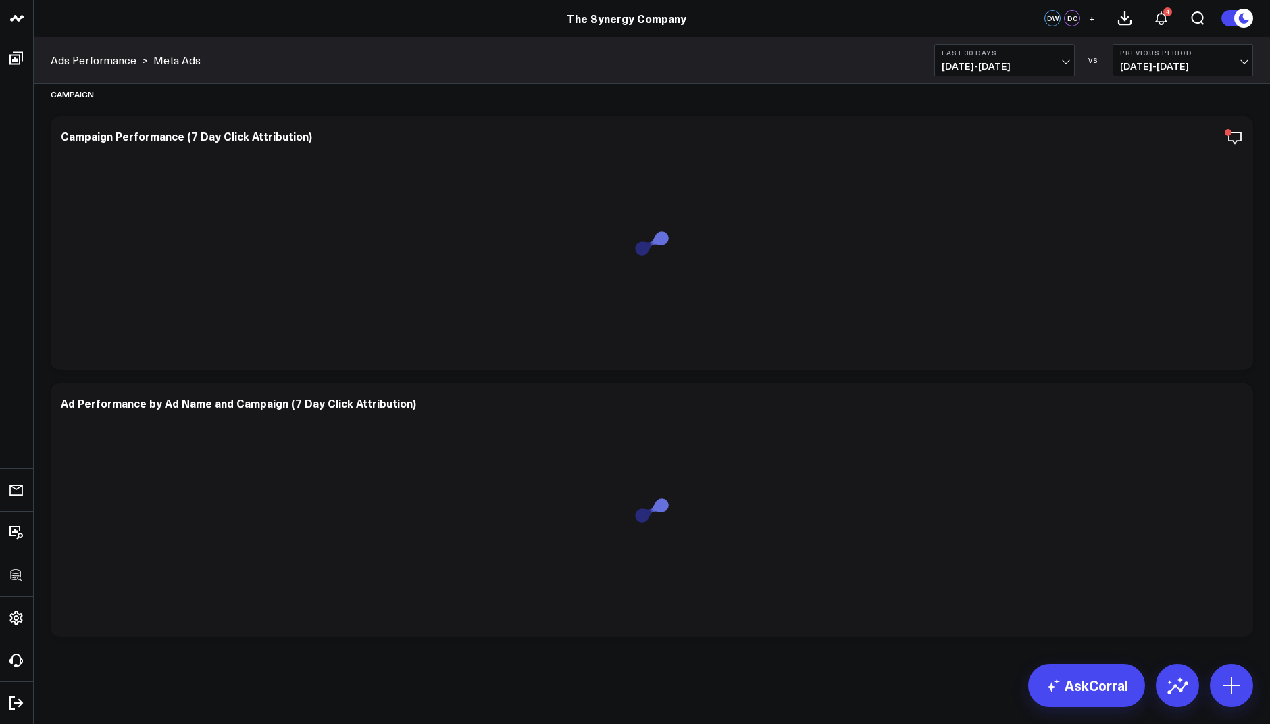
scroll to position [1116, 0]
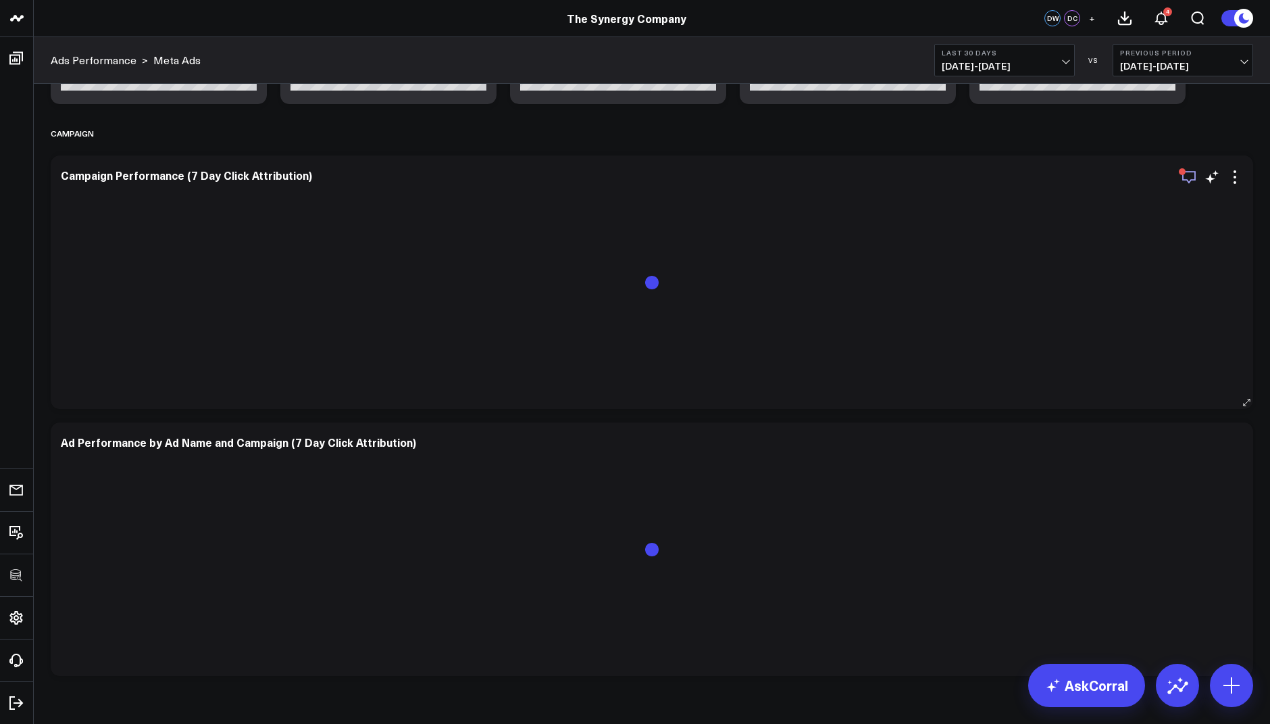
click at [1187, 174] on icon "button" at bounding box center [1189, 177] width 16 height 16
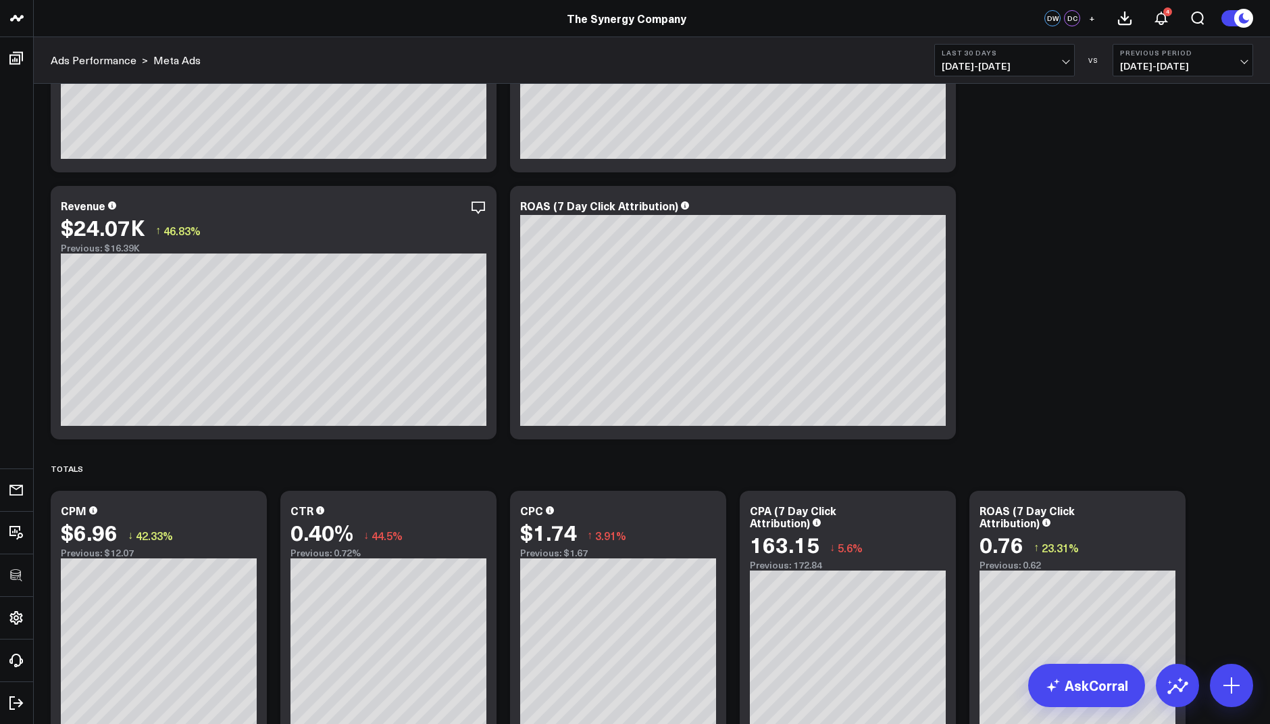
scroll to position [132, 0]
